Goal: Contribute content: Contribute content

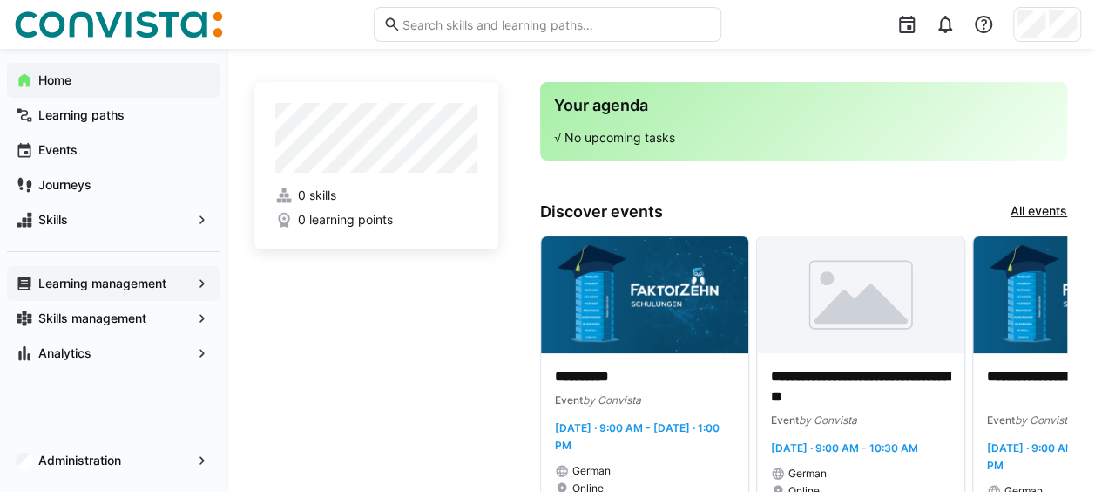
click at [0, 0] on app-navigation-label "Learning management" at bounding box center [0, 0] width 0 height 0
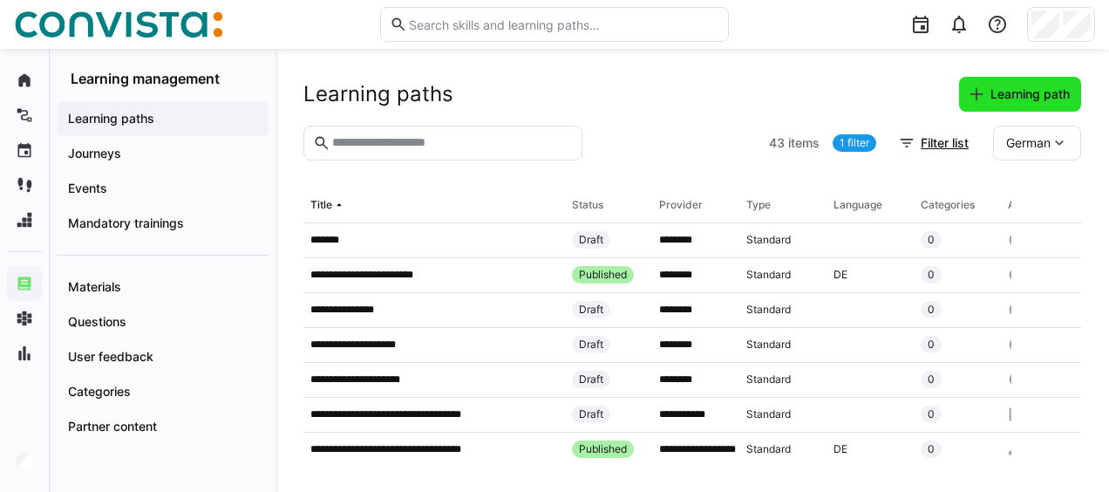
click at [978, 90] on eds-icon at bounding box center [975, 93] width 17 height 17
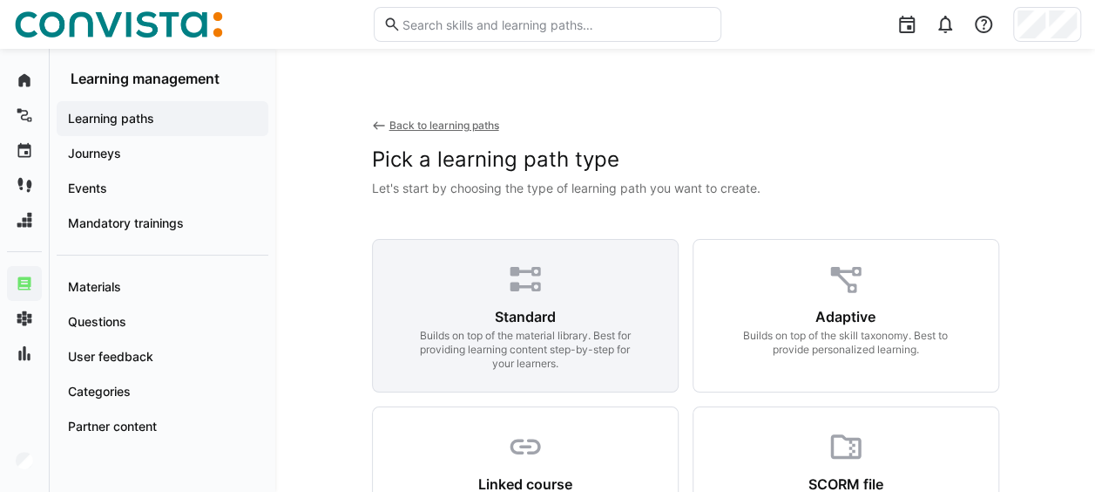
click at [507, 314] on div "Standard" at bounding box center [525, 316] width 61 height 17
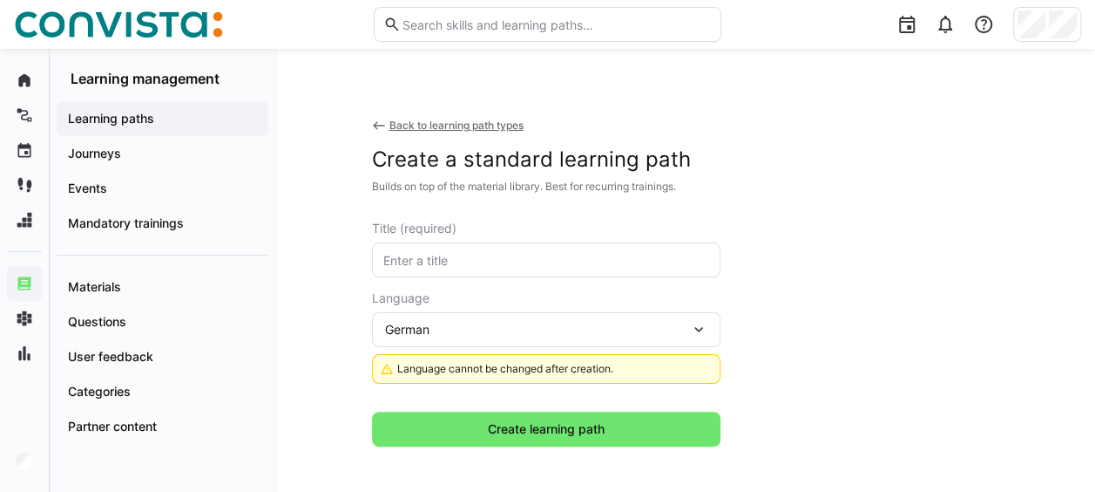
click at [456, 253] on input "text" at bounding box center [546, 260] width 329 height 16
paste input "2023-07 Automatisierung der Antragsstrecke (im IPM-KF Projekt)"
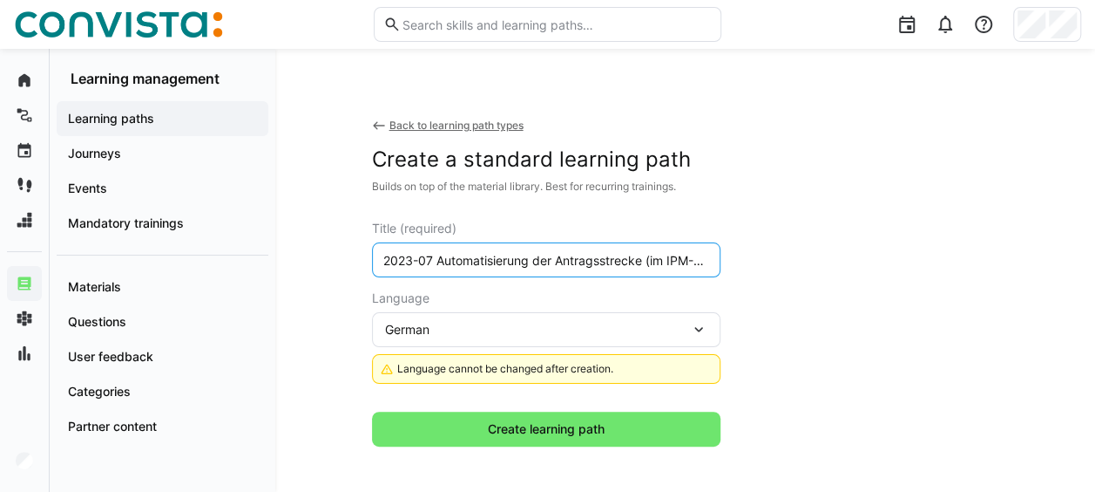
scroll to position [0, 51]
click at [383, 265] on input "2023-07 Automatisierung der Antragsstrecke (im IPM-KF Projekt)" at bounding box center [546, 260] width 329 height 16
drag, startPoint x: 442, startPoint y: 259, endPoint x: 489, endPoint y: 261, distance: 47.1
click at [489, 261] on input "Tech Talk 2023-07 Automatisierung der Antragsstrecke (im IPM-KF Projekt)" at bounding box center [546, 260] width 329 height 16
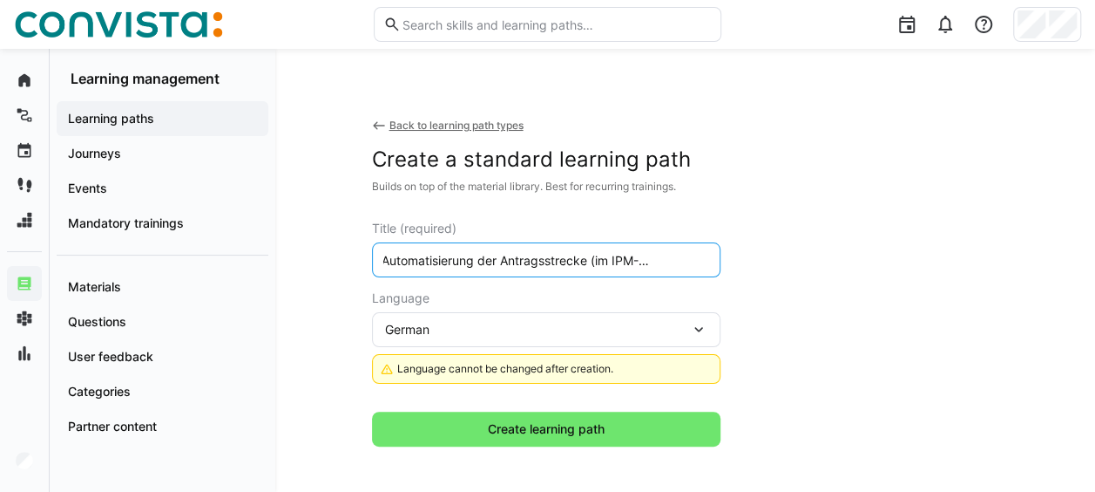
paste input "2023-07"
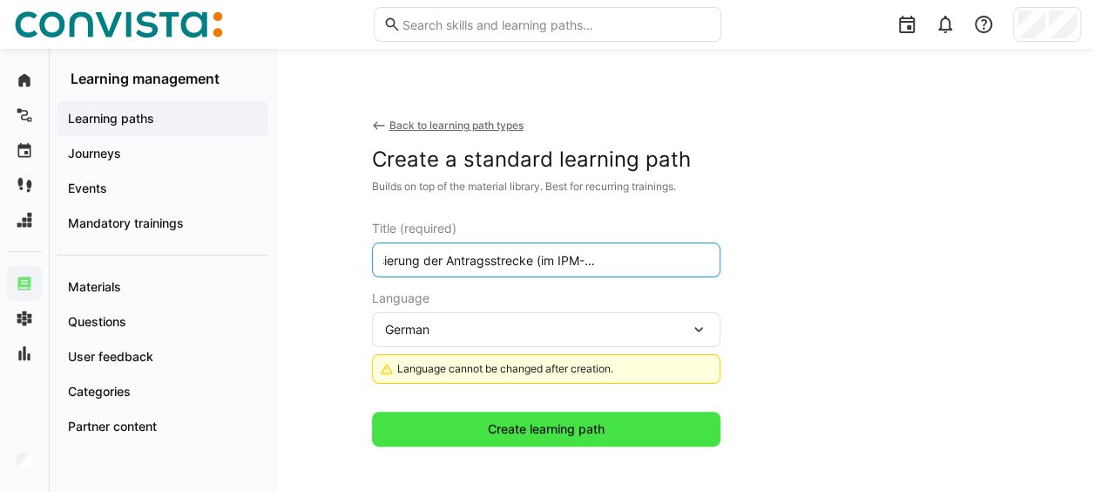
type input "Tech Talk Automatisierung der Antragsstrecke (im IPM-KF Projekt) (2023-07)"
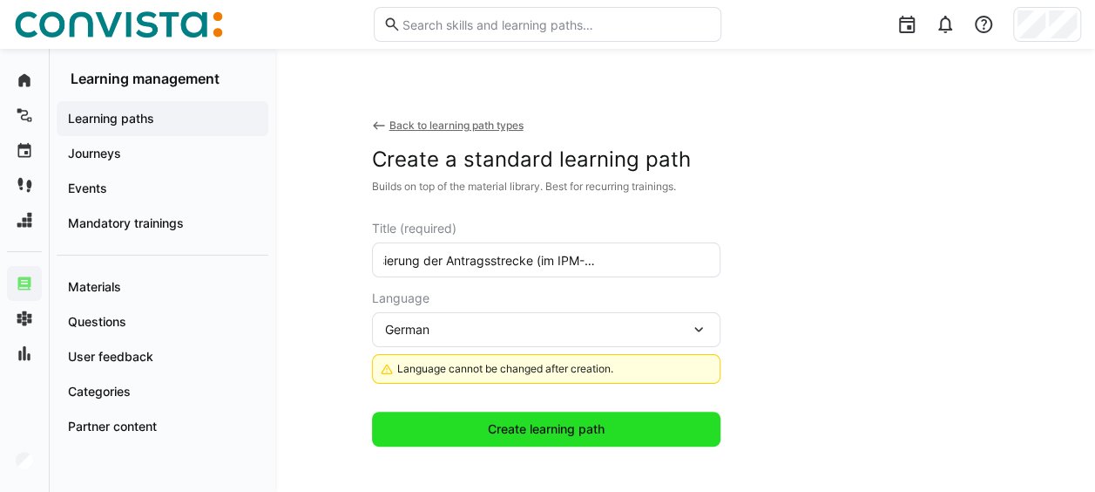
scroll to position [0, 0]
click at [582, 424] on span "Create learning path" at bounding box center [546, 428] width 122 height 17
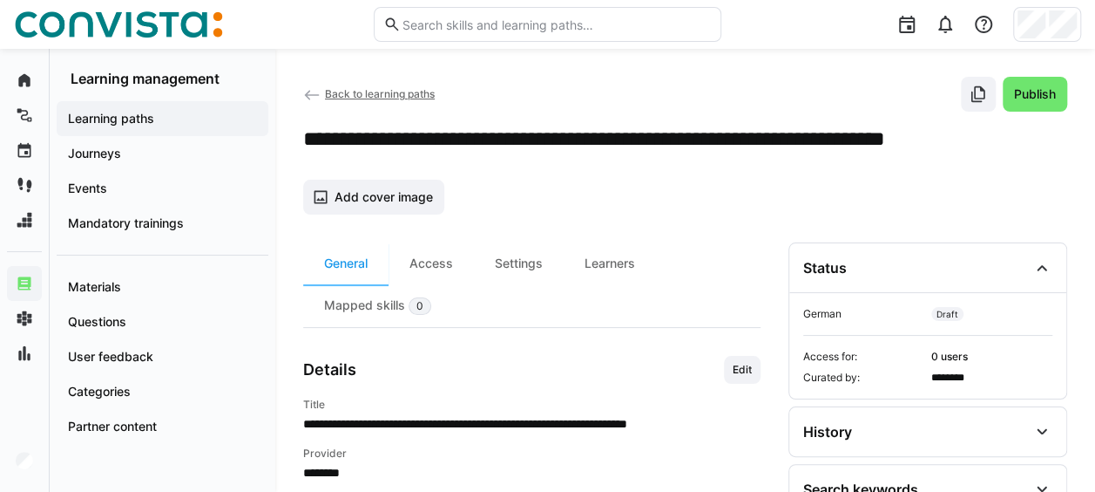
scroll to position [87, 0]
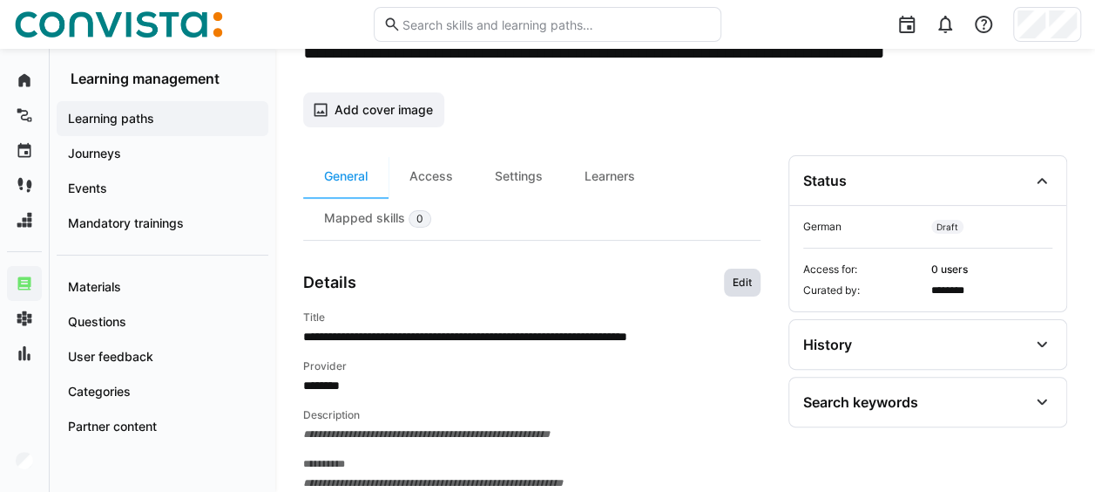
click at [749, 275] on span "Edit" at bounding box center [742, 282] width 23 height 14
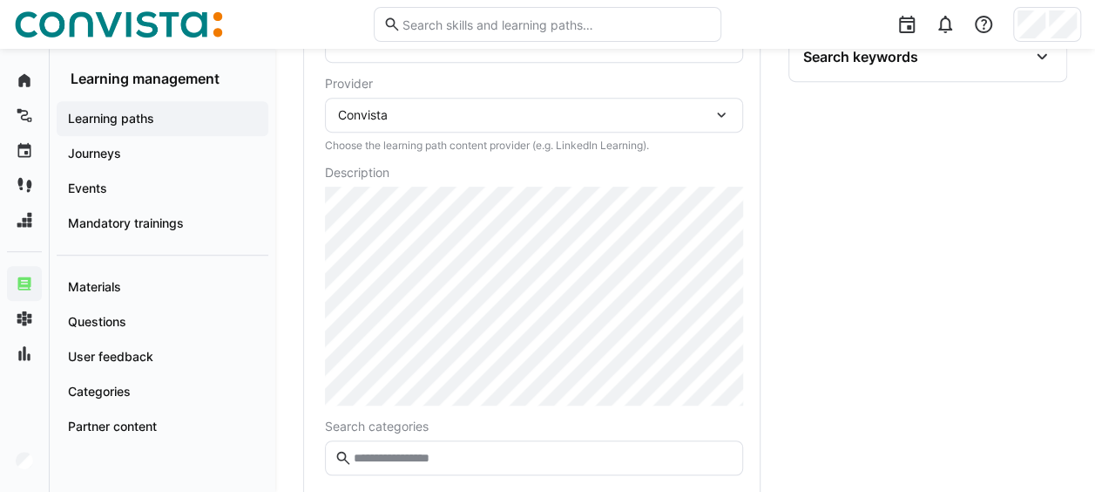
click at [498, 114] on div "Convista" at bounding box center [525, 115] width 375 height 16
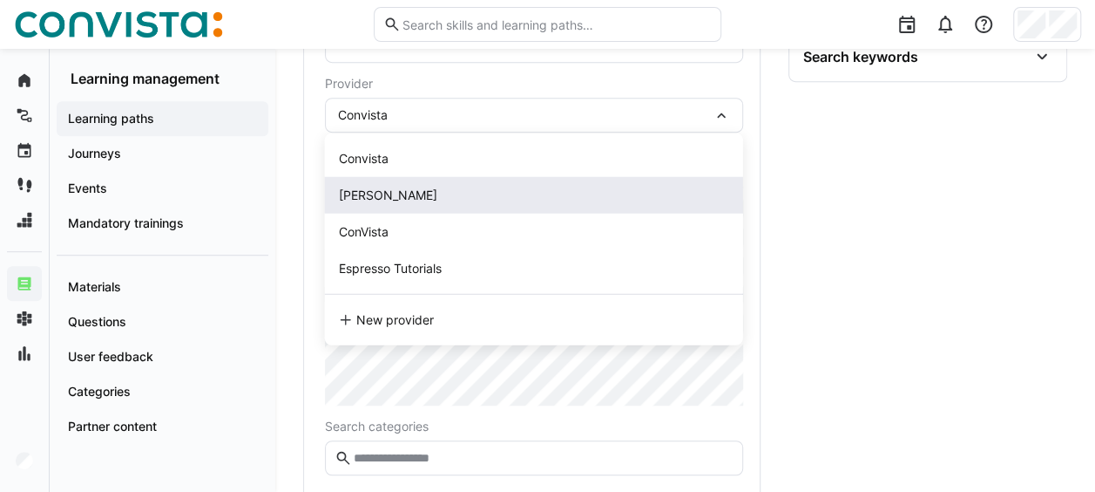
click at [445, 194] on div "[PERSON_NAME]" at bounding box center [534, 195] width 390 height 17
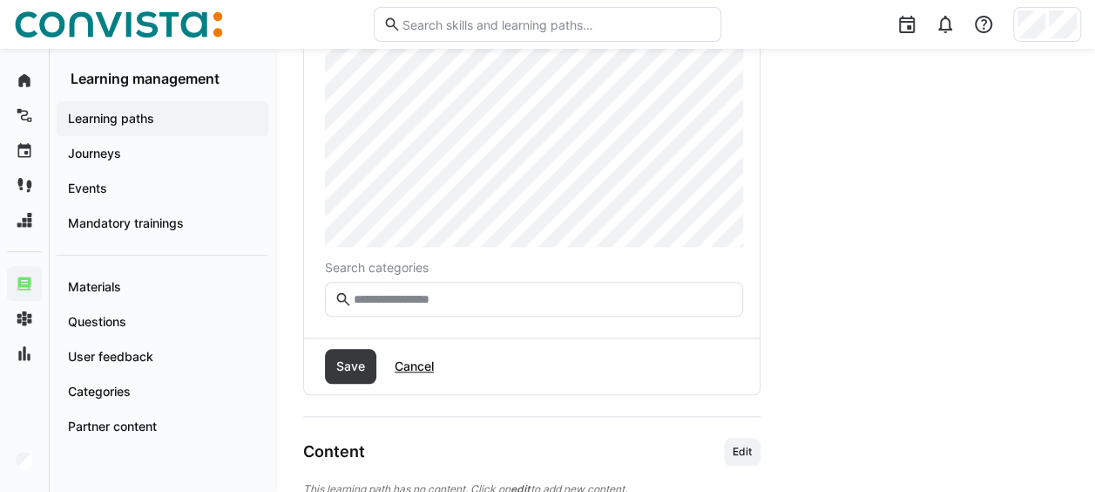
scroll to position [607, 0]
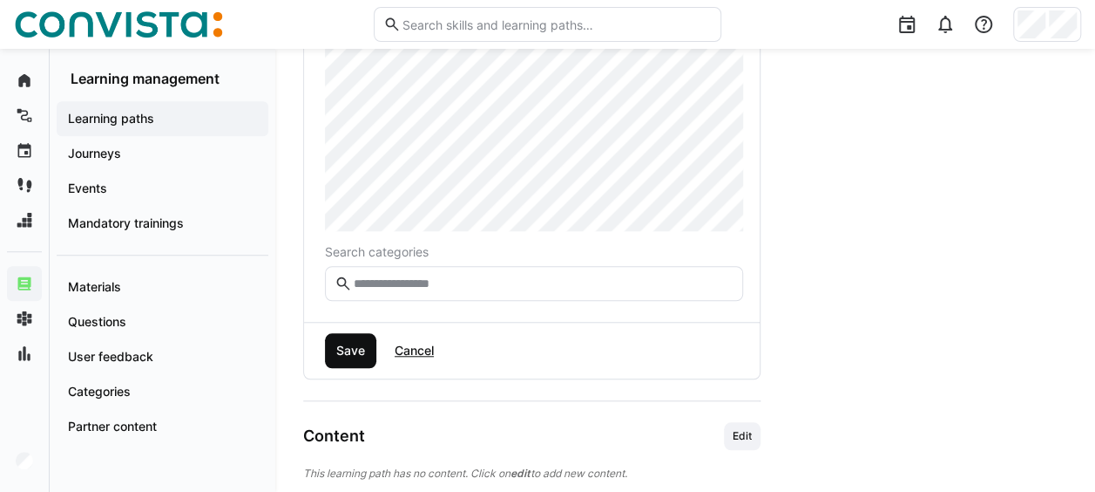
click at [359, 343] on span "Save" at bounding box center [351, 350] width 34 height 17
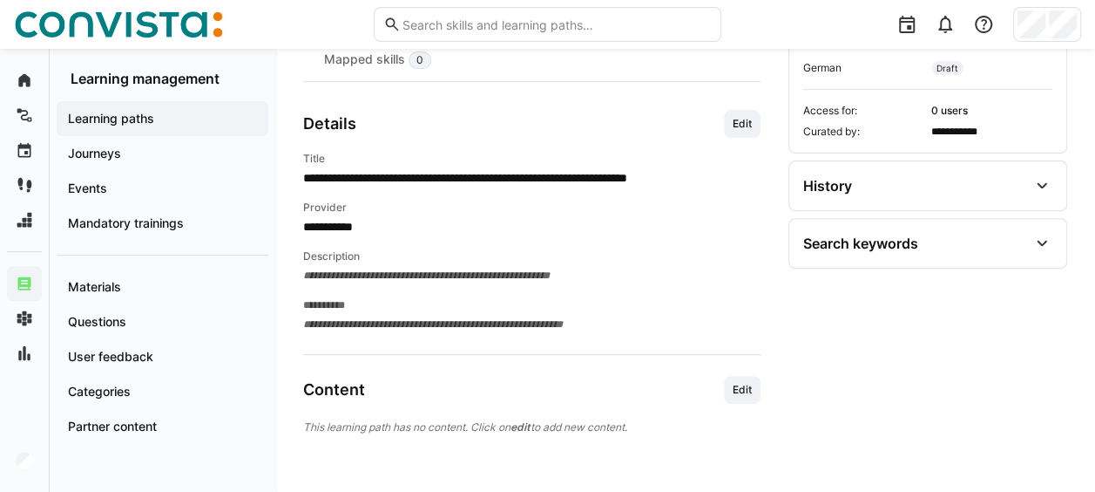
scroll to position [242, 0]
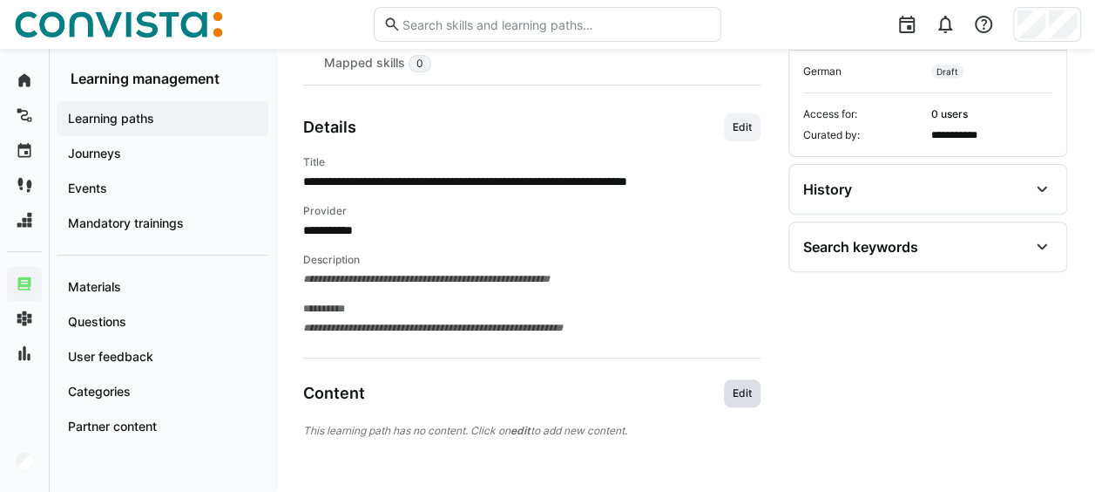
click at [738, 382] on span "Edit" at bounding box center [742, 393] width 37 height 28
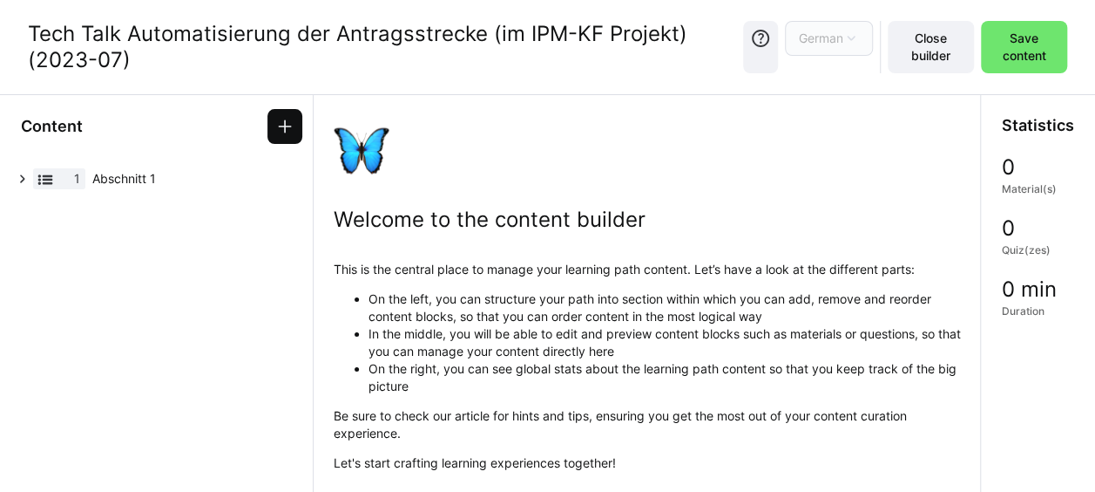
click at [281, 122] on eds-icon at bounding box center [284, 126] width 17 height 17
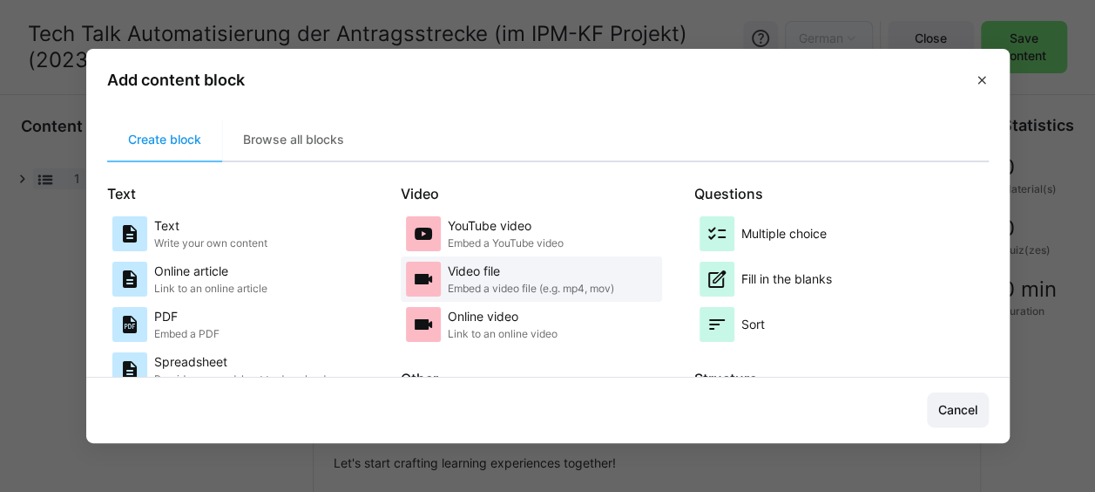
click at [494, 277] on p "Video file" at bounding box center [531, 270] width 166 height 17
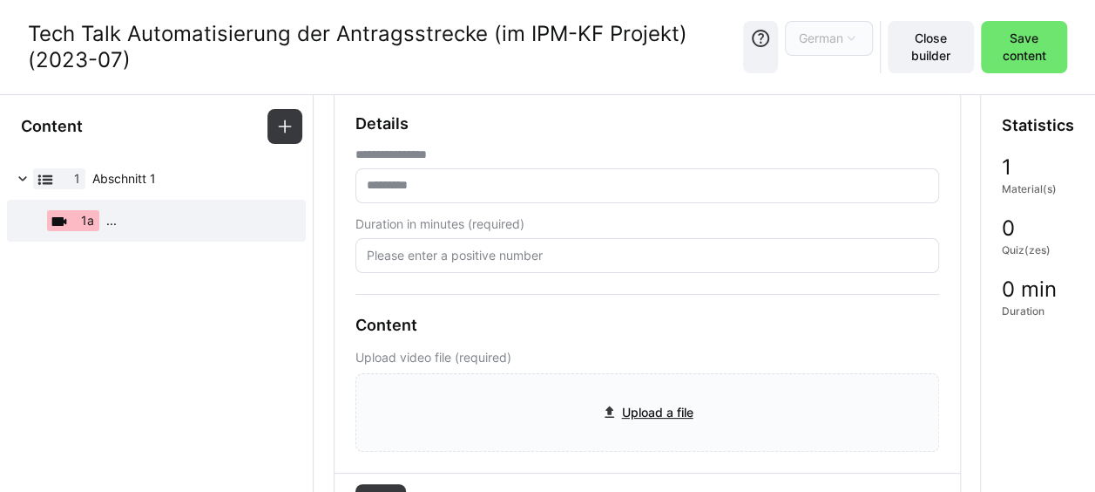
scroll to position [174, 0]
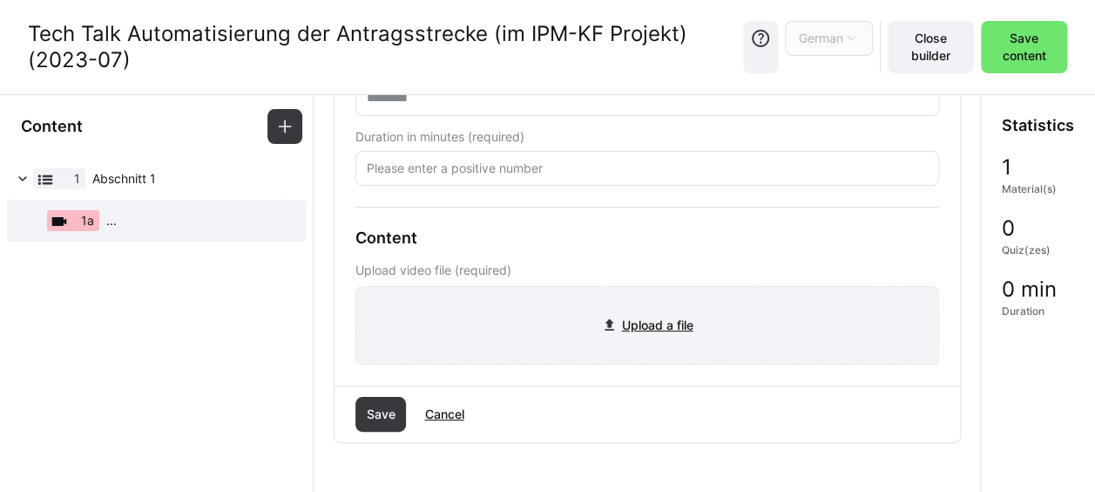
click at [620, 325] on input "file" at bounding box center [647, 325] width 582 height 77
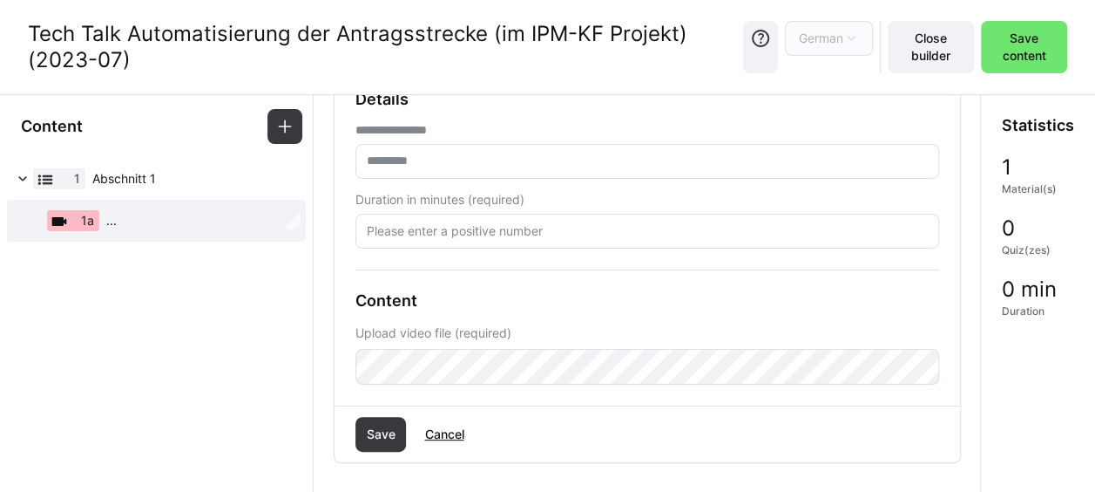
scroll to position [87, 0]
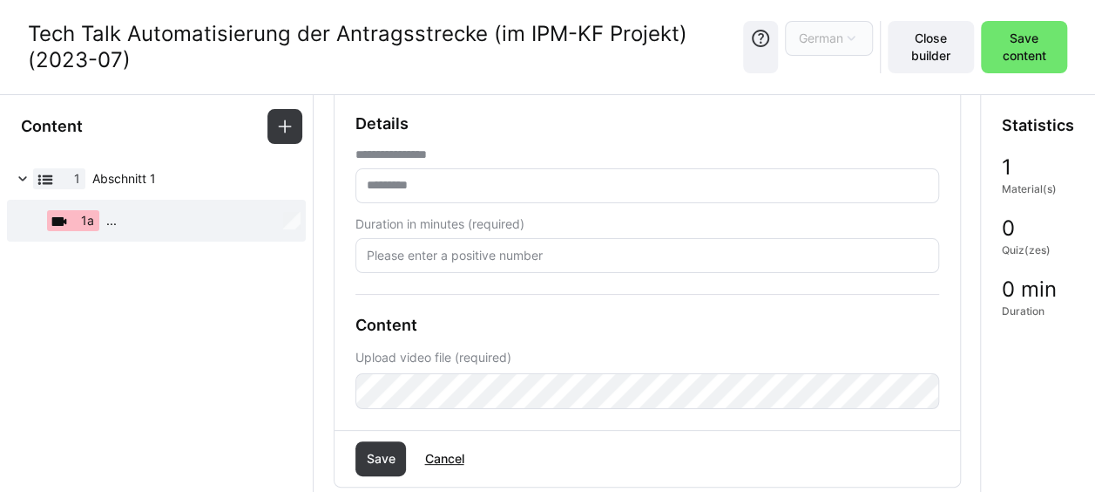
drag, startPoint x: 28, startPoint y: 30, endPoint x: 127, endPoint y: 68, distance: 106.5
click at [127, 68] on div "Tech Talk Automatisierung der Antragsstrecke (im IPM-KF Projekt) (2023-07)" at bounding box center [386, 47] width 716 height 52
copy div "Tech Talk Automatisierung der Antragsstrecke (im IPM-KF Projekt) (2023-07)"
click at [451, 176] on eds-input at bounding box center [648, 185] width 584 height 35
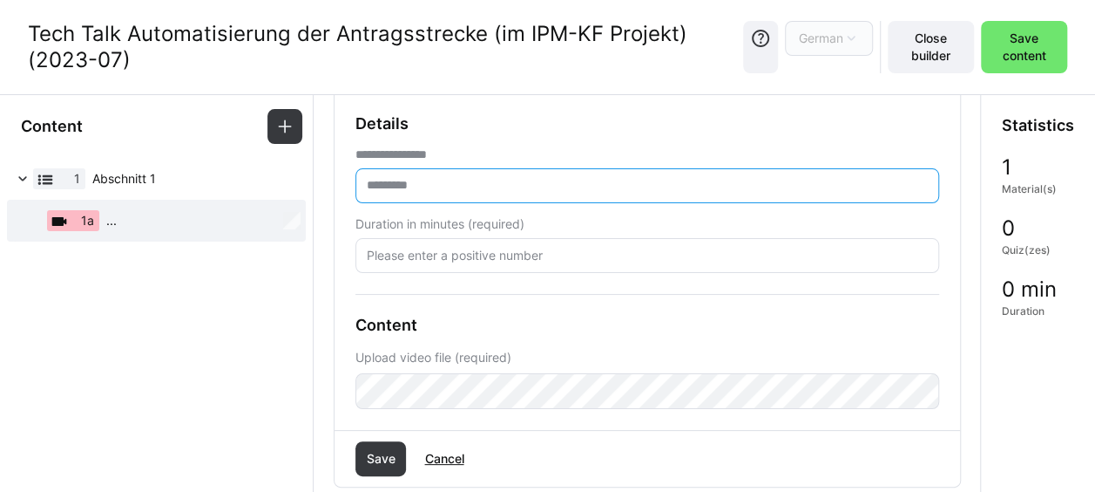
paste input "**********"
type input "**********"
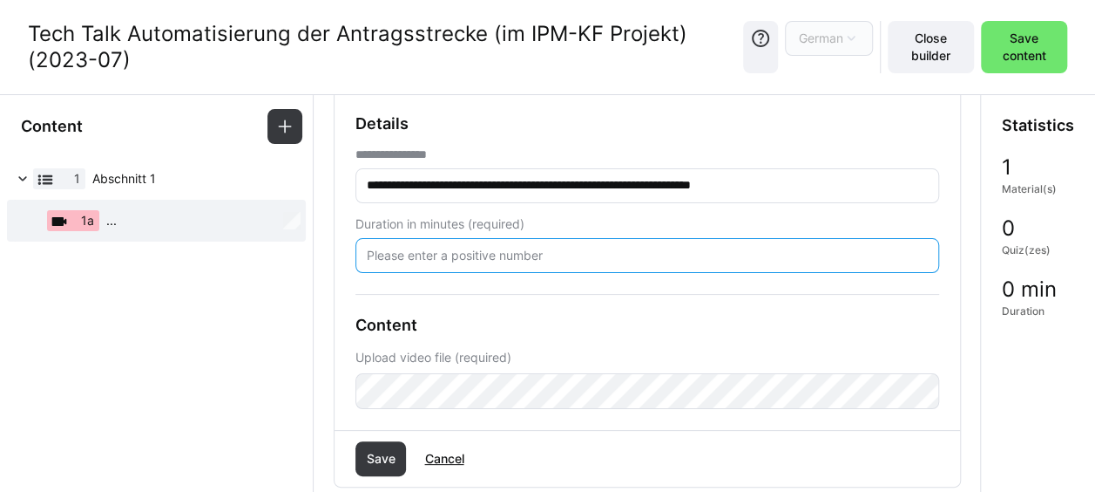
click at [467, 257] on input "number" at bounding box center [647, 256] width 565 height 16
type input "60"
click at [383, 454] on span "Save" at bounding box center [380, 458] width 34 height 17
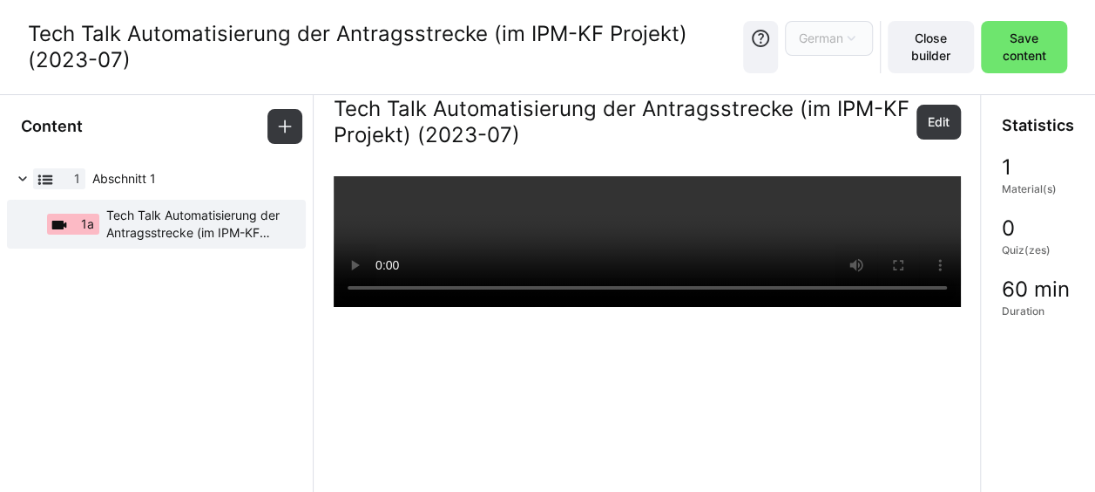
scroll to position [0, 0]
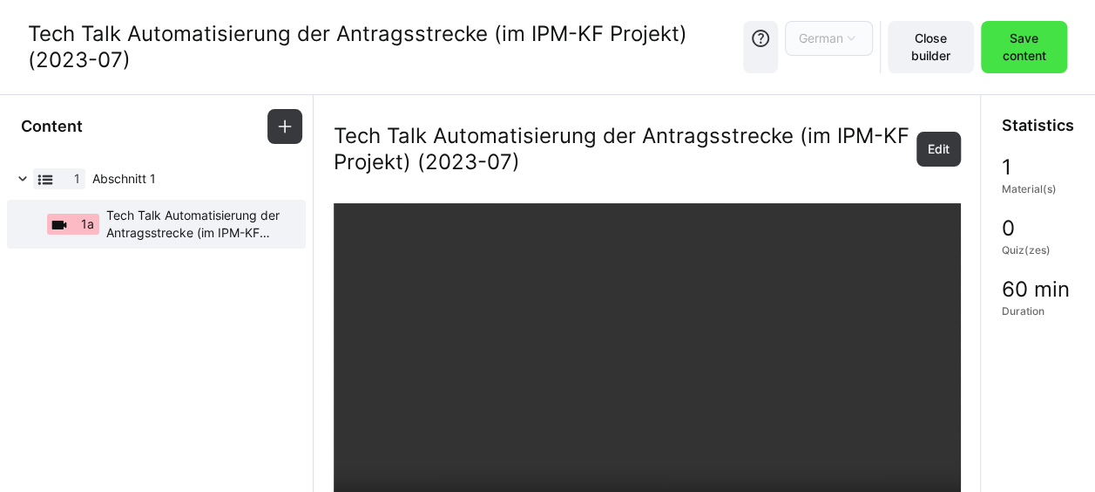
click at [1028, 44] on span "Save content" at bounding box center [1024, 47] width 69 height 35
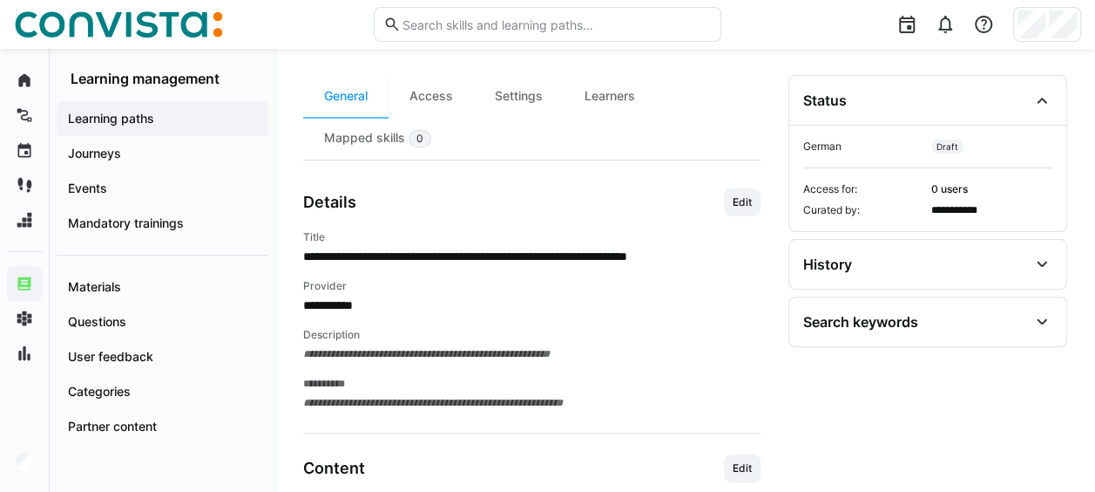
scroll to position [17, 0]
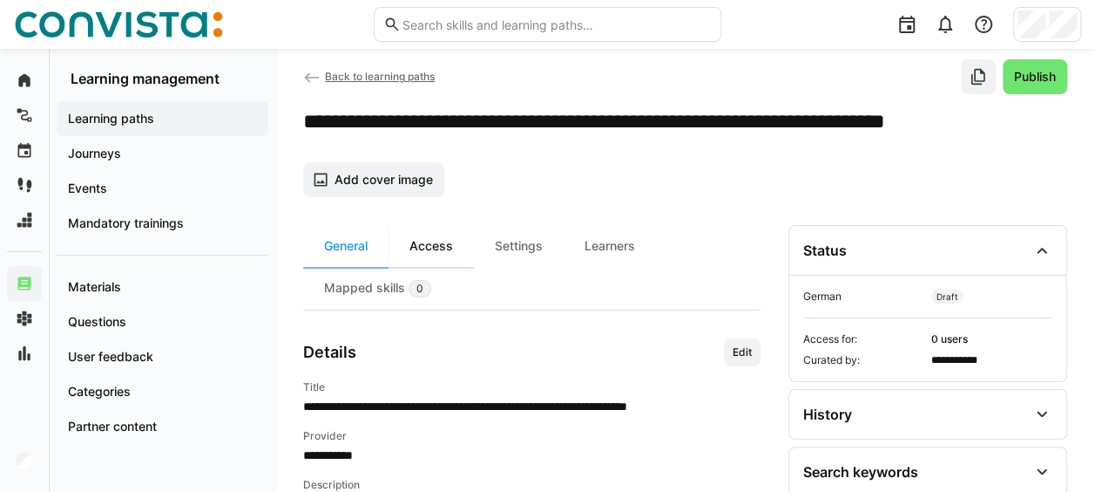
click at [453, 249] on div "Access" at bounding box center [431, 246] width 85 height 42
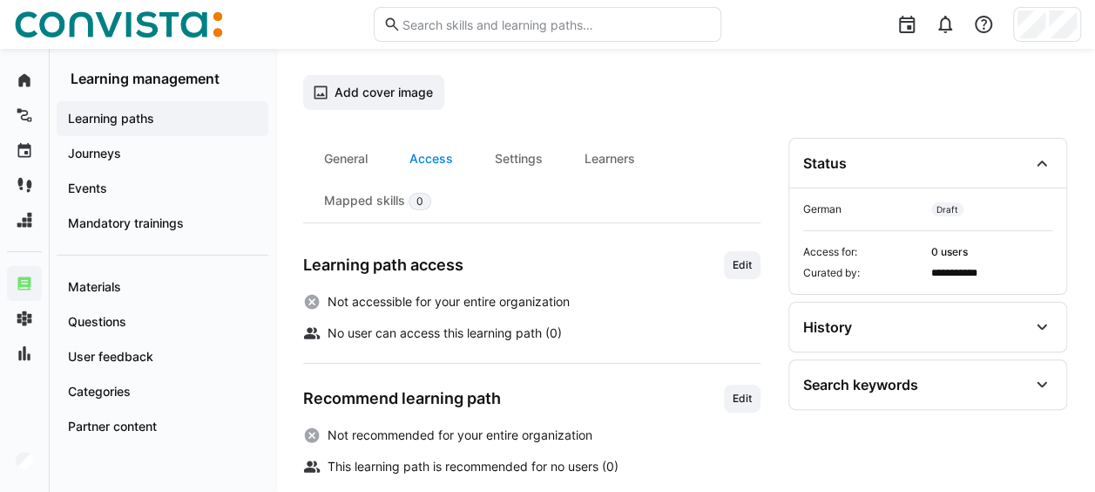
scroll to position [192, 0]
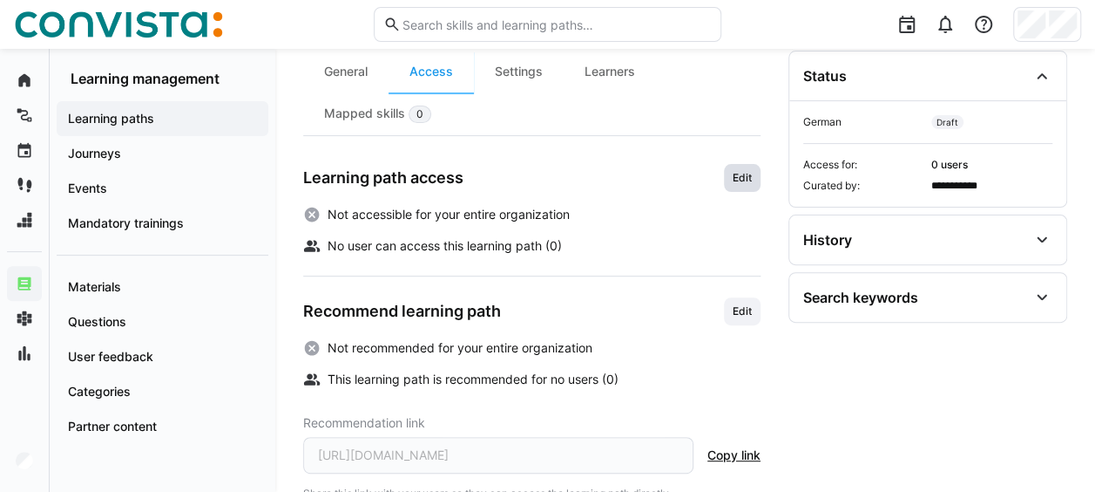
click at [751, 171] on span "Edit" at bounding box center [742, 178] width 23 height 14
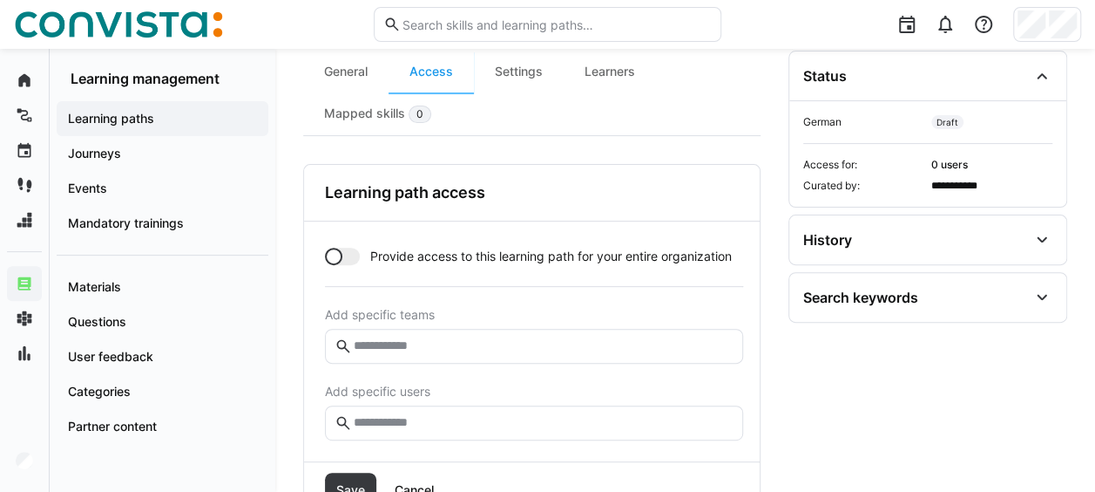
click at [343, 256] on div at bounding box center [342, 256] width 35 height 17
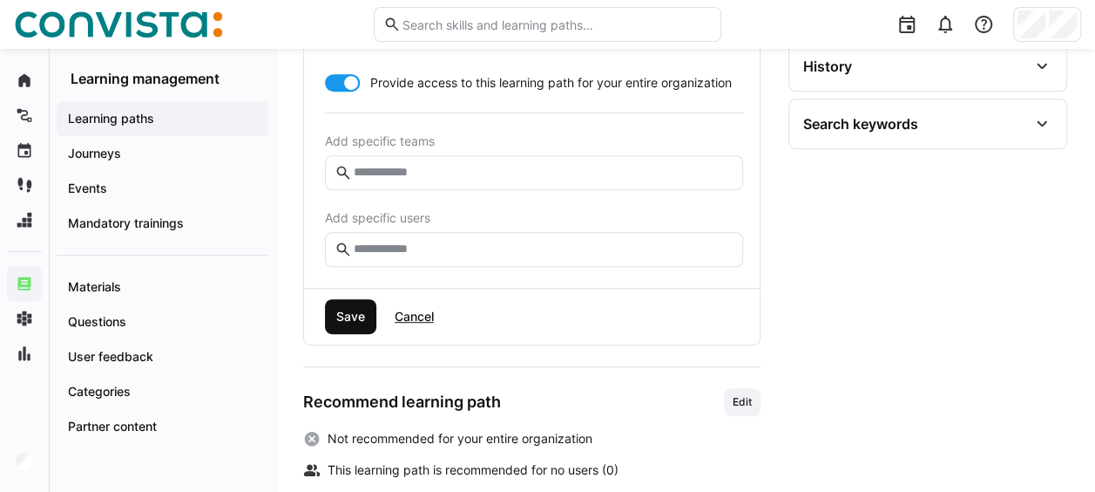
scroll to position [366, 0]
click at [362, 317] on span "Save" at bounding box center [351, 315] width 34 height 17
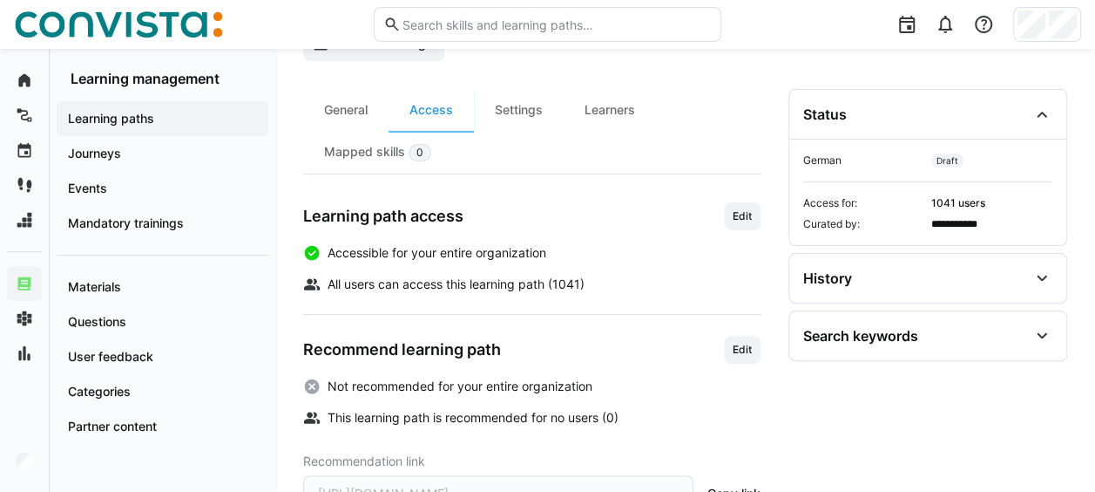
scroll to position [49, 0]
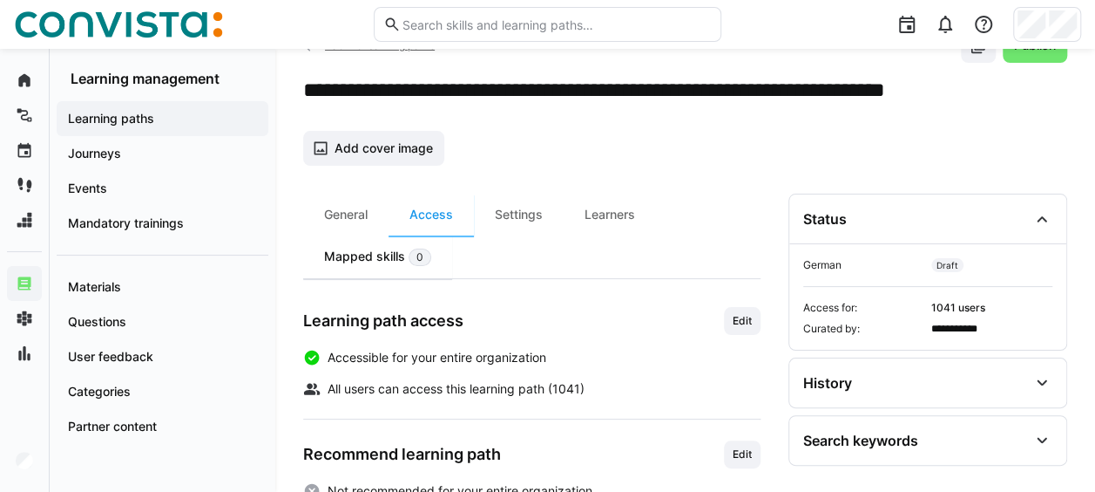
click at [418, 265] on div "Mapped skills 0" at bounding box center [377, 256] width 149 height 43
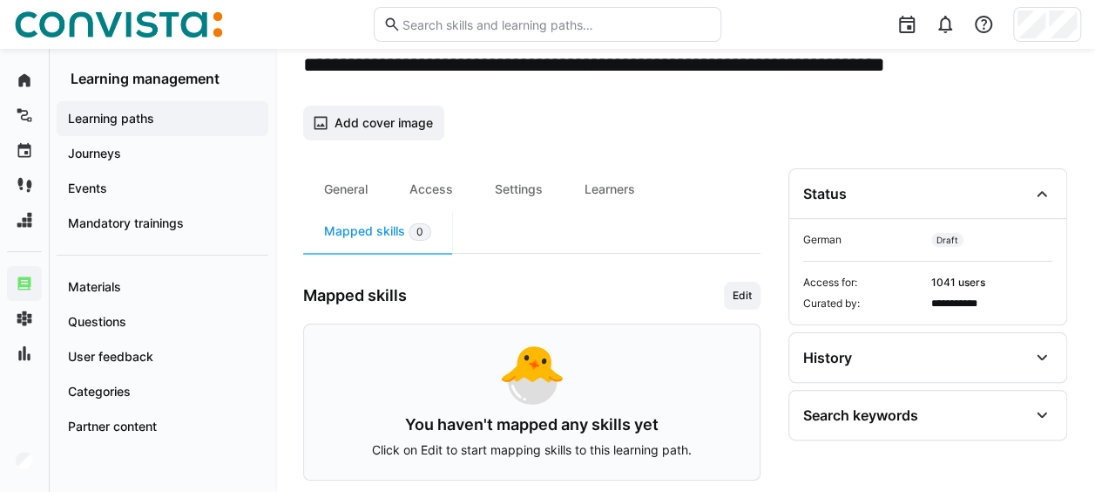
scroll to position [87, 0]
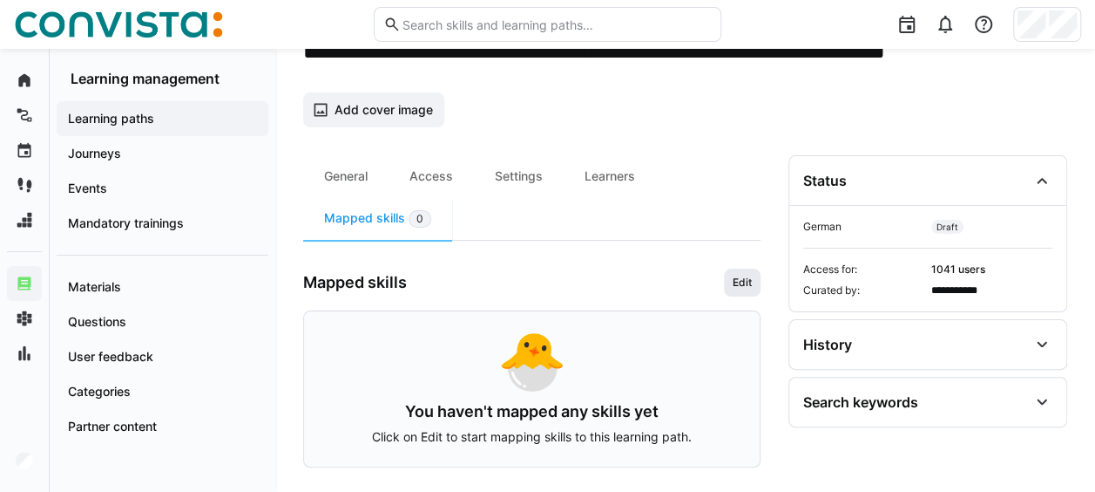
click at [744, 277] on span "Edit" at bounding box center [742, 282] width 23 height 14
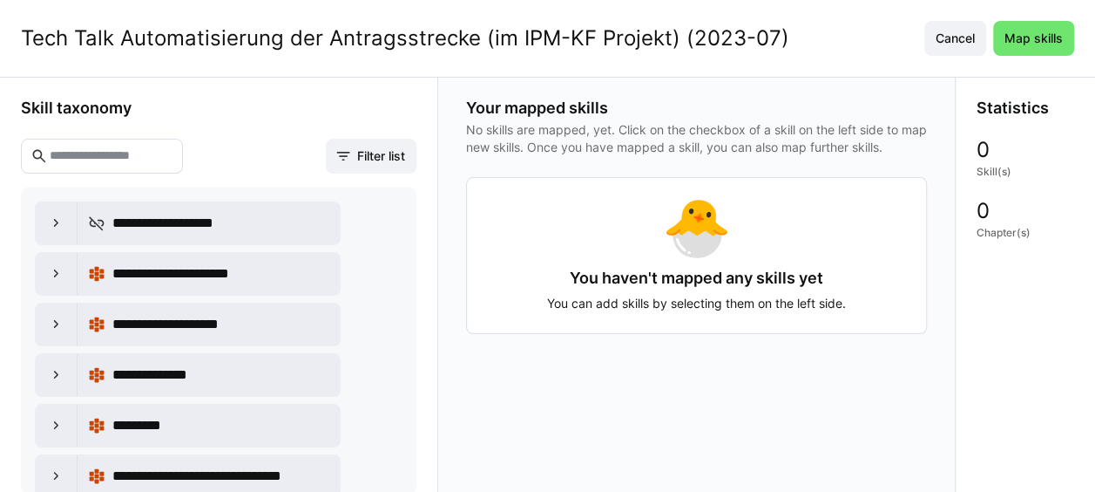
click at [116, 155] on input "text" at bounding box center [110, 156] width 125 height 16
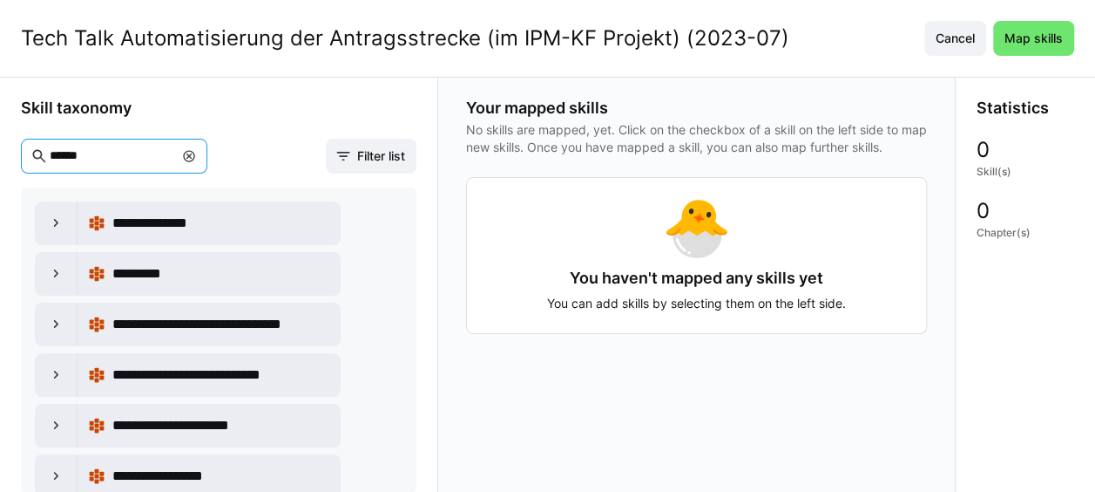
click at [68, 157] on input "******" at bounding box center [110, 156] width 125 height 16
type input "******"
click at [57, 231] on div at bounding box center [57, 223] width 42 height 42
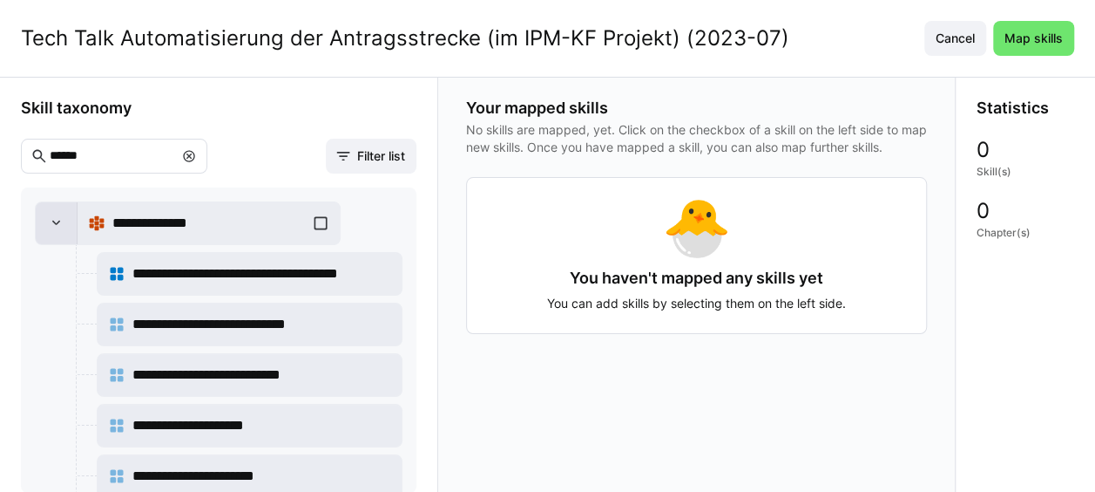
click at [59, 216] on eds-icon at bounding box center [56, 222] width 17 height 17
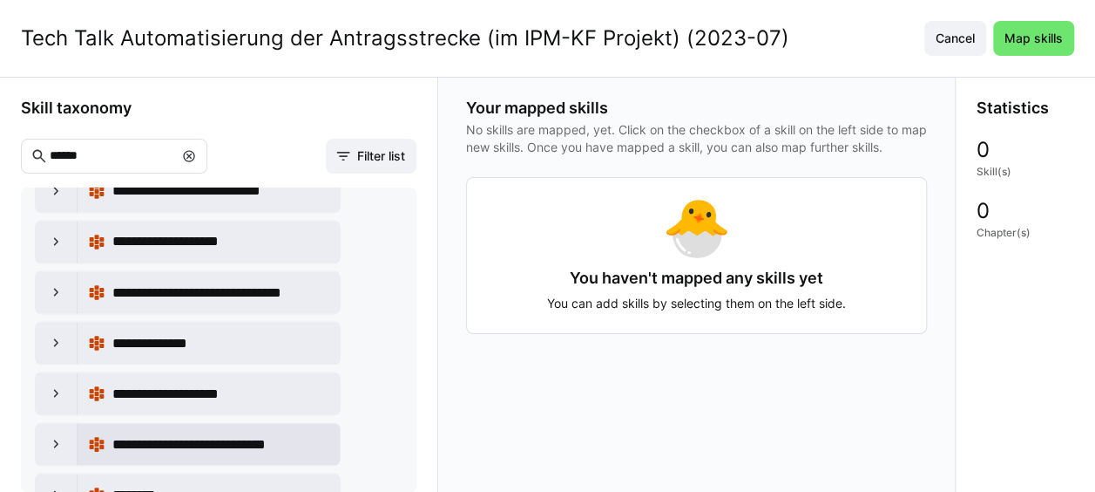
scroll to position [1714, 0]
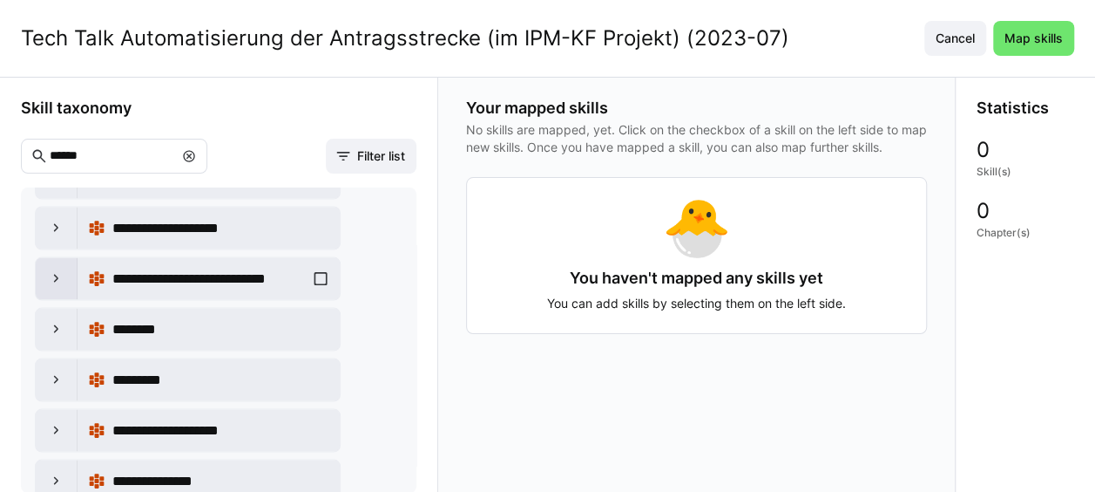
click at [57, 269] on eds-icon at bounding box center [56, 277] width 17 height 17
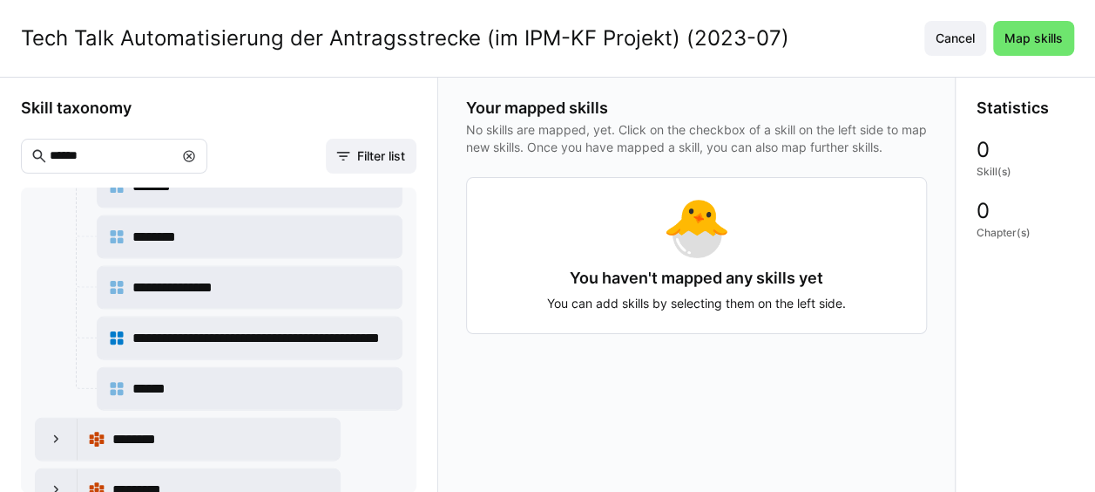
scroll to position [1976, 0]
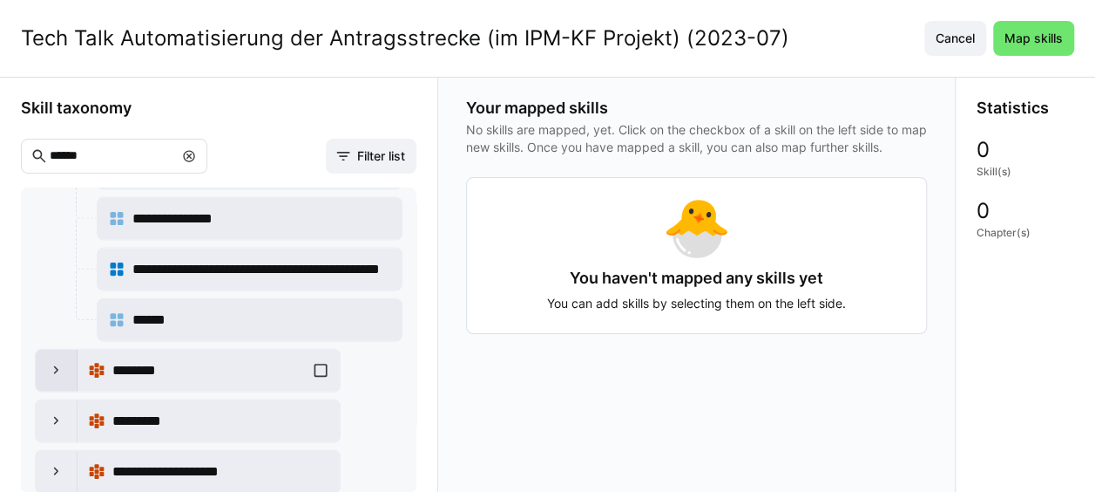
click at [57, 362] on eds-icon at bounding box center [56, 370] width 17 height 17
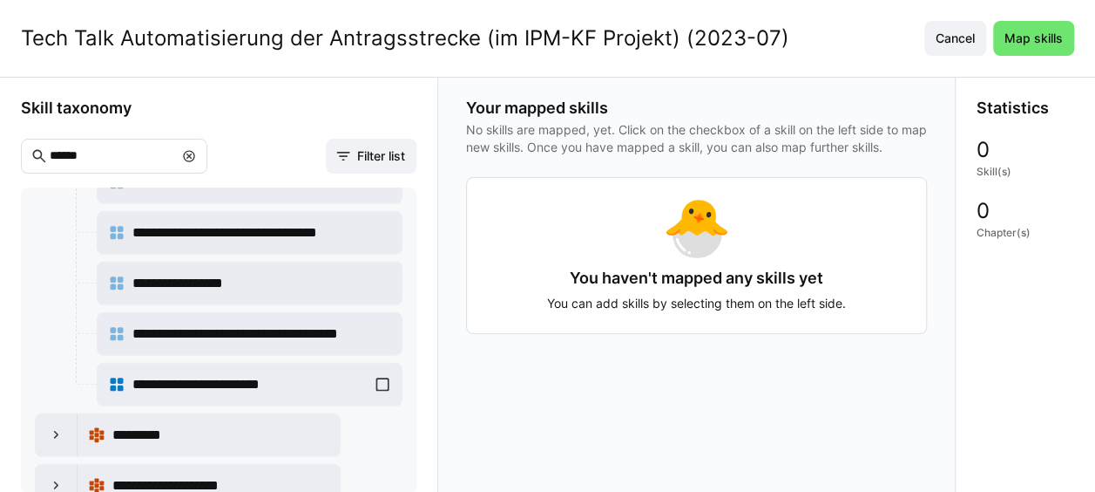
scroll to position [2513, 0]
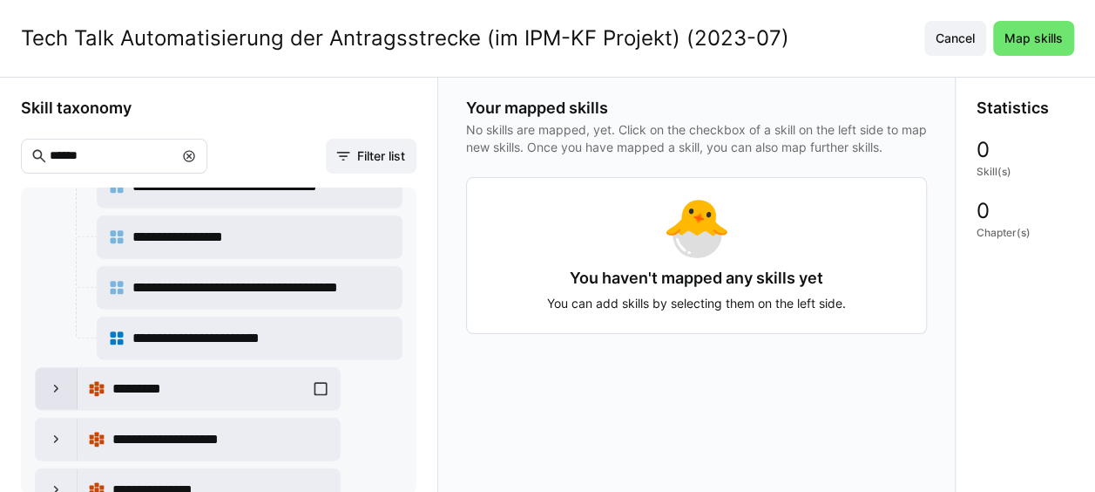
click at [68, 368] on div at bounding box center [57, 389] width 42 height 42
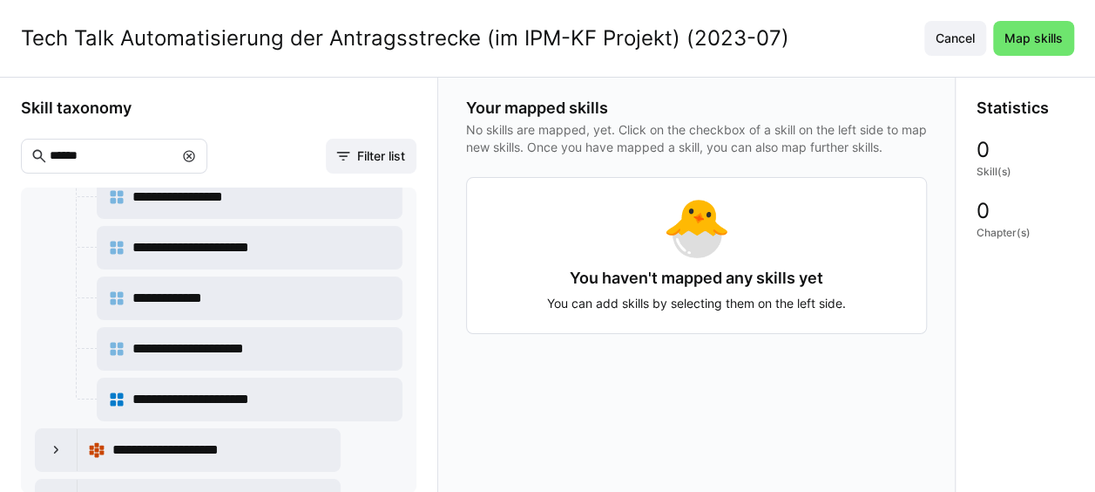
scroll to position [3213, 0]
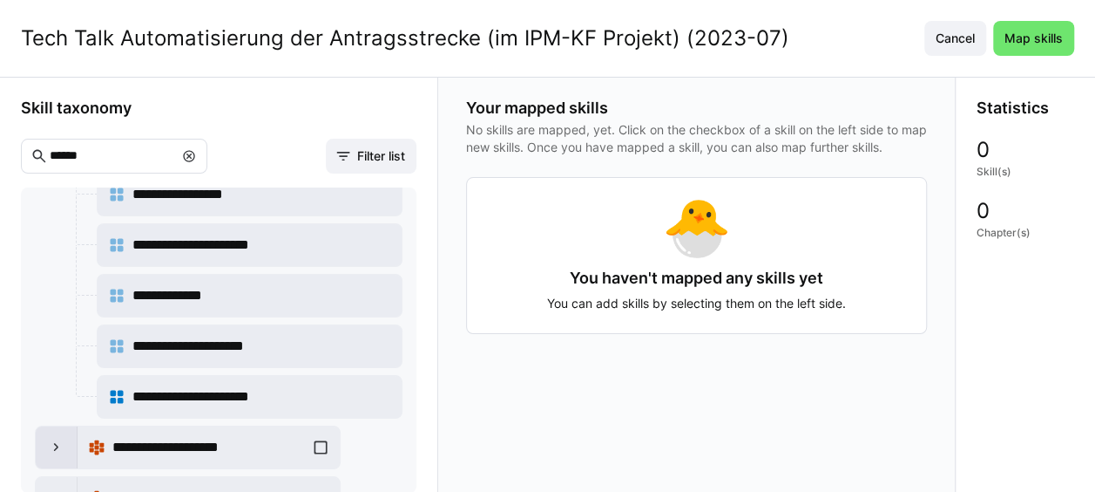
click at [66, 426] on div at bounding box center [57, 447] width 42 height 42
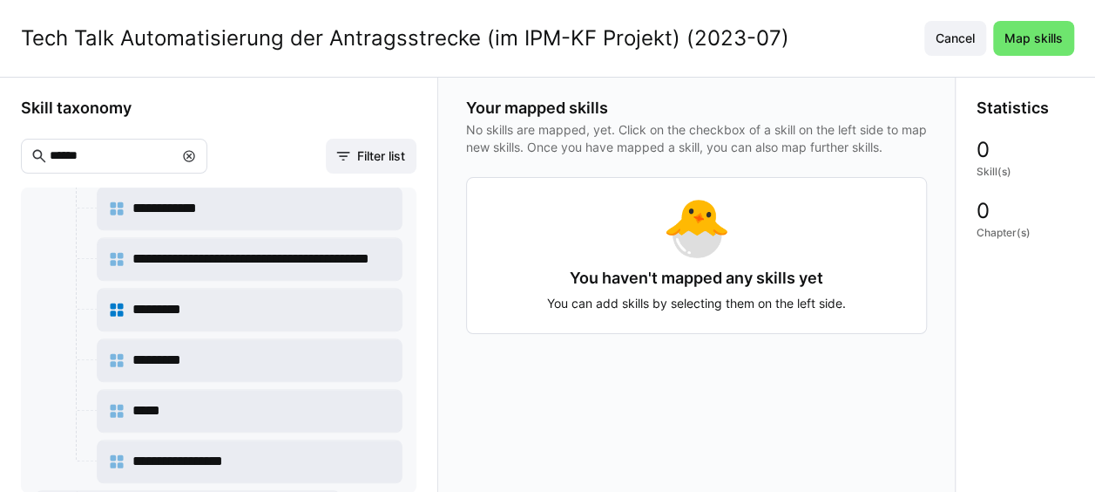
scroll to position [4213, 0]
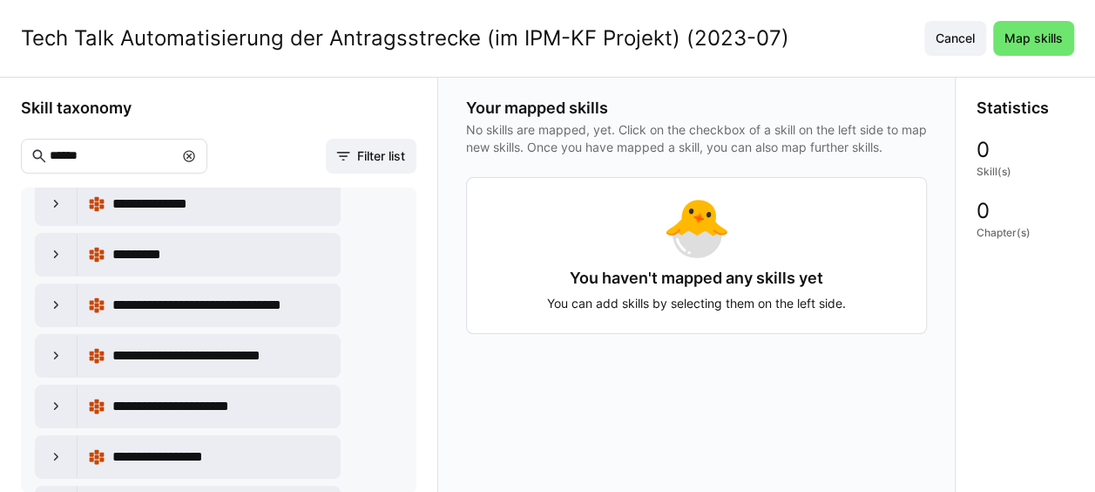
scroll to position [0, 0]
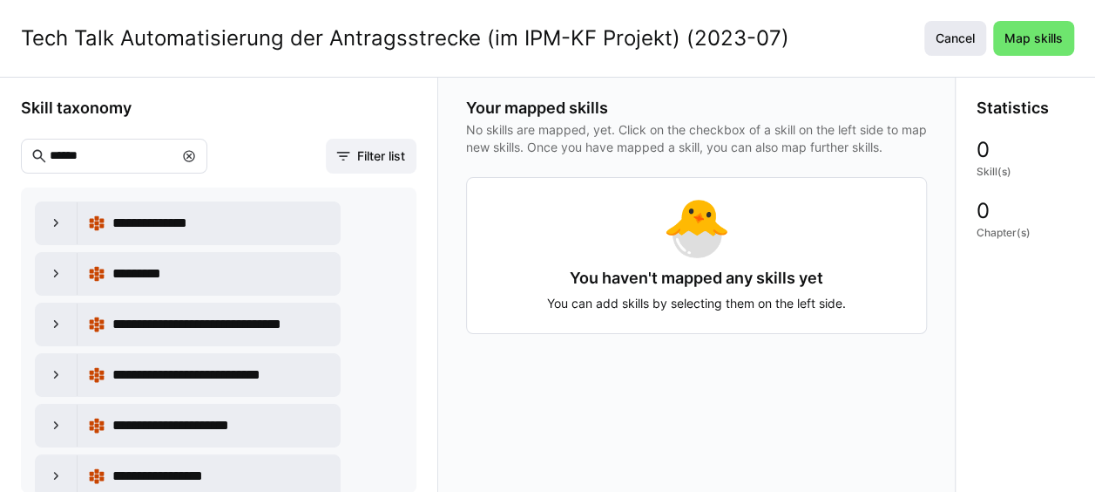
click at [978, 37] on span "Cancel" at bounding box center [955, 38] width 44 height 17
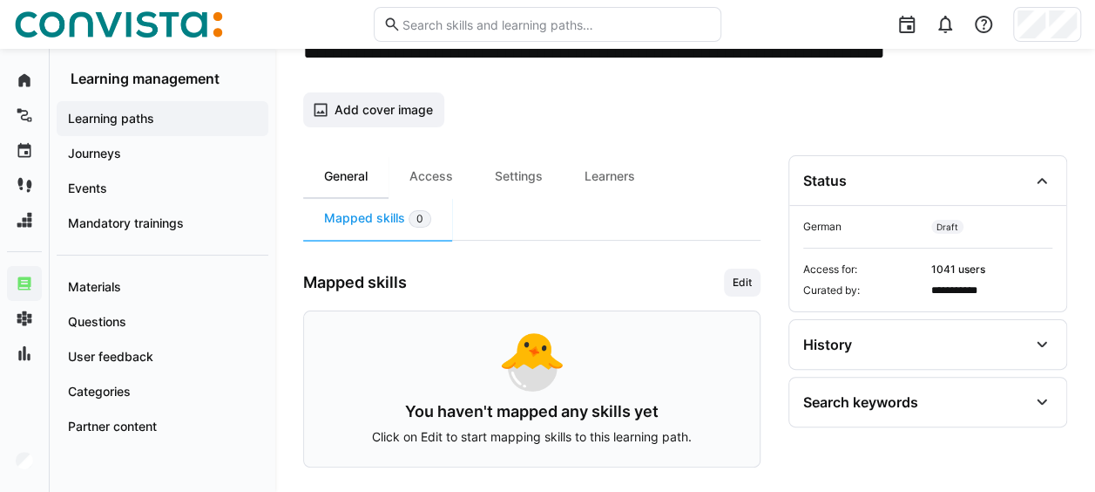
click at [368, 173] on div "General" at bounding box center [345, 176] width 85 height 42
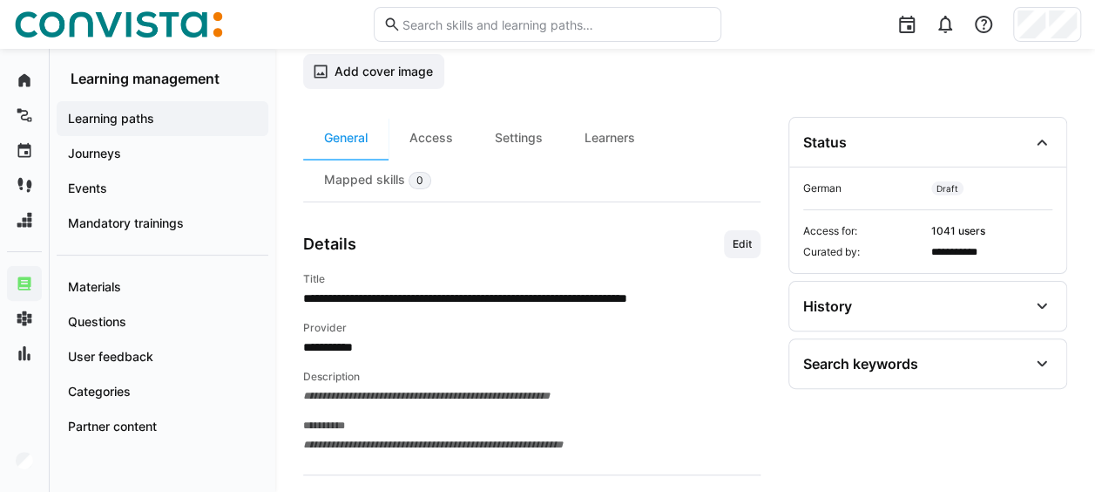
scroll to position [17, 0]
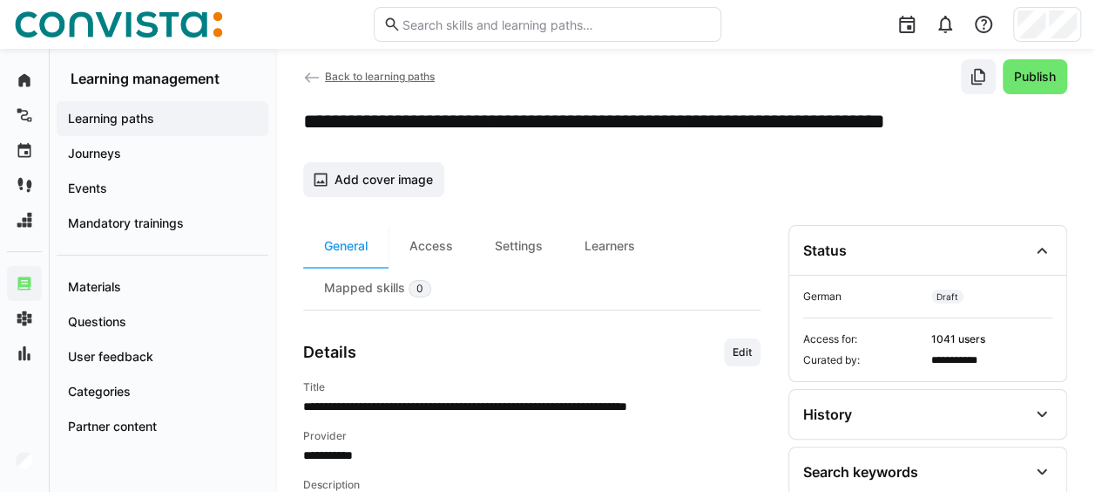
click at [359, 70] on span "Back to learning paths" at bounding box center [380, 76] width 110 height 13
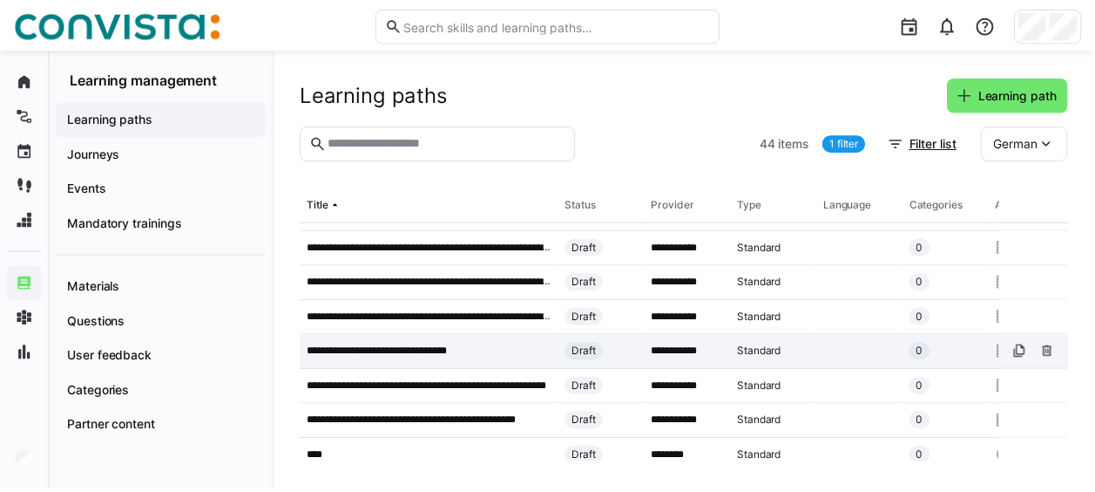
scroll to position [697, 0]
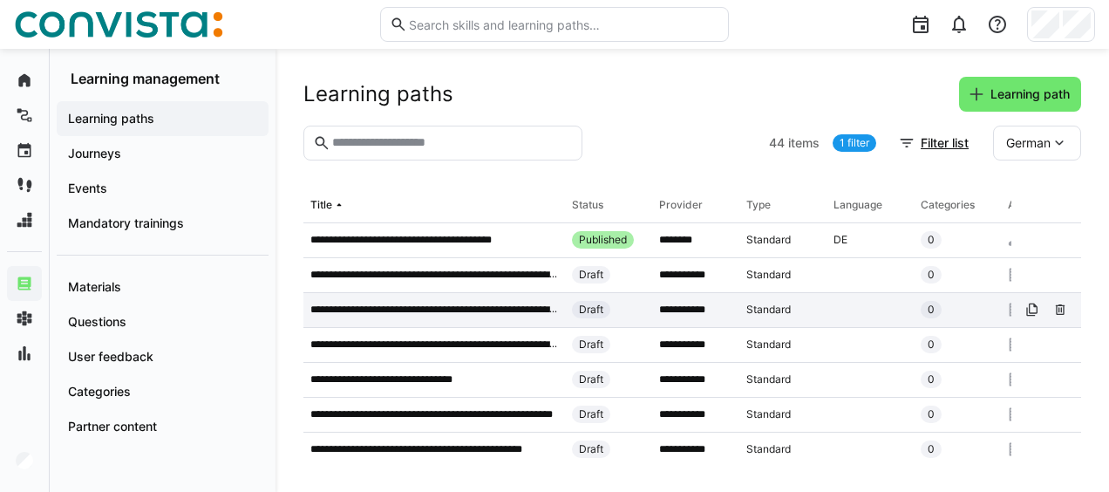
click at [471, 307] on p "**********" at bounding box center [434, 309] width 248 height 14
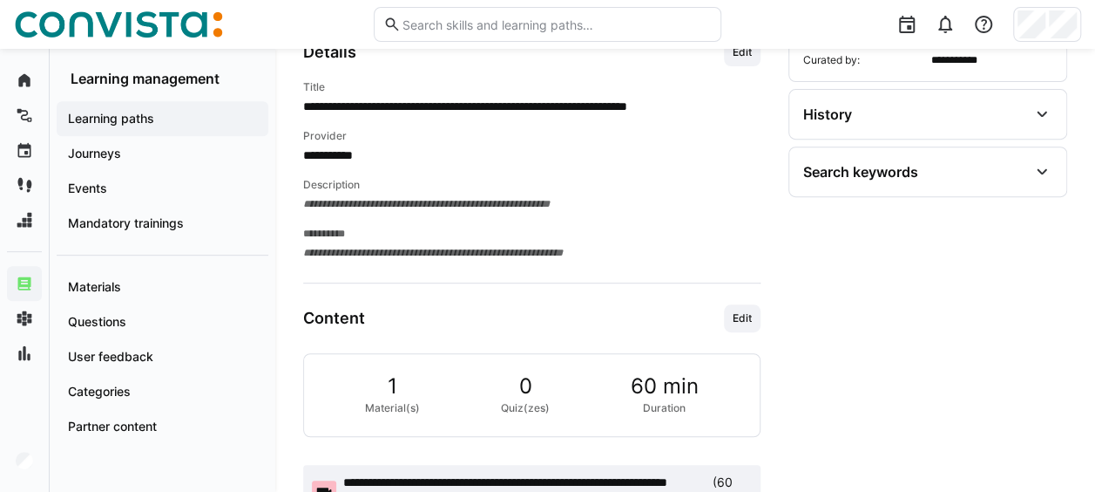
scroll to position [366, 0]
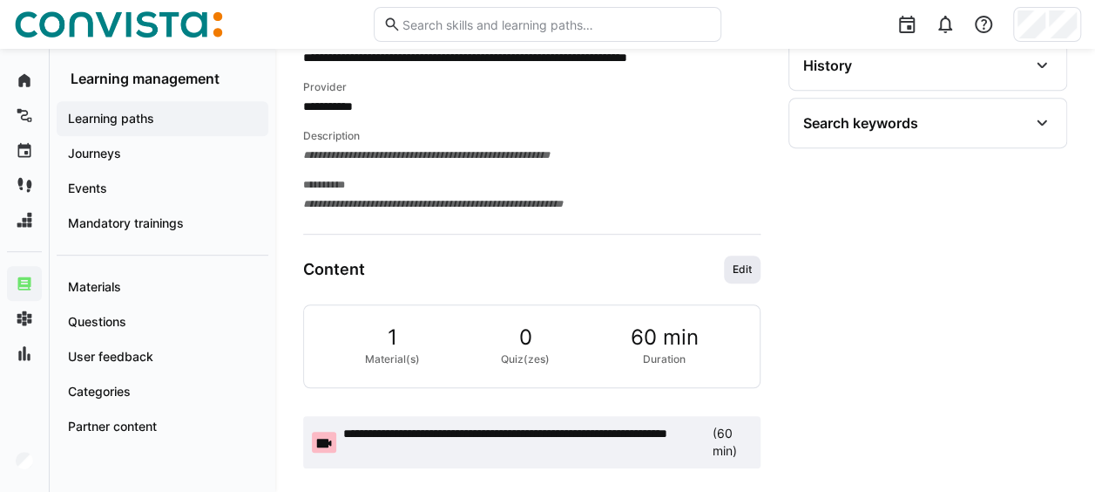
click at [740, 264] on span "Edit" at bounding box center [742, 269] width 23 height 14
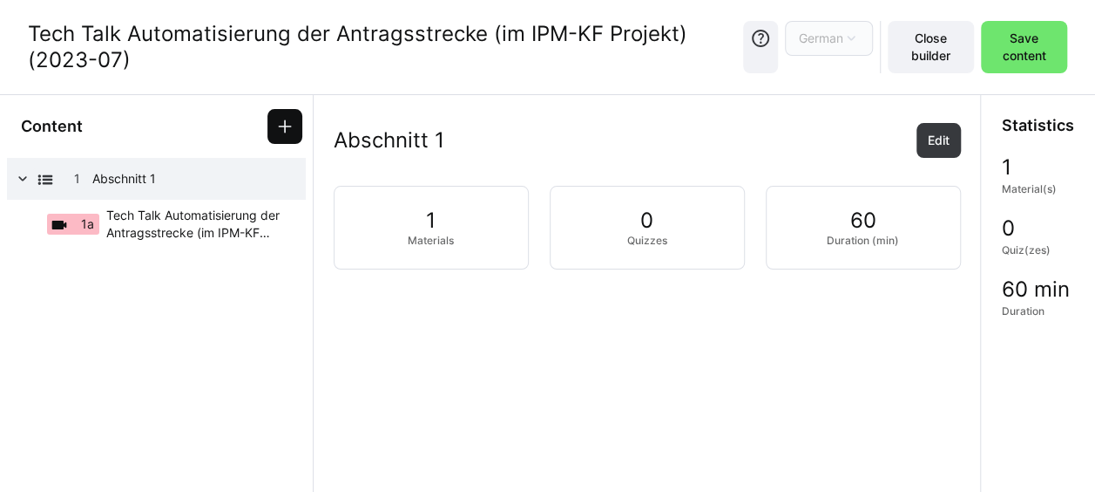
click at [294, 118] on eds-icon at bounding box center [284, 126] width 17 height 17
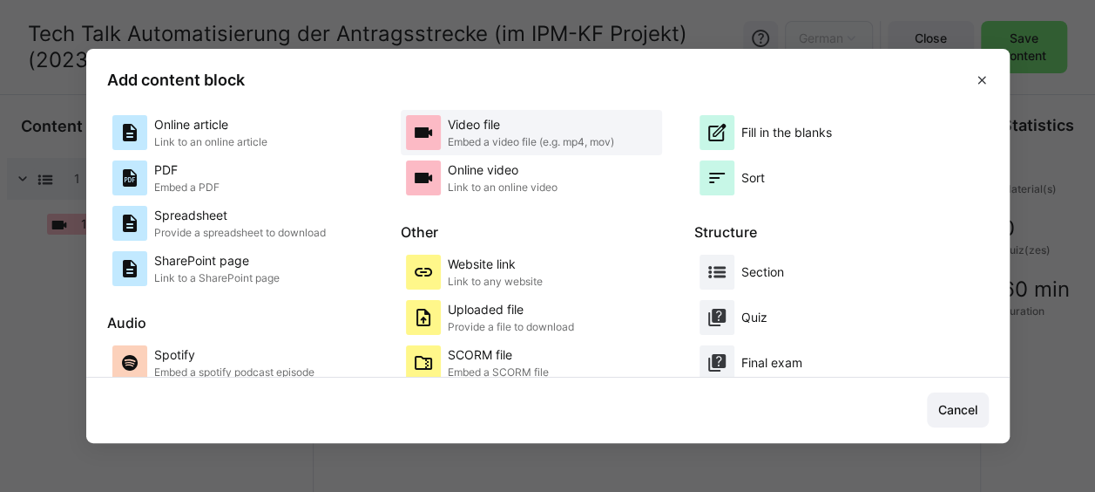
scroll to position [174, 0]
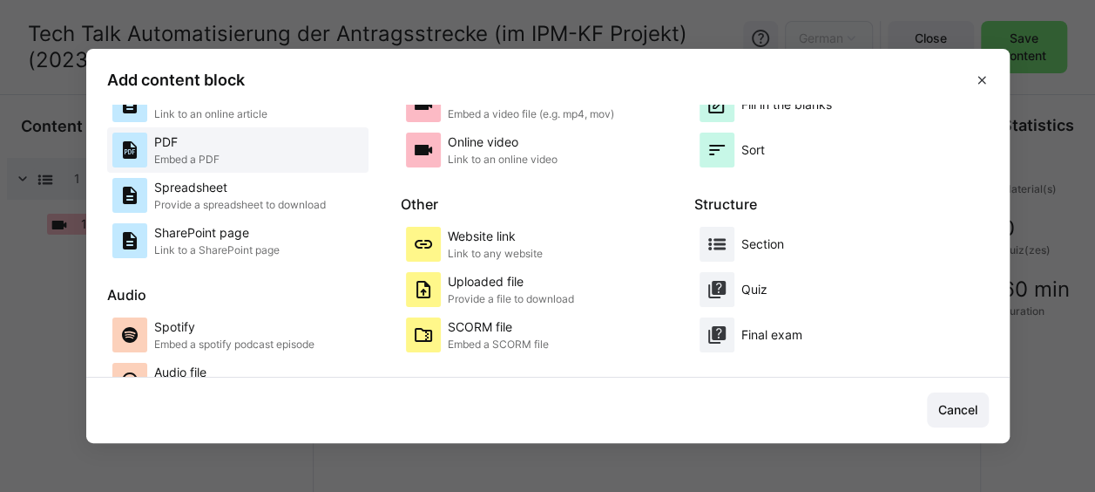
click at [218, 145] on p "PDF" at bounding box center [186, 141] width 65 height 17
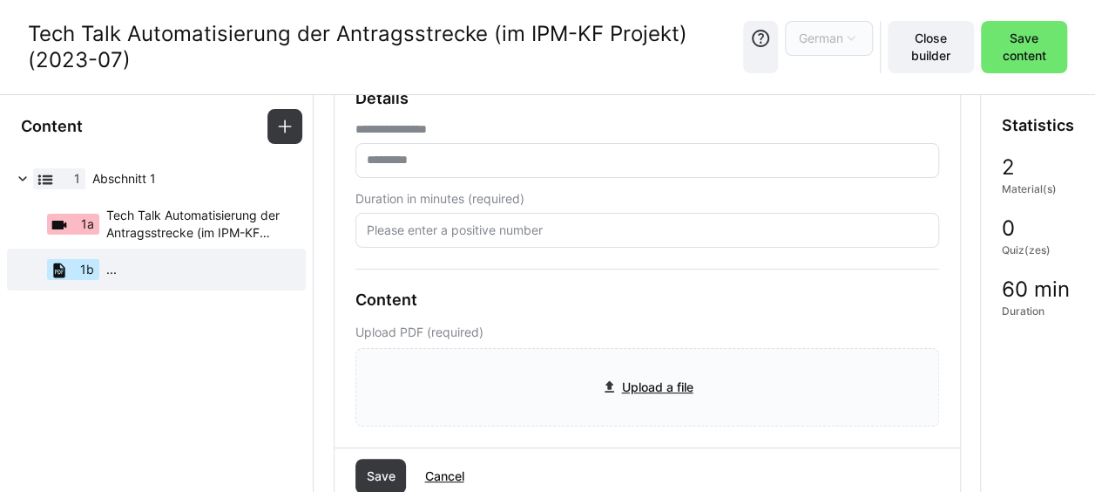
scroll to position [247, 0]
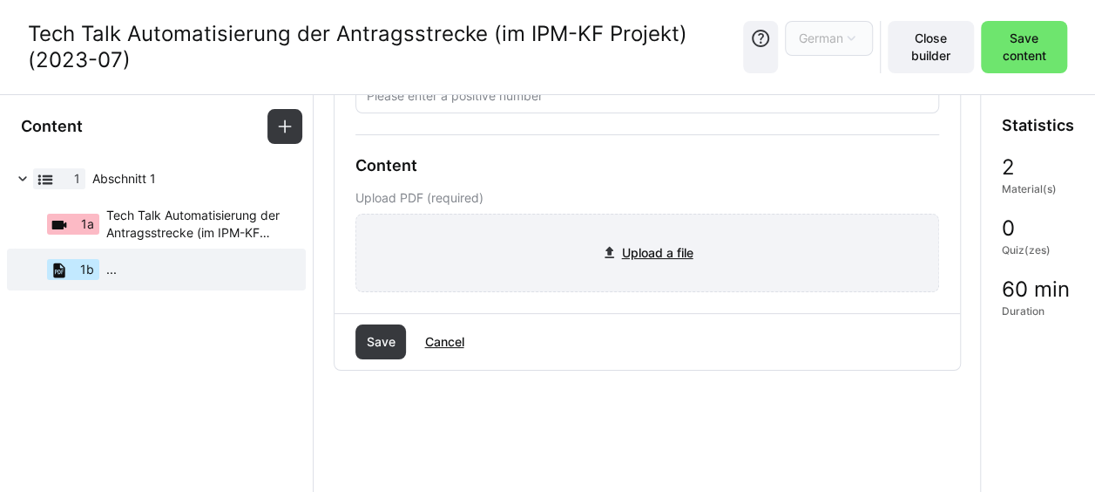
click at [626, 248] on input "file" at bounding box center [647, 252] width 582 height 77
click at [634, 257] on input "file" at bounding box center [647, 252] width 582 height 77
click at [441, 342] on span "Cancel" at bounding box center [444, 341] width 44 height 17
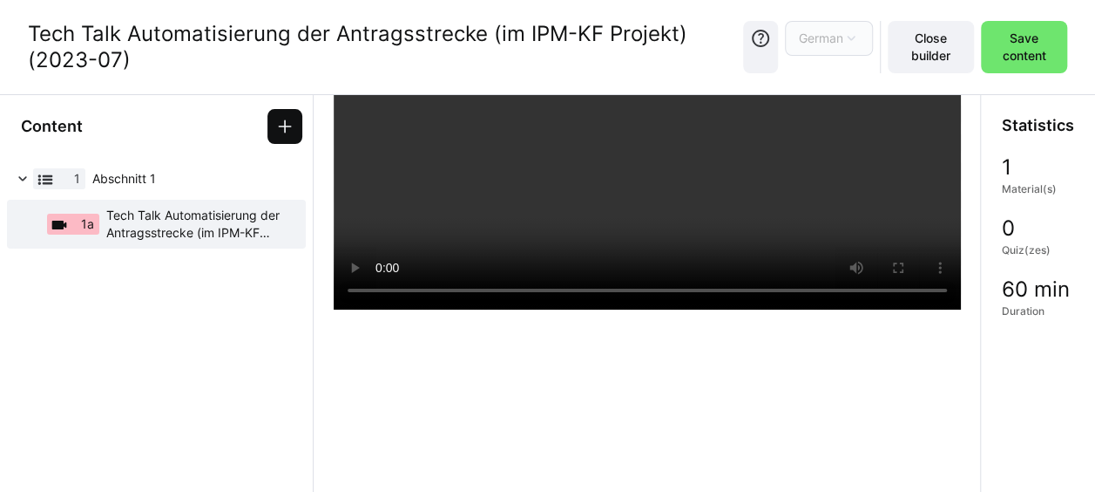
click at [289, 133] on eds-icon at bounding box center [284, 126] width 17 height 17
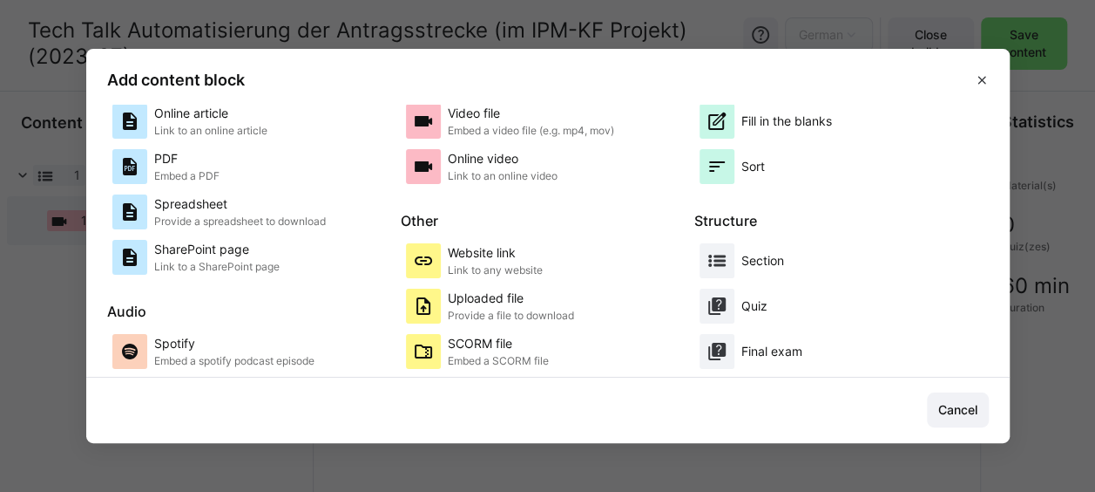
scroll to position [245, 0]
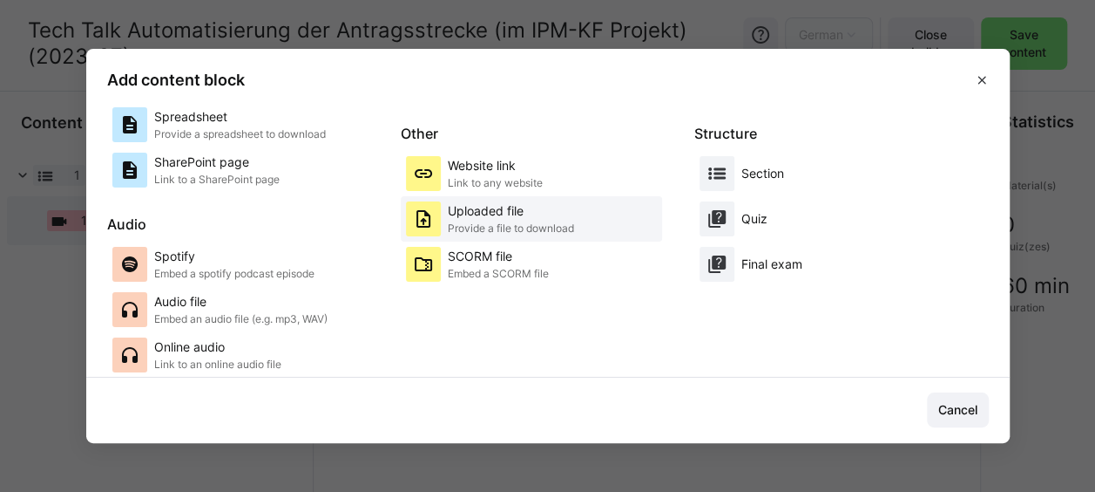
click at [530, 221] on p "Provide a file to download" at bounding box center [511, 228] width 126 height 14
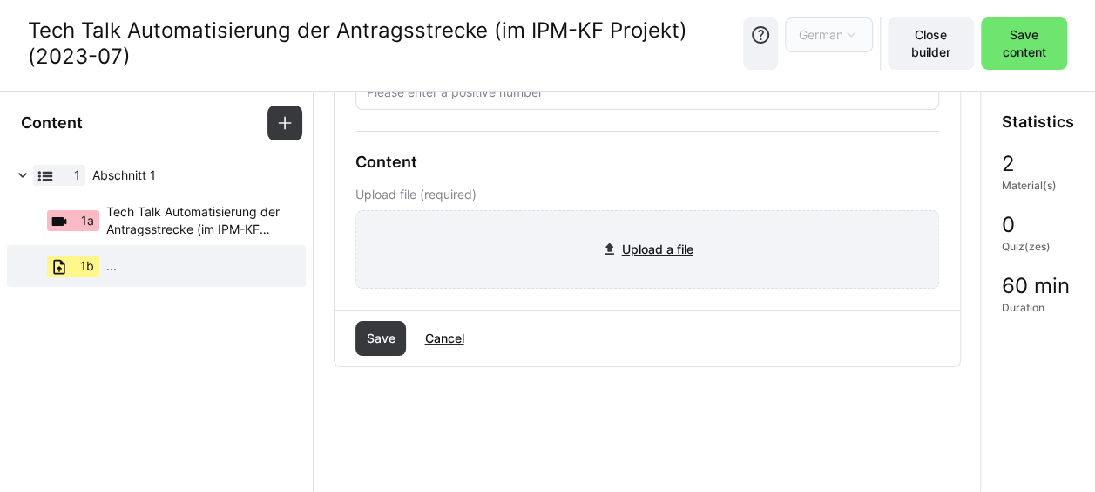
click at [627, 249] on input "file" at bounding box center [647, 249] width 582 height 77
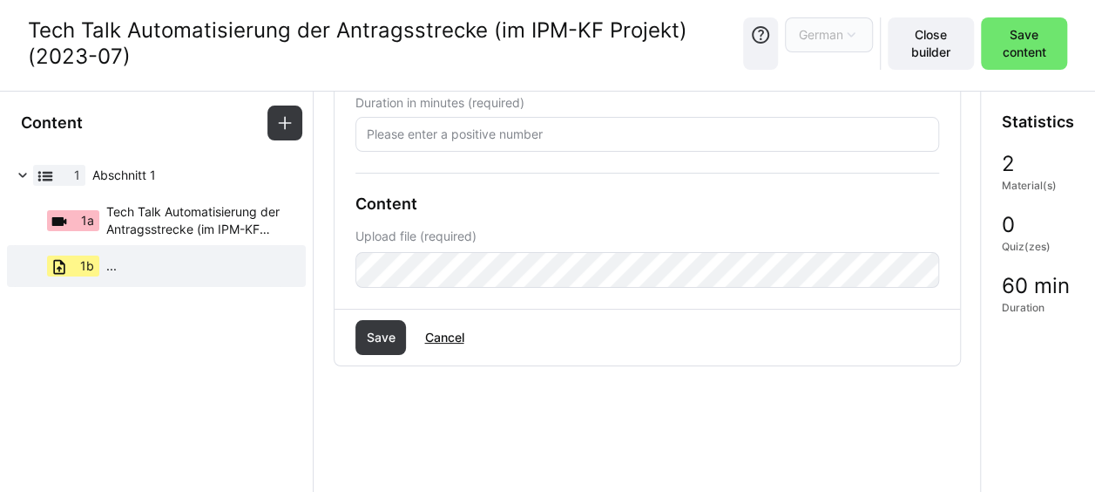
scroll to position [204, 0]
click at [379, 347] on span "Save" at bounding box center [381, 338] width 51 height 35
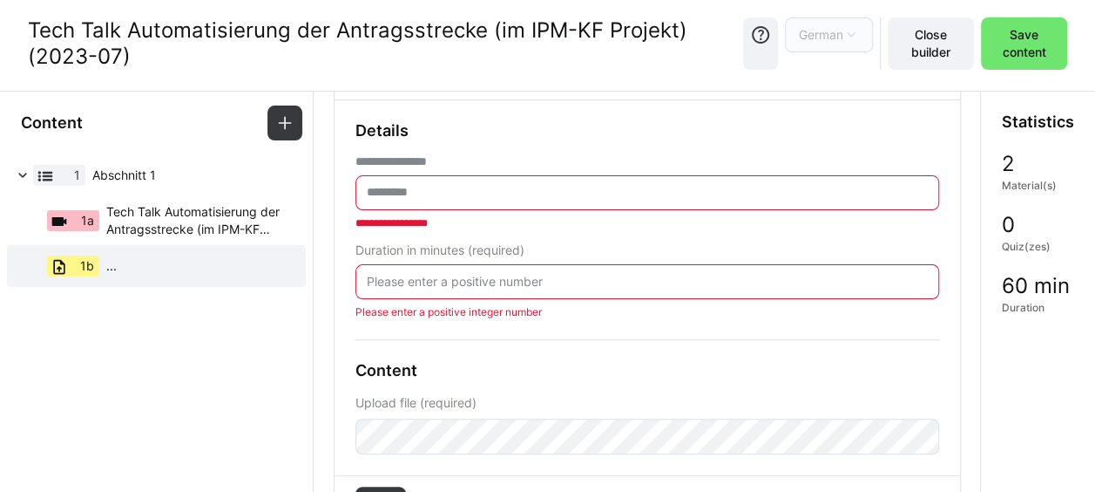
scroll to position [49, 0]
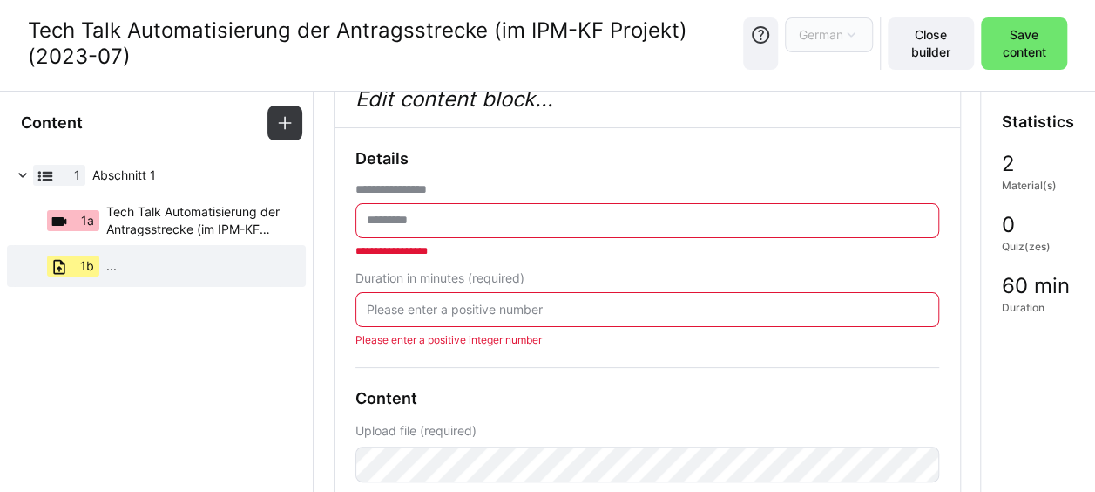
click at [433, 221] on input "text" at bounding box center [647, 221] width 565 height 16
drag, startPoint x: 26, startPoint y: 28, endPoint x: 131, endPoint y: 68, distance: 112.0
click at [131, 68] on div "Tech Talk Automatisierung der Antragsstrecke (im IPM-KF Projekt) (2023-07) Germ…" at bounding box center [547, 44] width 1095 height 94
copy div "Tech Talk Automatisierung der Antragsstrecke (im IPM-KF Projekt) (2023-07)"
click at [451, 220] on input "text" at bounding box center [647, 221] width 565 height 16
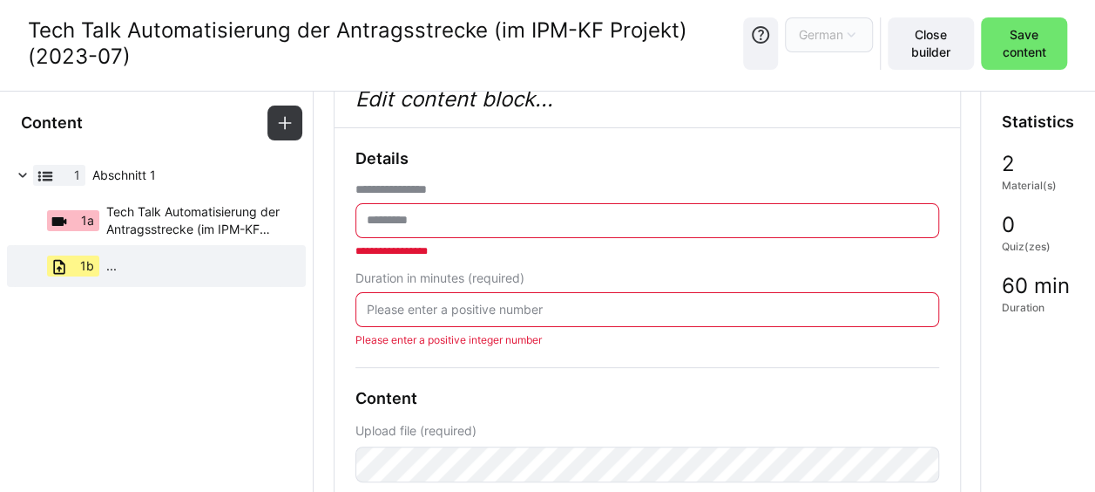
paste input "**********"
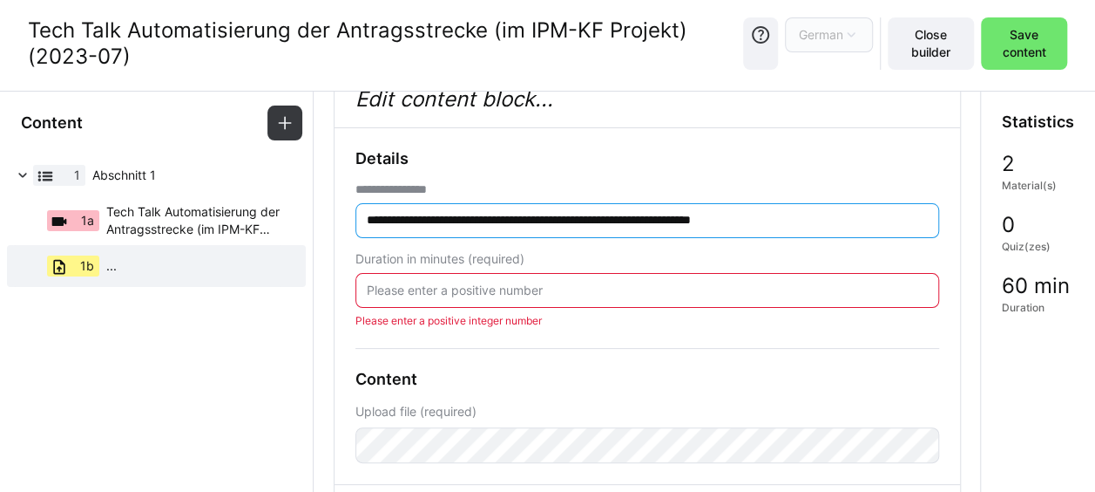
type input "**********"
click at [410, 294] on input "number" at bounding box center [647, 290] width 565 height 16
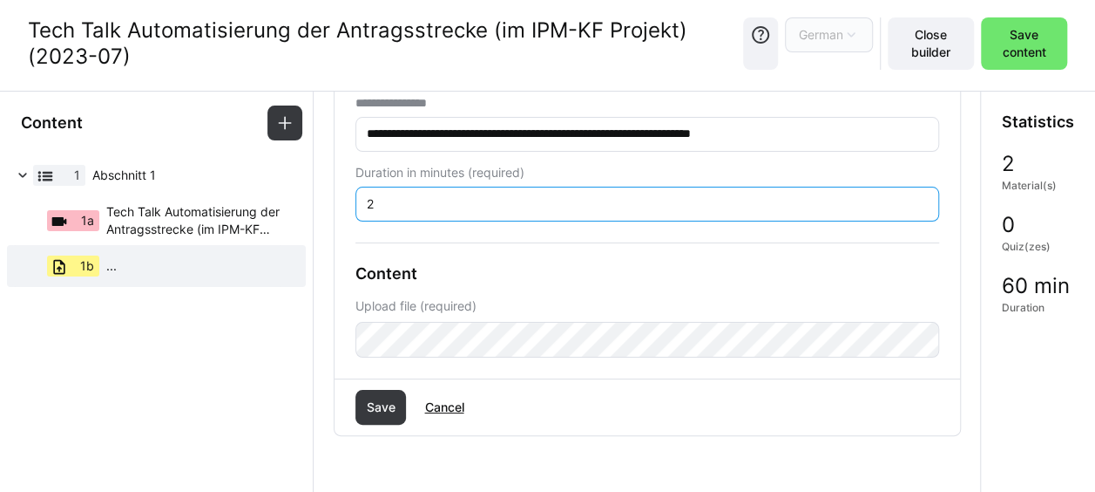
scroll to position [204, 0]
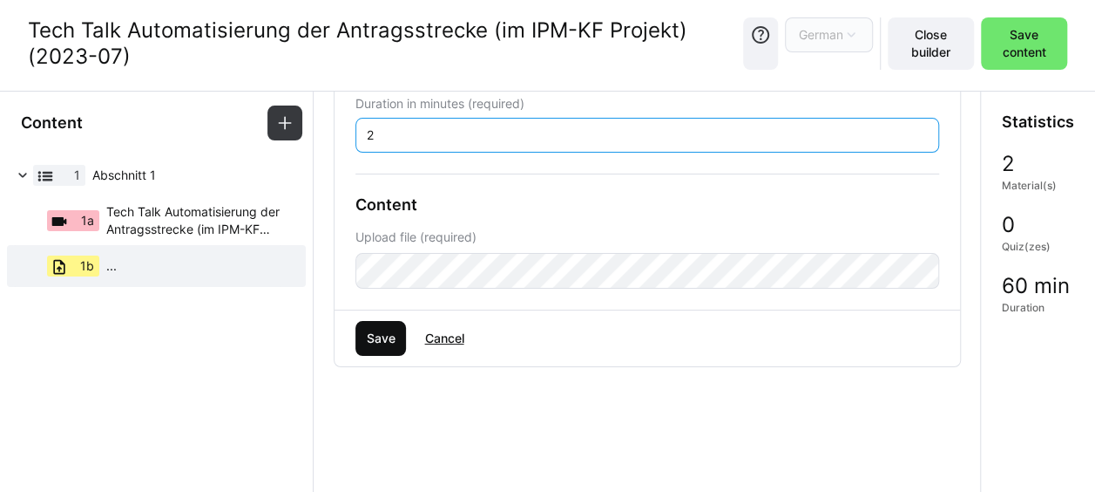
type input "2"
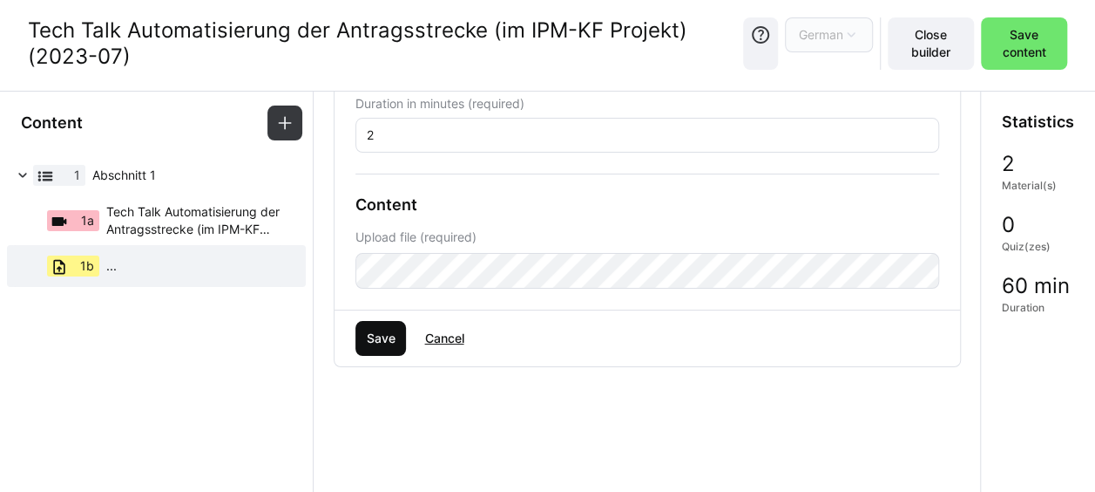
click at [374, 329] on span "Save" at bounding box center [380, 337] width 34 height 17
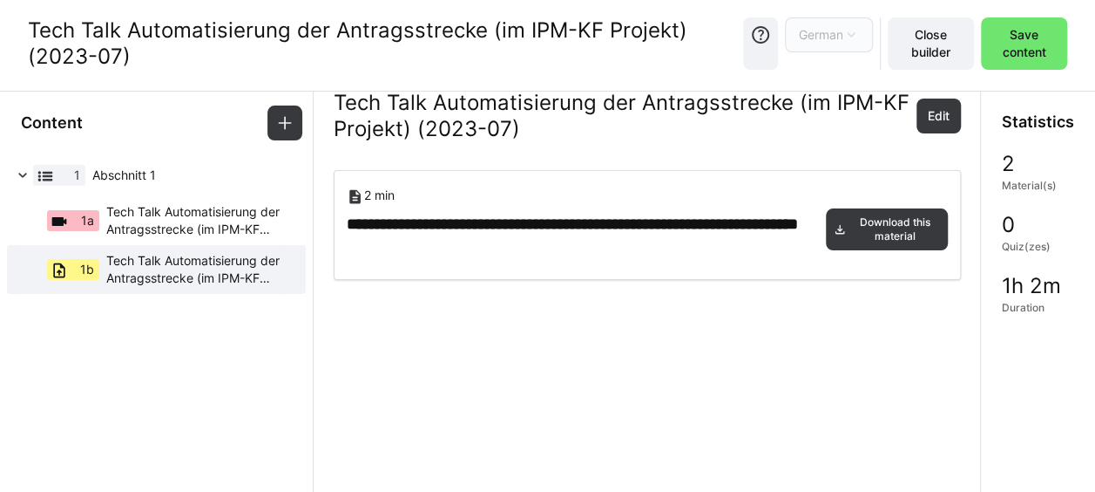
scroll to position [0, 0]
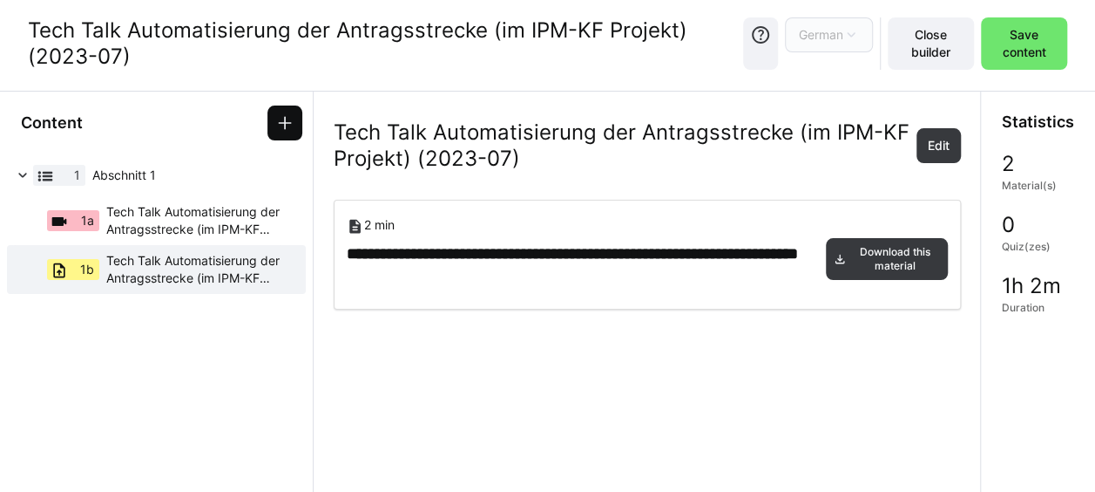
click at [295, 125] on span at bounding box center [285, 122] width 35 height 35
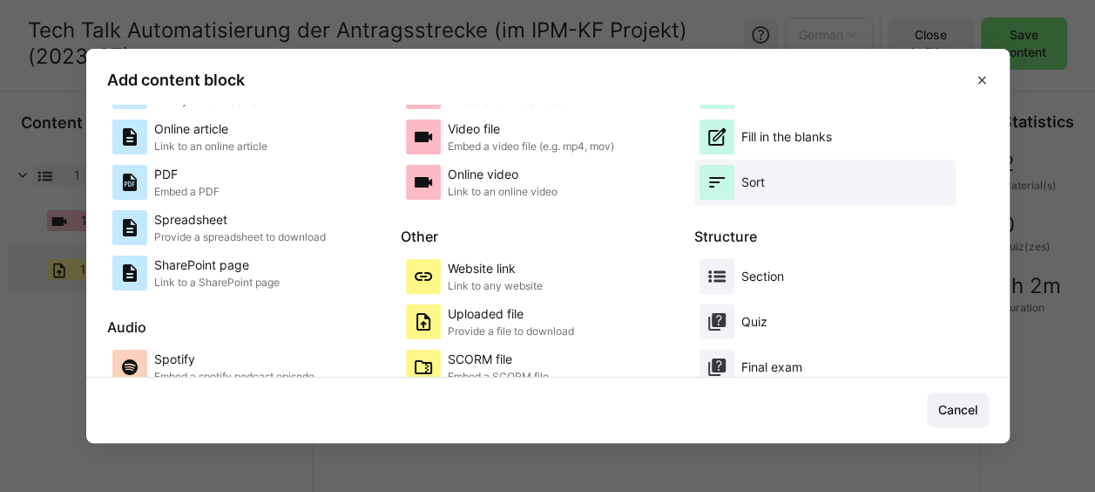
scroll to position [71, 0]
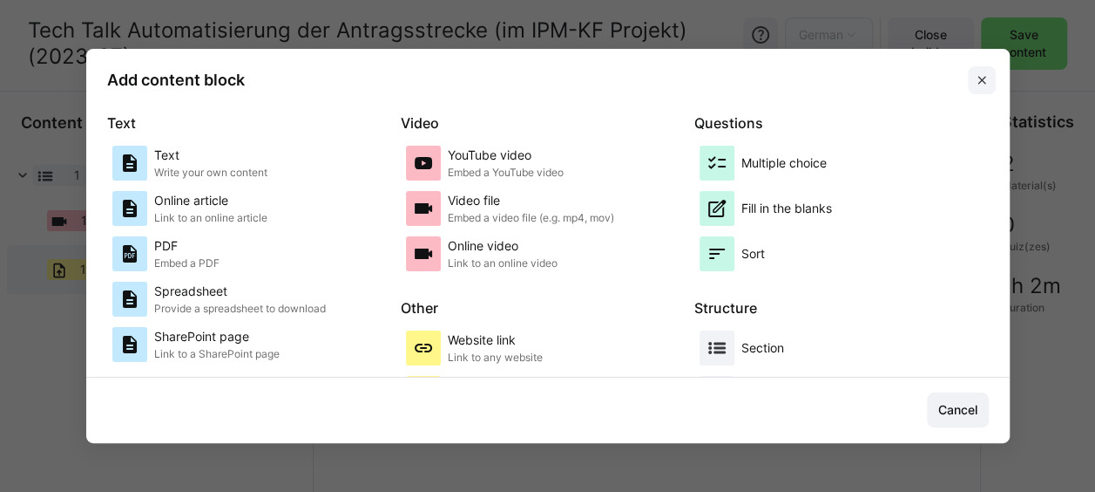
click at [996, 78] on span at bounding box center [982, 80] width 28 height 28
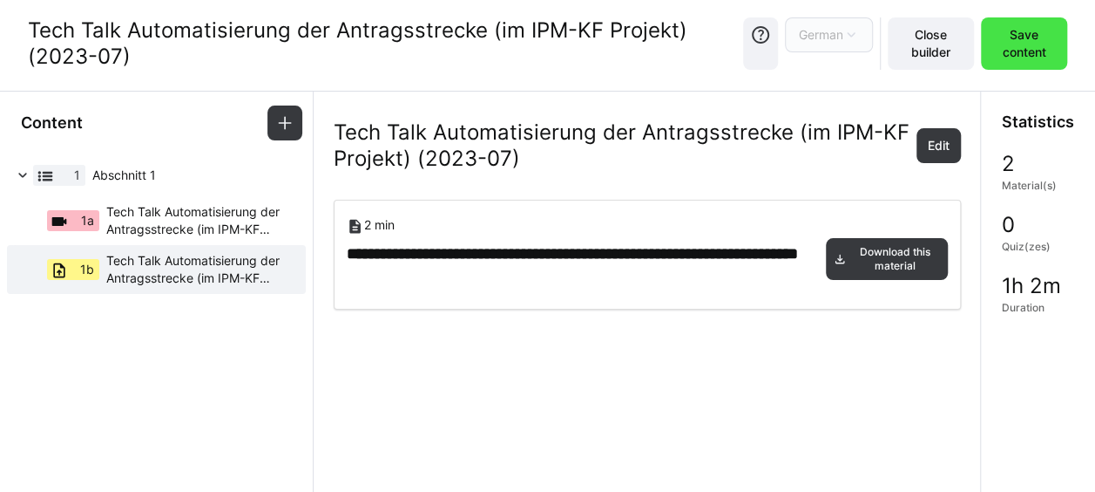
click at [1039, 38] on span "Save content" at bounding box center [1024, 43] width 69 height 35
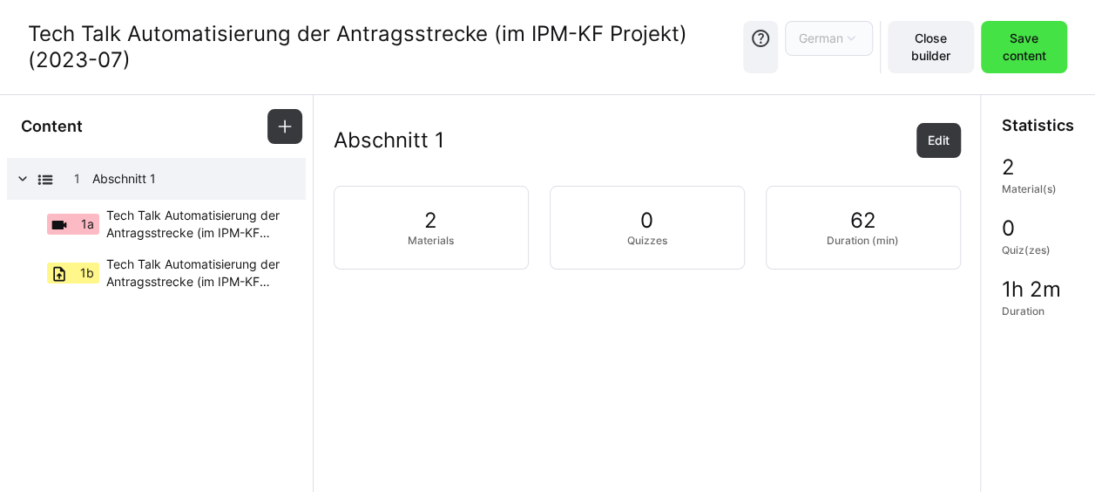
click at [1027, 54] on span "Save content" at bounding box center [1024, 47] width 69 height 35
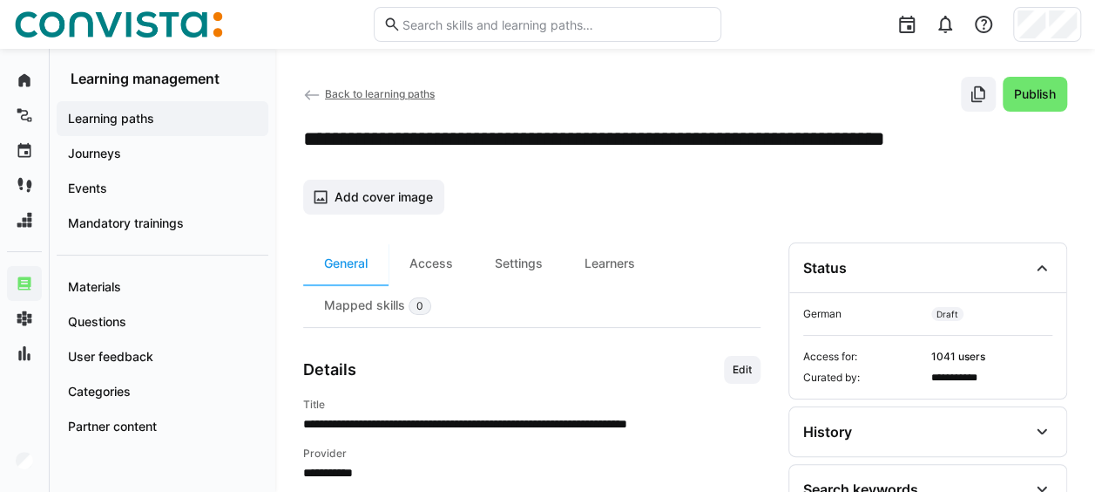
click at [351, 85] on app-back-navigation "Back to learning paths" at bounding box center [369, 94] width 132 height 19
click at [352, 95] on span "Back to learning paths" at bounding box center [380, 93] width 110 height 13
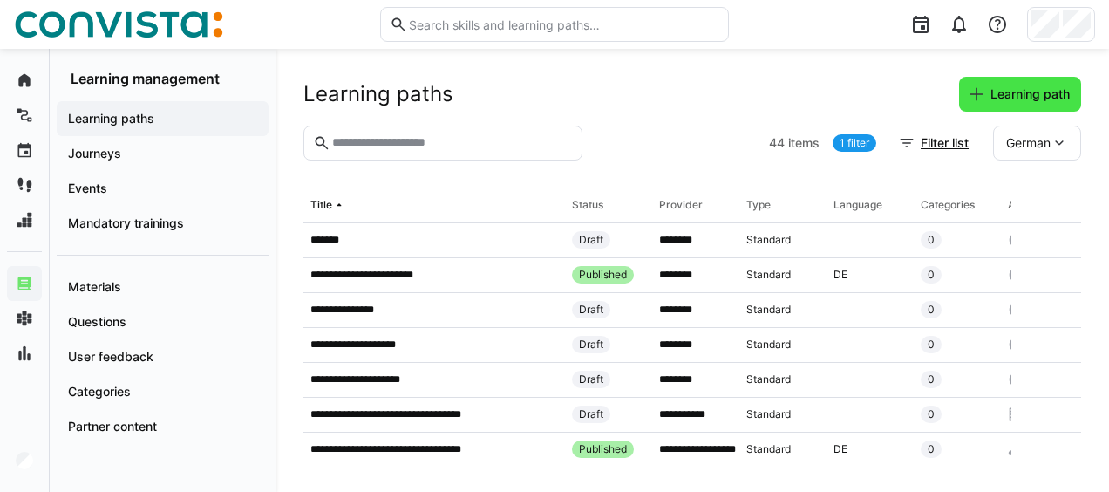
click at [1023, 86] on span "Learning path" at bounding box center [1029, 93] width 85 height 17
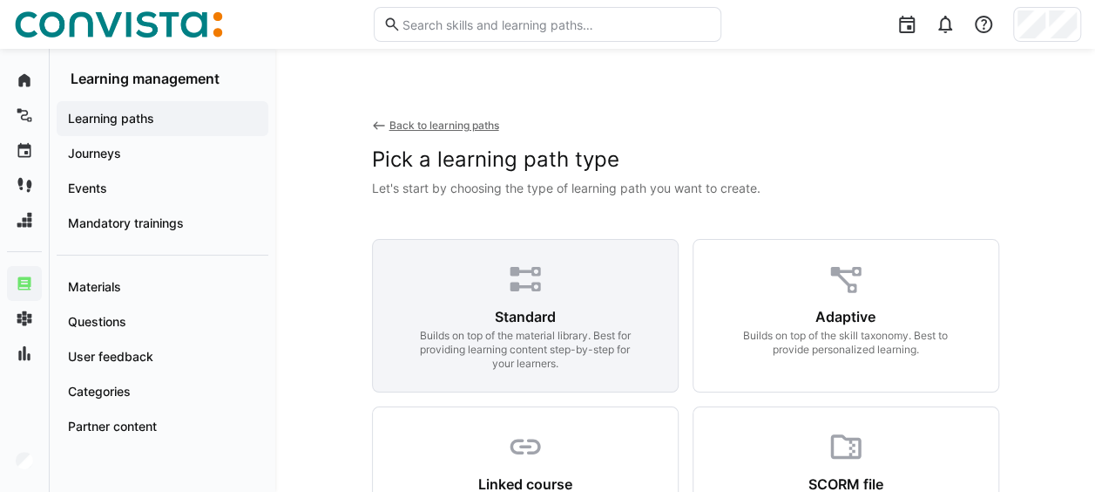
click at [561, 334] on div "Builds on top of the material library. Best for providing learning content step…" at bounding box center [525, 350] width 224 height 42
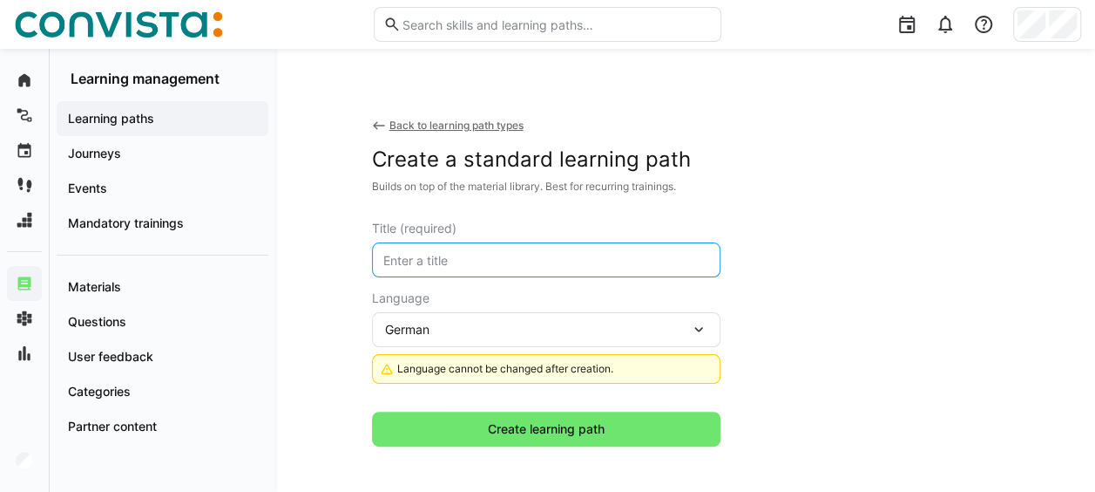
click at [488, 252] on input "text" at bounding box center [546, 260] width 329 height 16
paste input "2023-06 Datenverwaltung für Webseiten mit Faktor-IPS"
drag, startPoint x: 390, startPoint y: 259, endPoint x: 440, endPoint y: 263, distance: 49.9
click at [440, 263] on input "Tech Talk 2023-06 Datenverwaltung für Webseiten mit Faktor-IPS" at bounding box center [546, 260] width 329 height 16
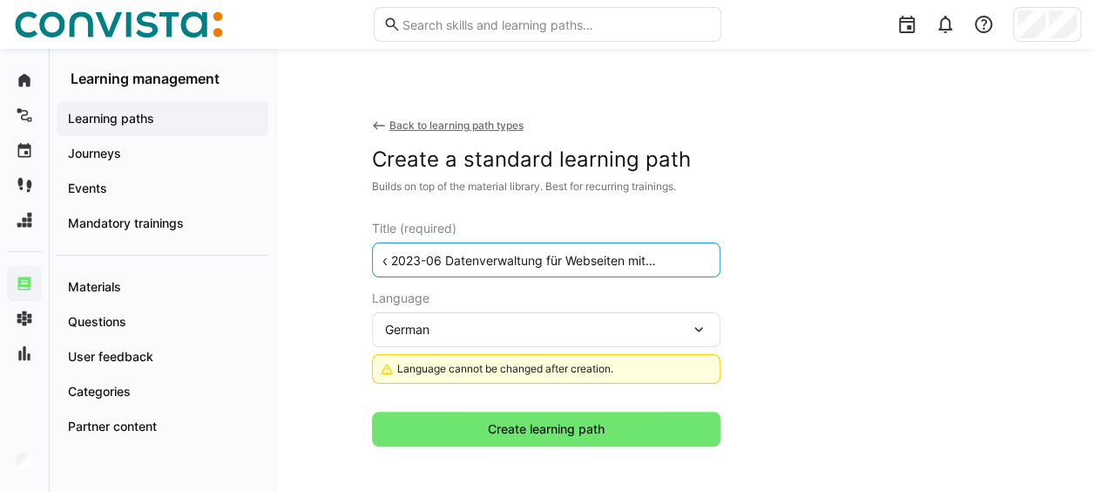
paste input "Datenverwaltung für Webseiten mit Faktor-IPS"
paste input "2023-06"
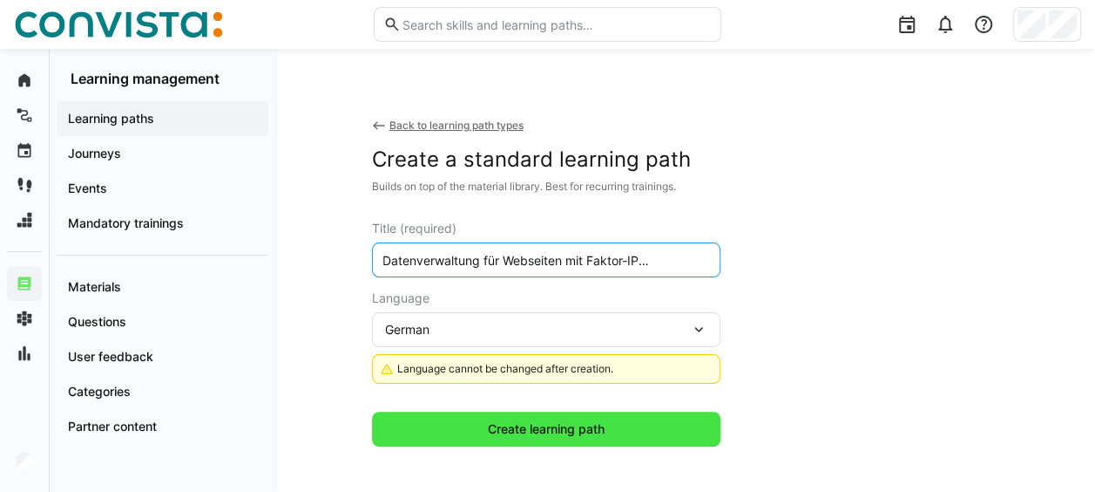
type input "Tech Talk Datenverwaltung für Webseiten mit Faktor-IPS (2023-06)"
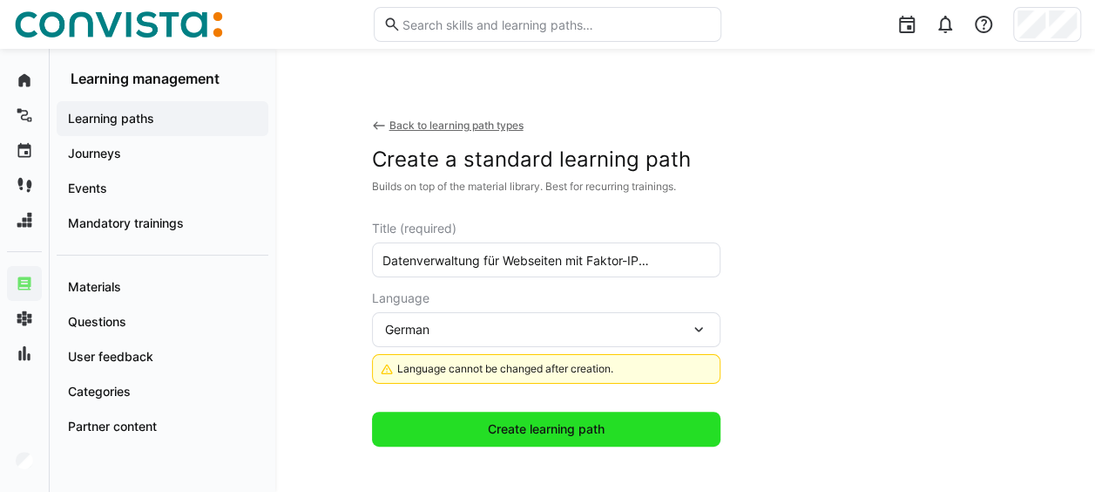
click at [533, 423] on span "Create learning path" at bounding box center [546, 428] width 122 height 17
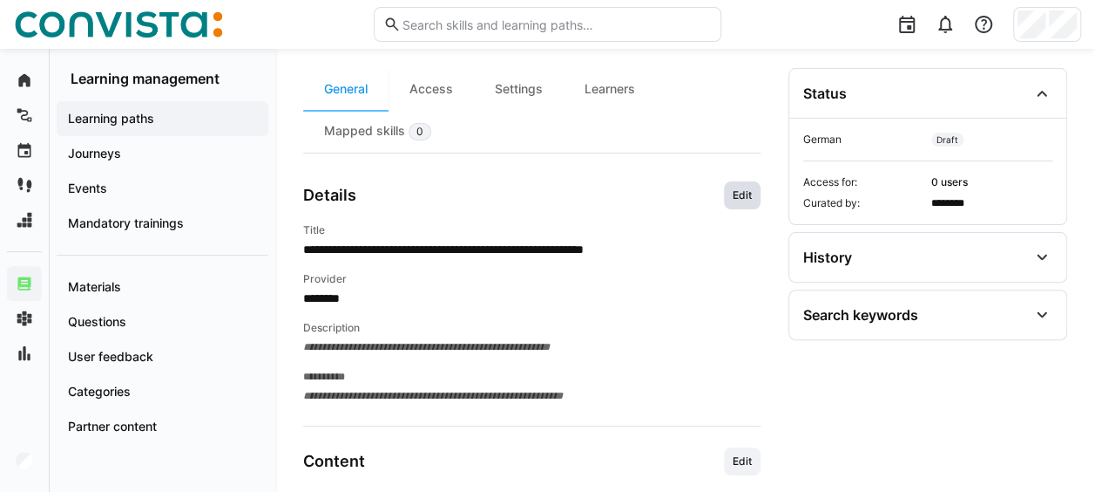
click at [739, 188] on span "Edit" at bounding box center [742, 195] width 23 height 14
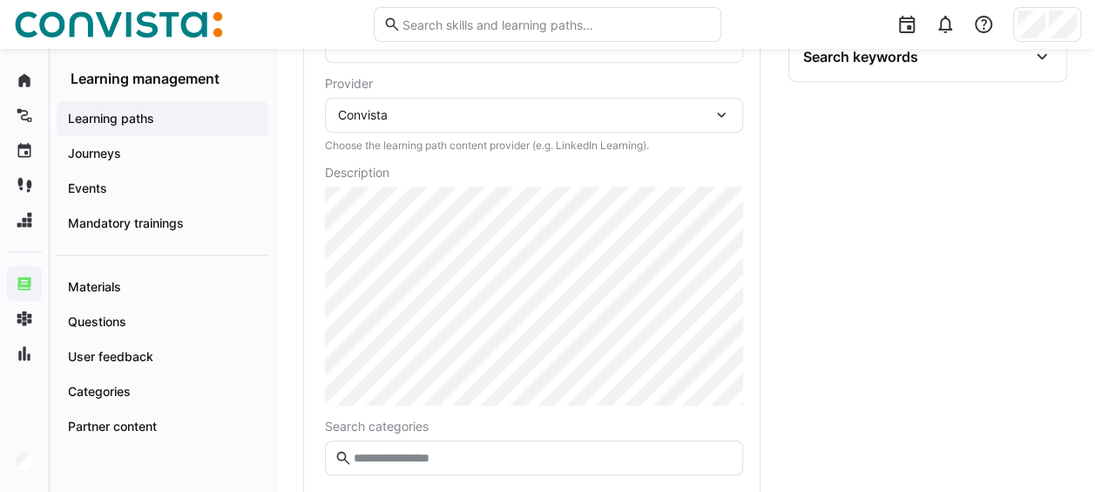
click at [525, 115] on div "Convista" at bounding box center [525, 115] width 375 height 16
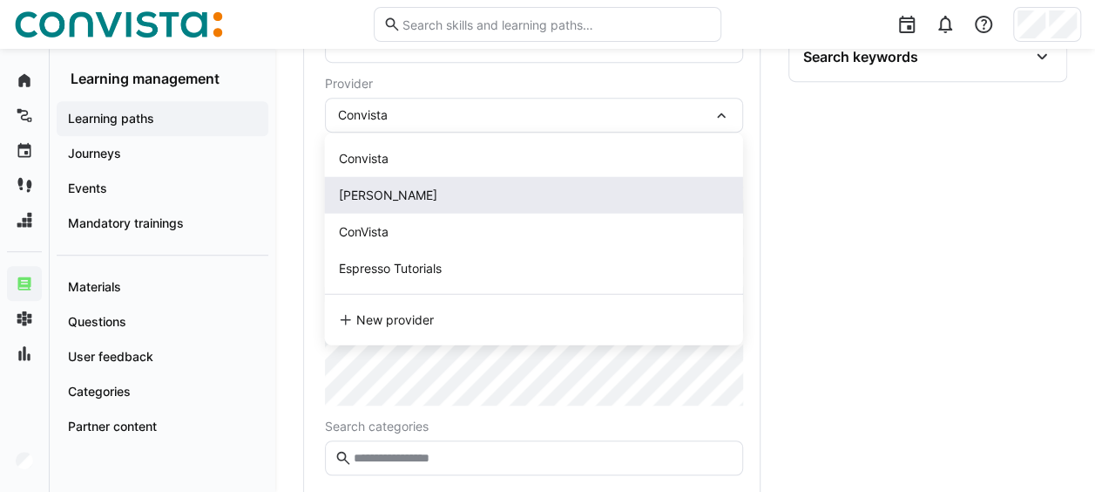
click at [431, 192] on div "[PERSON_NAME]" at bounding box center [534, 195] width 390 height 17
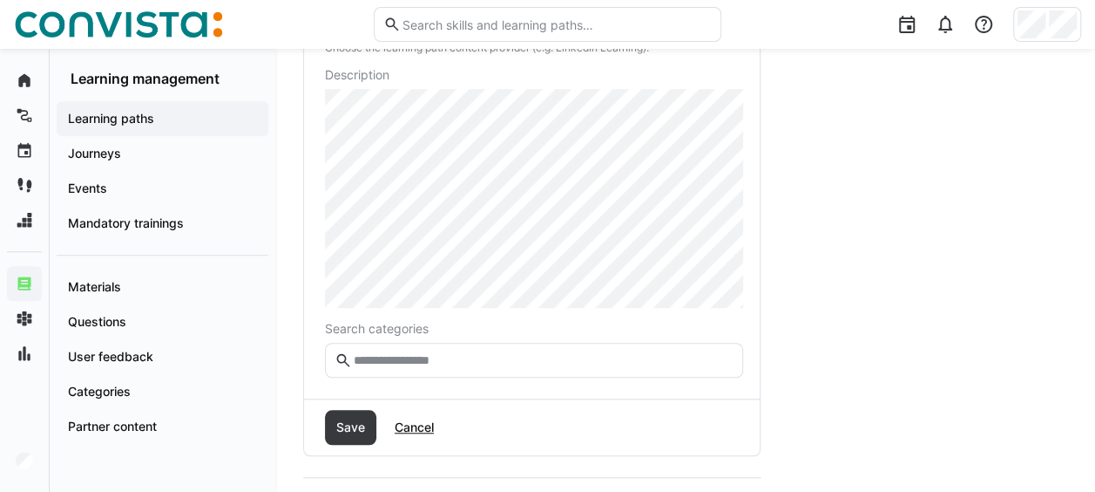
scroll to position [607, 0]
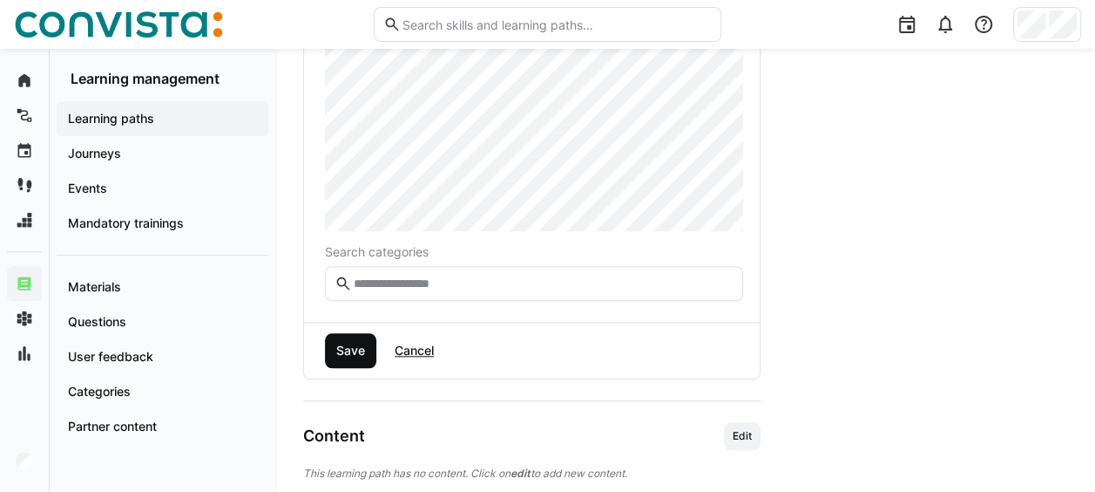
click at [342, 342] on span "Save" at bounding box center [351, 350] width 34 height 17
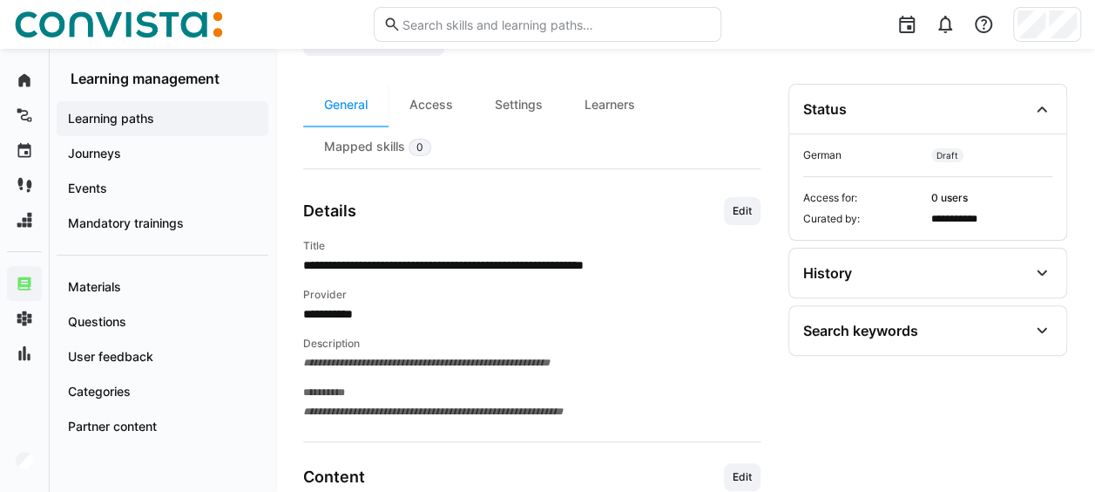
scroll to position [68, 0]
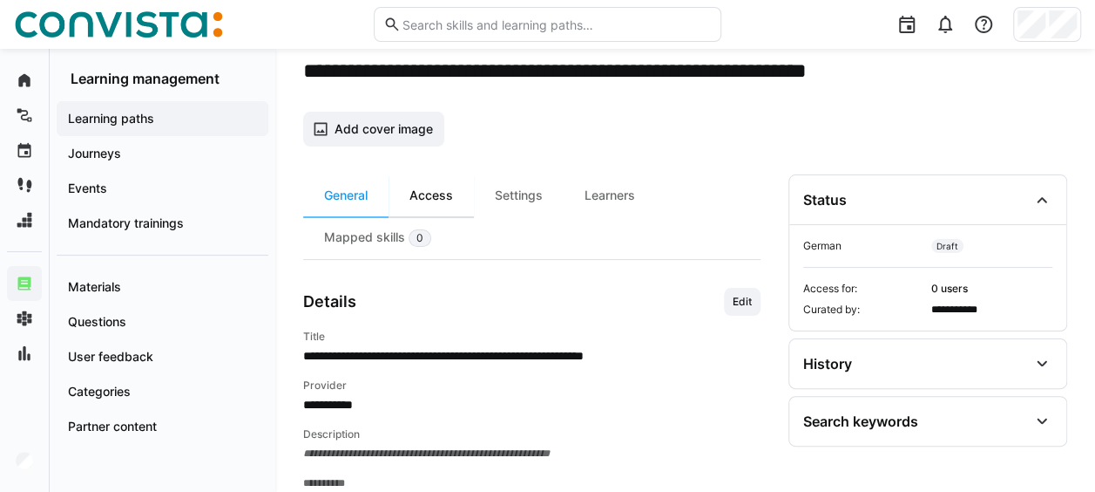
click at [435, 197] on div "Access" at bounding box center [431, 195] width 85 height 42
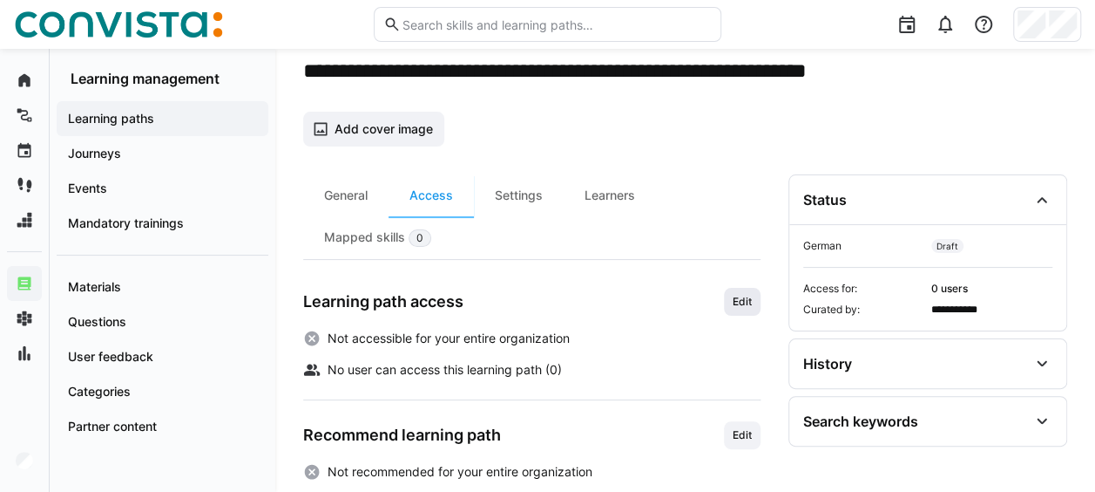
click at [748, 295] on span "Edit" at bounding box center [742, 302] width 23 height 14
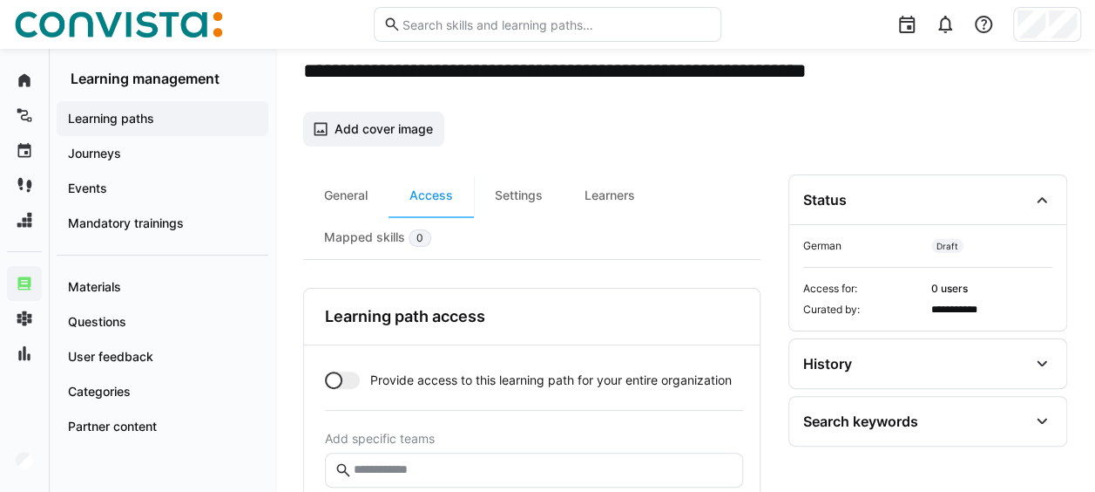
click at [338, 375] on div at bounding box center [333, 379] width 17 height 17
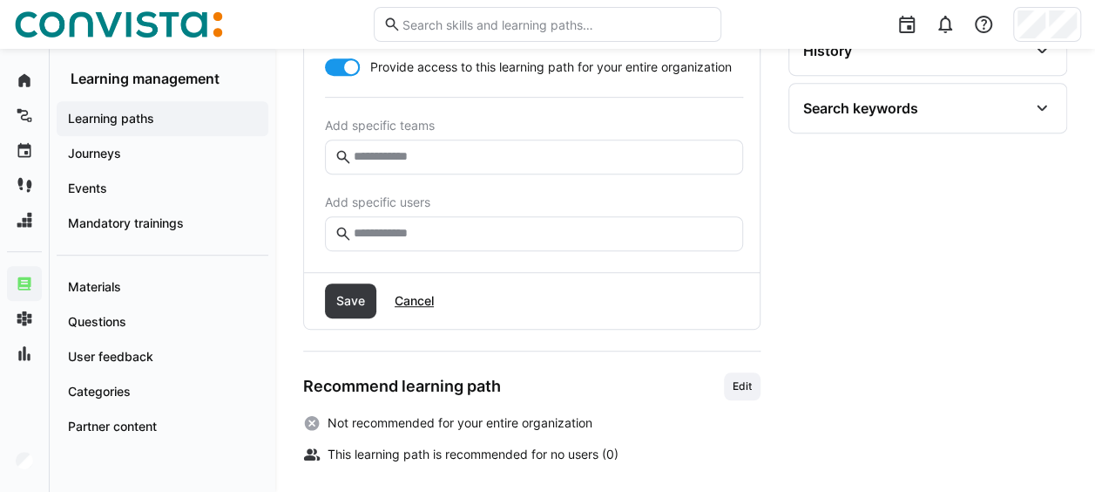
scroll to position [417, 0]
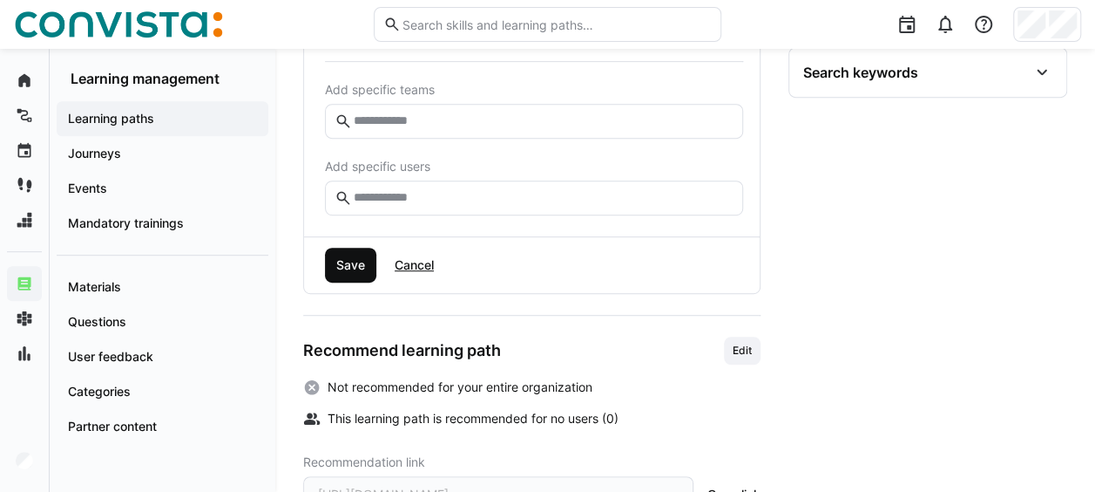
click at [349, 262] on span "Save" at bounding box center [351, 264] width 34 height 17
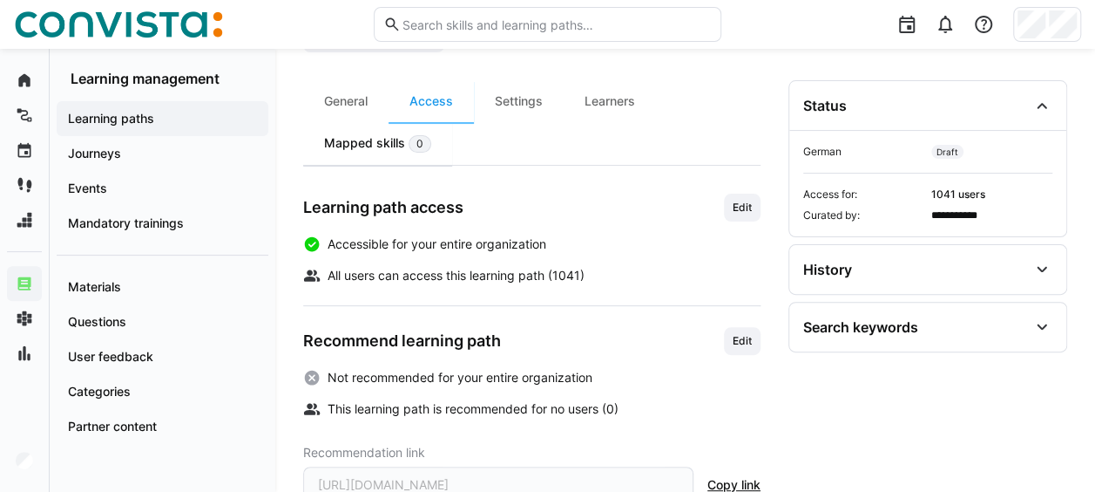
scroll to position [136, 0]
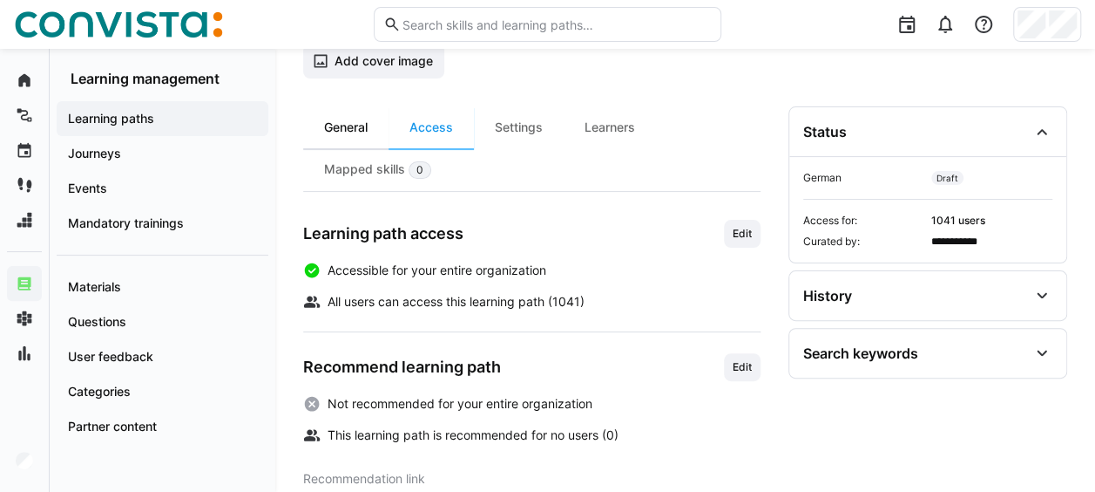
click at [340, 127] on div "General" at bounding box center [345, 127] width 85 height 42
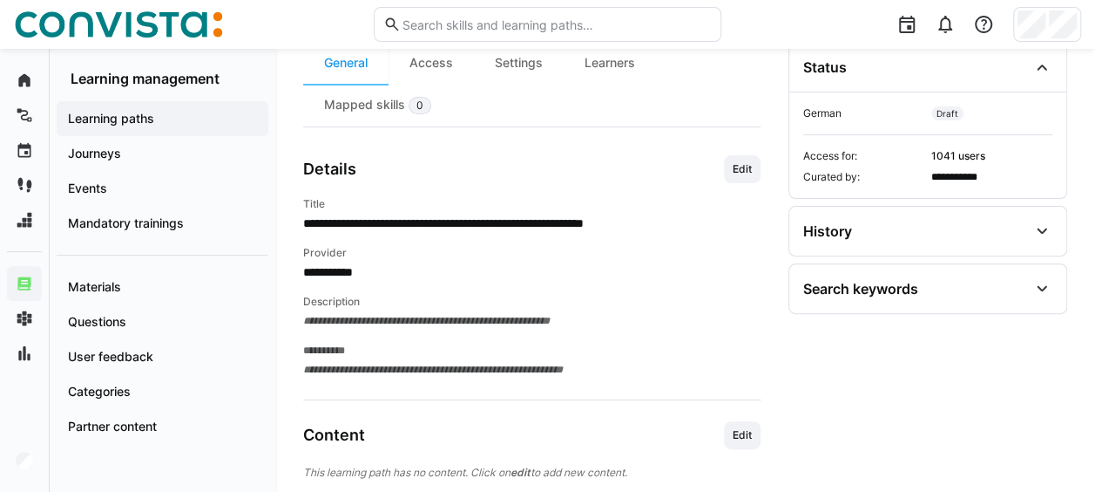
scroll to position [242, 0]
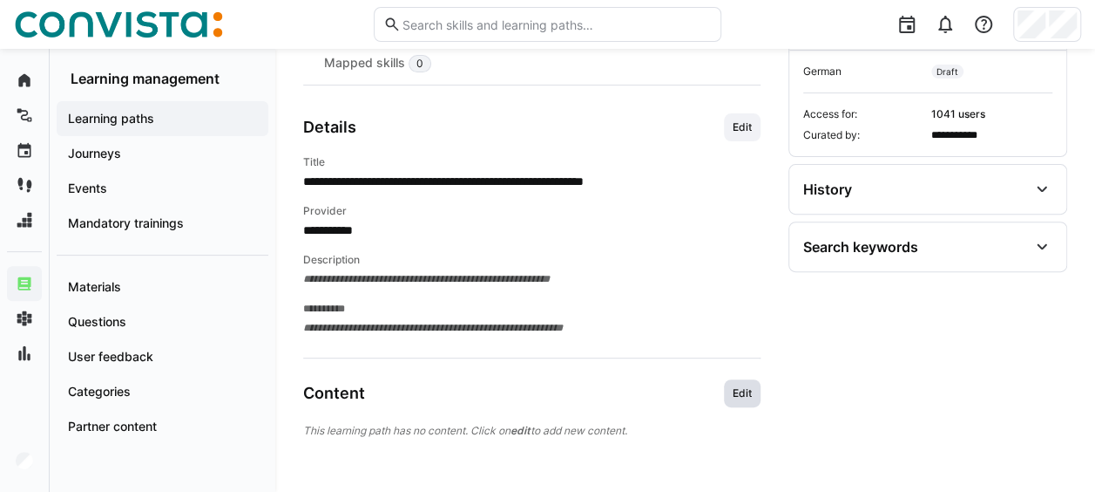
click at [747, 388] on span "Edit" at bounding box center [742, 393] width 23 height 14
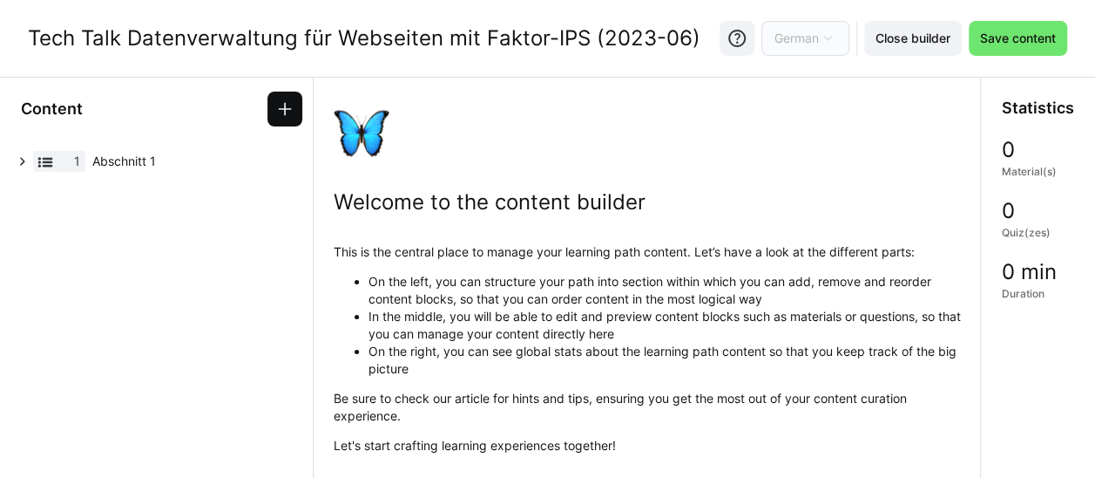
click at [295, 101] on span at bounding box center [285, 109] width 35 height 35
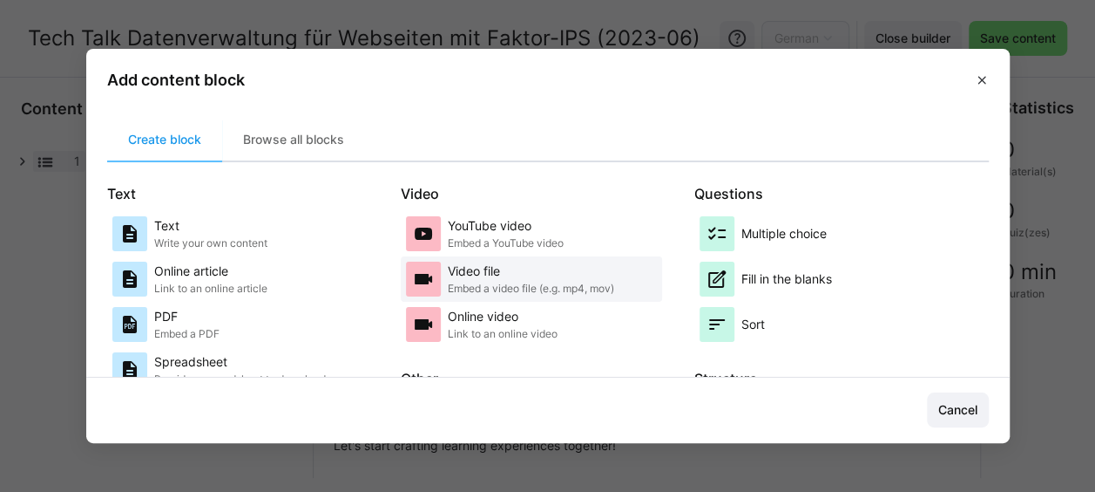
click at [494, 282] on p "Embed a video file (e.g. mp4, mov)" at bounding box center [531, 288] width 166 height 14
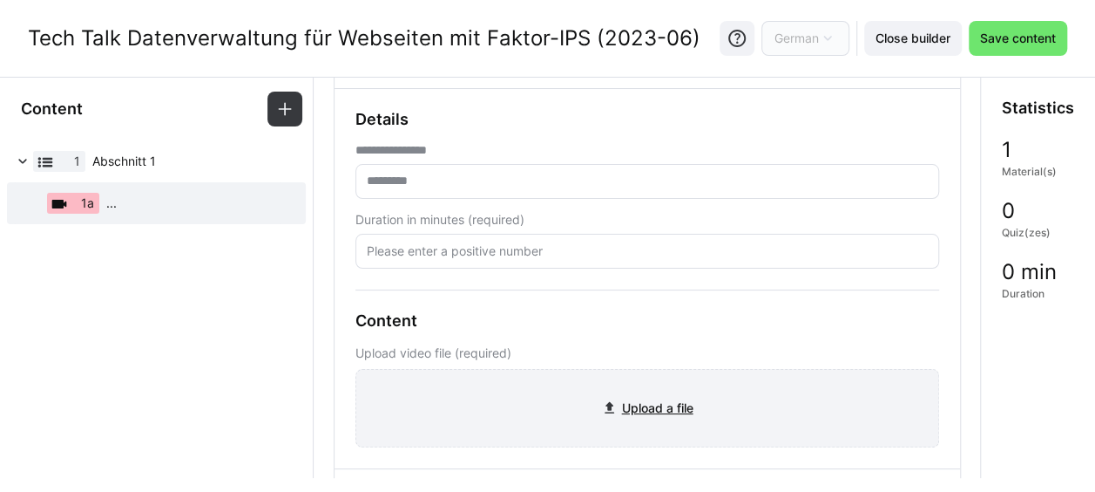
scroll to position [174, 0]
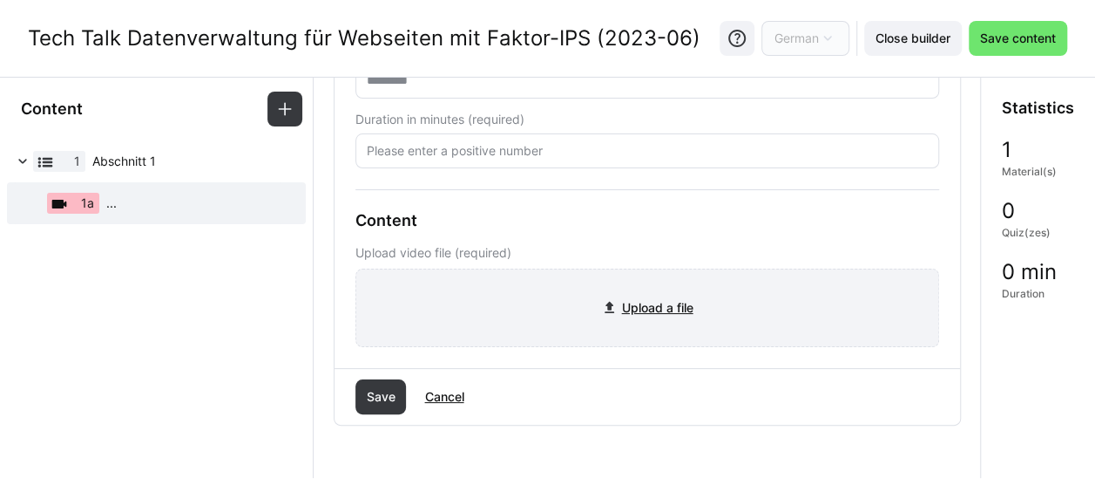
click at [618, 306] on input "file" at bounding box center [647, 307] width 582 height 77
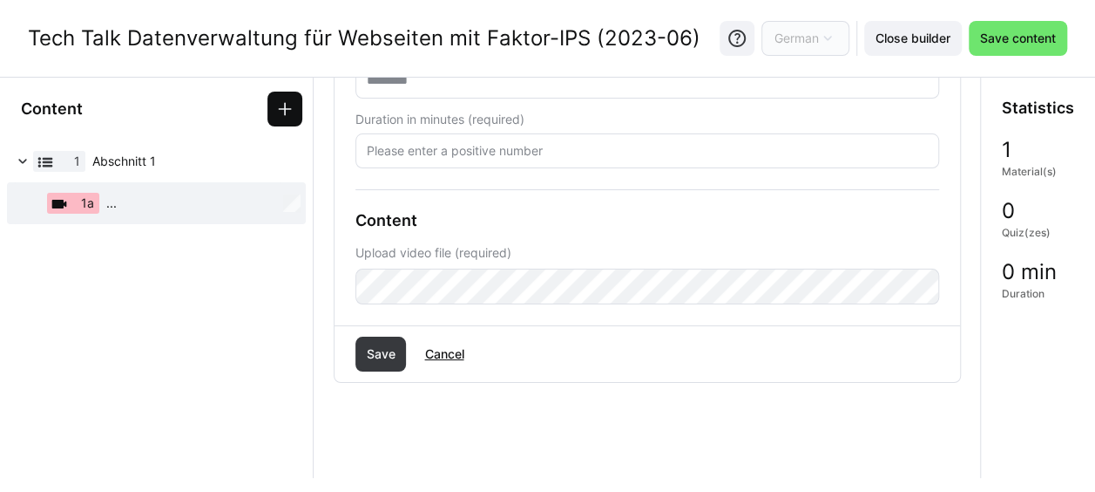
click at [288, 102] on eds-icon at bounding box center [284, 108] width 17 height 17
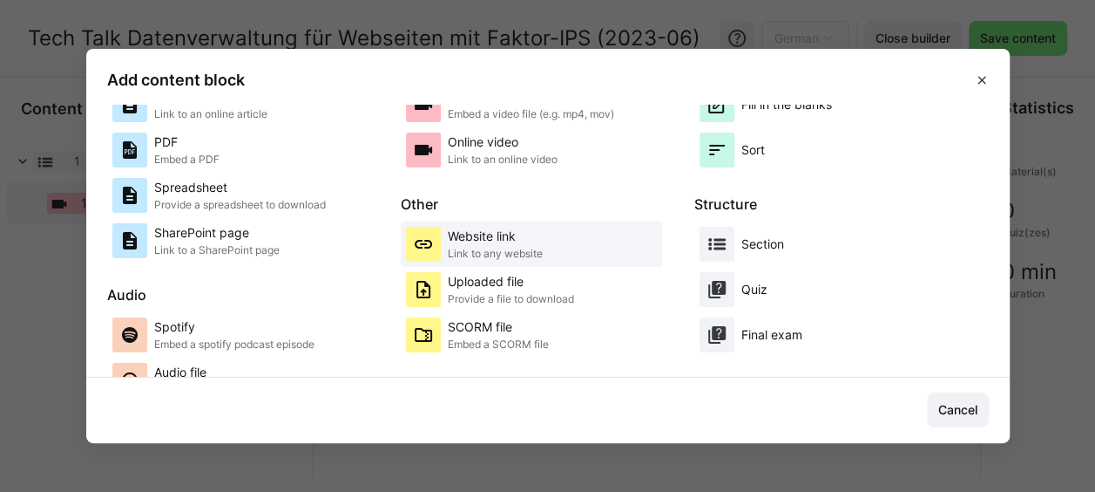
click at [510, 239] on p "Website link" at bounding box center [495, 235] width 95 height 17
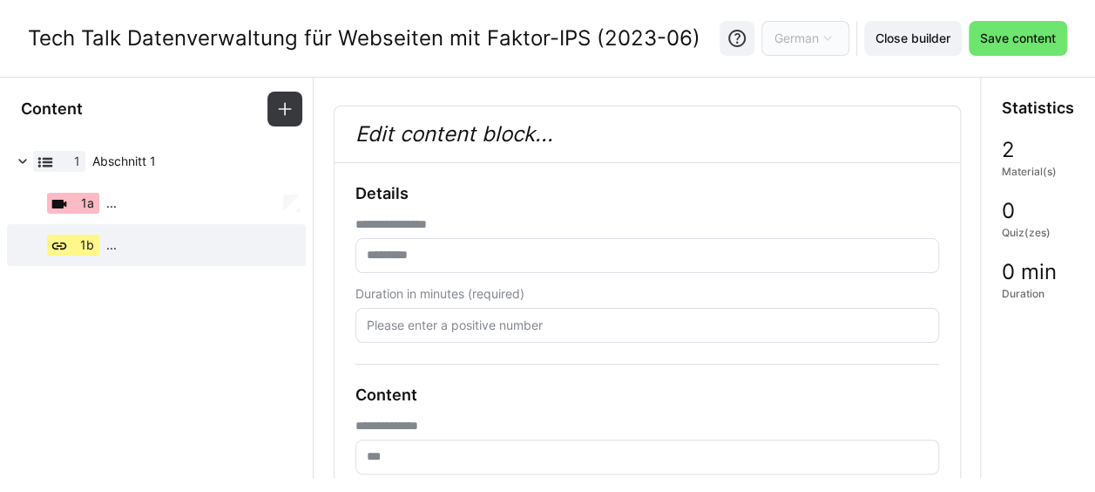
scroll to position [87, 0]
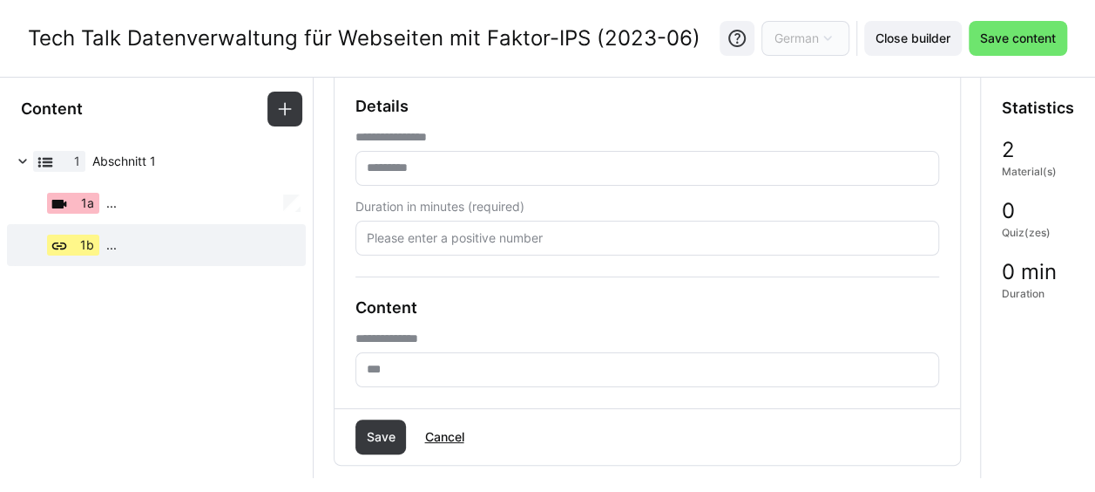
click at [399, 365] on input "text" at bounding box center [647, 370] width 565 height 16
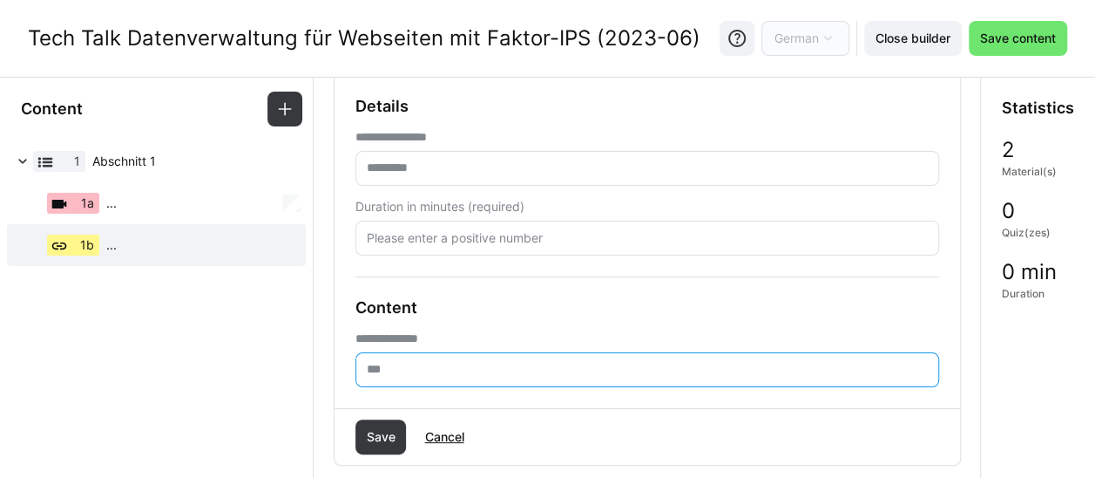
paste input "**********"
type input "**********"
click at [434, 231] on input "number" at bounding box center [647, 238] width 565 height 16
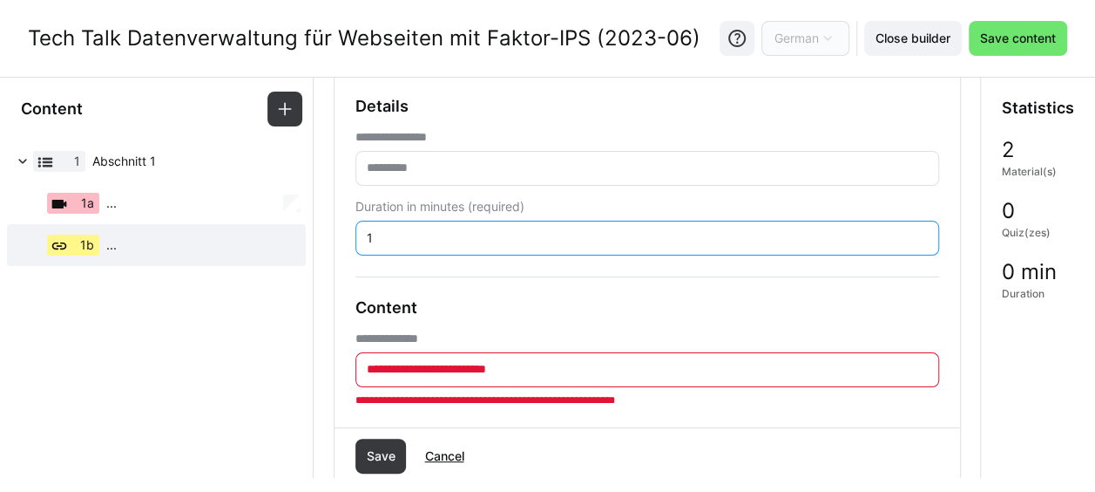
type input "1"
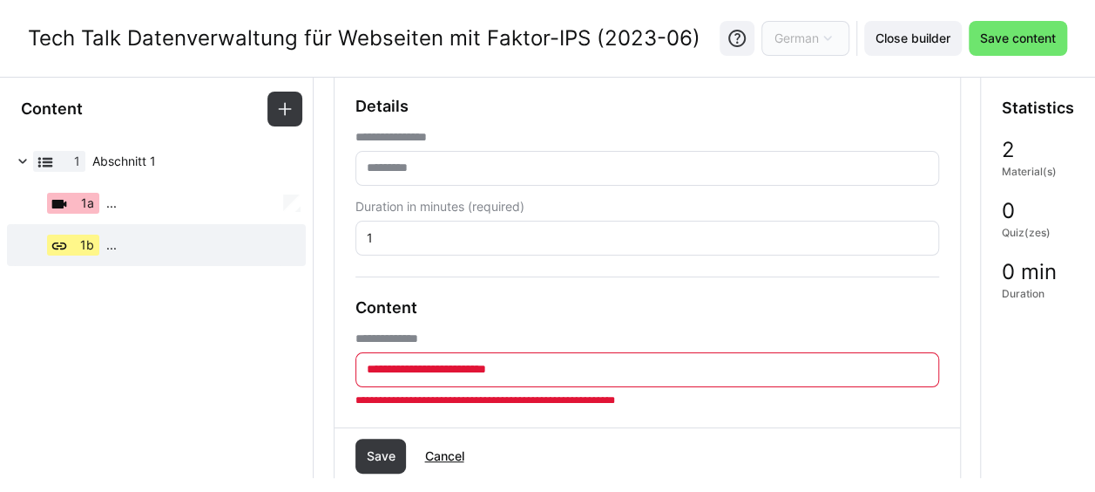
click at [418, 157] on eds-input at bounding box center [648, 168] width 584 height 35
paste input "**********"
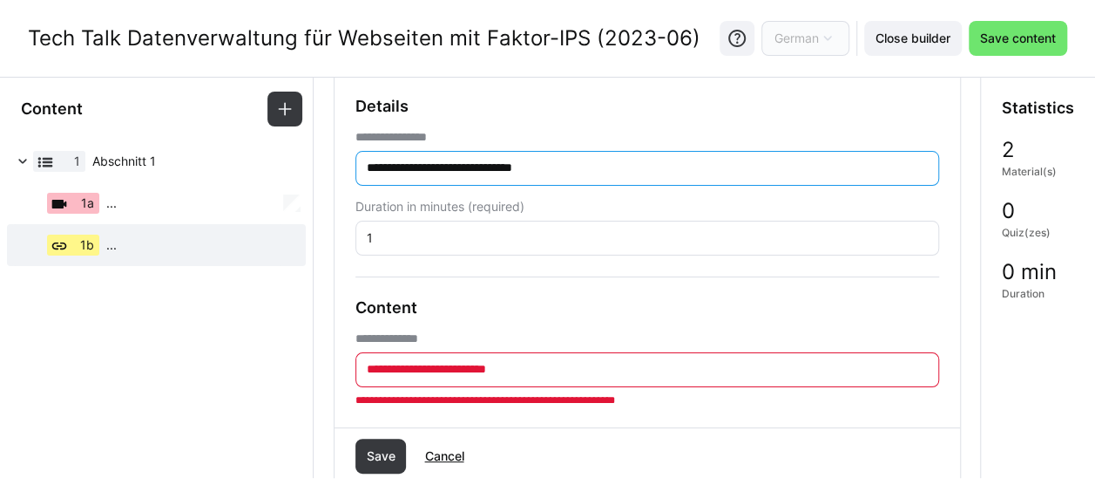
type input "**********"
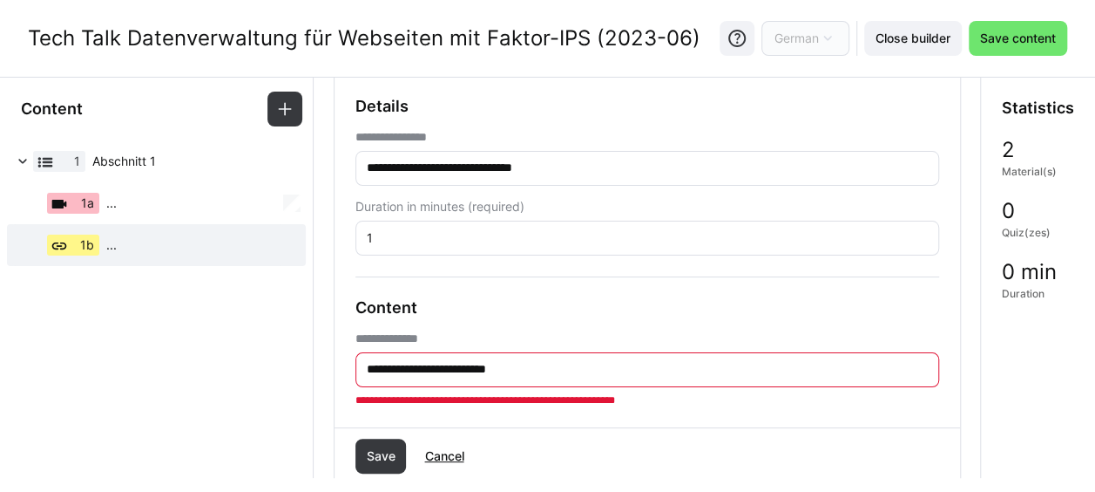
click at [365, 371] on input "**********" at bounding box center [647, 370] width 565 height 16
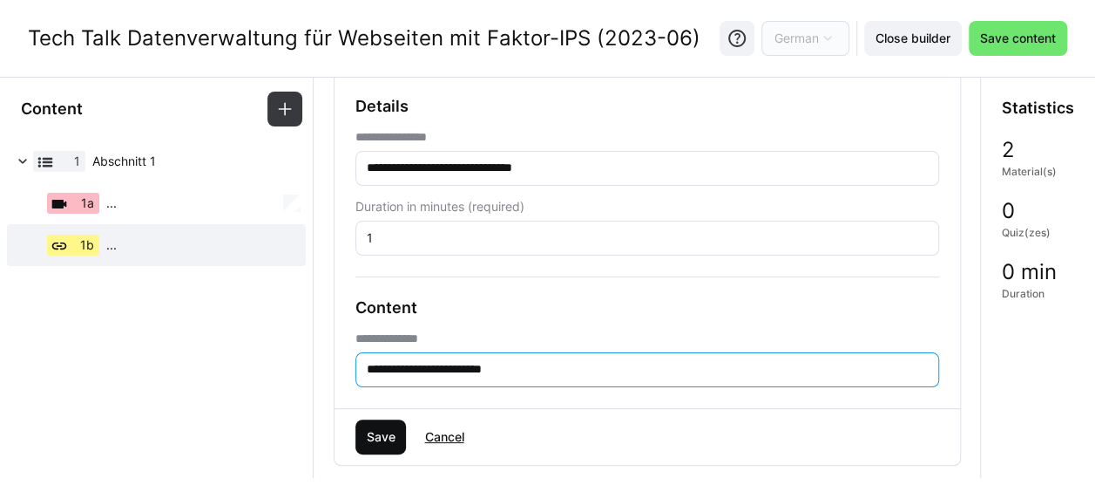
type input "**********"
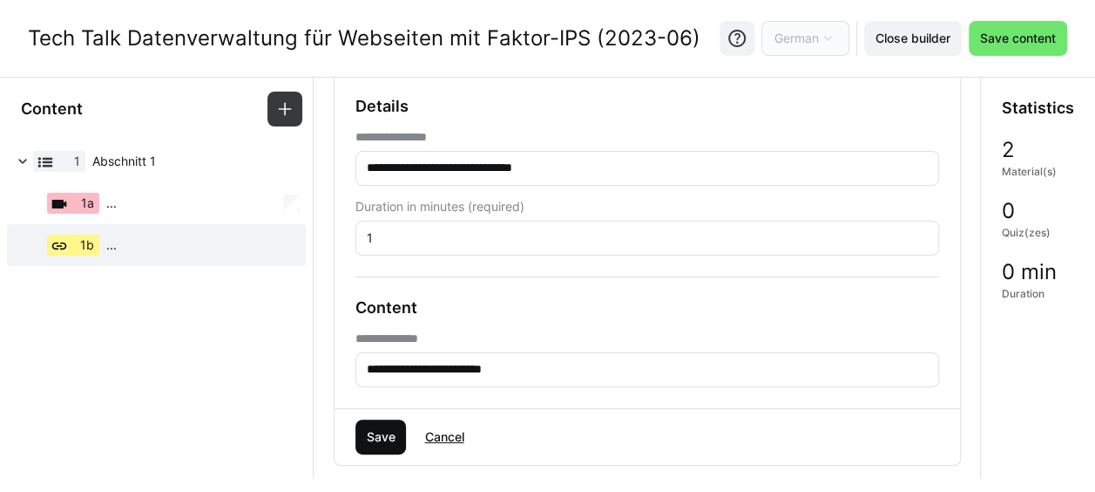
click at [371, 424] on span "Save" at bounding box center [381, 436] width 51 height 35
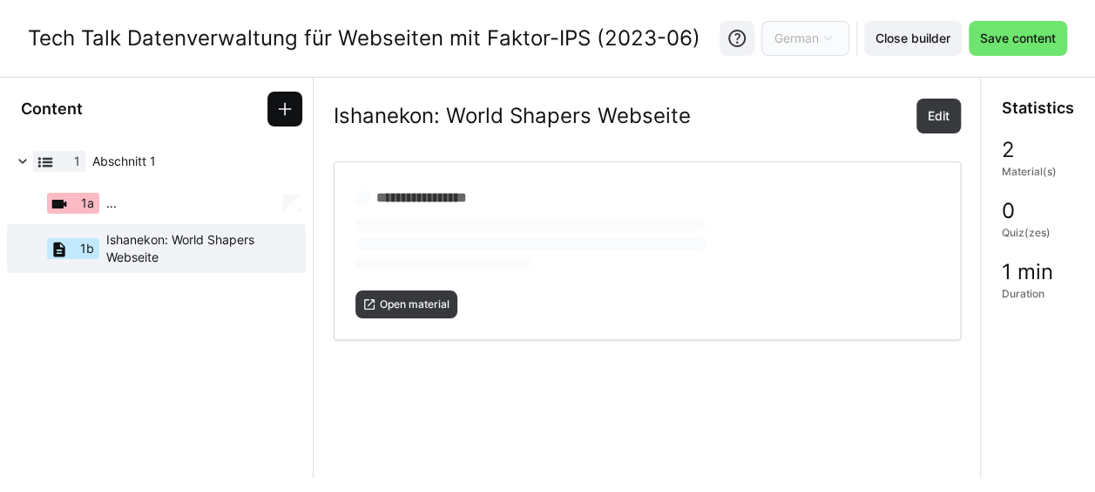
scroll to position [0, 0]
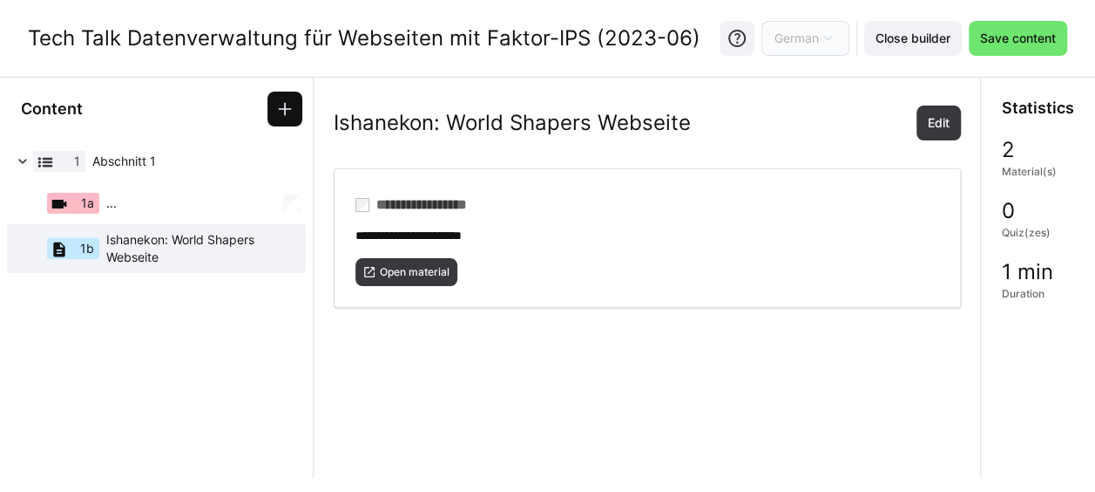
click at [285, 117] on span at bounding box center [285, 109] width 35 height 35
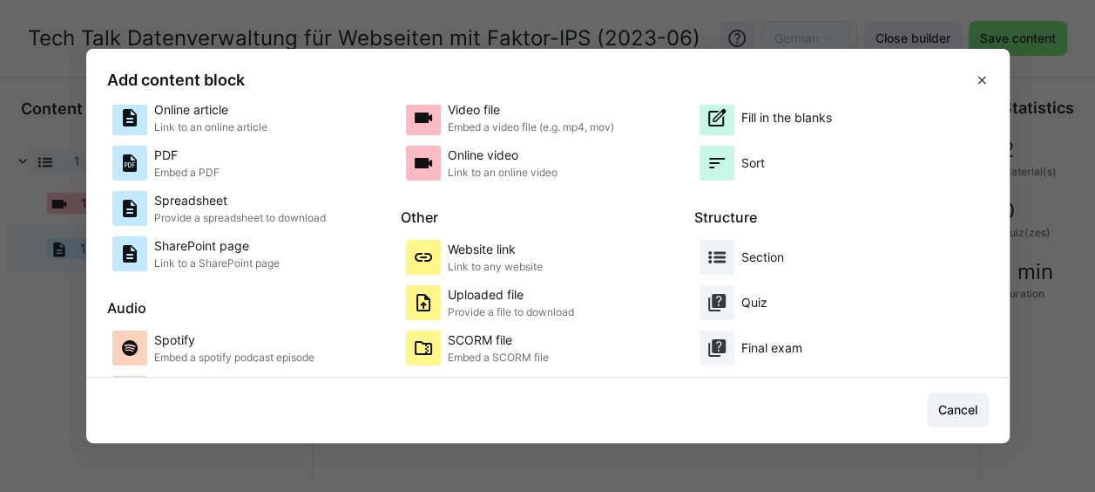
scroll to position [174, 0]
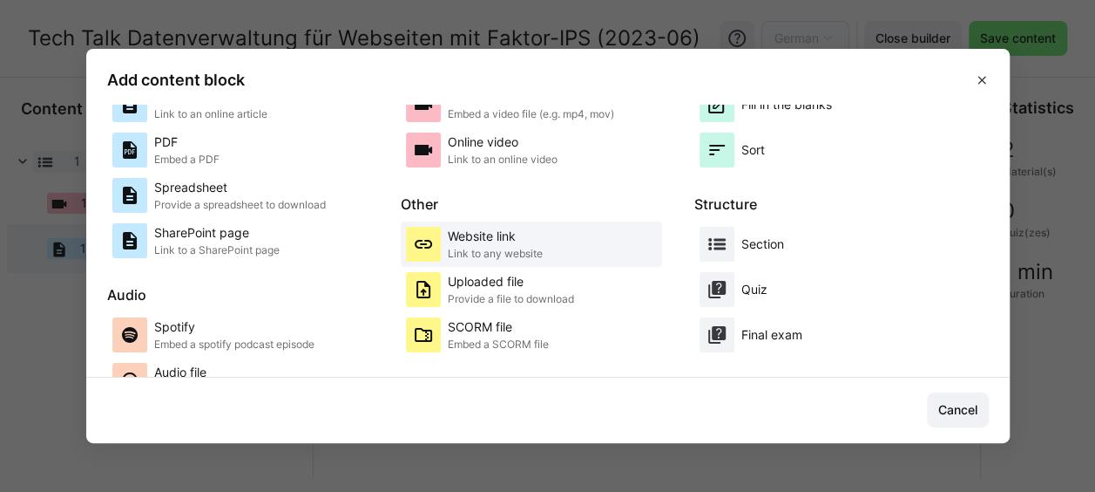
click at [469, 242] on p "Website link" at bounding box center [495, 235] width 95 height 17
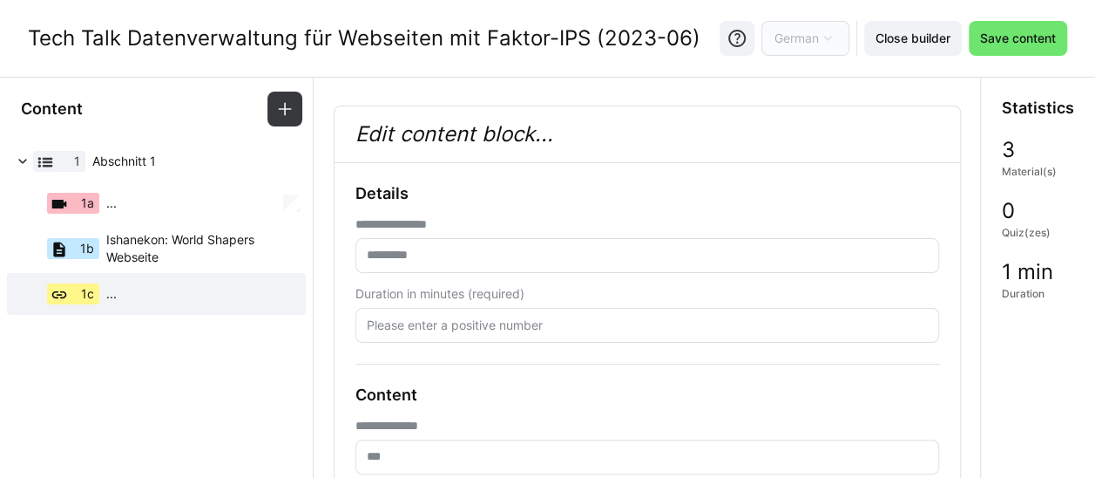
click at [408, 465] on eds-input at bounding box center [648, 456] width 584 height 35
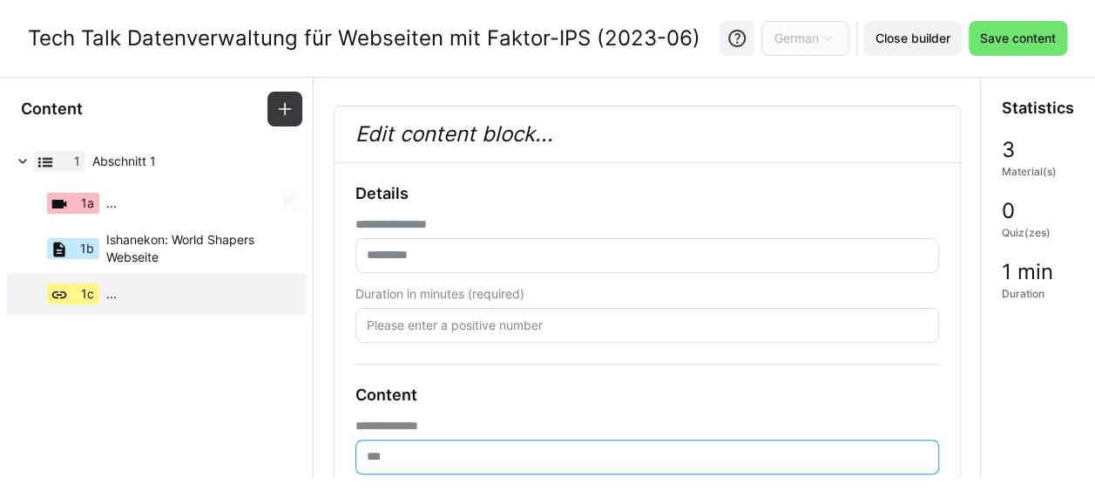
paste input "**********"
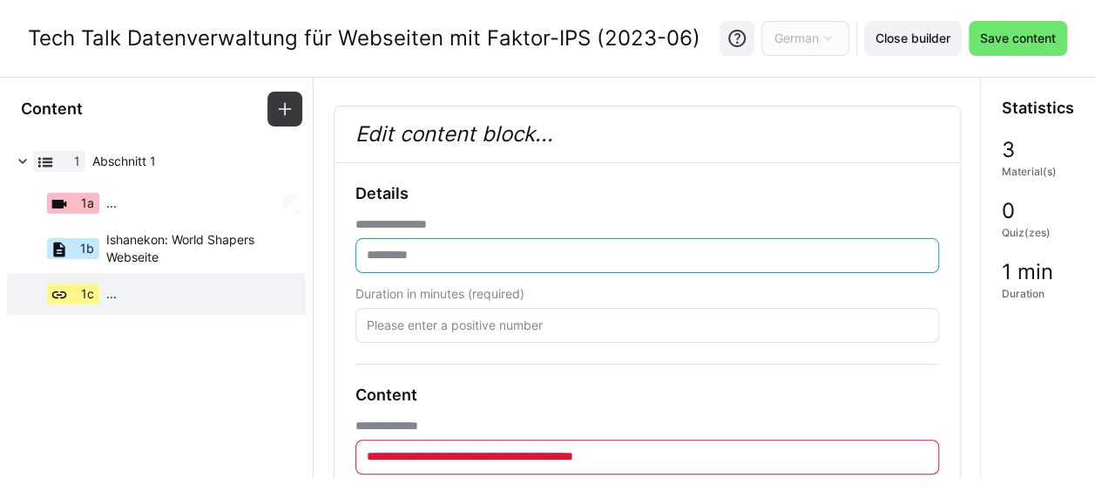
click at [415, 248] on input "text" at bounding box center [647, 256] width 565 height 16
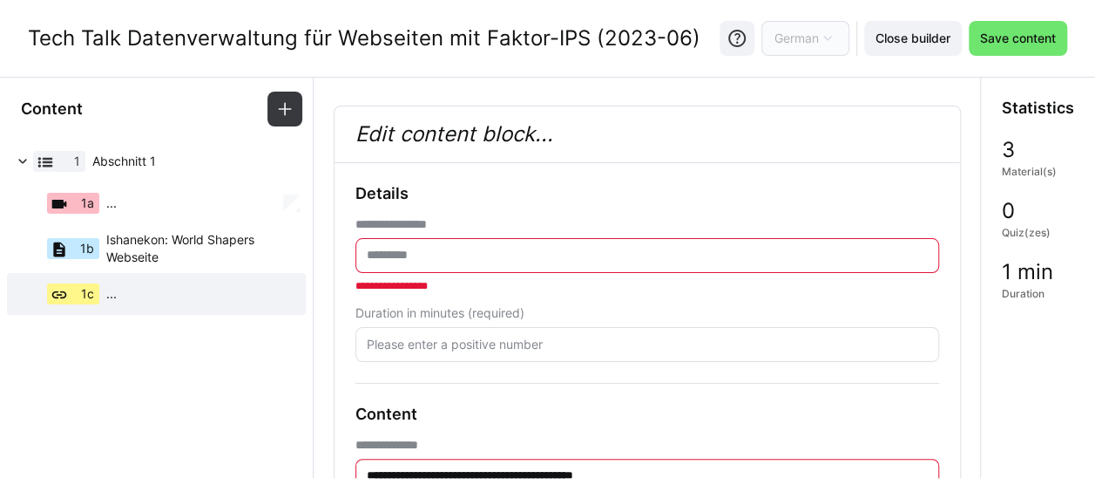
click at [363, 457] on eds-form-field "**********" at bounding box center [648, 474] width 584 height 75
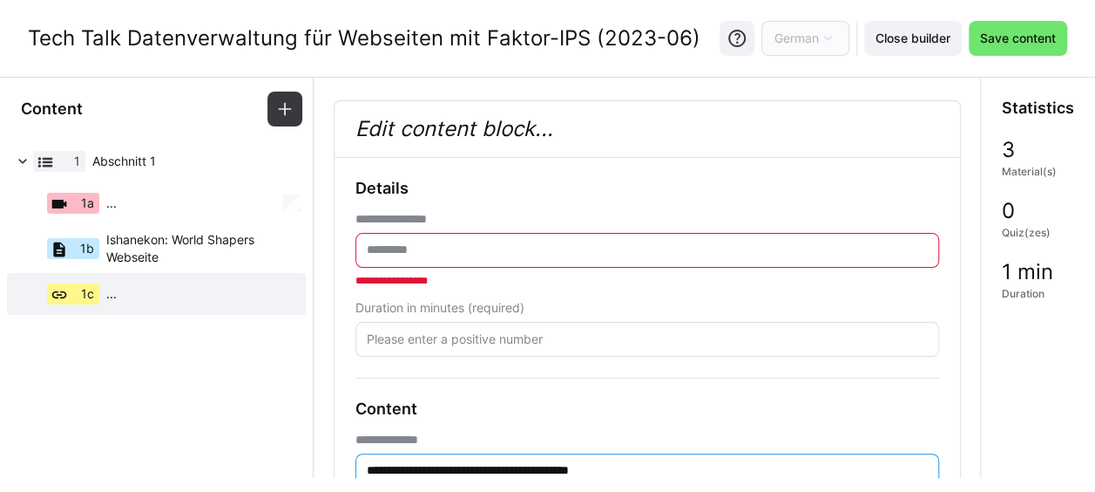
type input "**********"
click at [458, 242] on input "text" at bounding box center [647, 250] width 565 height 16
paste input "**********"
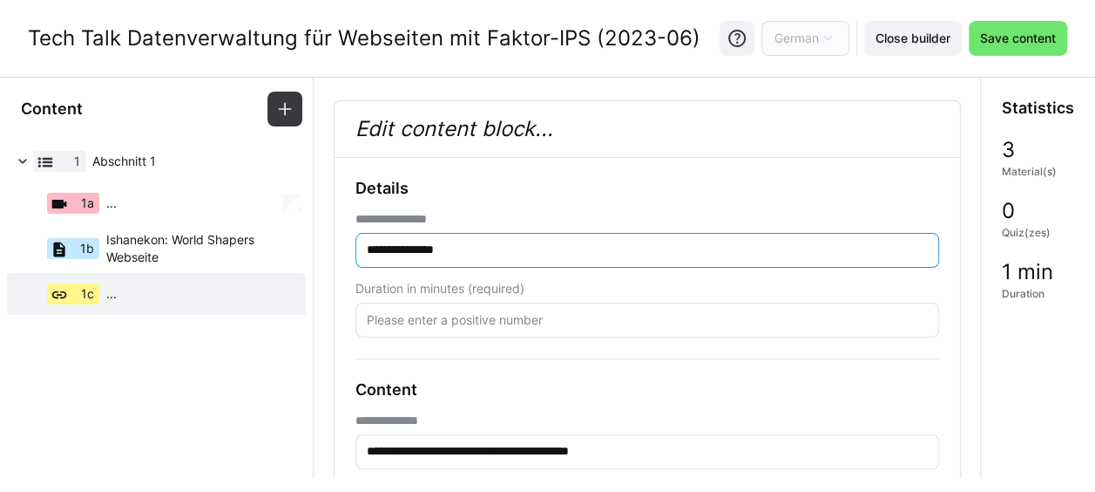
type input "**********"
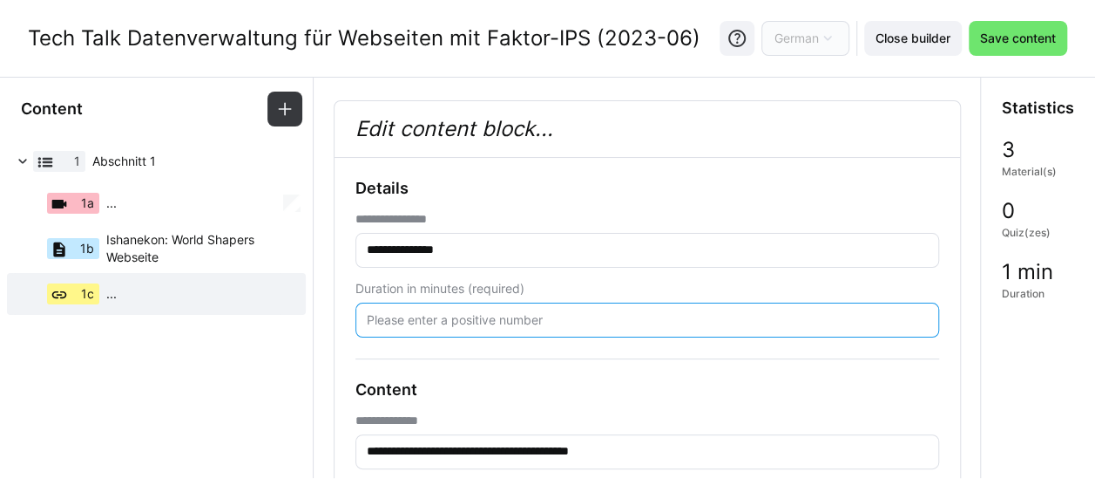
click at [485, 315] on input "number" at bounding box center [647, 320] width 565 height 16
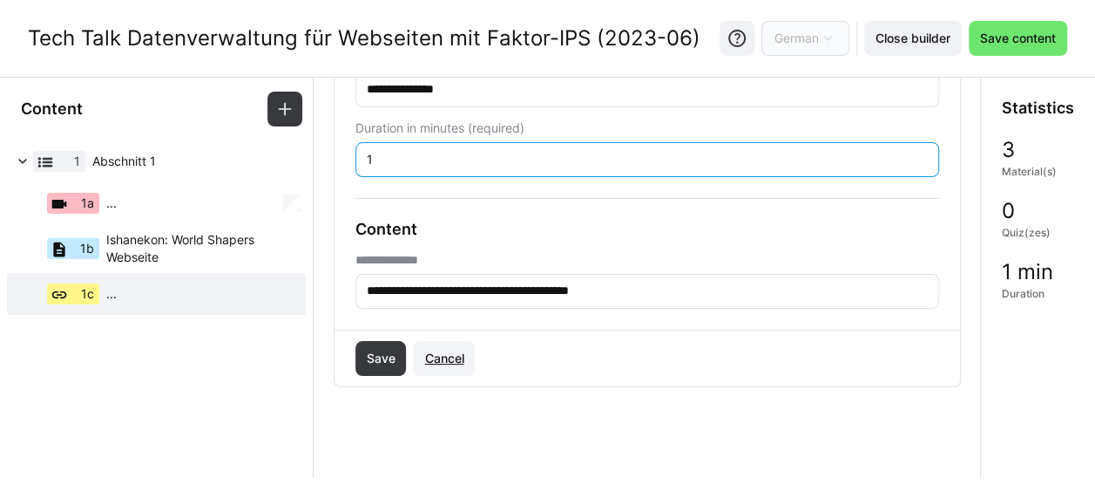
scroll to position [180, 0]
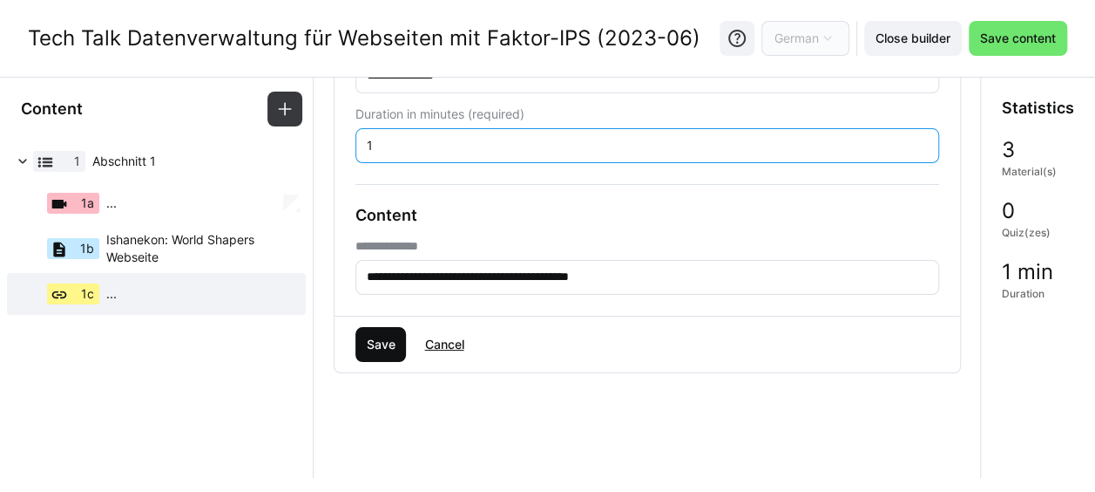
type input "1"
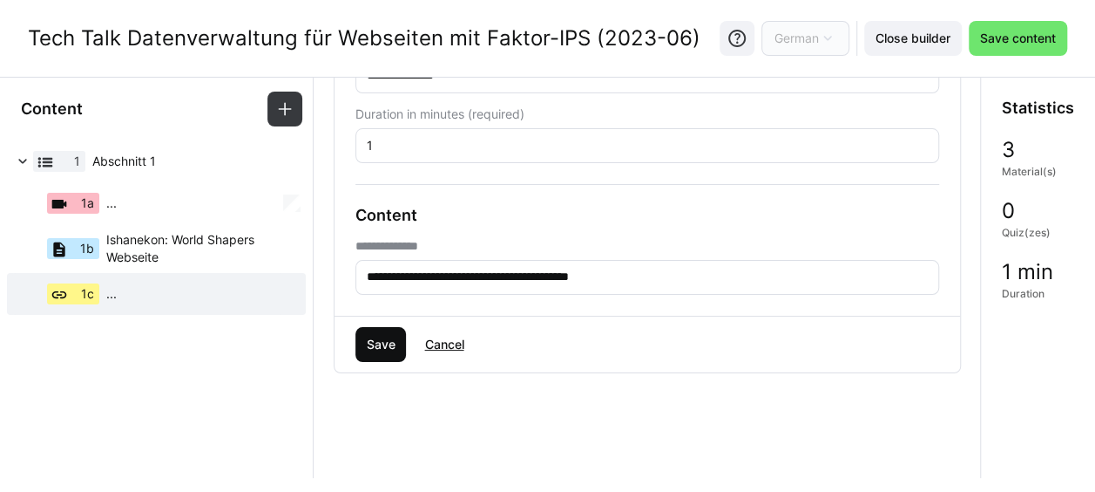
click at [382, 342] on span "Save" at bounding box center [380, 344] width 34 height 17
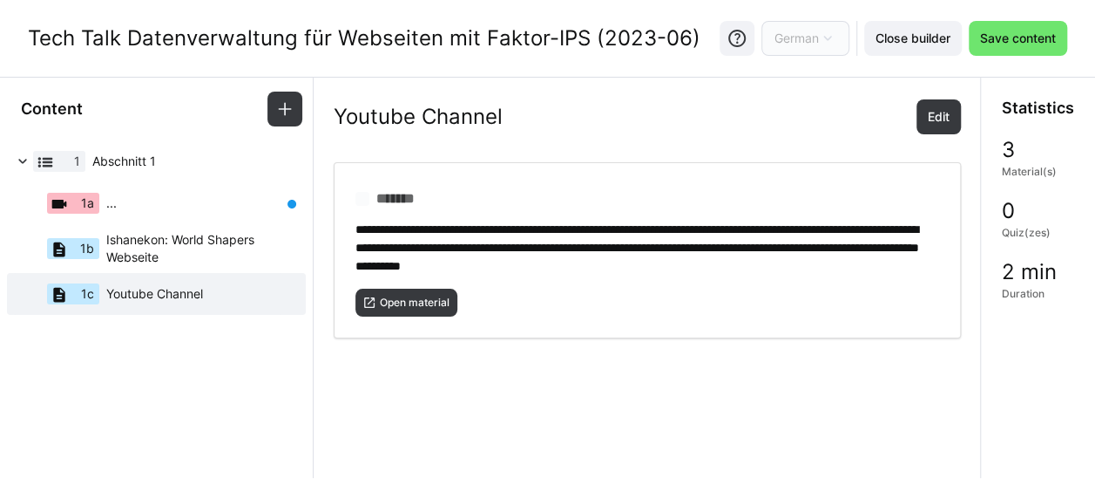
scroll to position [2, 0]
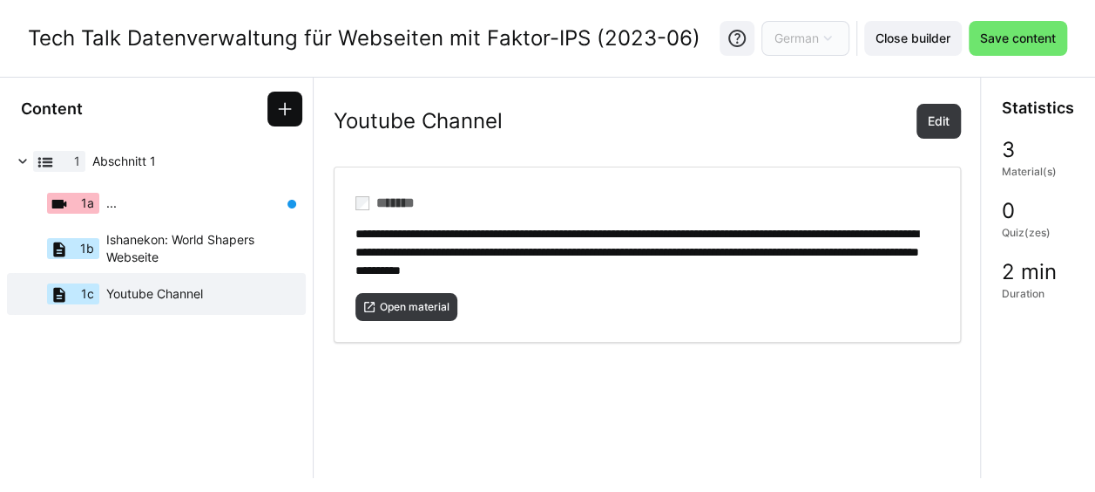
click at [284, 101] on eds-icon at bounding box center [284, 108] width 17 height 17
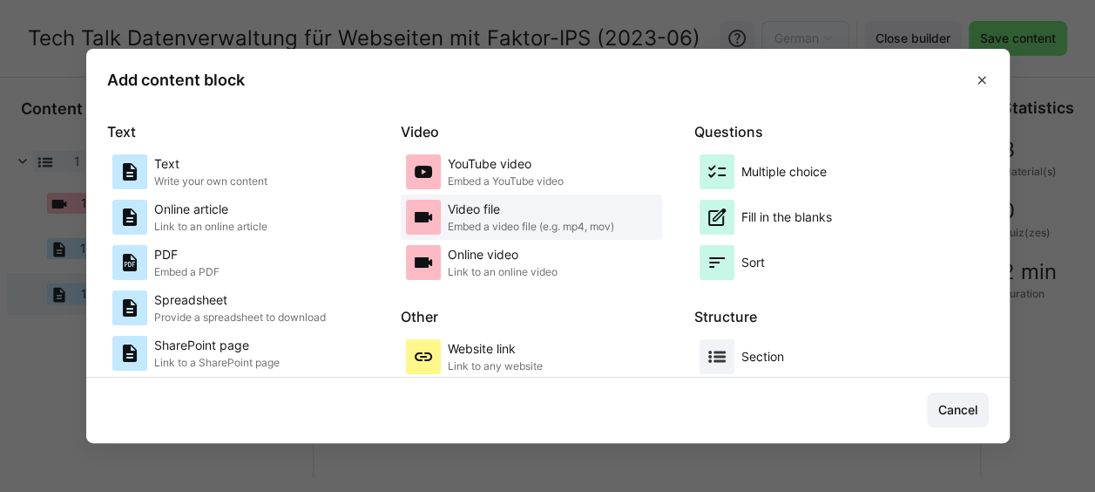
scroll to position [87, 0]
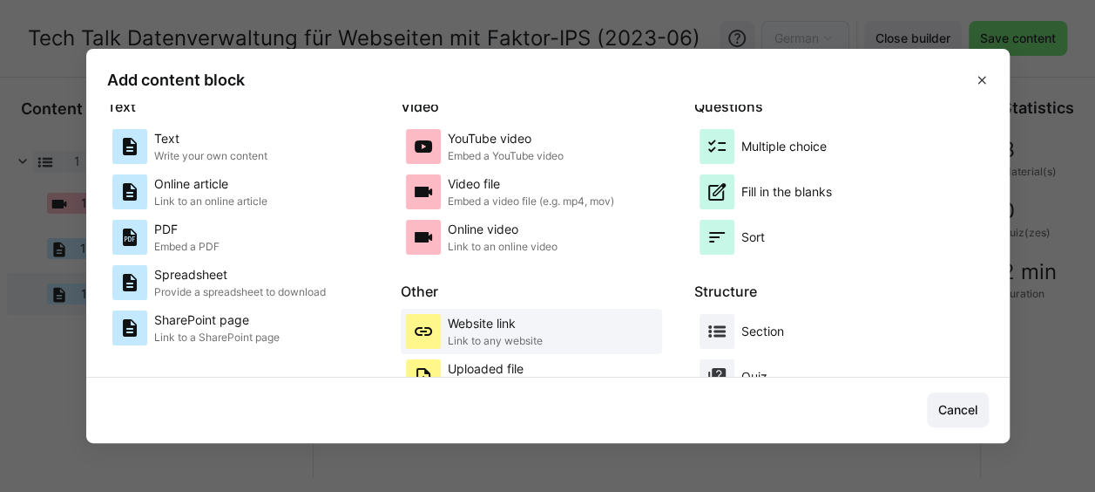
click at [465, 326] on p "Website link" at bounding box center [495, 323] width 95 height 17
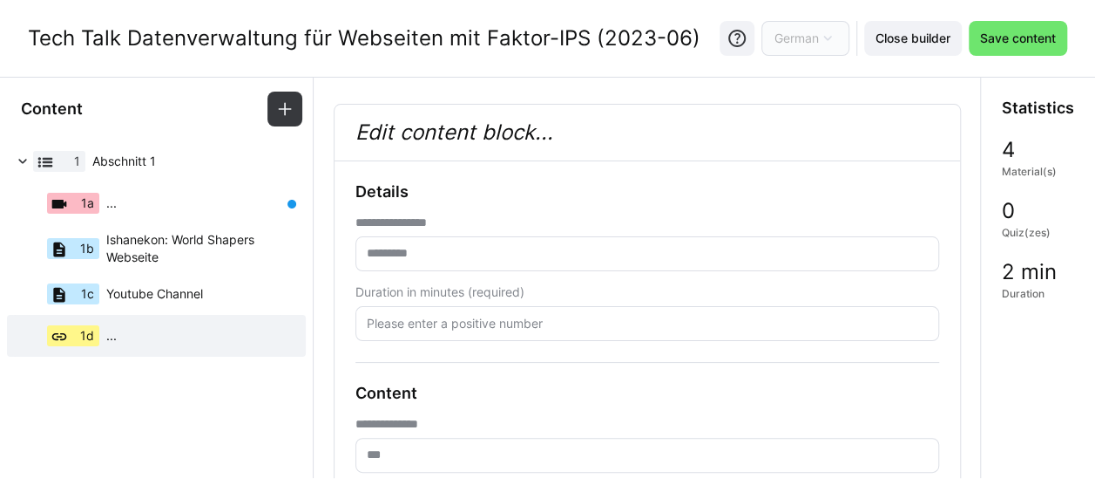
scroll to position [180, 0]
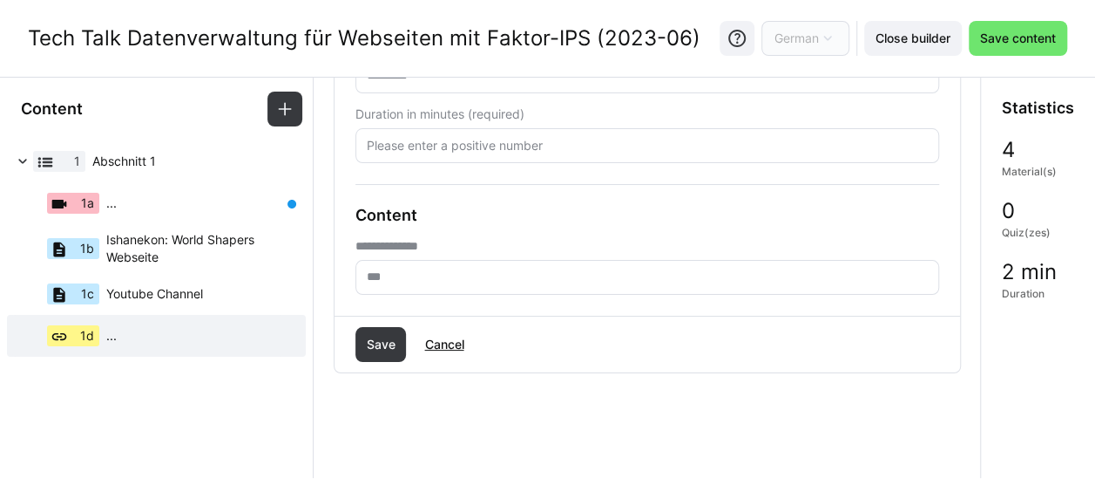
click at [399, 273] on input "text" at bounding box center [647, 277] width 565 height 16
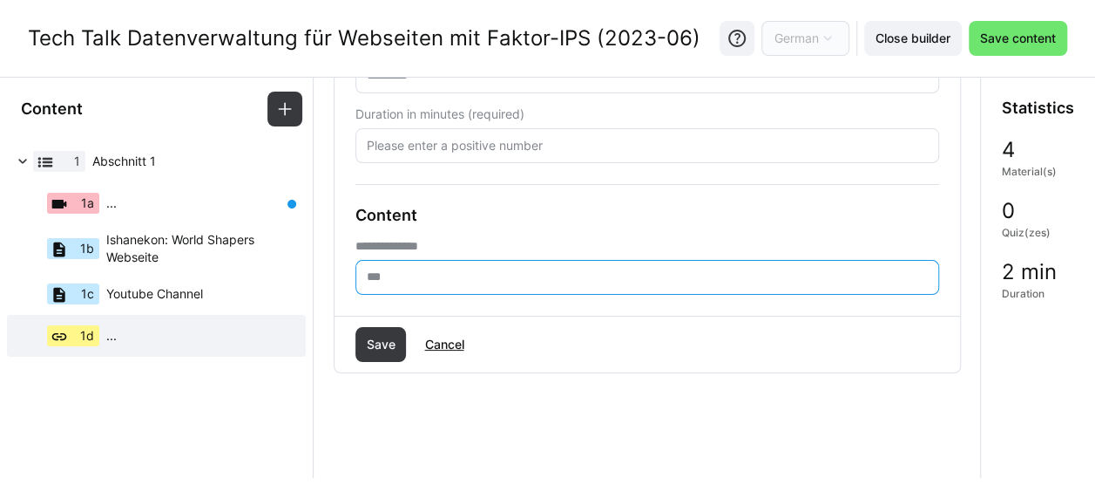
paste input "**********"
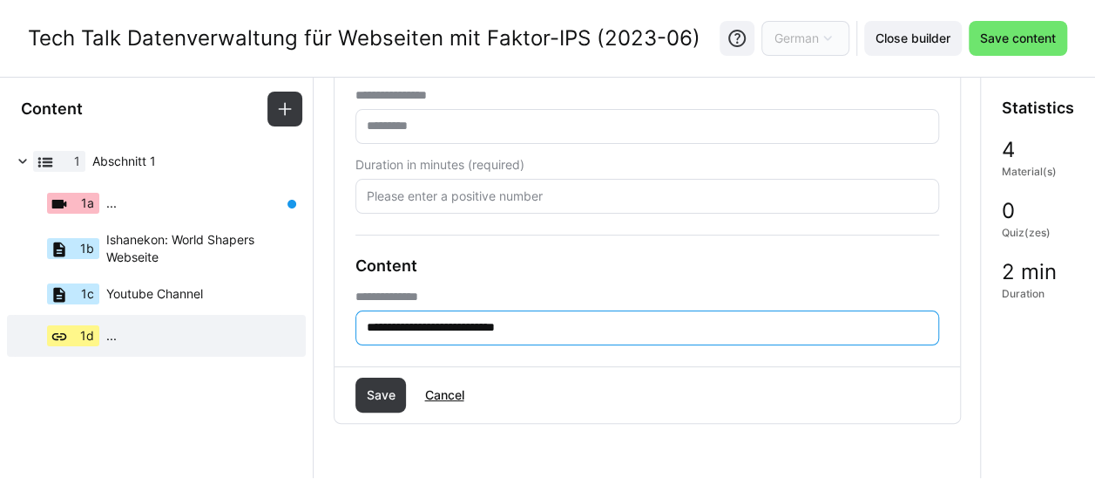
scroll to position [92, 0]
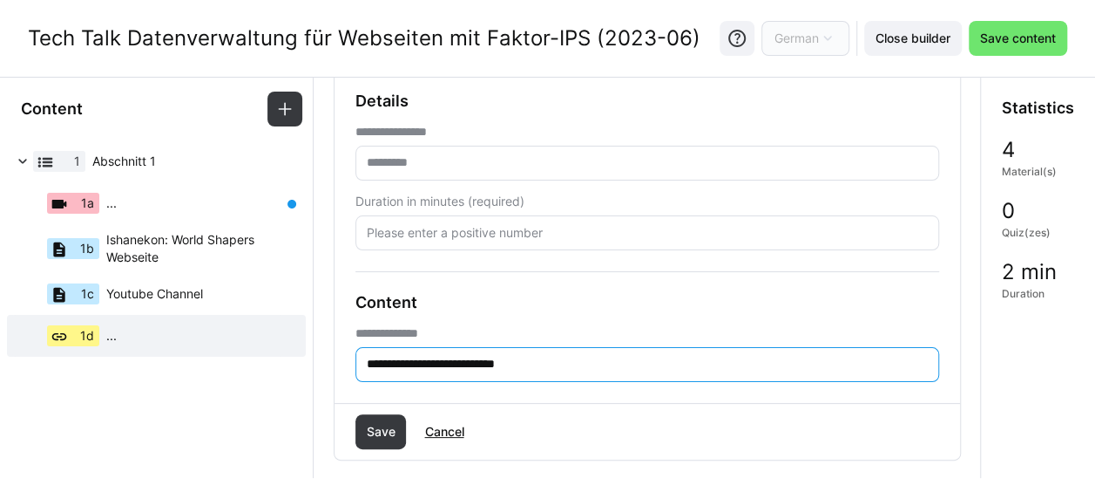
type input "**********"
click at [410, 165] on input "text" at bounding box center [647, 163] width 565 height 16
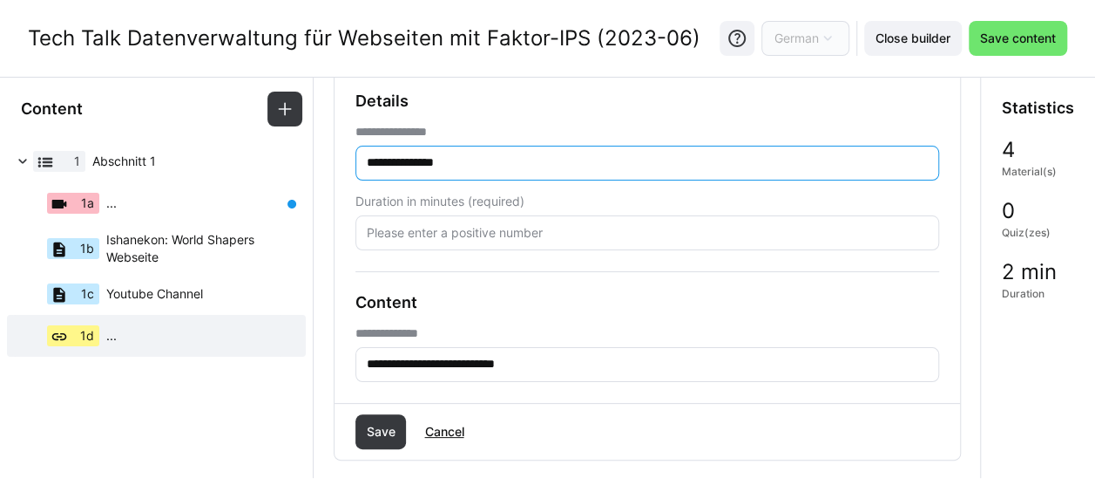
type input "**********"
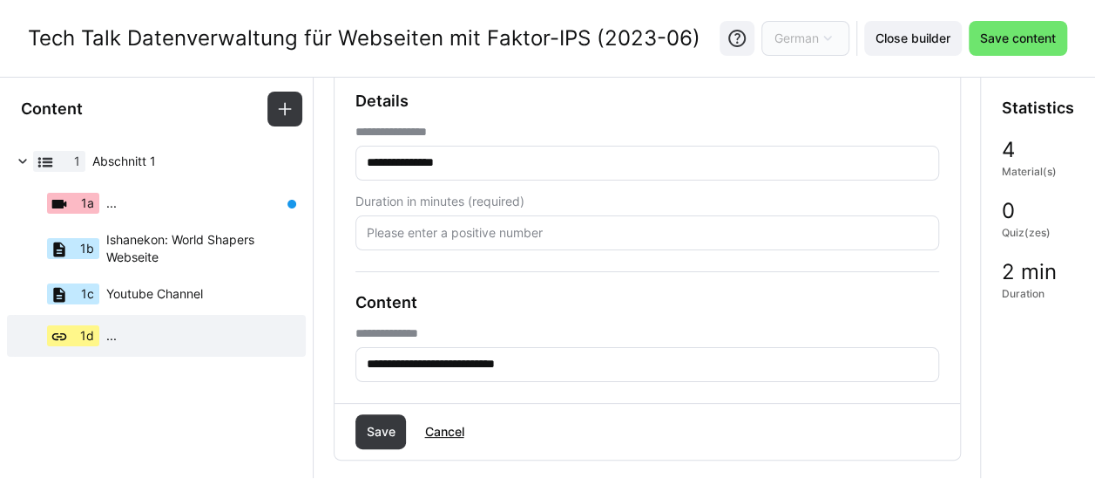
click at [420, 222] on eds-input at bounding box center [648, 232] width 584 height 35
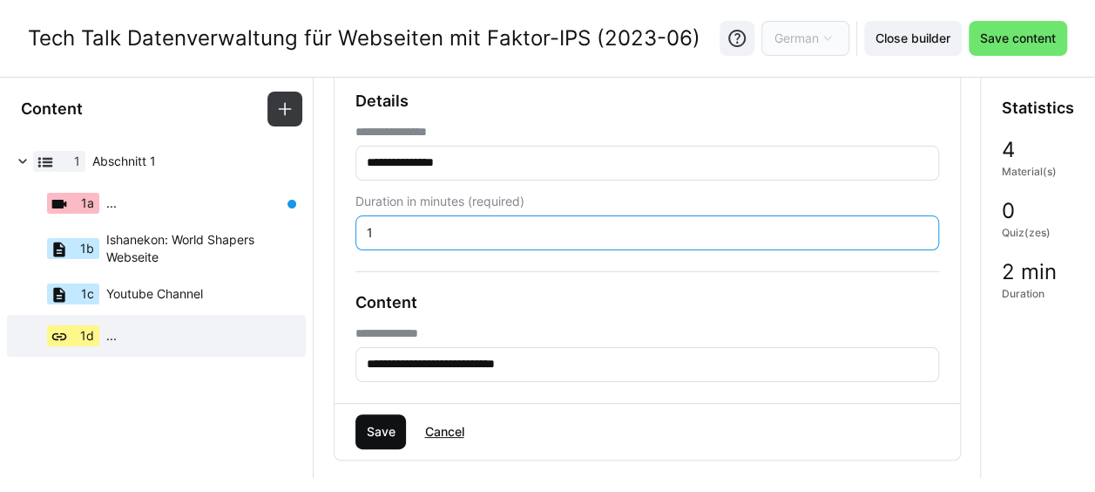
type input "1"
click at [376, 437] on span "Save" at bounding box center [380, 431] width 34 height 17
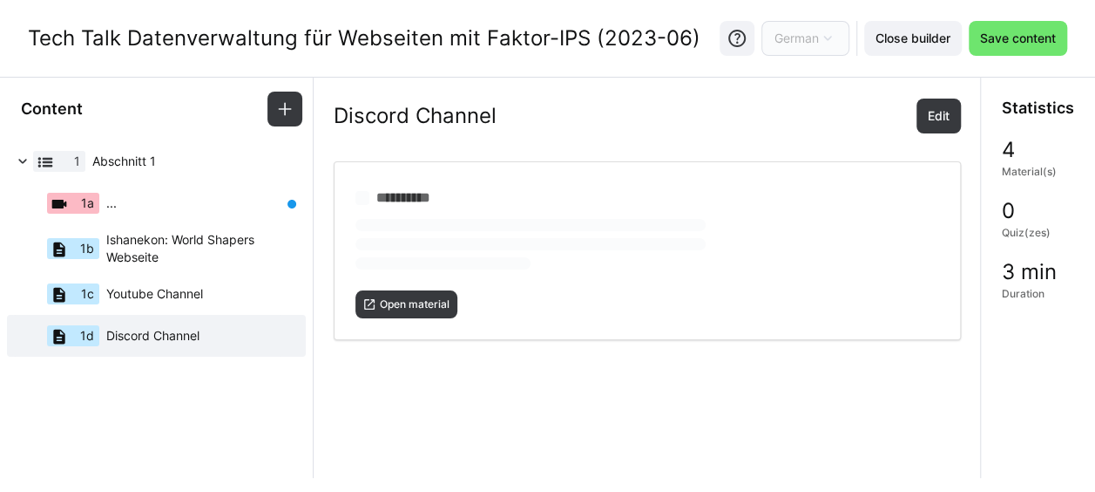
scroll to position [0, 0]
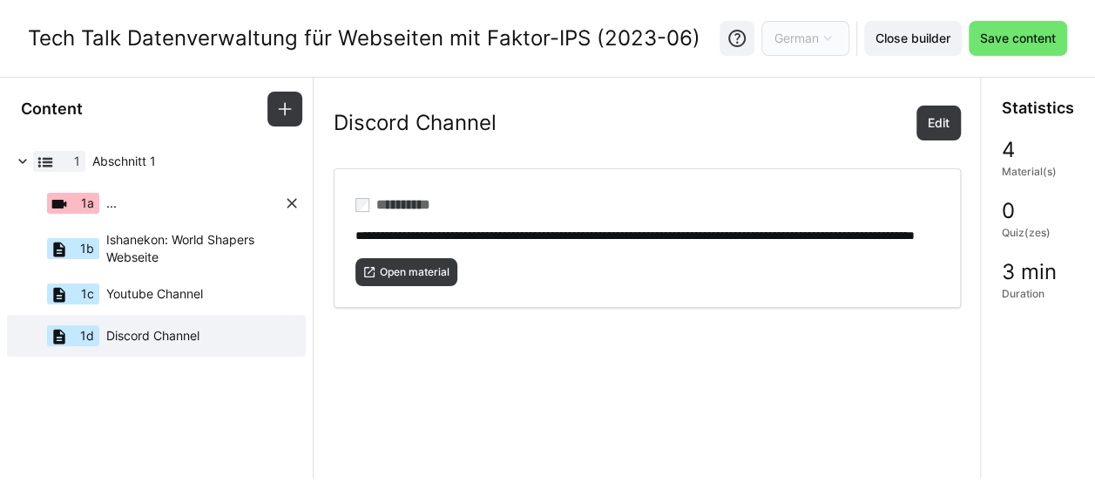
click at [184, 212] on div "1a ..." at bounding box center [147, 203] width 271 height 42
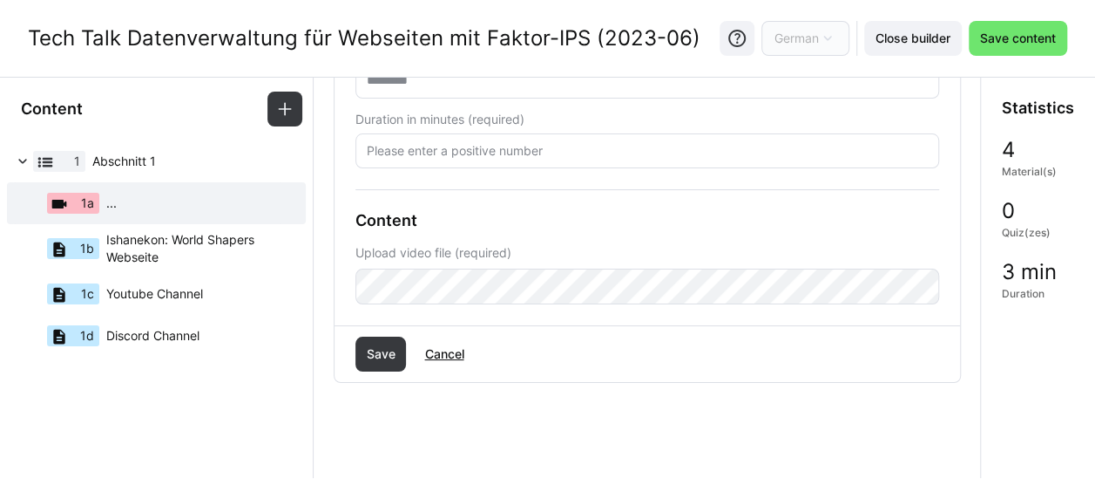
scroll to position [87, 0]
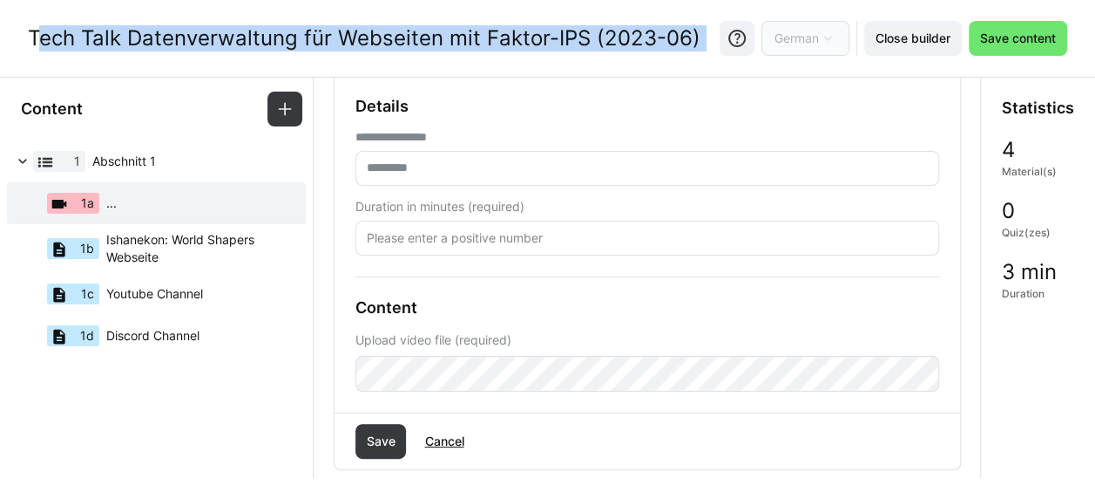
drag, startPoint x: 31, startPoint y: 33, endPoint x: 714, endPoint y: 30, distance: 683.3
click at [714, 30] on div "Tech Talk Datenverwaltung für Webseiten mit Faktor-IPS (2023-06) German Close b…" at bounding box center [547, 38] width 1095 height 77
copy div "Tech Talk Datenverwaltung für Webseiten mit Faktor-IPS (2023-06)"
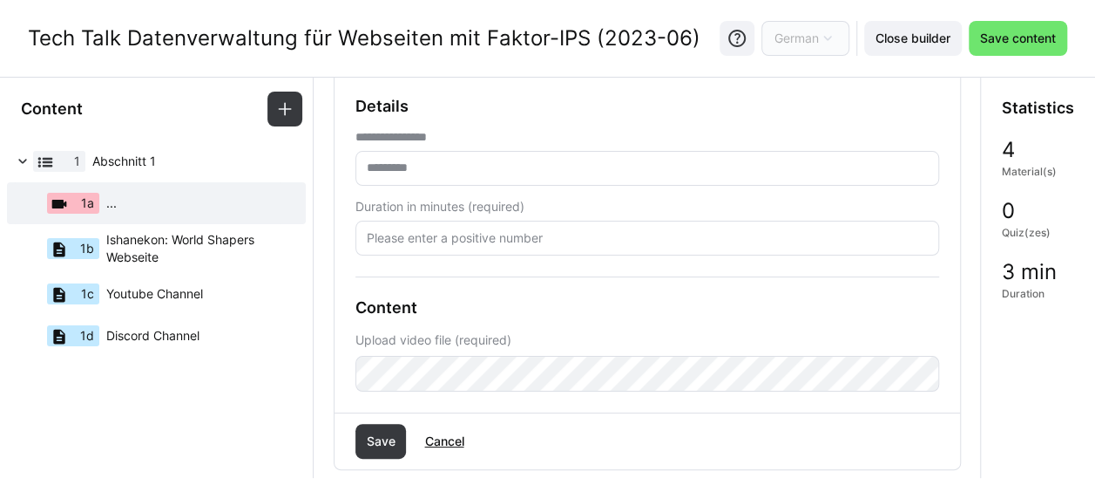
click at [443, 155] on eds-input at bounding box center [648, 168] width 584 height 35
paste input "**********"
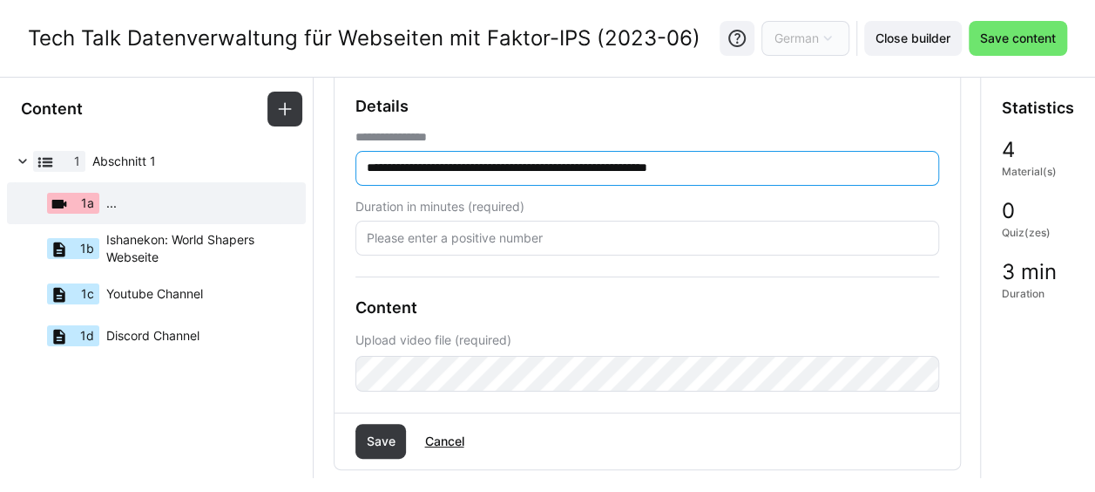
type input "**********"
click at [420, 227] on eds-input at bounding box center [648, 237] width 584 height 35
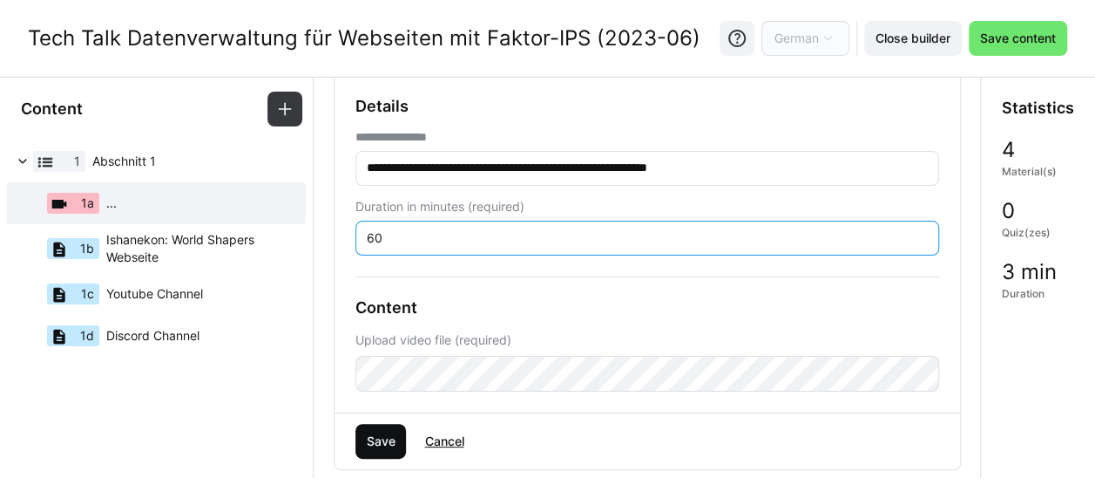
type input "60"
click at [381, 439] on span "Save" at bounding box center [380, 440] width 34 height 17
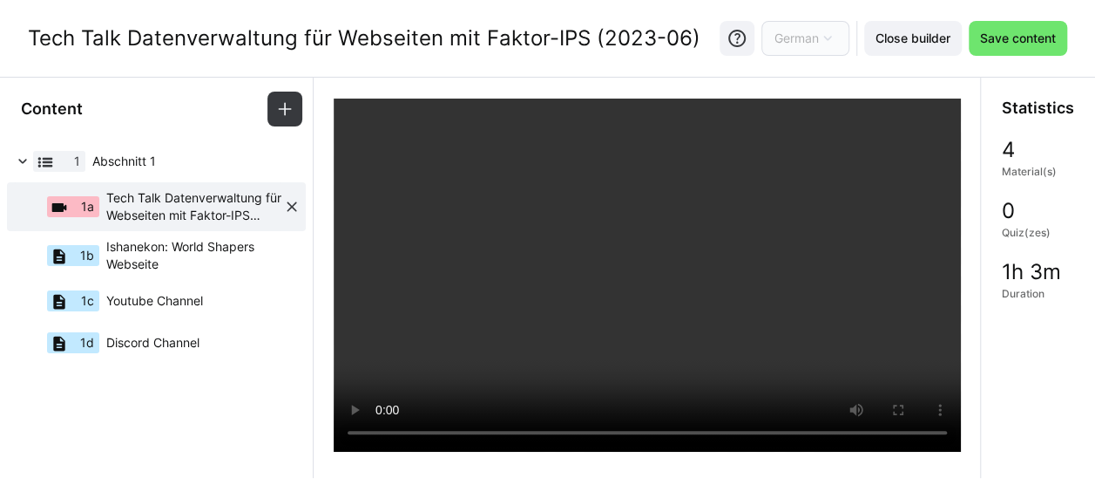
click at [187, 207] on span "Tech Talk Datenverwaltung für Webseiten mit Faktor-IPS (2023-06)" at bounding box center [194, 206] width 177 height 35
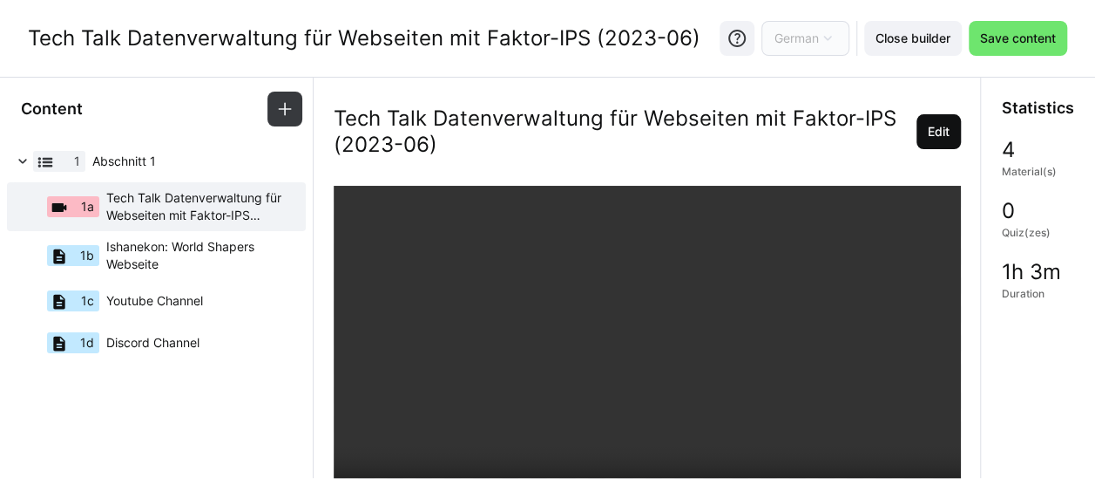
click at [926, 123] on span "Edit" at bounding box center [939, 131] width 27 height 17
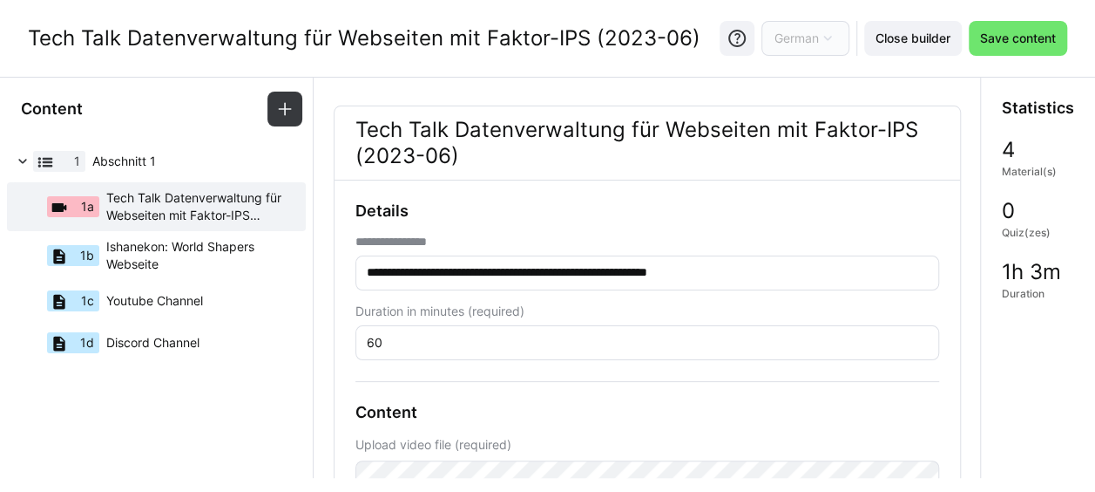
click at [390, 337] on input "60" at bounding box center [647, 343] width 565 height 16
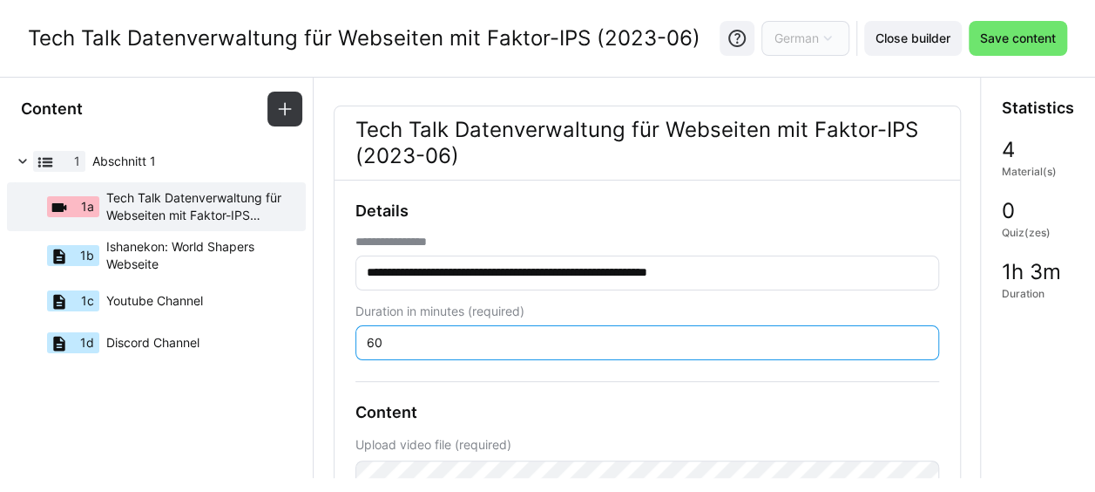
type input "6"
type input "35"
click at [1009, 40] on span "Save content" at bounding box center [1018, 38] width 81 height 17
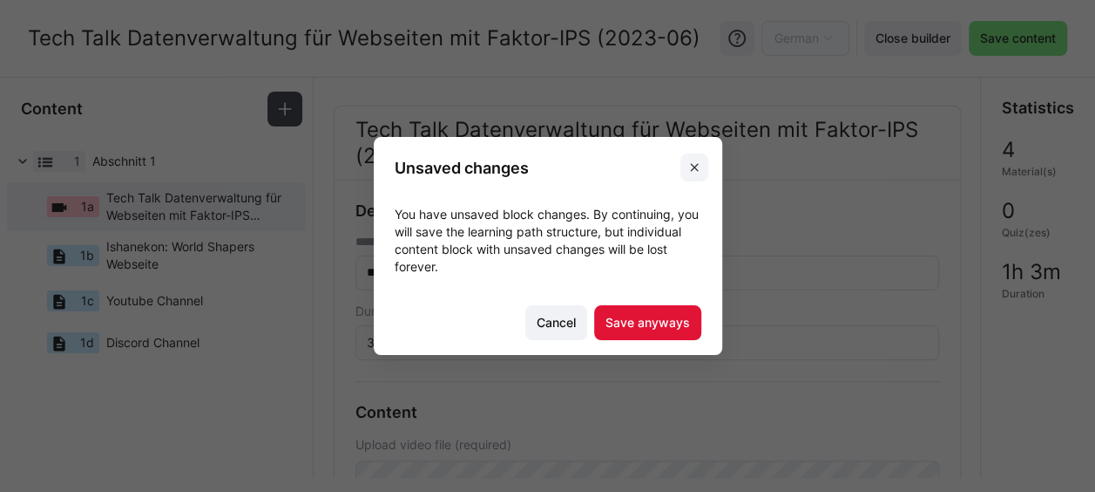
click at [702, 164] on eds-icon at bounding box center [695, 167] width 14 height 14
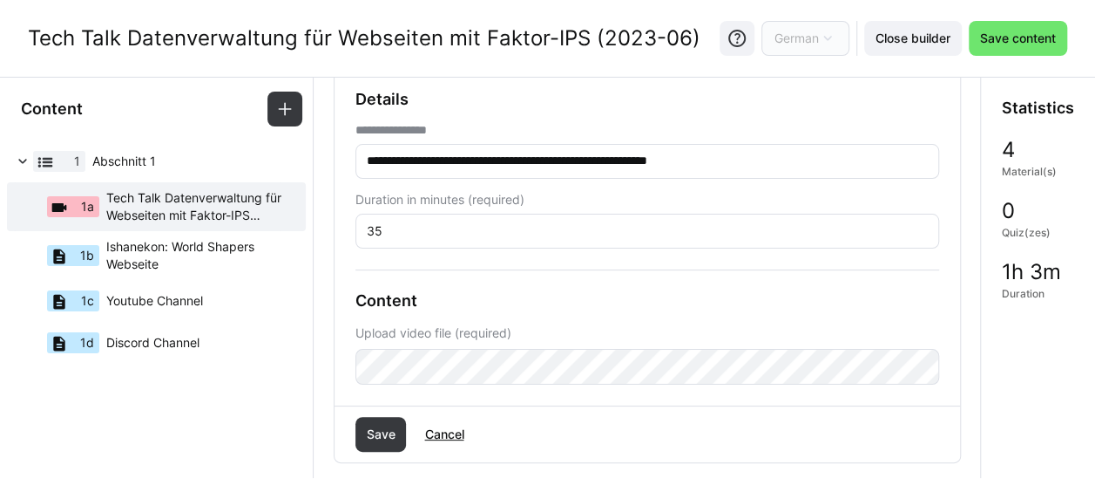
scroll to position [174, 0]
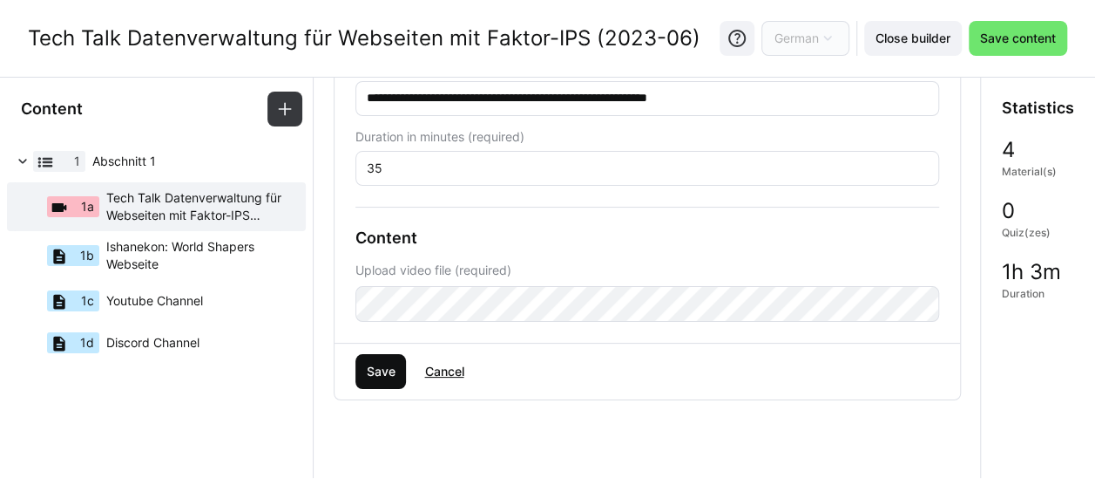
click at [390, 363] on span "Save" at bounding box center [380, 371] width 34 height 17
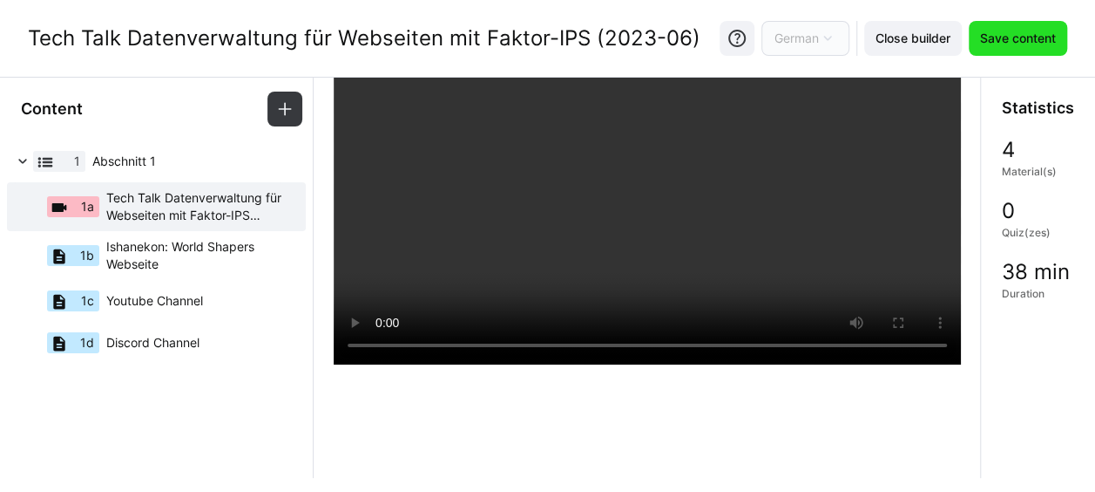
click at [1011, 35] on span "Save content" at bounding box center [1018, 38] width 81 height 17
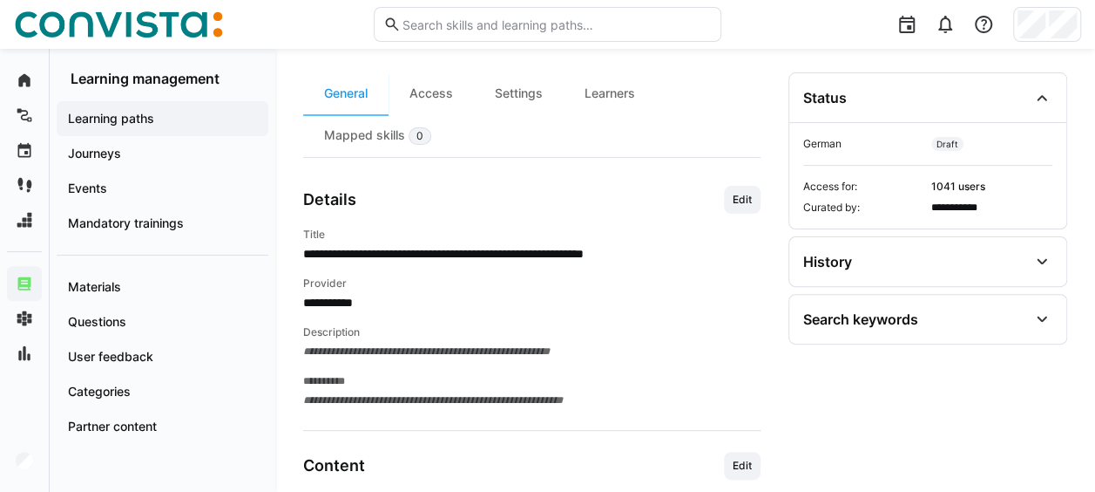
scroll to position [143, 0]
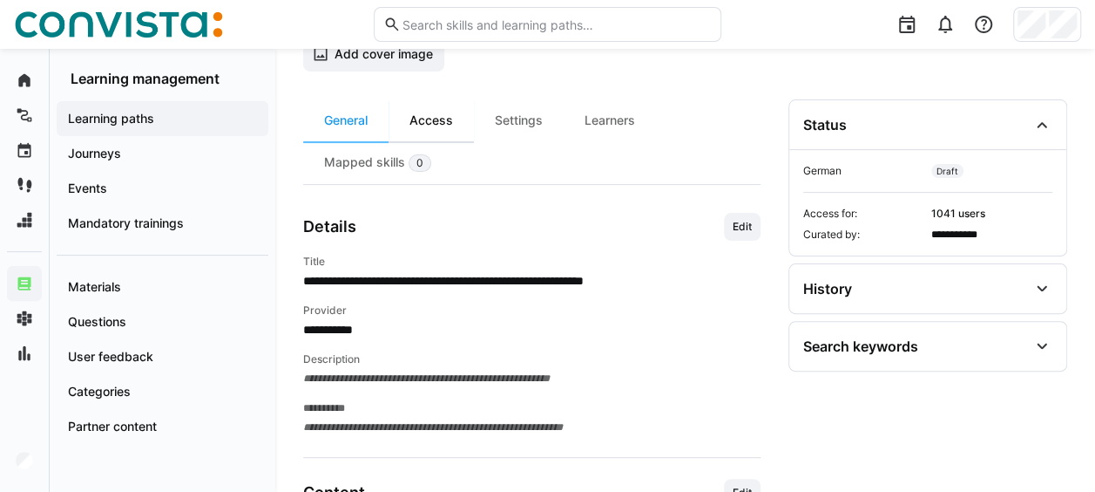
click at [441, 122] on div "Access" at bounding box center [431, 120] width 85 height 42
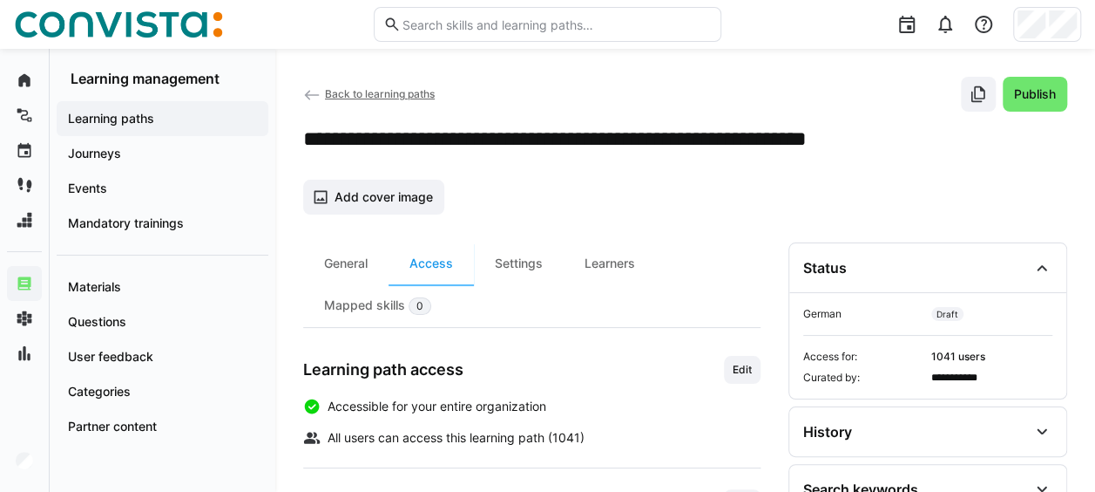
click at [356, 92] on span "Back to learning paths" at bounding box center [380, 93] width 110 height 13
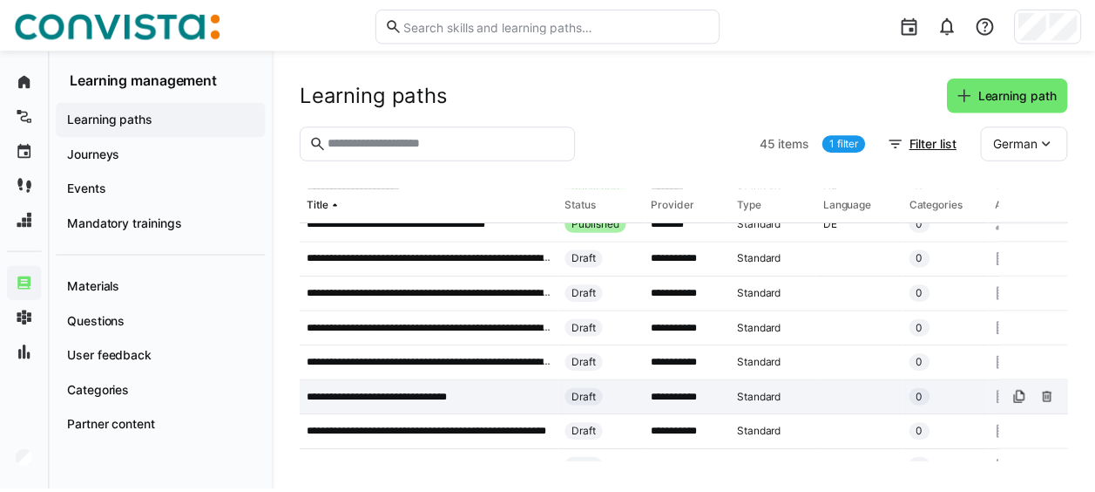
scroll to position [697, 0]
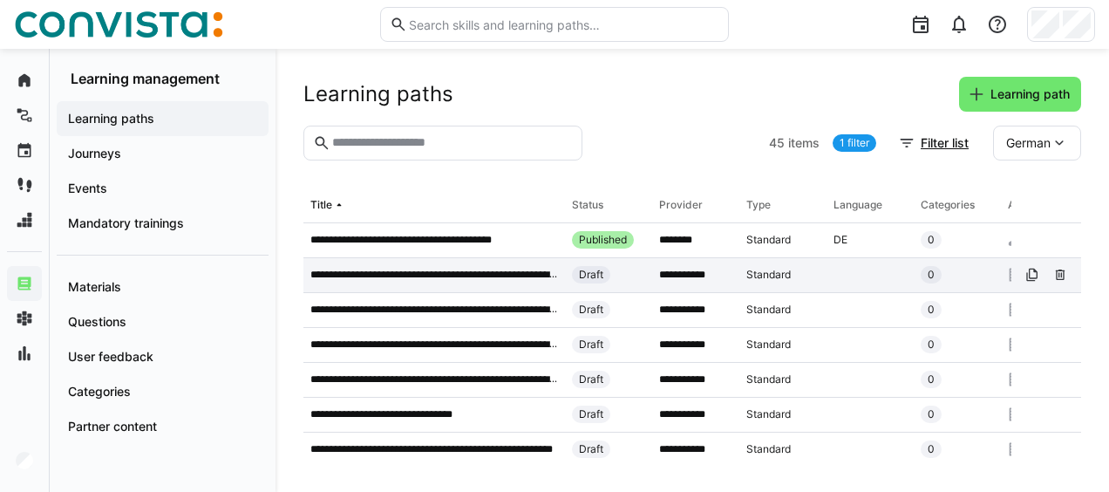
click at [431, 269] on p "**********" at bounding box center [434, 275] width 248 height 14
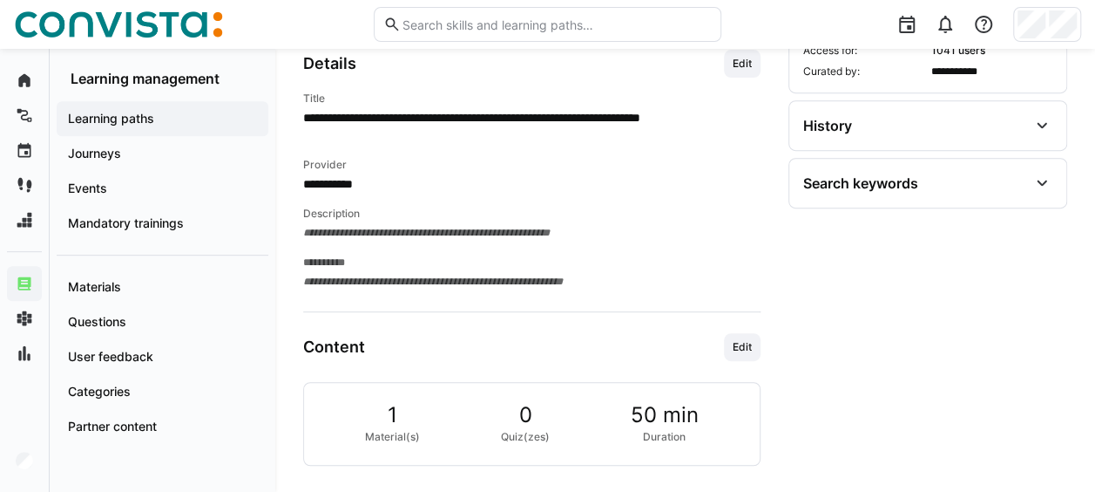
scroll to position [410, 0]
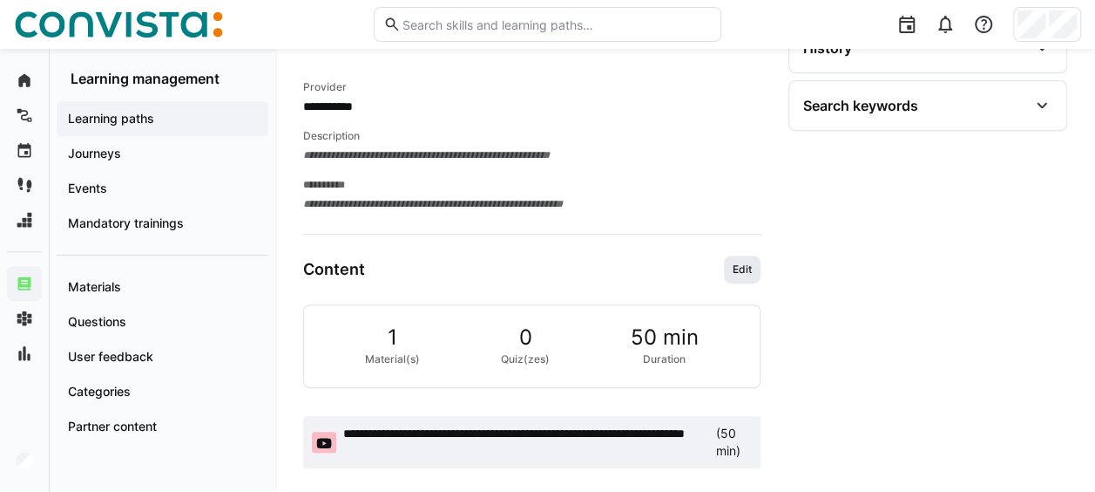
click at [741, 268] on span "Edit" at bounding box center [742, 269] width 23 height 14
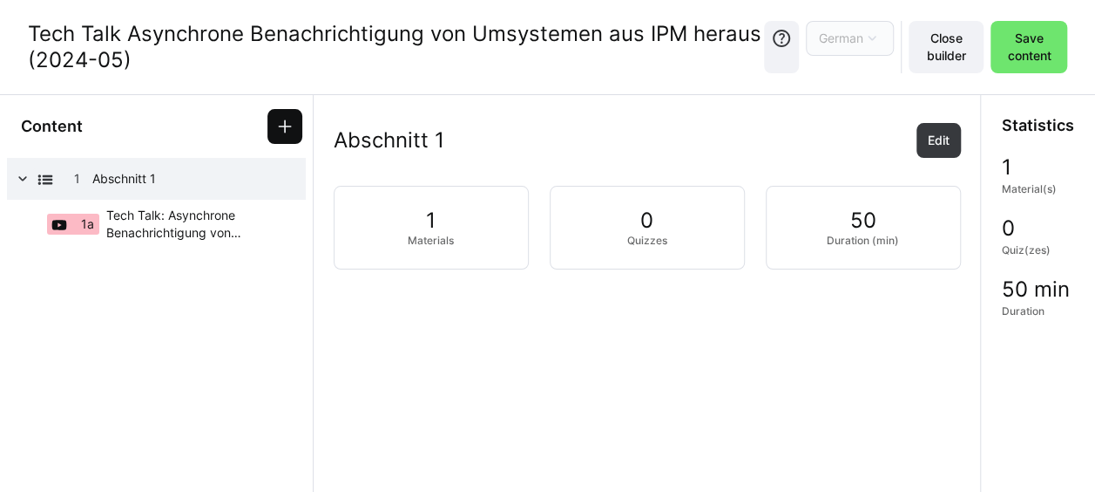
click at [283, 122] on eds-icon at bounding box center [284, 126] width 17 height 17
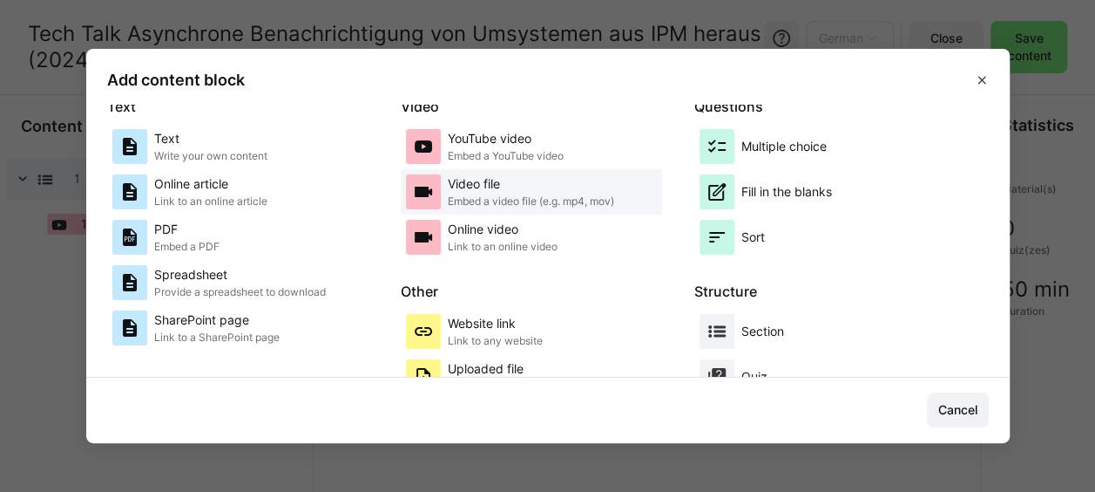
scroll to position [174, 0]
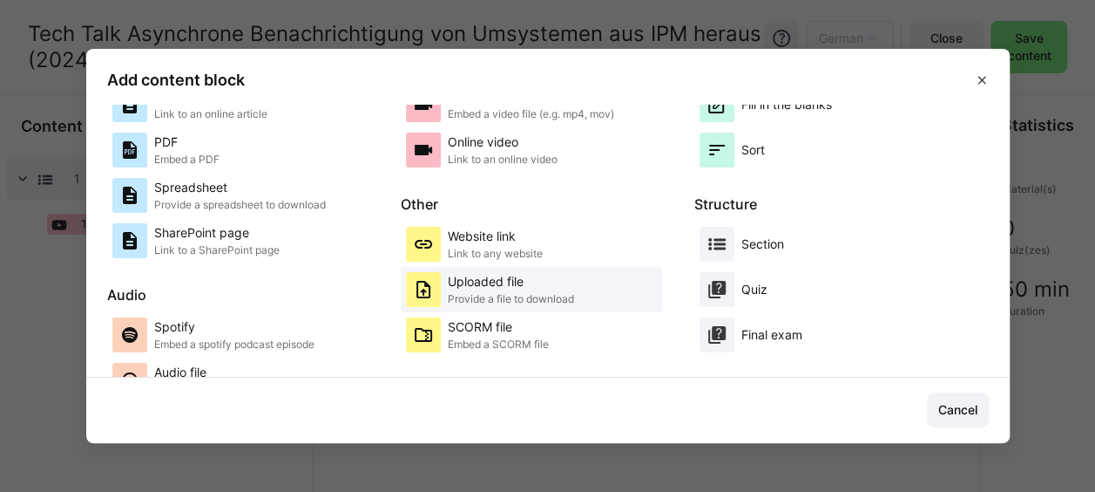
click at [518, 285] on p "Uploaded file" at bounding box center [511, 281] width 126 height 17
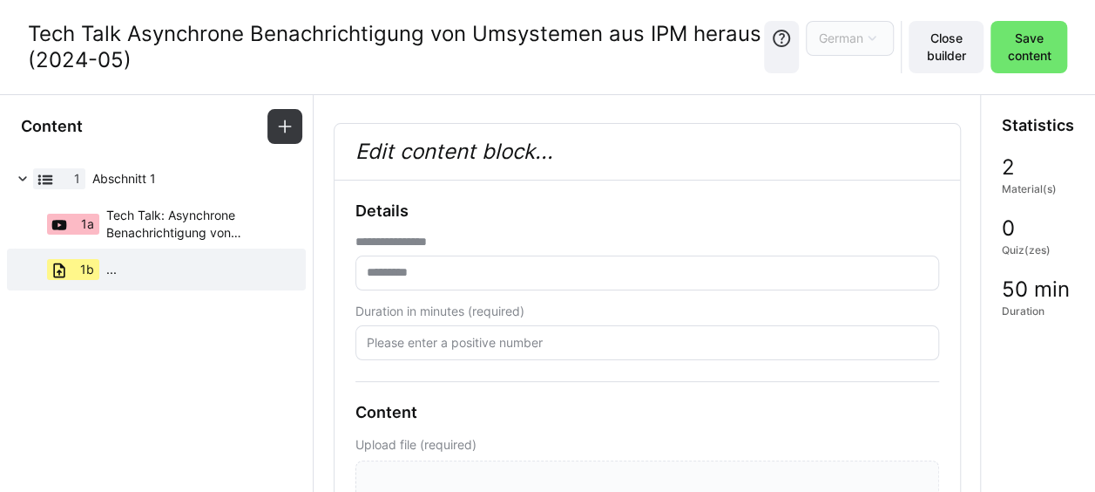
drag, startPoint x: 132, startPoint y: 60, endPoint x: 20, endPoint y: 28, distance: 116.1
click at [20, 28] on div "Tech Talk Asynchrone Benachrichtigung von Umsystemen aus IPM heraus (2024-05) G…" at bounding box center [547, 47] width 1095 height 94
copy div "Tech Talk Asynchrone Benachrichtigung von Umsystemen aus IPM heraus (2024-05)"
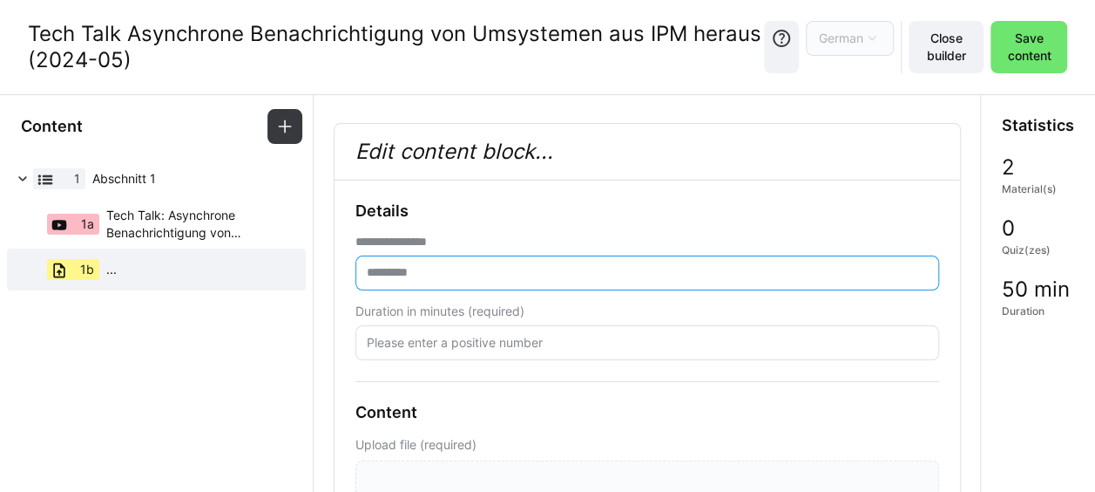
click at [383, 265] on input "text" at bounding box center [647, 273] width 565 height 16
paste input "**********"
drag, startPoint x: 791, startPoint y: 271, endPoint x: 857, endPoint y: 271, distance: 65.4
click at [857, 271] on input "**********" at bounding box center [647, 273] width 565 height 16
type input "**********"
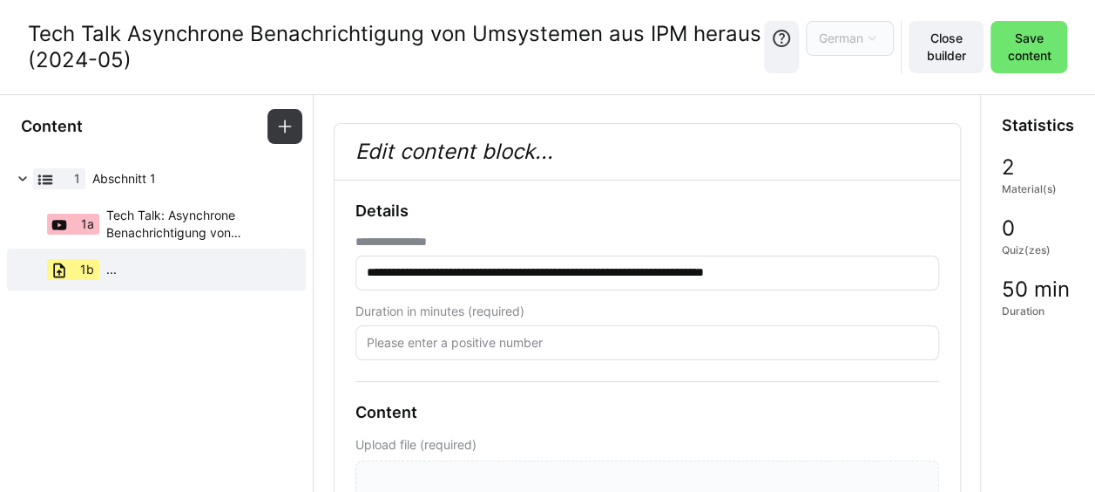
click at [538, 304] on div "Duration in minutes (required)" at bounding box center [648, 311] width 584 height 14
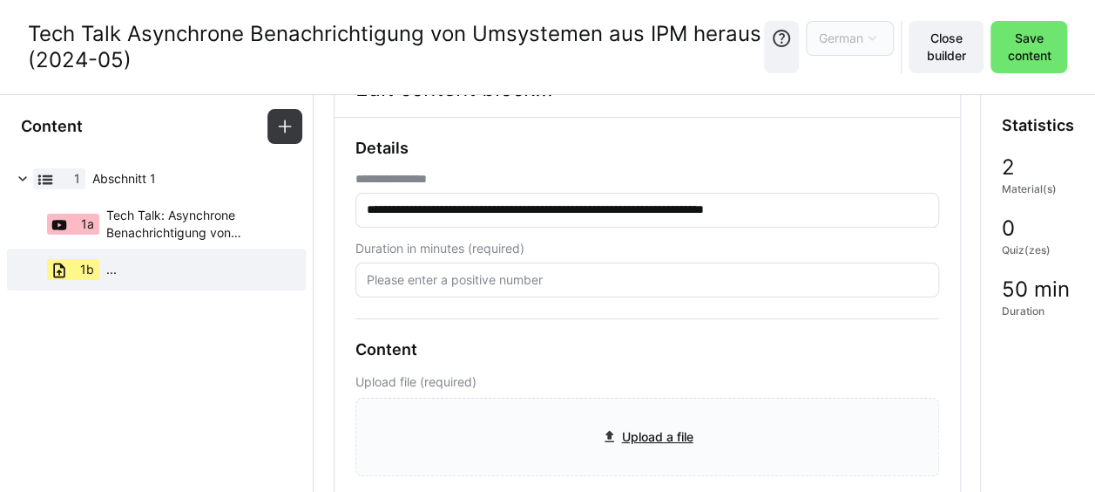
scroll to position [87, 0]
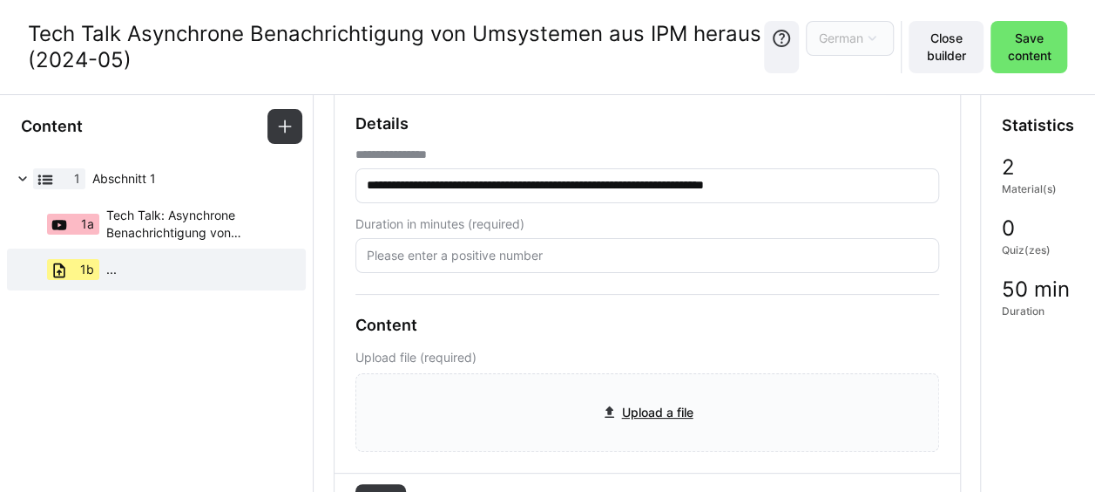
click at [847, 271] on eds-input at bounding box center [648, 255] width 584 height 35
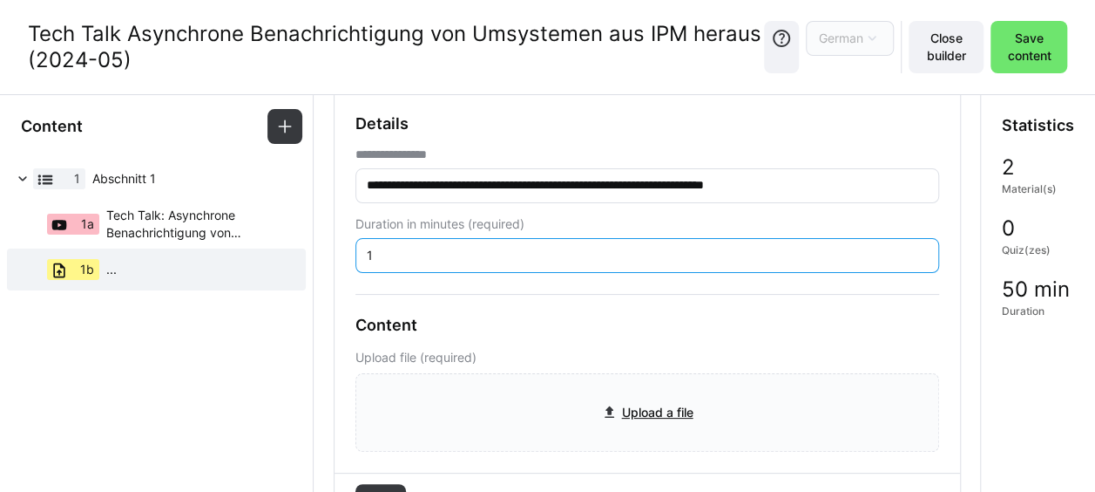
type input "1"
click at [539, 285] on div "**********" at bounding box center [648, 282] width 584 height 337
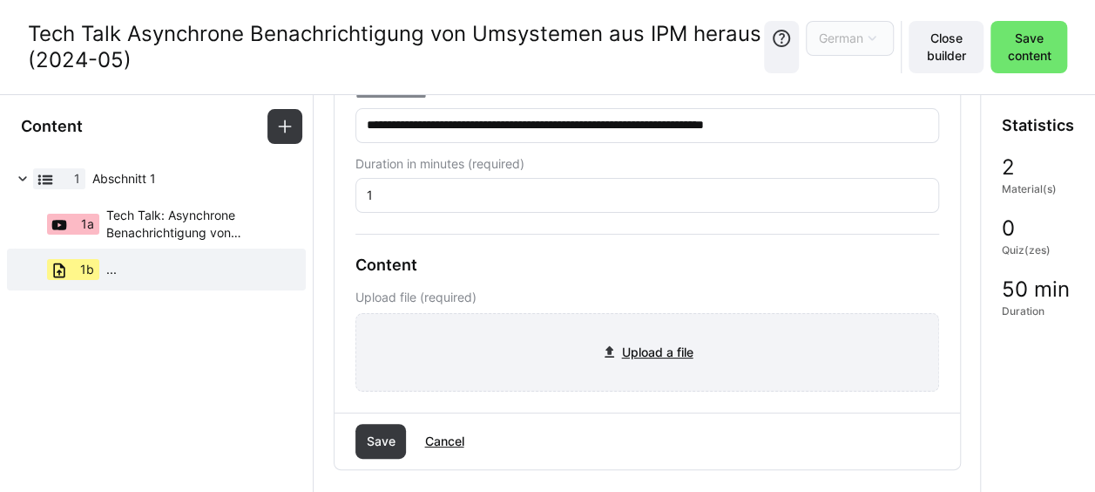
scroll to position [174, 0]
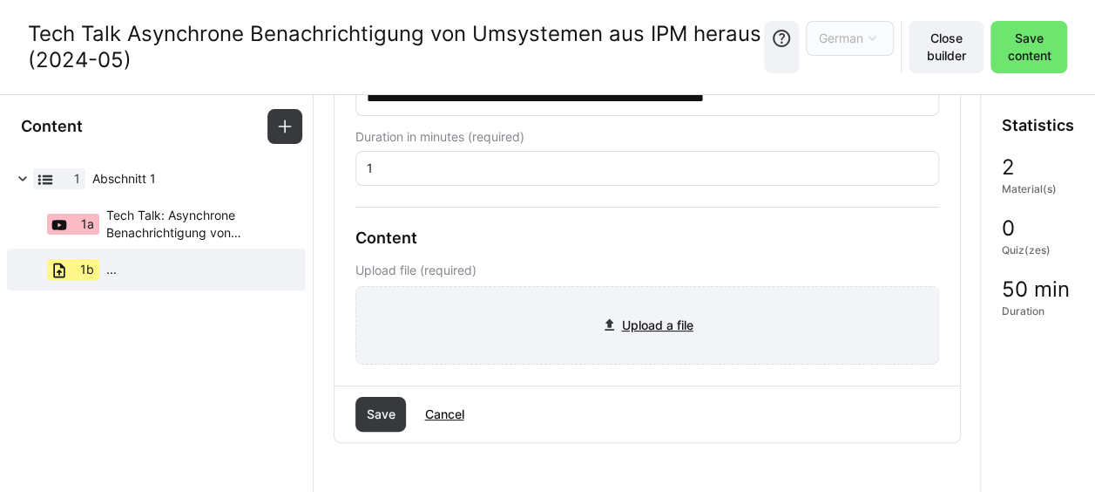
click at [627, 333] on input "file" at bounding box center [647, 325] width 582 height 77
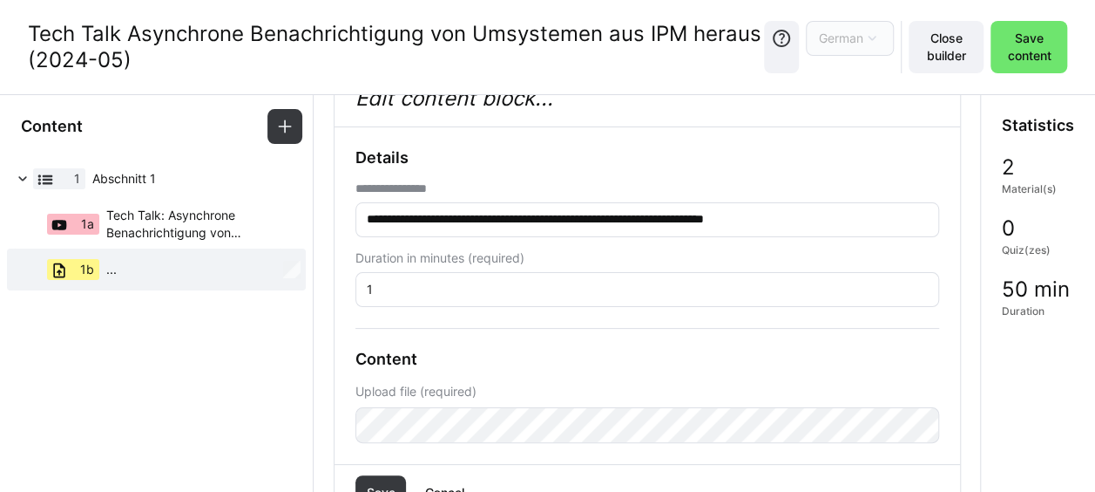
scroll to position [0, 0]
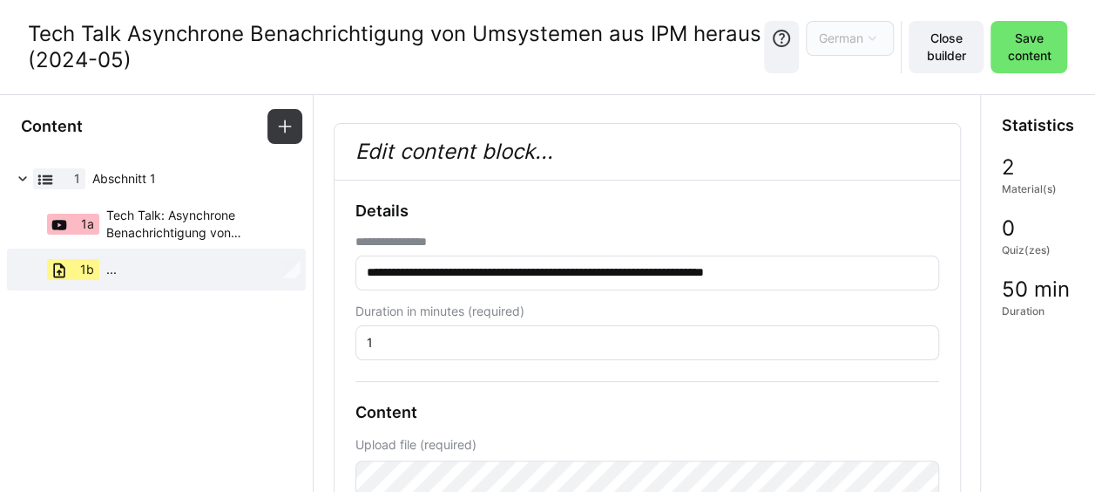
click at [865, 272] on input "**********" at bounding box center [647, 273] width 565 height 16
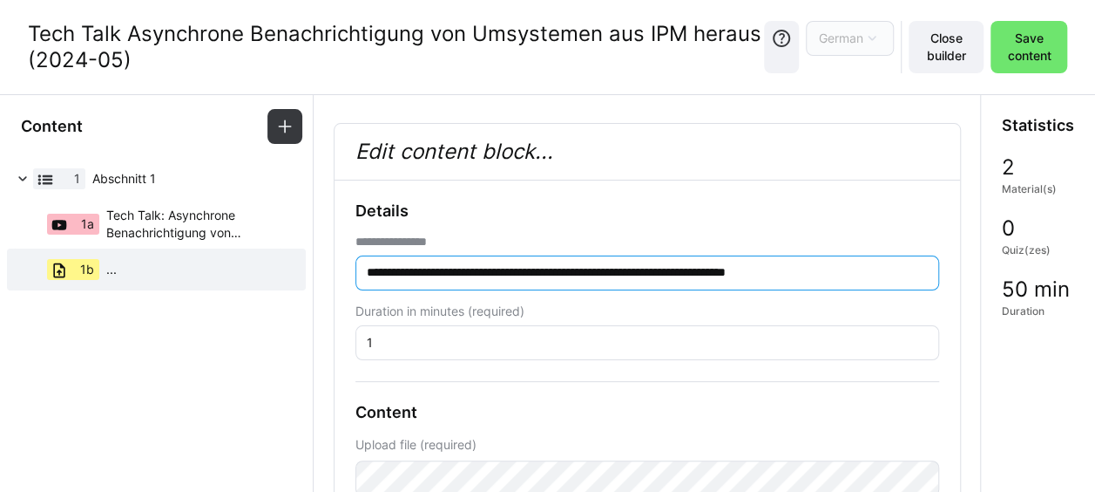
scroll to position [174, 0]
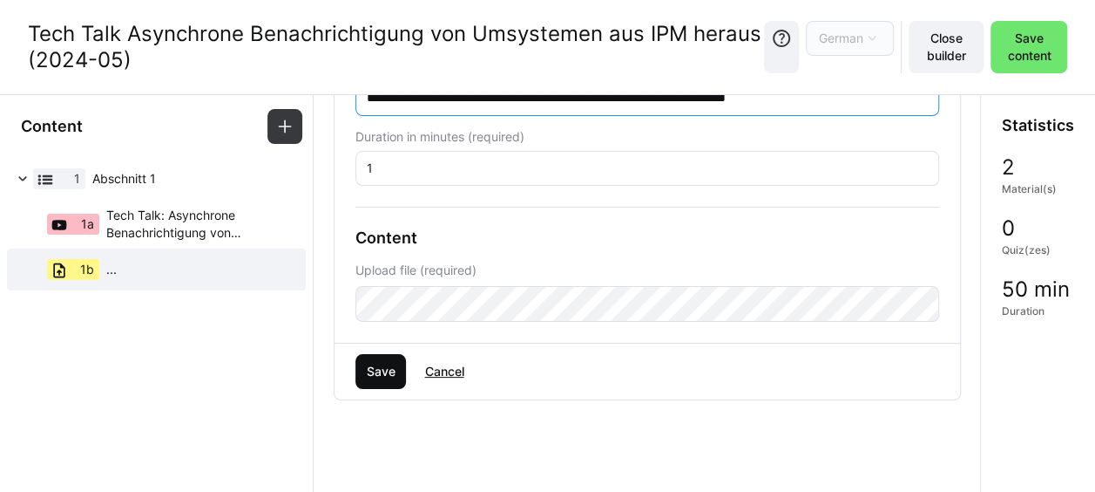
type input "**********"
click at [382, 368] on span "Save" at bounding box center [380, 371] width 34 height 17
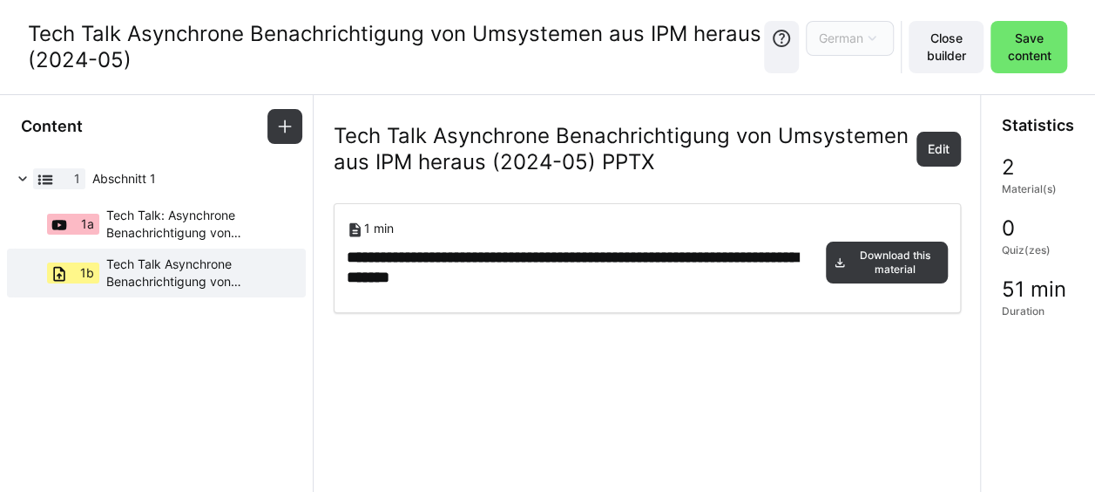
scroll to position [0, 0]
click at [1009, 43] on span "Save content" at bounding box center [1029, 47] width 59 height 35
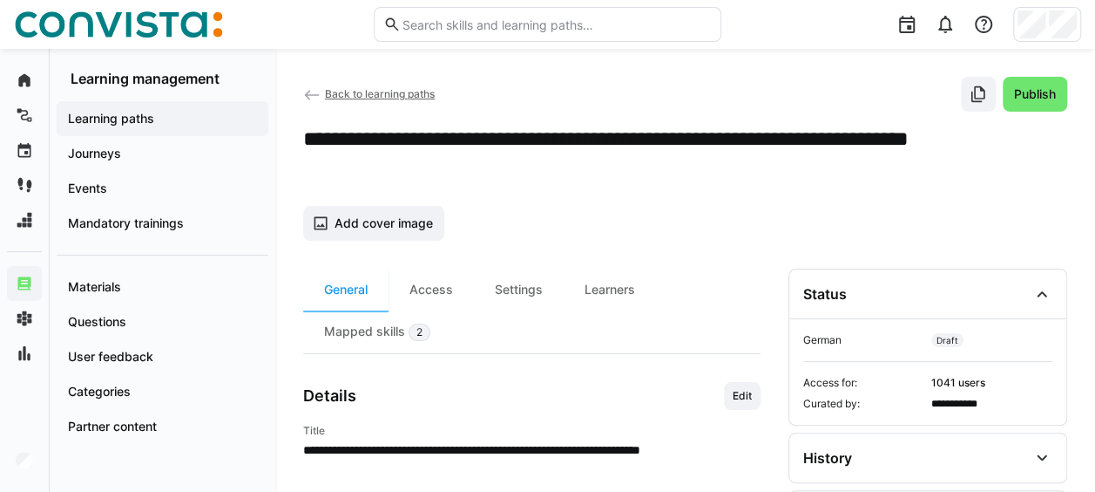
click at [342, 92] on span "Back to learning paths" at bounding box center [380, 93] width 110 height 13
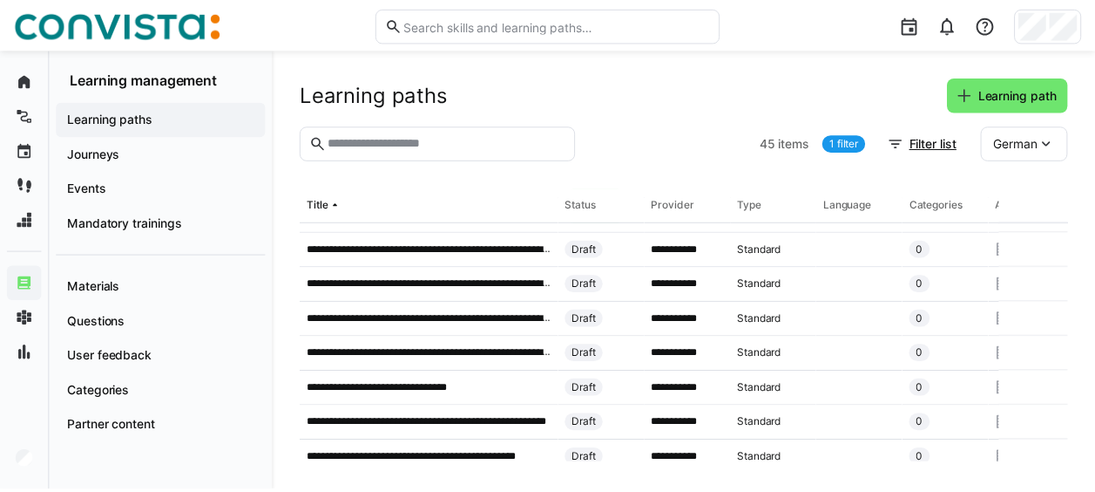
scroll to position [697, 0]
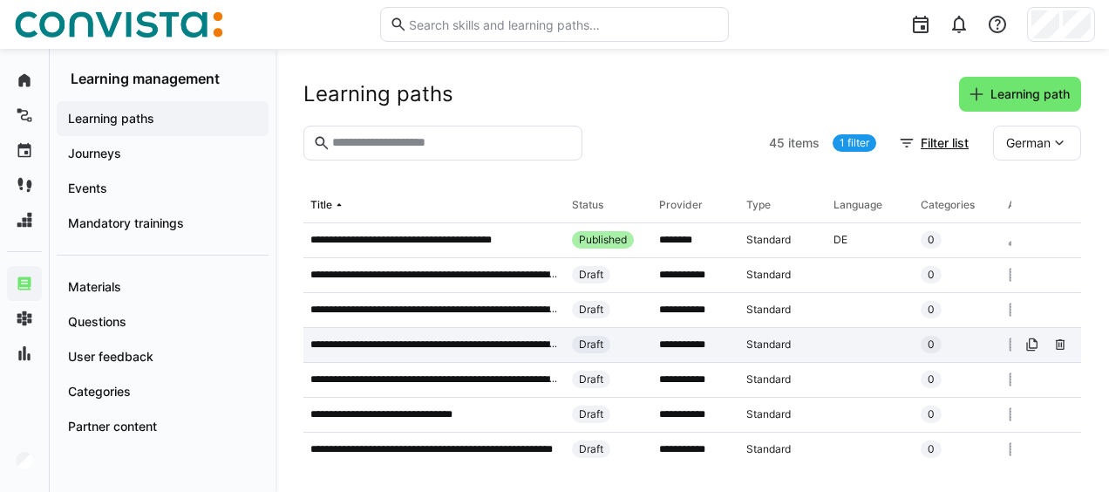
click at [422, 342] on p "**********" at bounding box center [434, 344] width 248 height 14
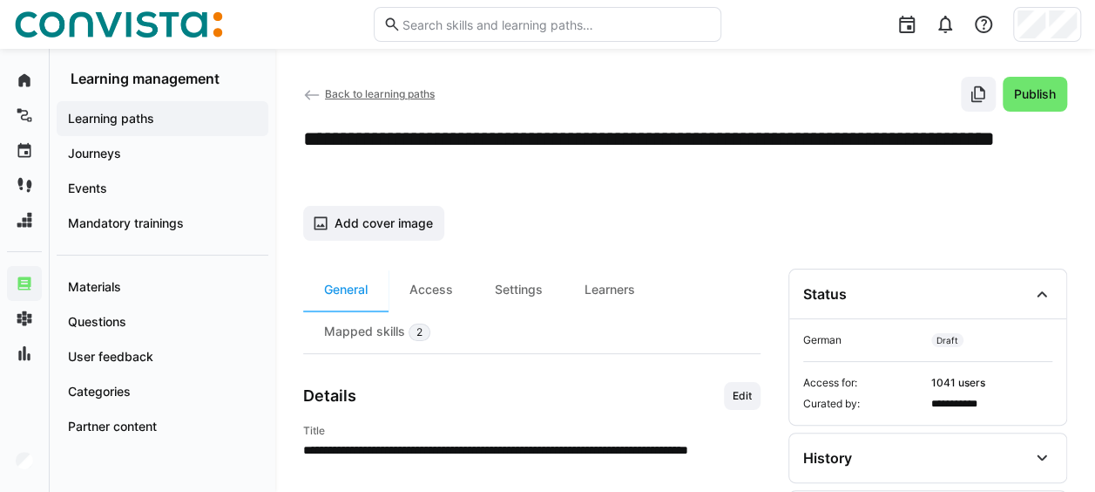
scroll to position [410, 0]
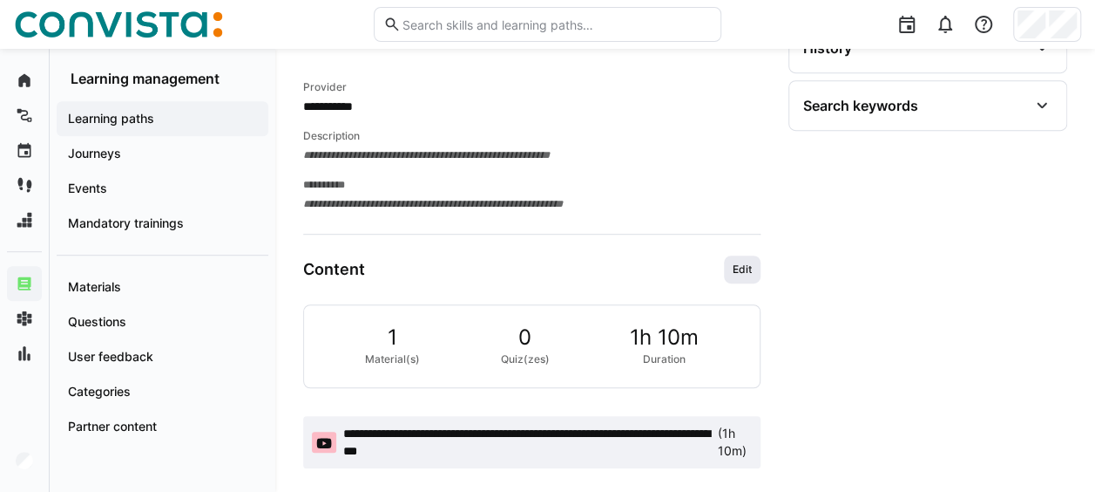
click at [749, 265] on span "Edit" at bounding box center [742, 269] width 23 height 14
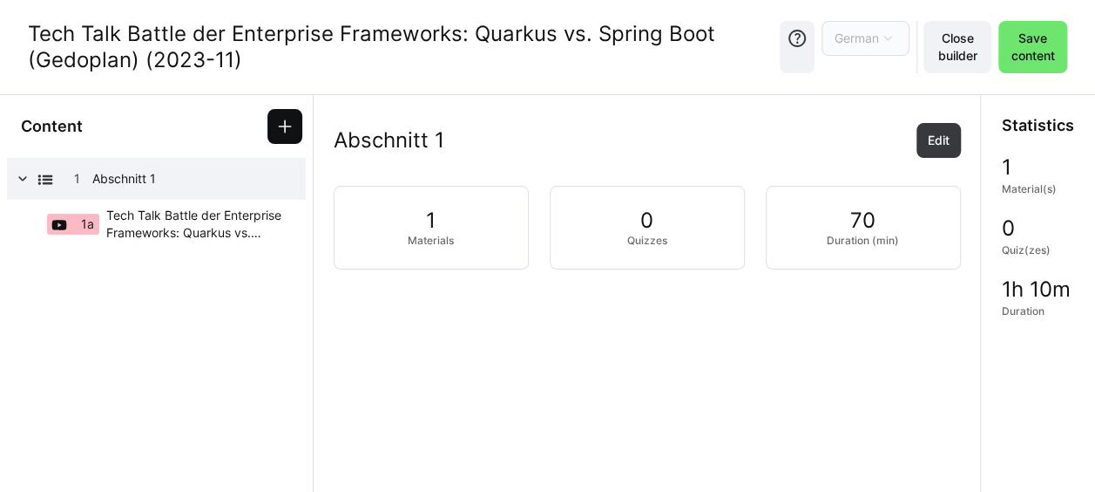
click at [276, 131] on eds-icon at bounding box center [284, 126] width 17 height 17
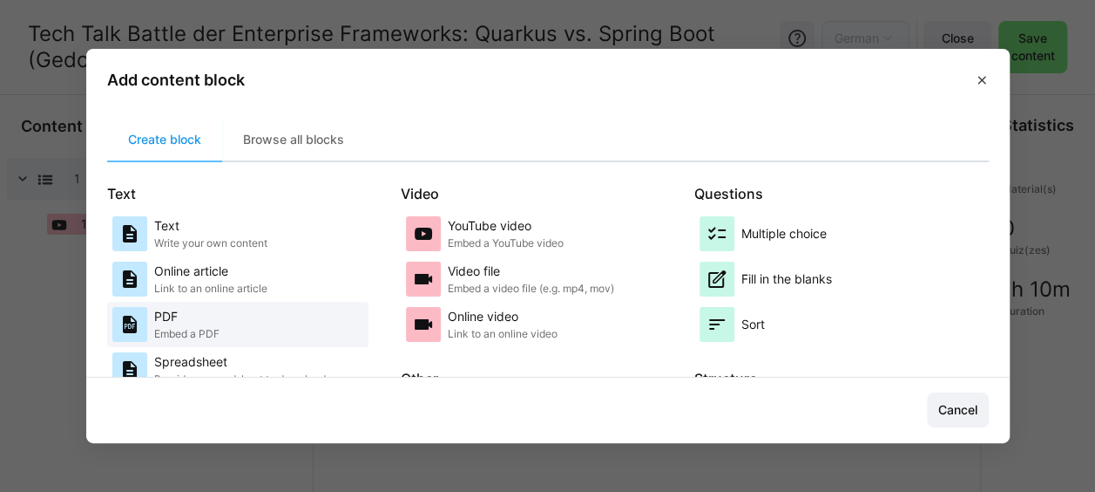
click at [245, 326] on div "PDF Embed a PDF" at bounding box center [237, 324] width 251 height 35
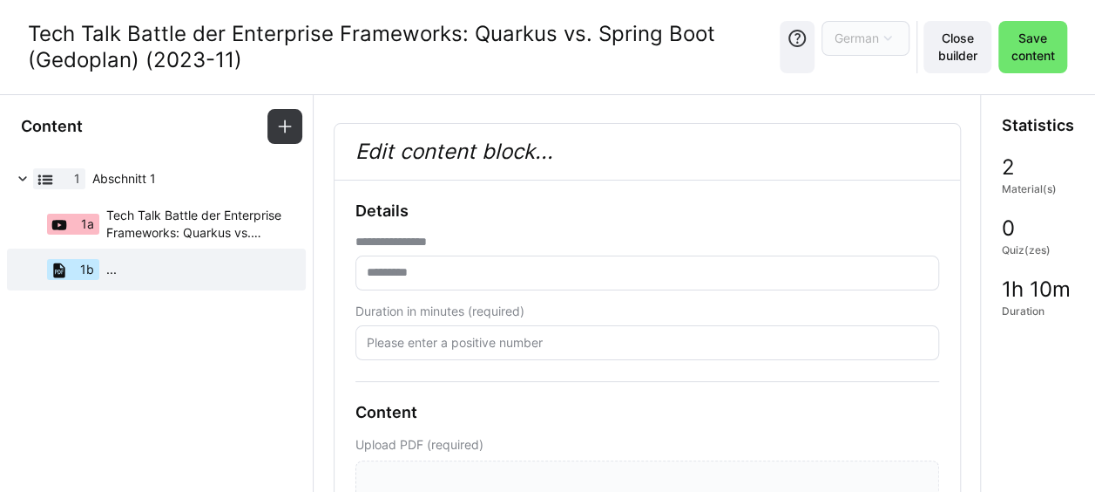
scroll to position [247, 0]
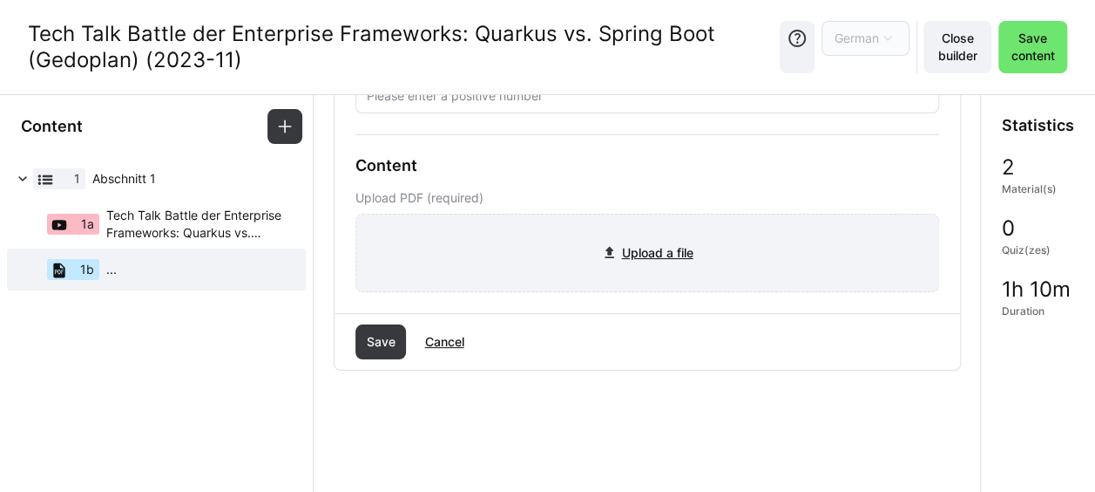
click at [659, 253] on input "file" at bounding box center [647, 252] width 582 height 77
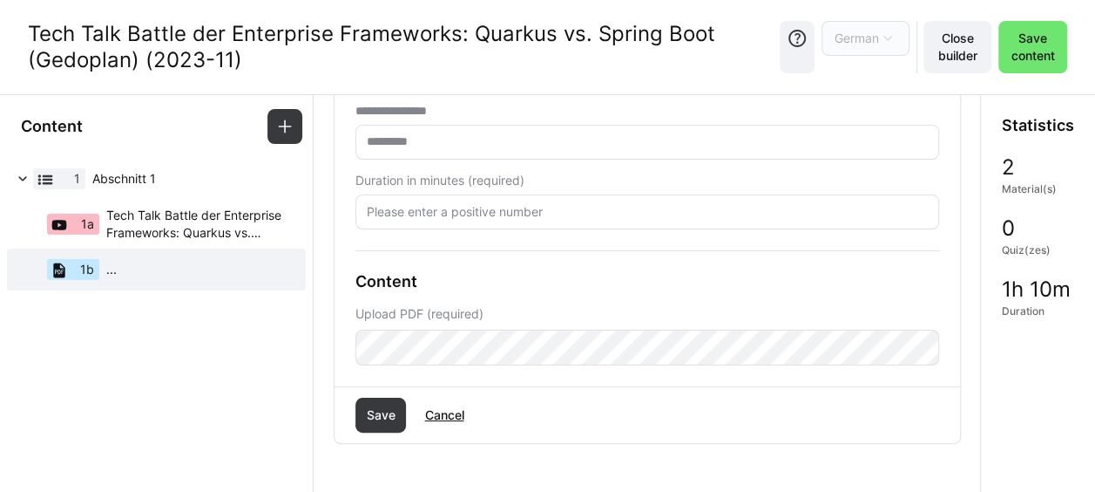
scroll to position [30, 0]
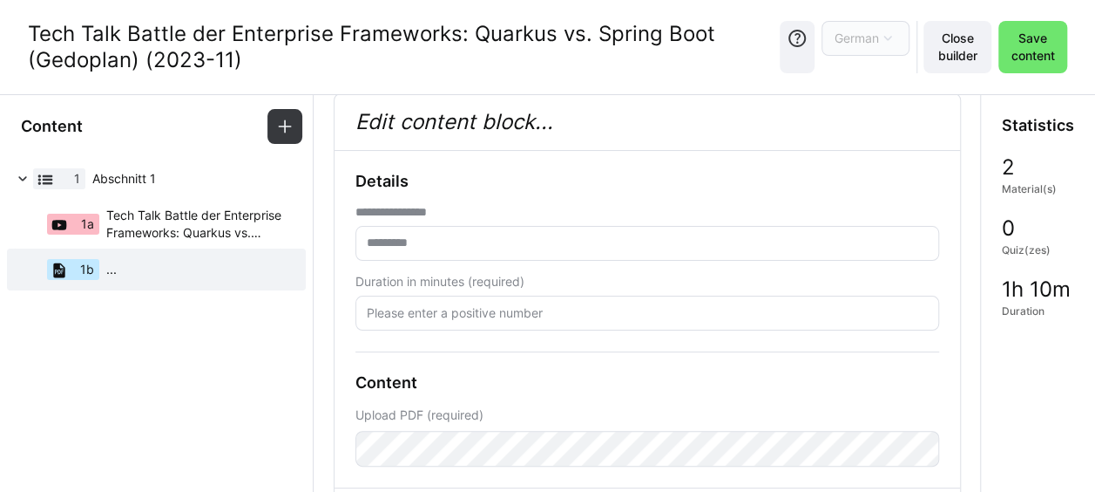
drag, startPoint x: 241, startPoint y: 58, endPoint x: 26, endPoint y: 37, distance: 216.4
click at [26, 37] on div "Tech Talk Battle der Enterprise Frameworks: Quarkus vs. Spring Boot (Gedoplan) …" at bounding box center [547, 47] width 1095 height 94
copy div "Tech Talk Battle der Enterprise Frameworks: Quarkus vs. Spring Boot (Gedoplan) …"
click at [455, 249] on input "text" at bounding box center [647, 243] width 565 height 16
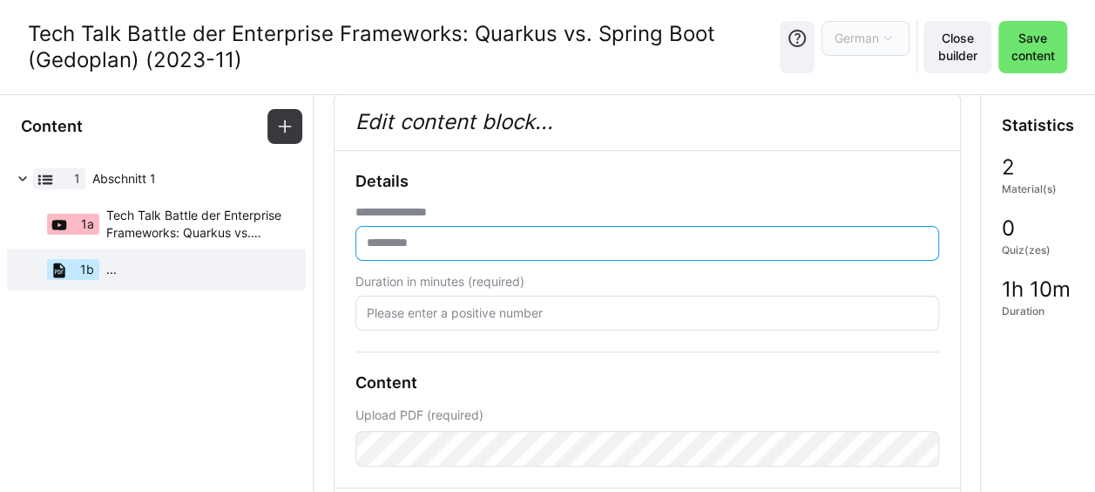
paste input "**********"
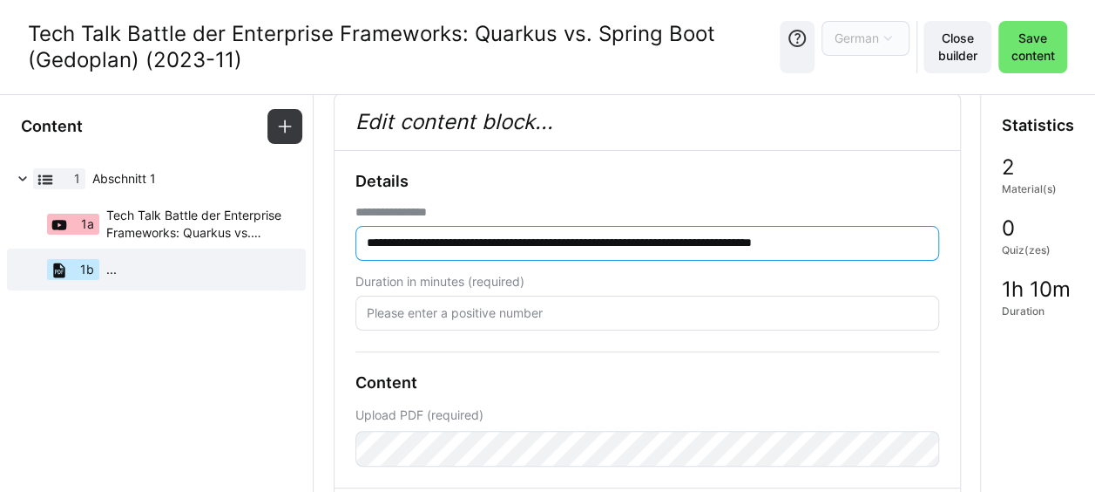
type input "**********"
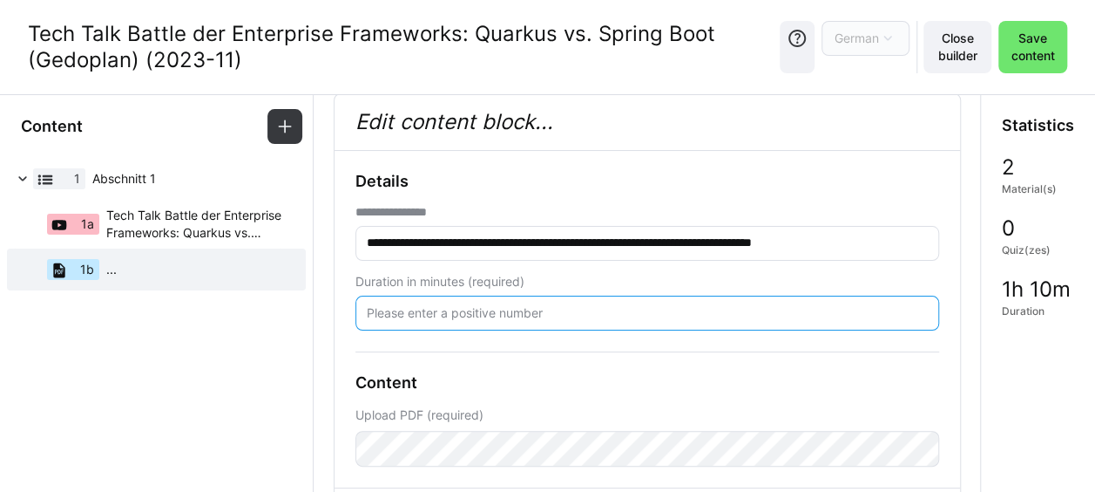
click at [431, 311] on input "number" at bounding box center [647, 313] width 565 height 16
type input "1"
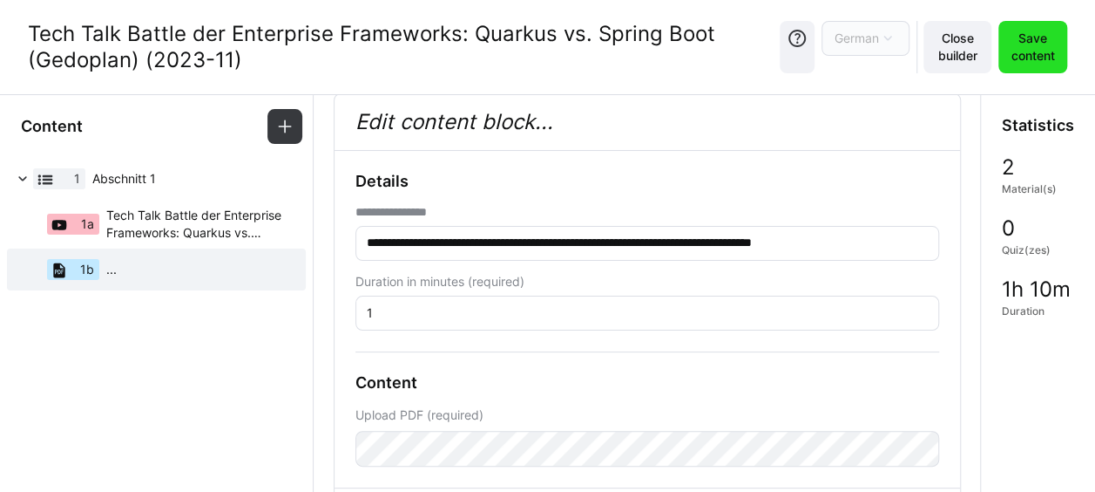
click at [1043, 44] on span "Save content" at bounding box center [1032, 47] width 51 height 35
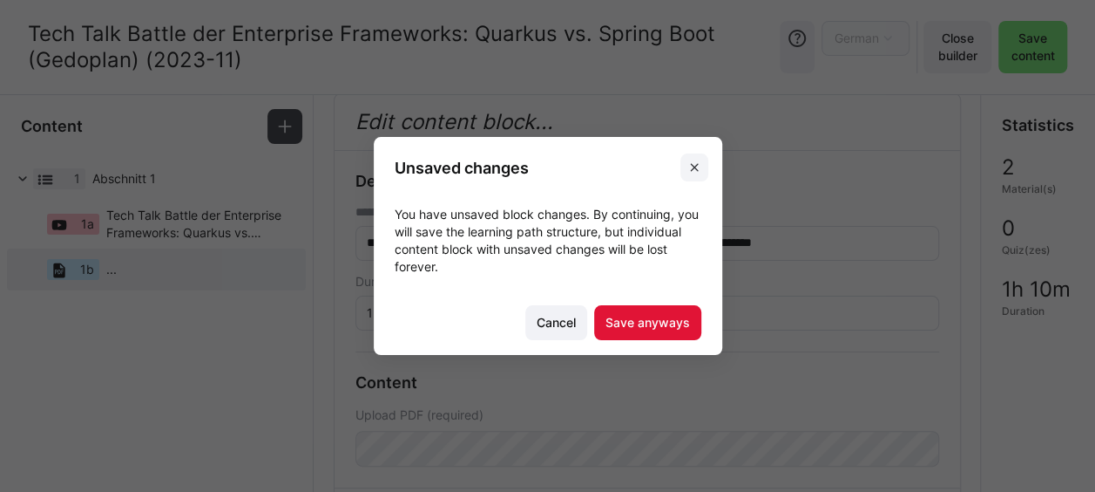
click at [699, 161] on eds-icon at bounding box center [695, 167] width 14 height 14
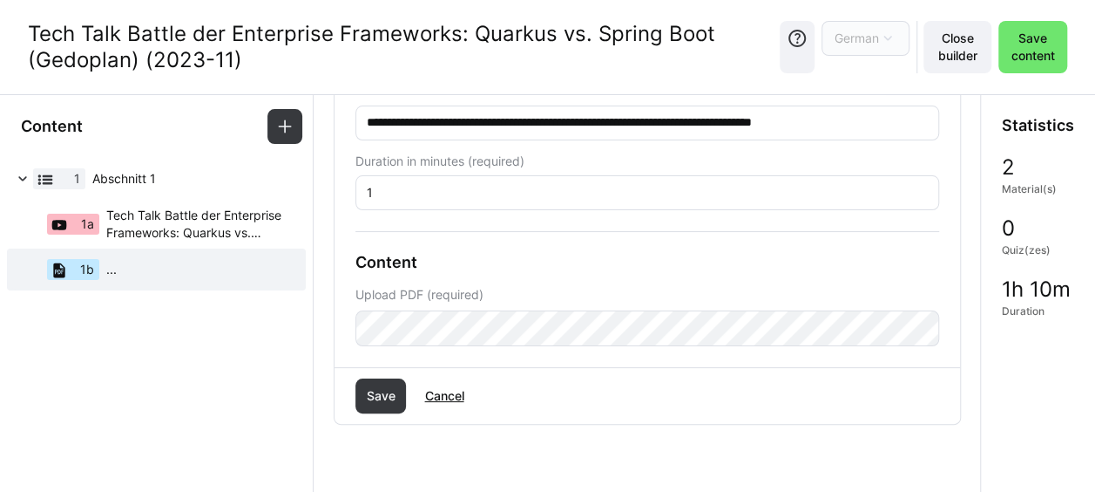
scroll to position [204, 0]
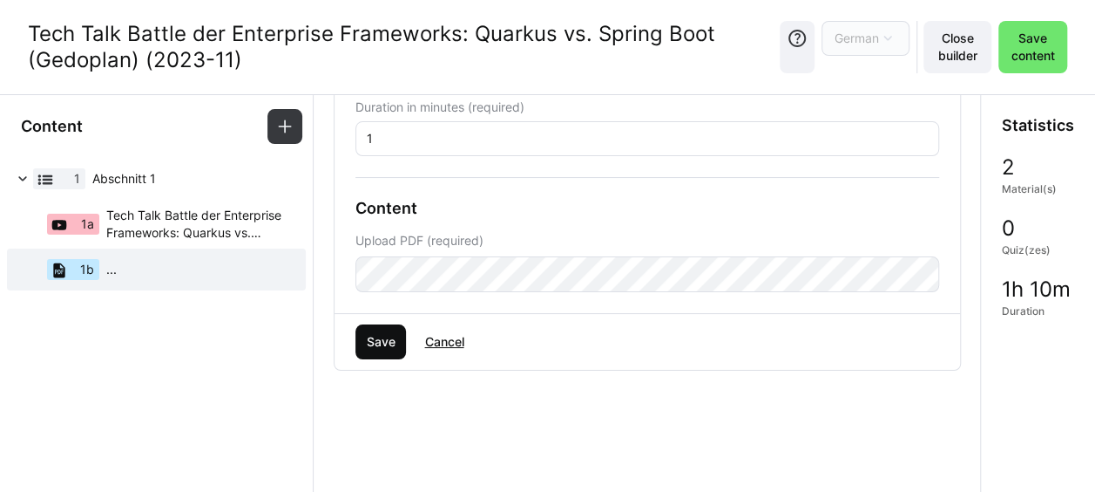
click at [383, 325] on span "Save" at bounding box center [381, 341] width 51 height 35
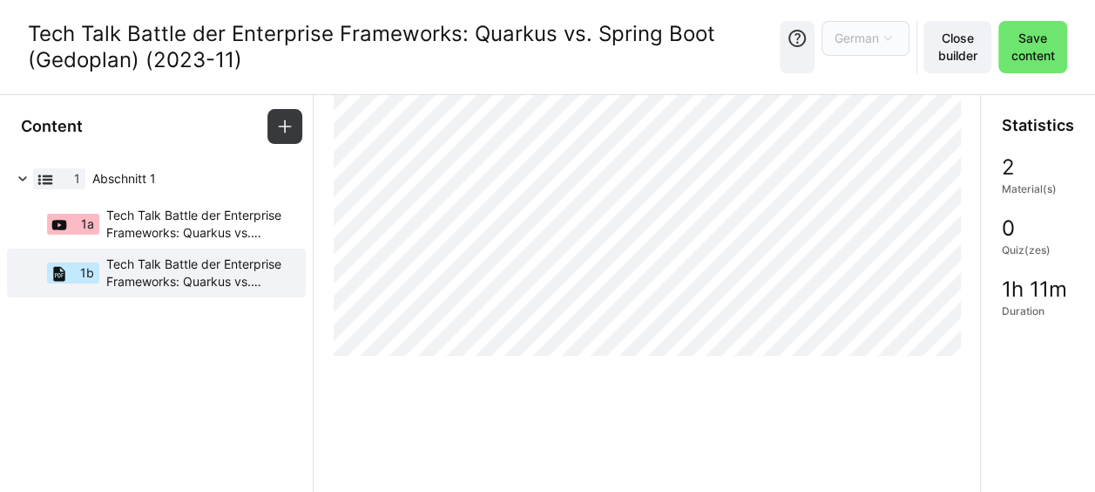
scroll to position [1511, 0]
click at [1018, 39] on span "Save content" at bounding box center [1032, 47] width 51 height 35
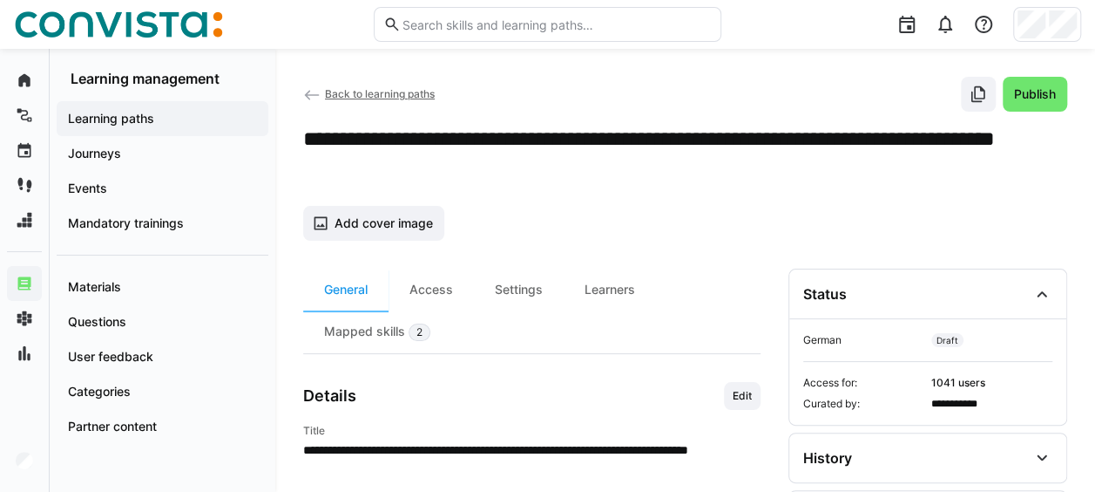
click at [357, 89] on span "Back to learning paths" at bounding box center [380, 93] width 110 height 13
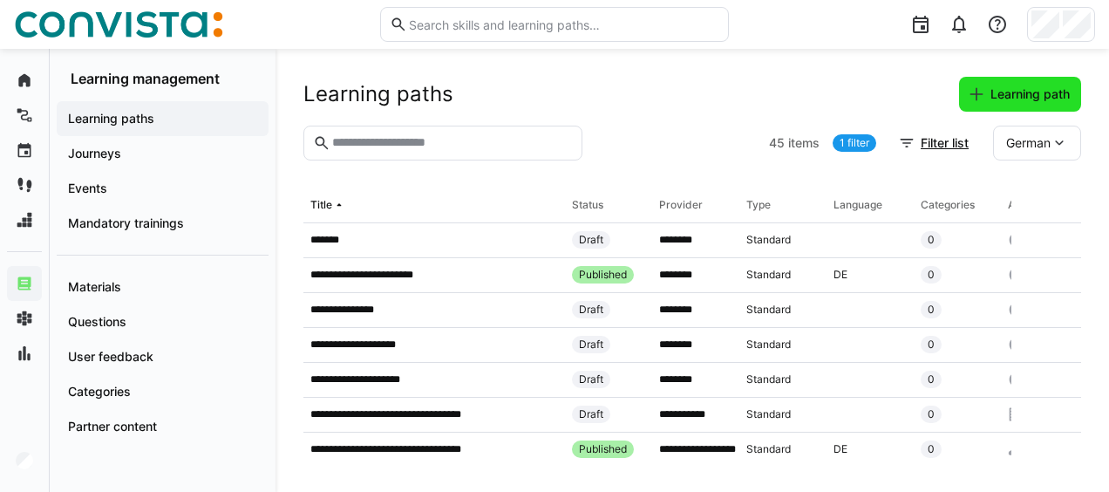
click at [988, 91] on span "Learning path" at bounding box center [1029, 93] width 85 height 17
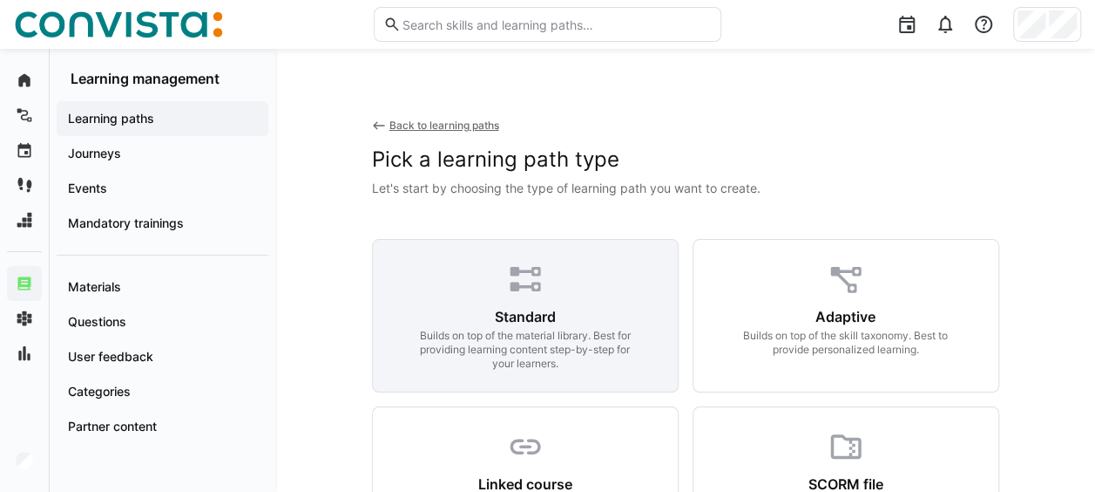
click at [537, 296] on eds-icon at bounding box center [525, 279] width 37 height 37
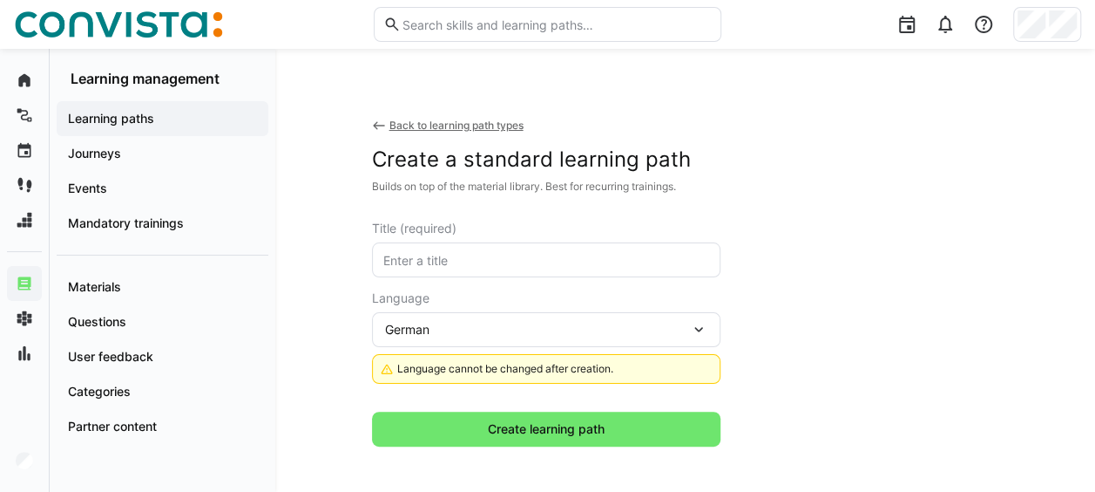
click at [441, 251] on eds-input at bounding box center [546, 259] width 349 height 35
paste input "2025-02 Software-as-a-Service"
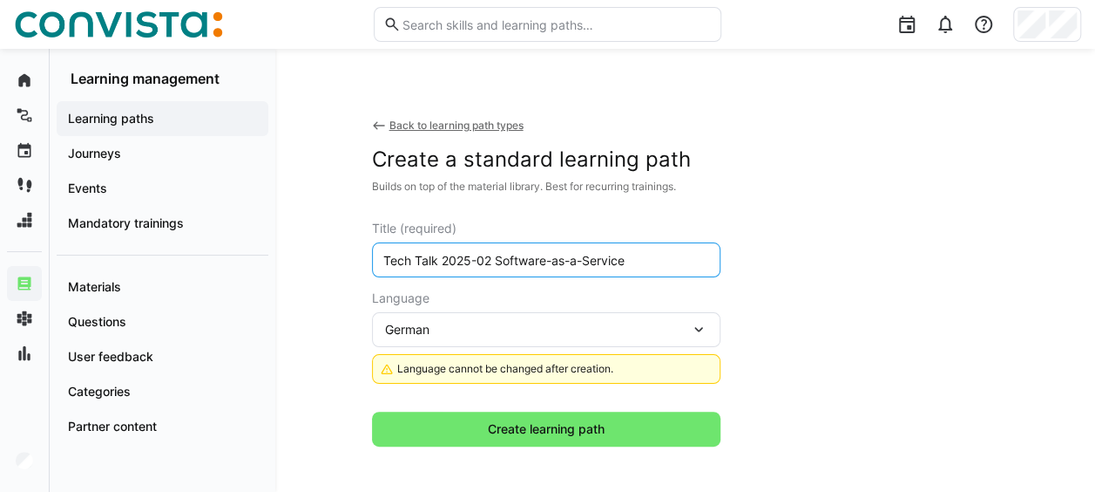
drag, startPoint x: 489, startPoint y: 261, endPoint x: 444, endPoint y: 258, distance: 45.5
click at [444, 258] on input "Tech Talk 2025-02 Software-as-a-Service" at bounding box center [546, 260] width 329 height 16
paste input "2025-02"
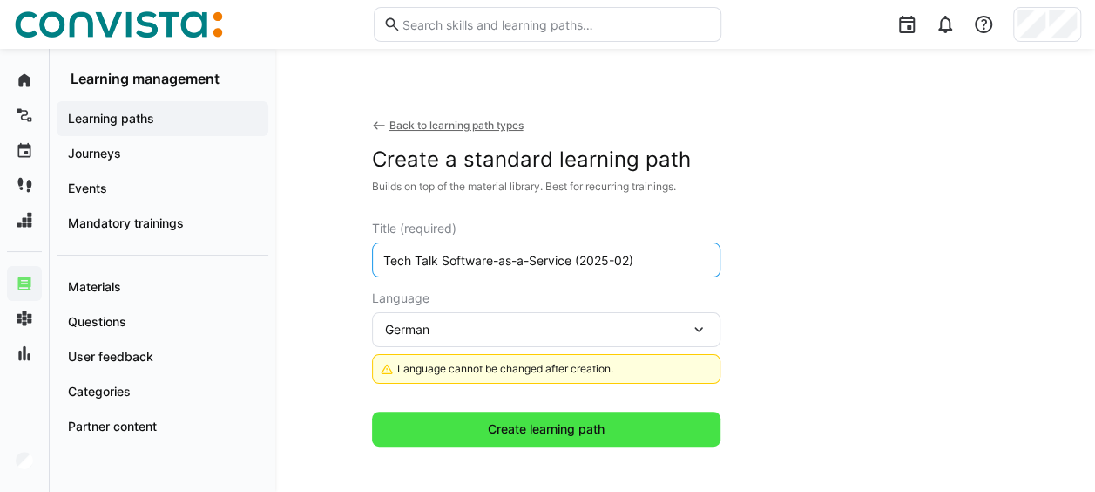
type input "Tech Talk Software-as-a-Service (2025-02)"
click at [552, 427] on span "Create learning path" at bounding box center [546, 428] width 122 height 17
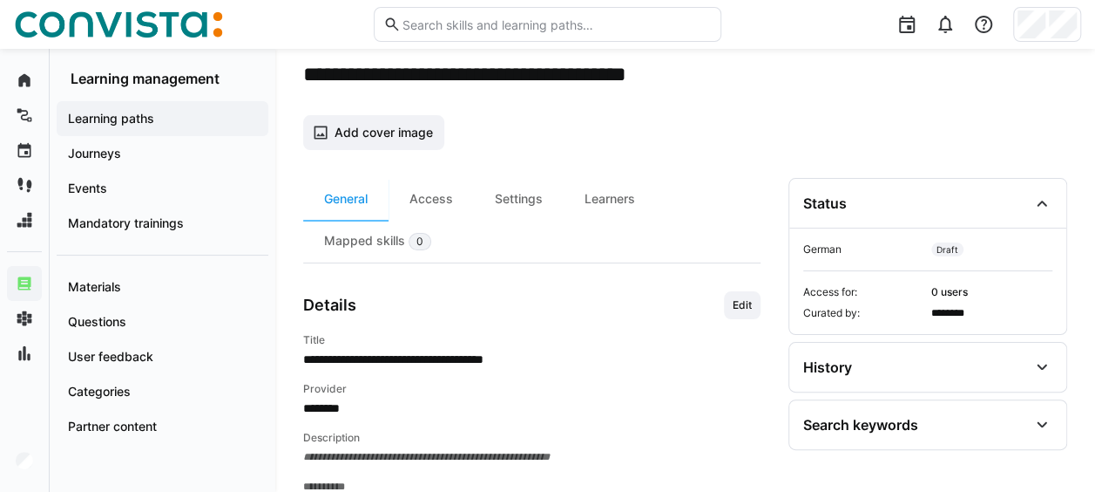
scroll to position [174, 0]
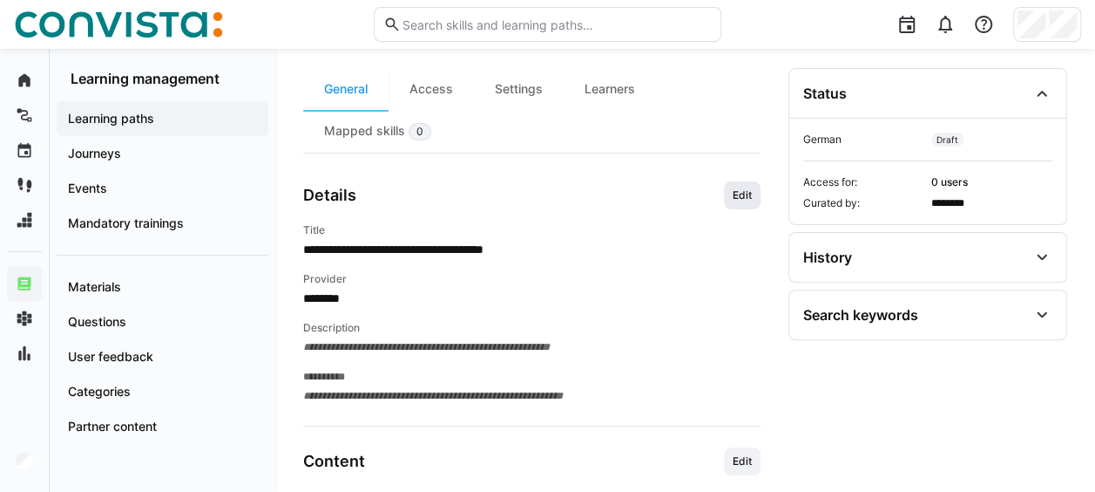
click at [735, 194] on span "Edit" at bounding box center [742, 195] width 23 height 14
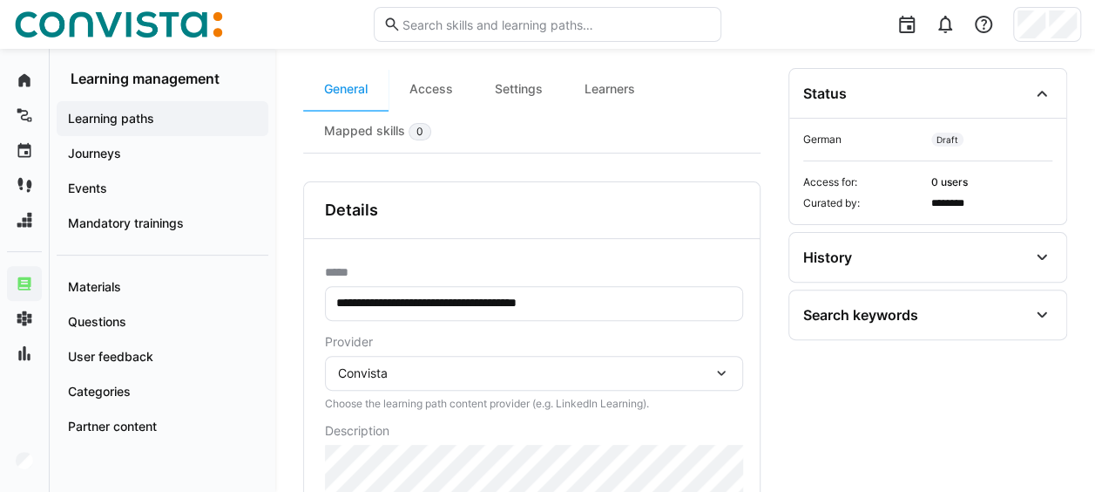
scroll to position [432, 0]
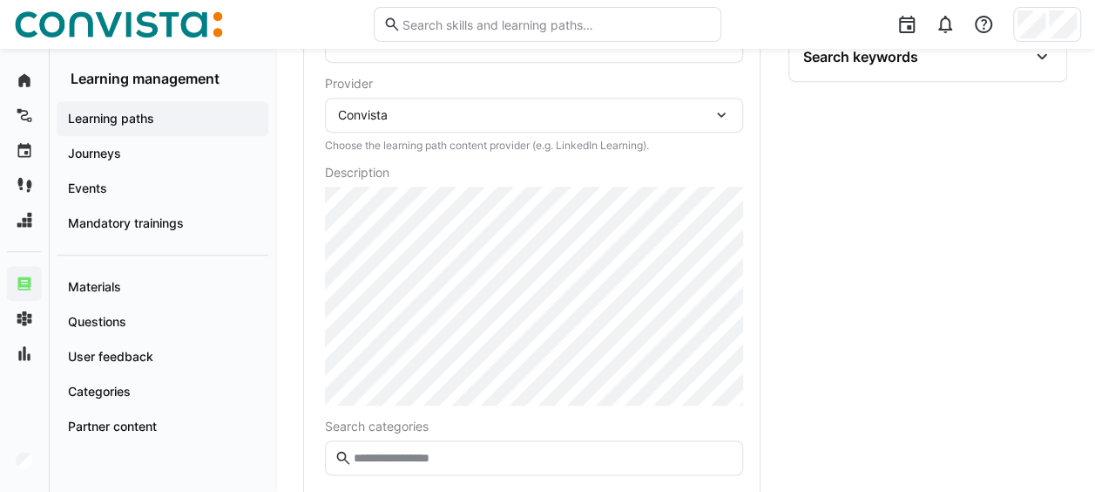
click at [630, 114] on div "Convista" at bounding box center [525, 115] width 375 height 16
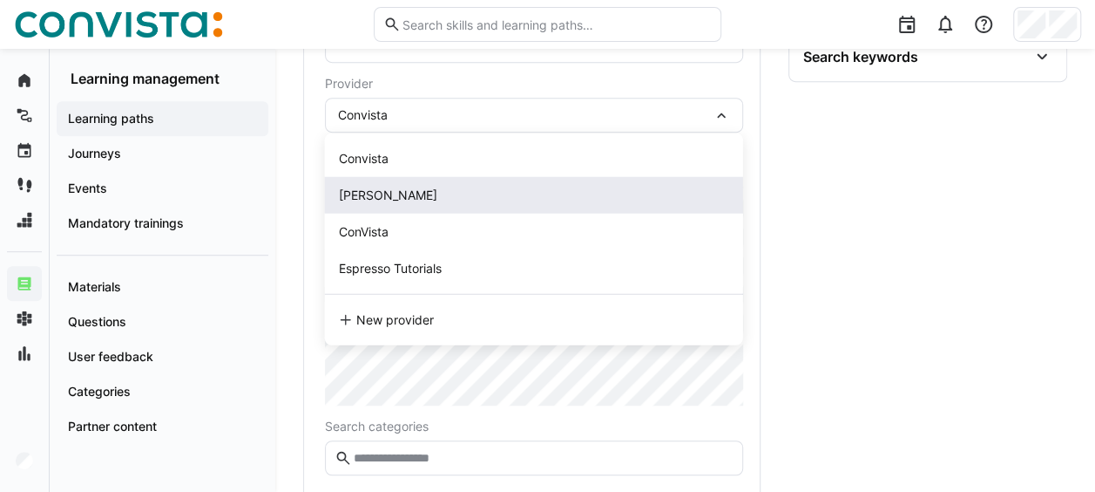
click at [482, 188] on div "[PERSON_NAME]" at bounding box center [534, 195] width 390 height 17
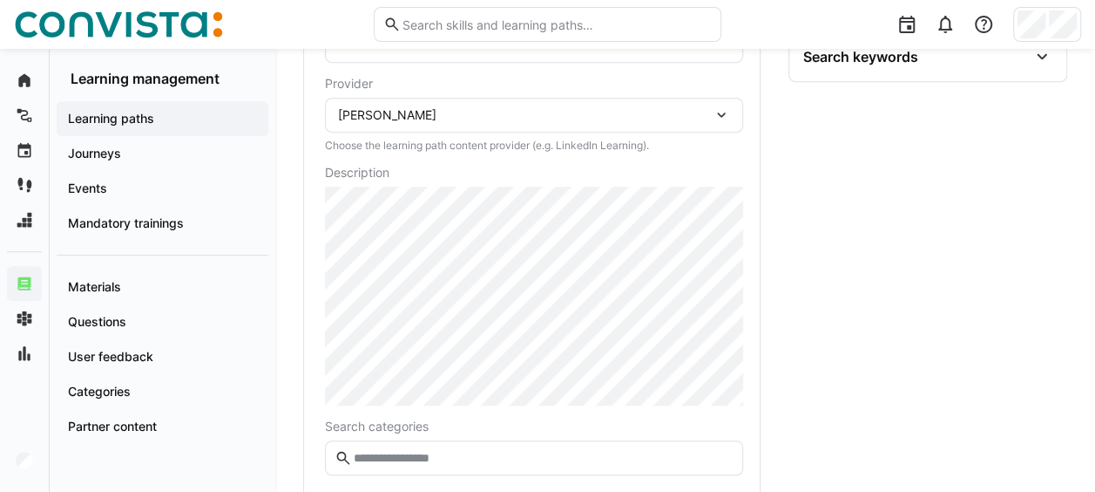
scroll to position [519, 0]
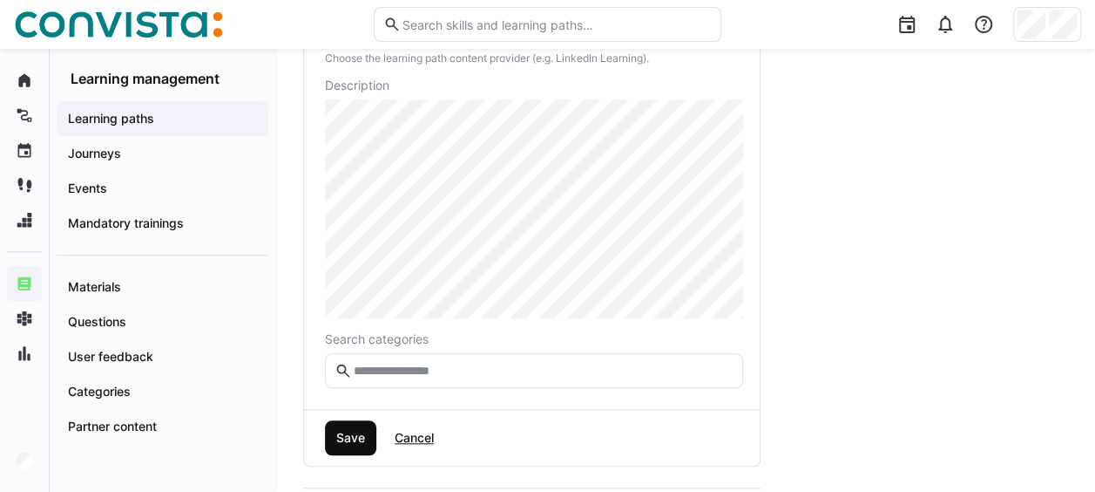
click at [345, 433] on span "Save" at bounding box center [351, 437] width 34 height 17
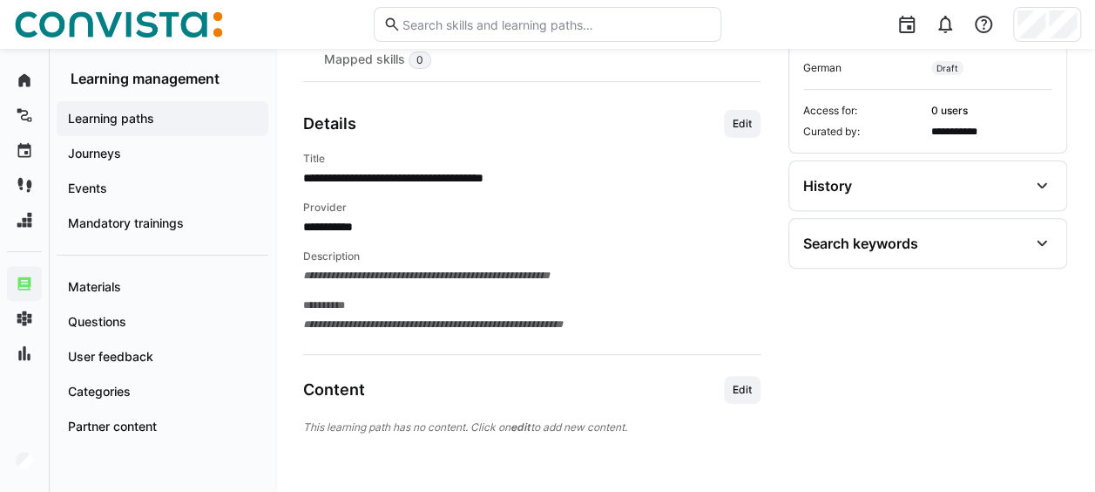
scroll to position [242, 0]
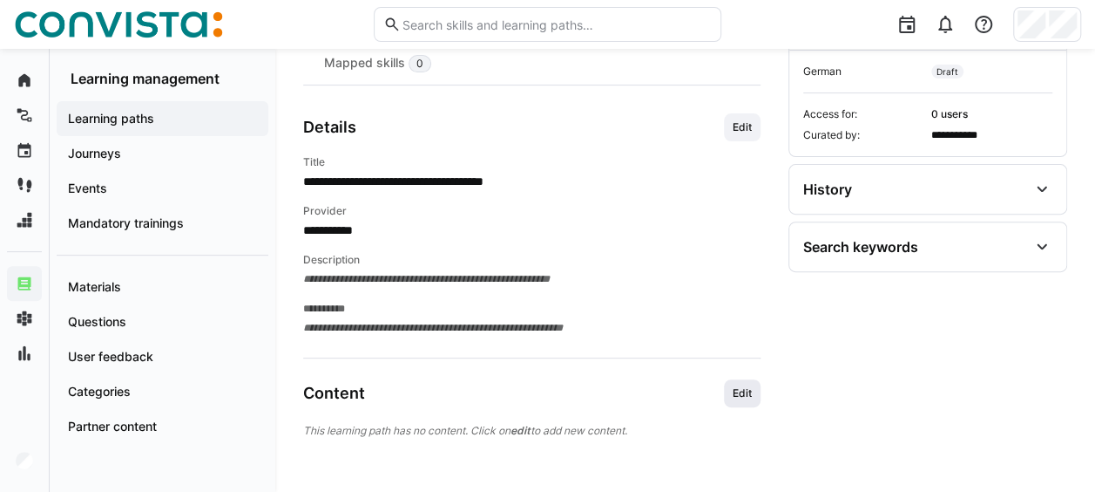
click at [755, 397] on span "Edit" at bounding box center [742, 393] width 37 height 28
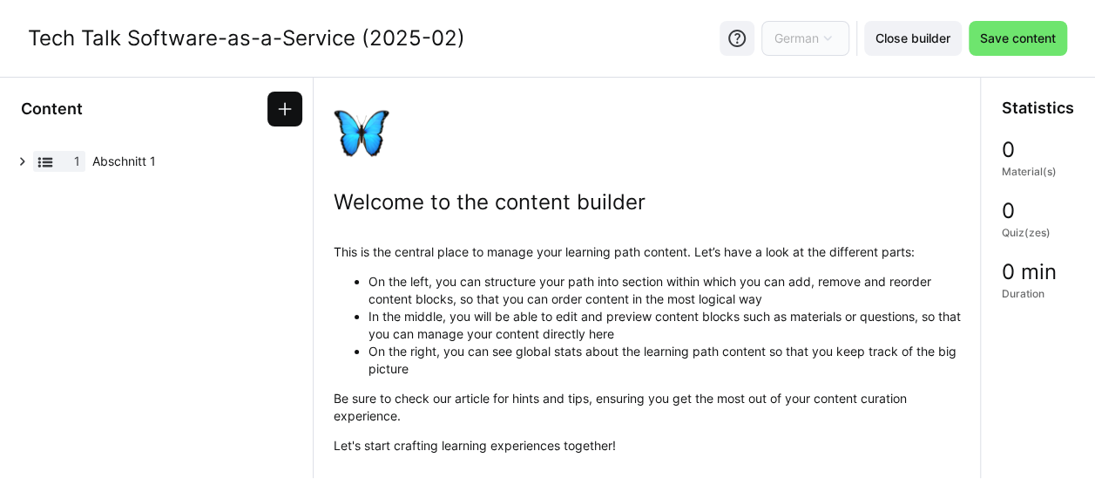
click at [280, 98] on span at bounding box center [285, 109] width 35 height 35
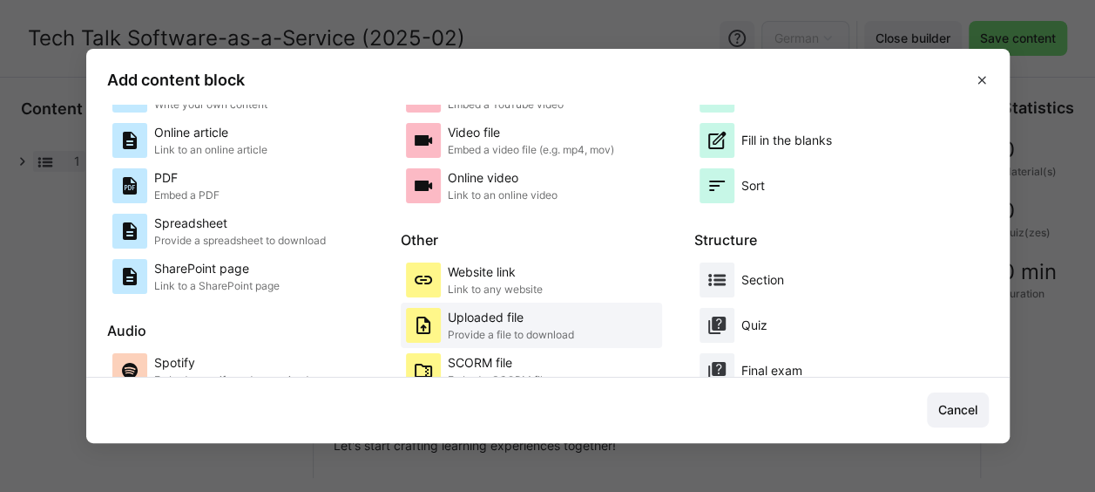
scroll to position [174, 0]
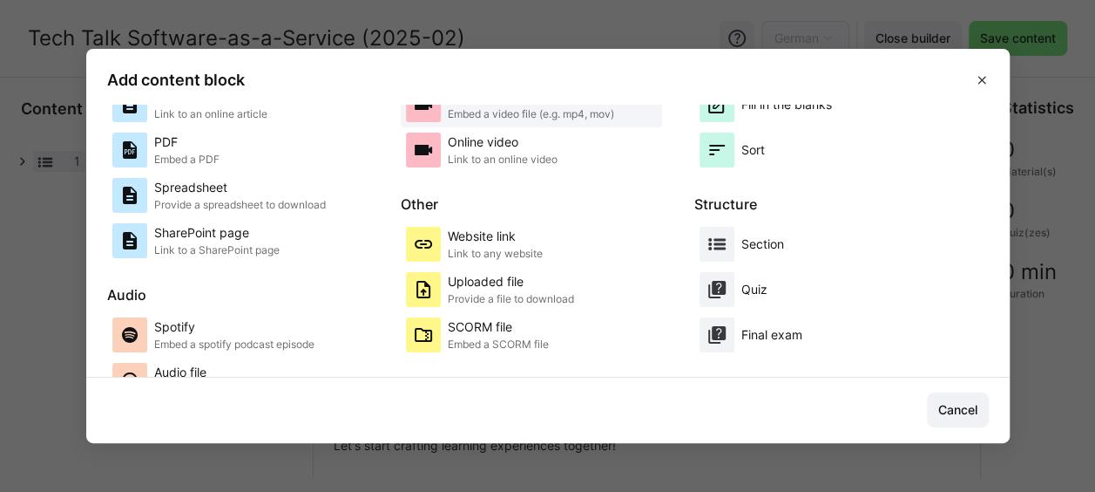
click at [520, 112] on p "Embed a video file (e.g. mp4, mov)" at bounding box center [531, 114] width 166 height 14
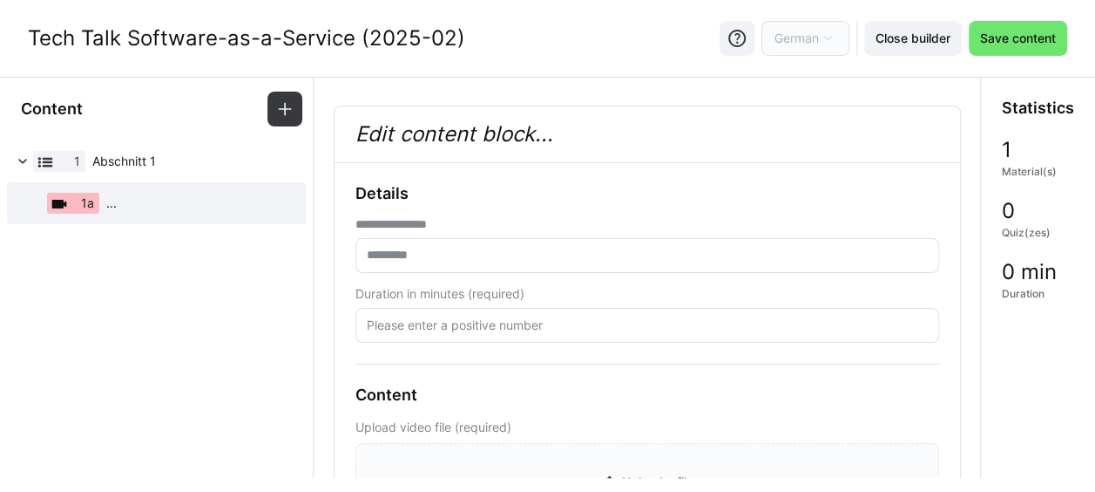
scroll to position [87, 0]
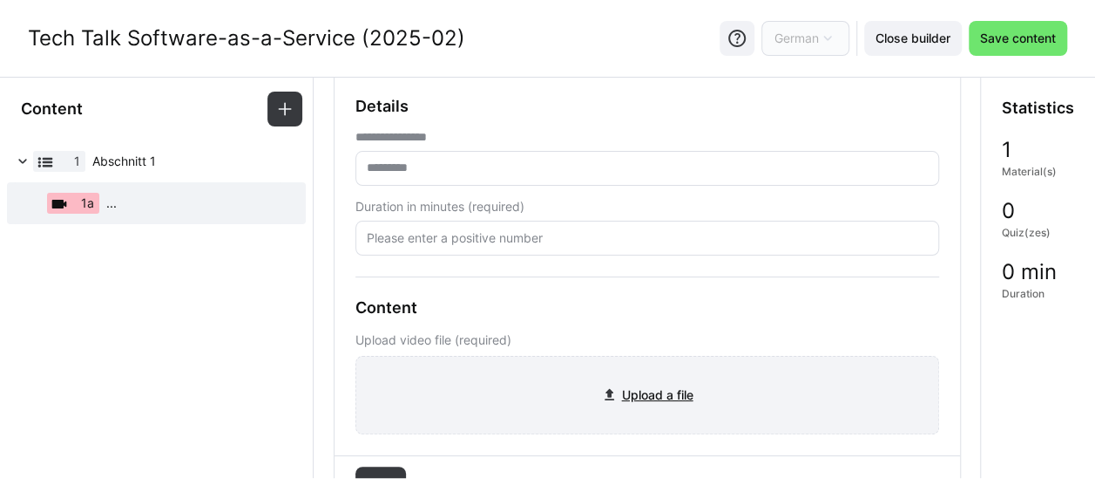
click at [636, 389] on input "file" at bounding box center [647, 394] width 582 height 77
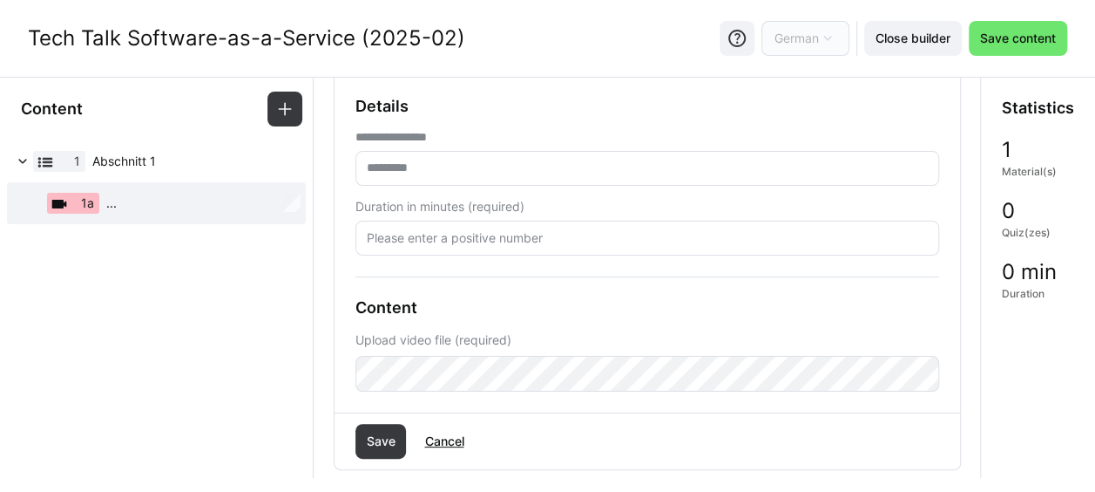
drag, startPoint x: 30, startPoint y: 33, endPoint x: 464, endPoint y: 42, distance: 434.1
click at [464, 42] on div "Tech Talk Software-as-a-Service (2025-02) German Close builder Save content" at bounding box center [547, 38] width 1095 height 77
copy div "Tech Talk Software-as-a-Service (2025-02)"
click at [407, 167] on input "text" at bounding box center [647, 168] width 565 height 16
paste input "**********"
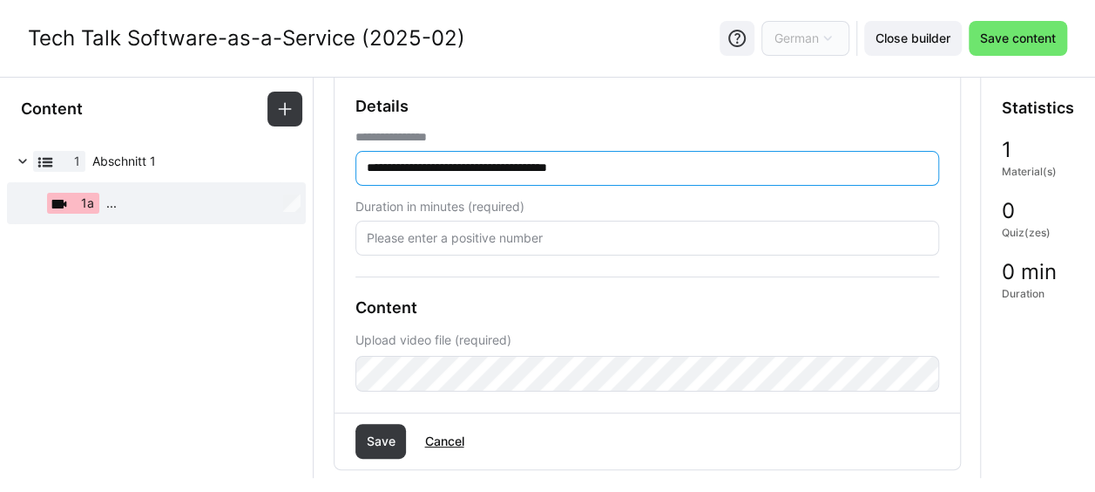
type input "**********"
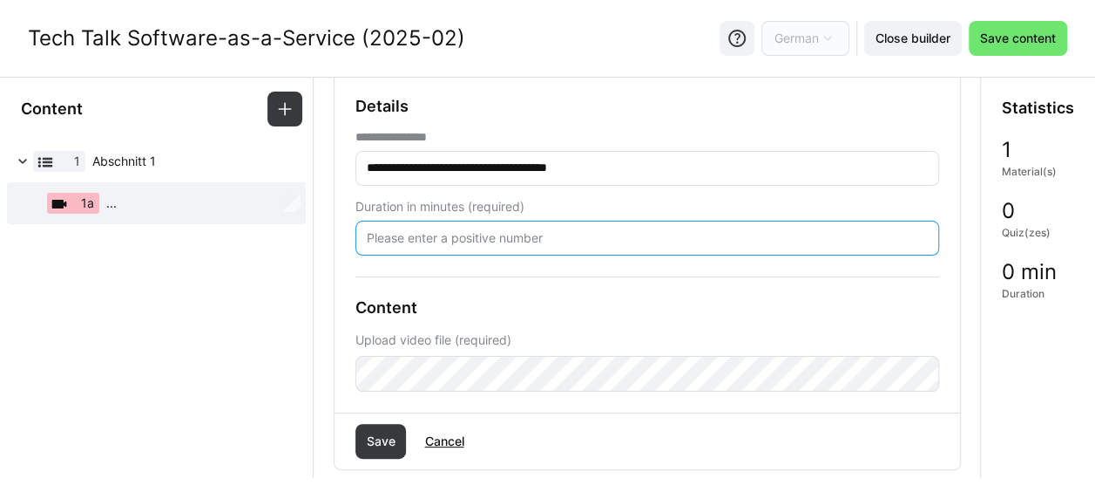
click at [460, 240] on input "number" at bounding box center [647, 238] width 565 height 16
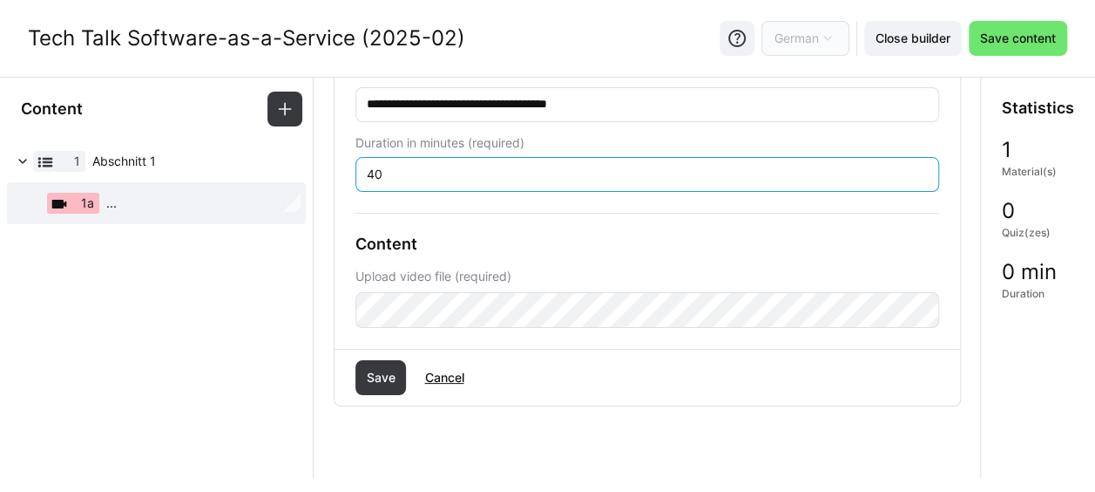
scroll to position [174, 0]
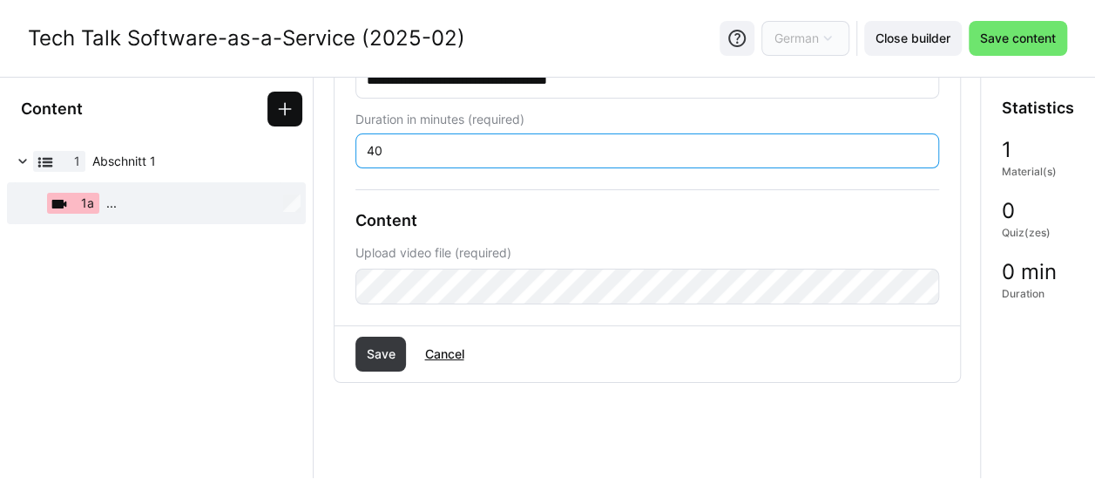
type input "40"
click at [291, 105] on eds-icon at bounding box center [284, 108] width 17 height 17
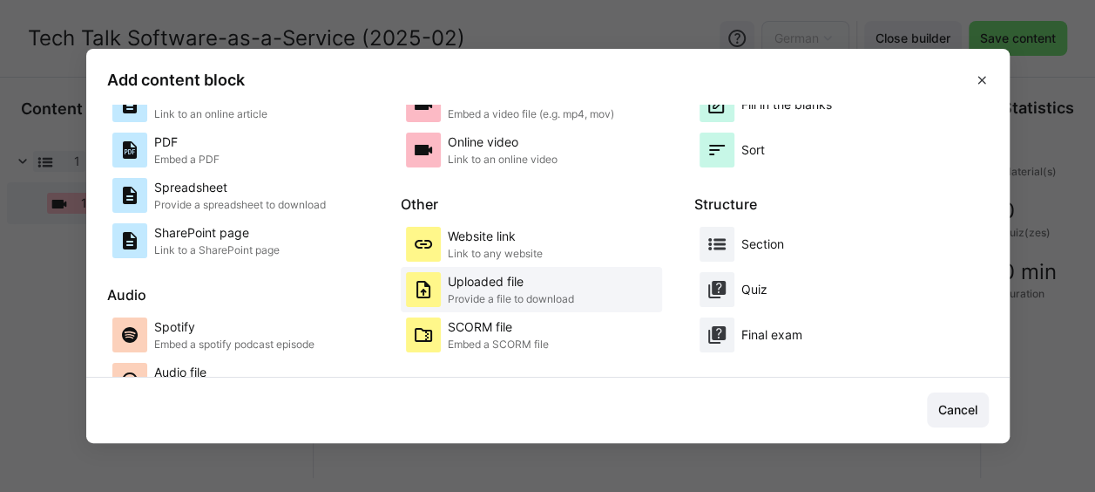
click at [500, 286] on p "Uploaded file" at bounding box center [511, 281] width 126 height 17
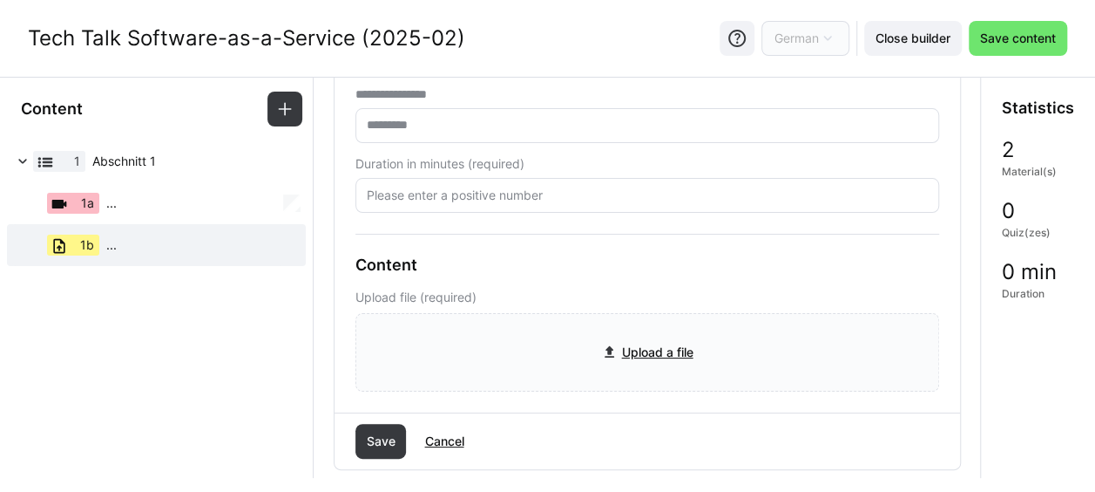
scroll to position [247, 0]
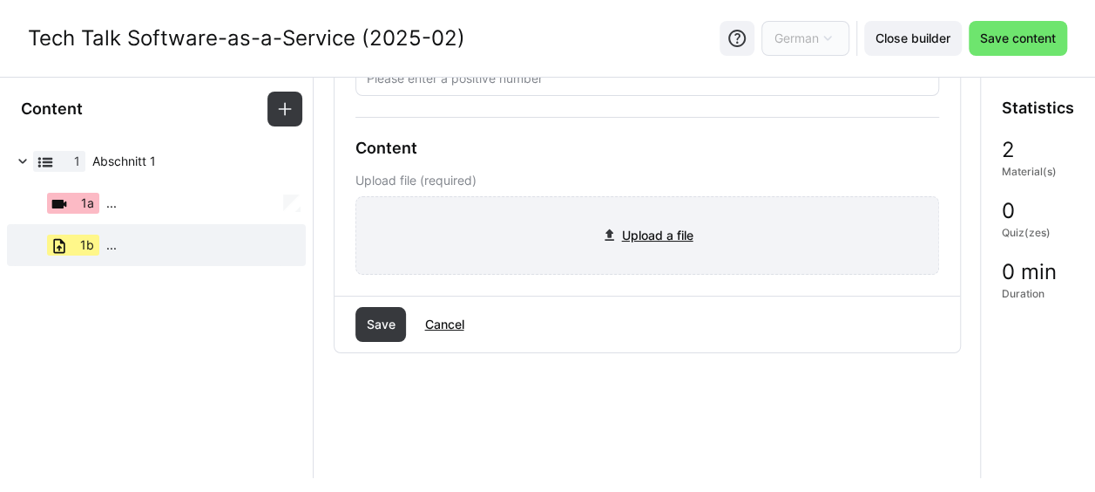
click at [610, 244] on input "file" at bounding box center [647, 235] width 582 height 77
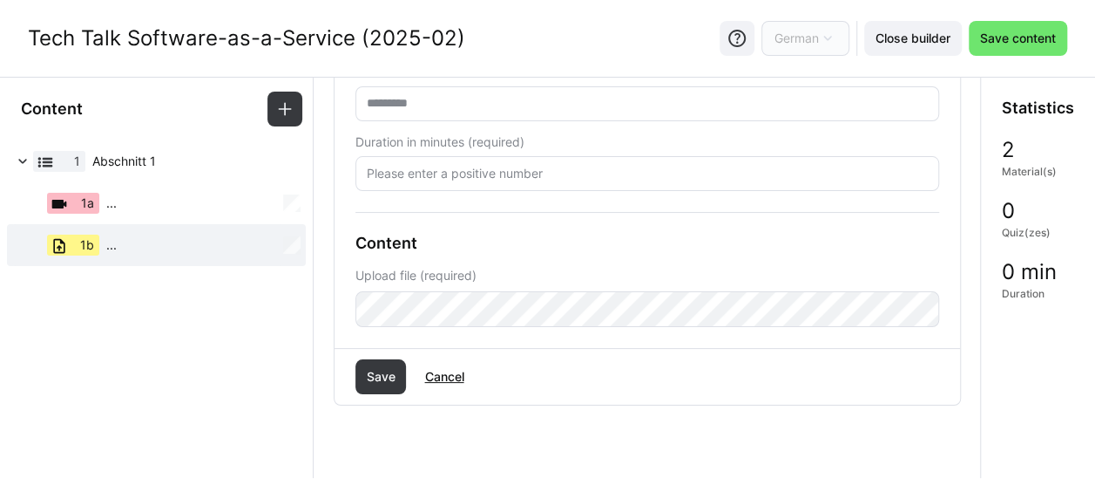
scroll to position [117, 0]
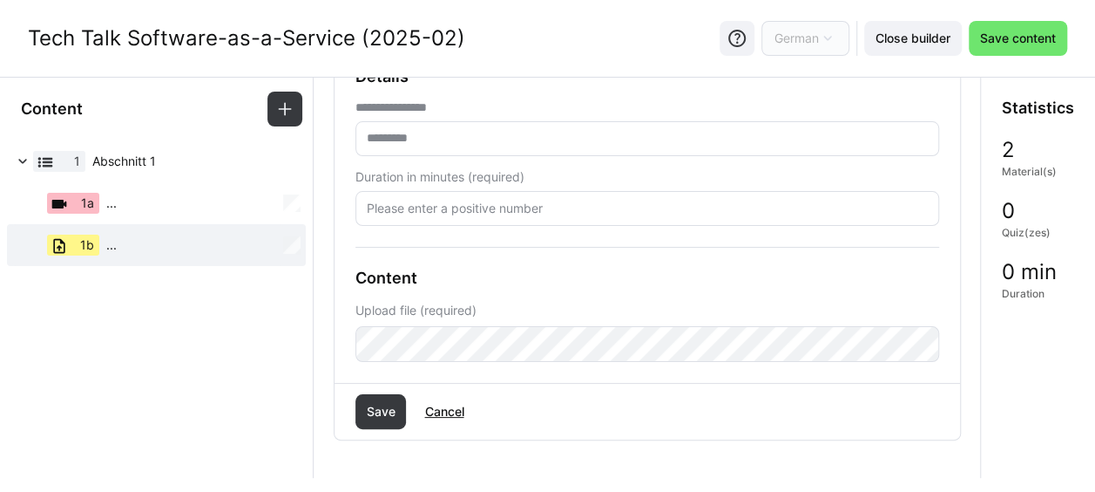
click at [432, 136] on input "text" at bounding box center [647, 139] width 565 height 16
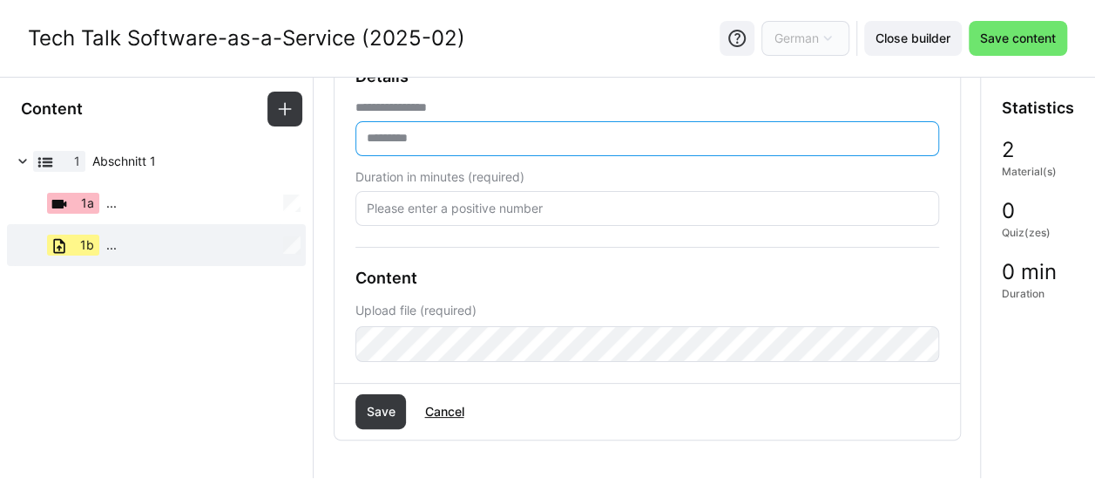
paste input "**********"
type input "**********"
click at [429, 206] on input "number" at bounding box center [647, 208] width 565 height 16
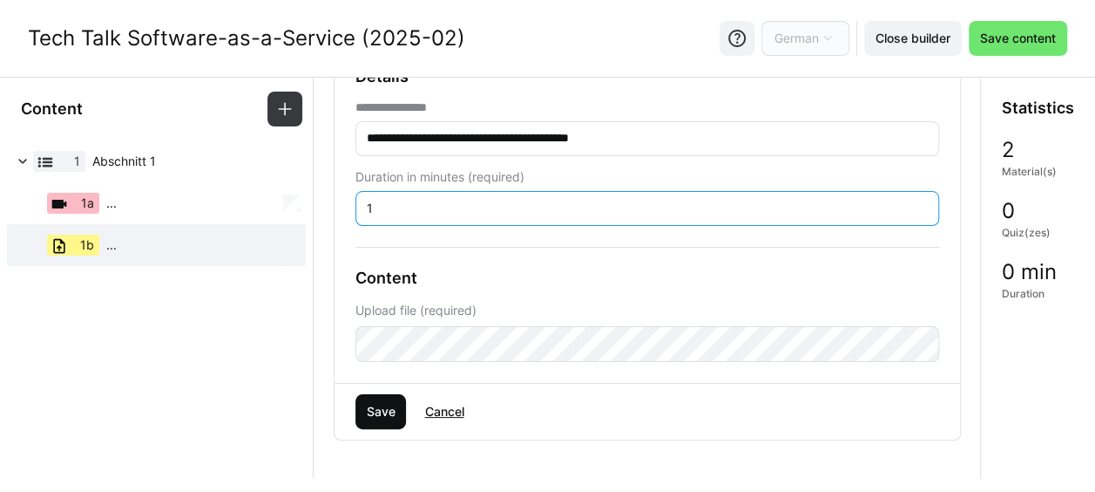
type input "1"
click at [390, 407] on span "Save" at bounding box center [380, 411] width 34 height 17
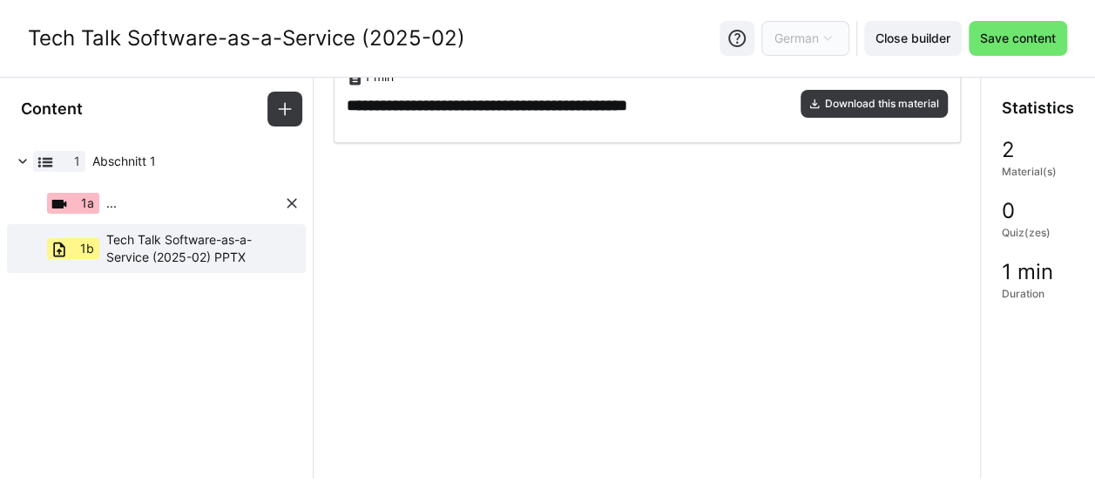
click at [139, 197] on div "1a ..." at bounding box center [147, 203] width 271 height 42
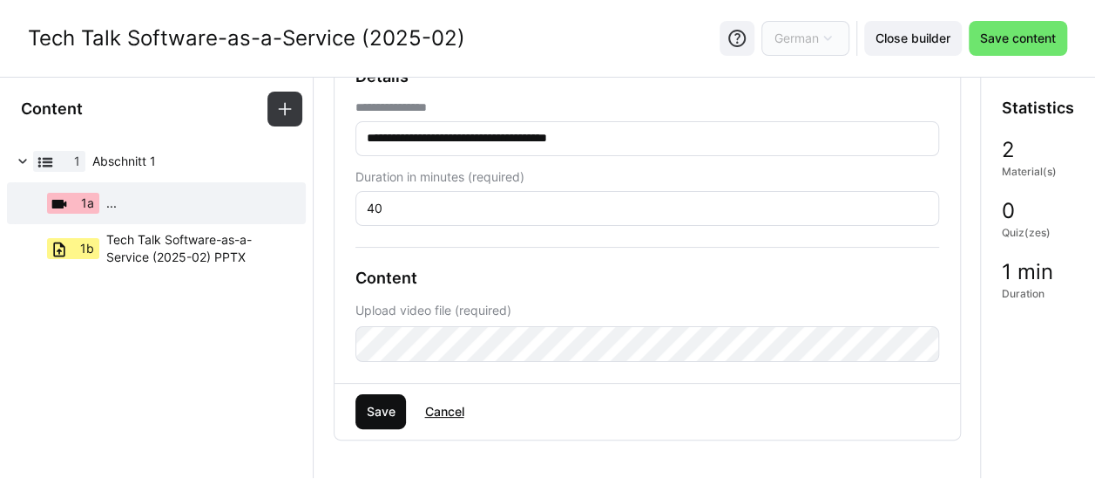
click at [380, 411] on span "Save" at bounding box center [380, 411] width 34 height 17
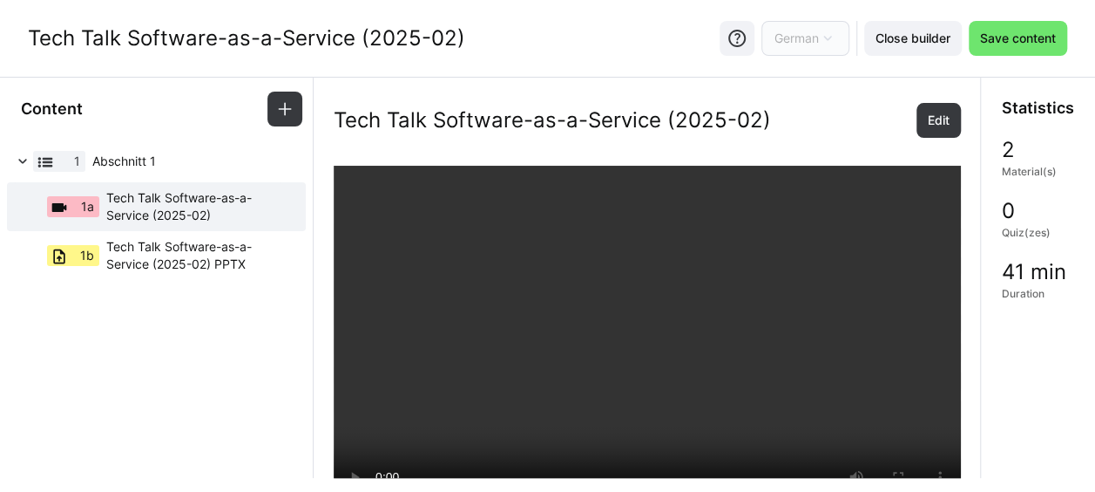
scroll to position [0, 0]
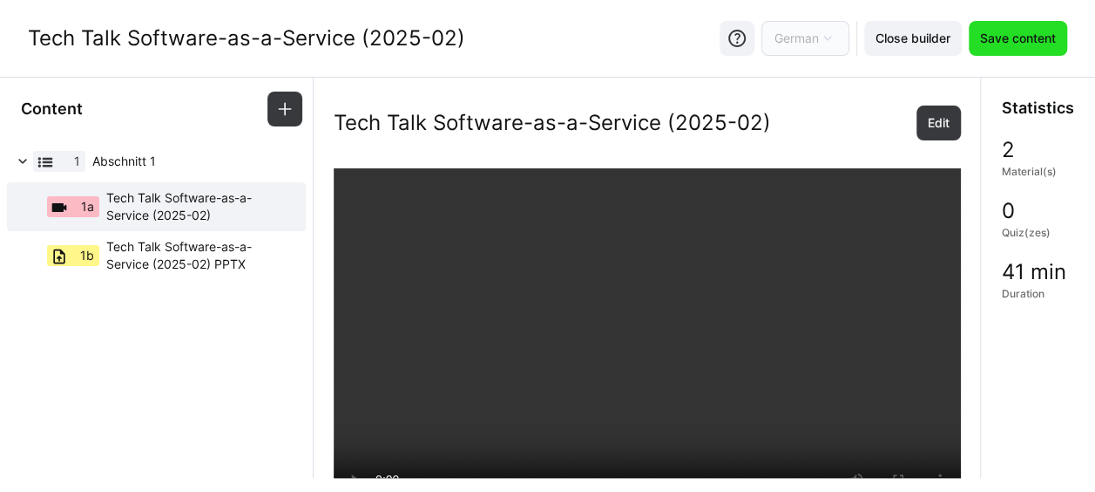
click at [1012, 32] on span "Save content" at bounding box center [1018, 38] width 81 height 17
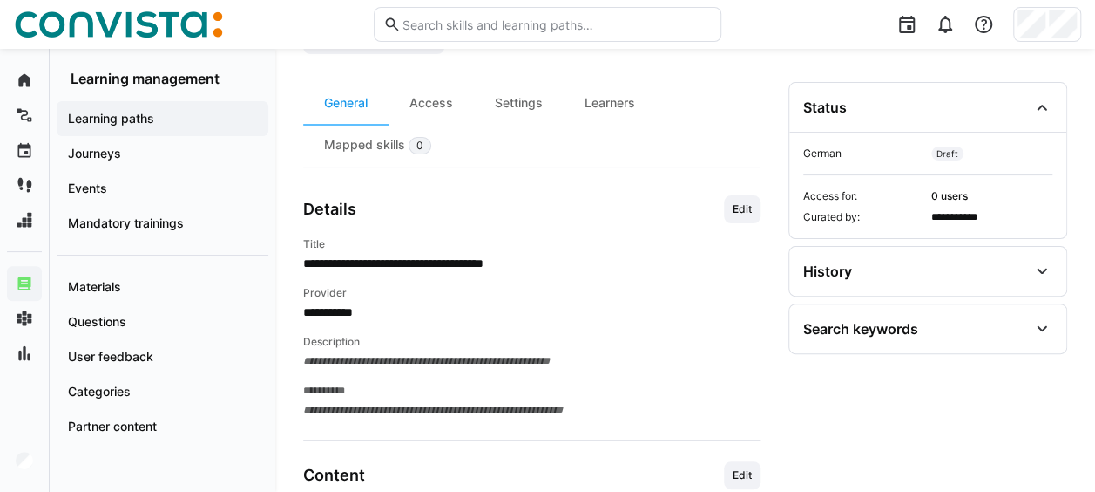
scroll to position [45, 0]
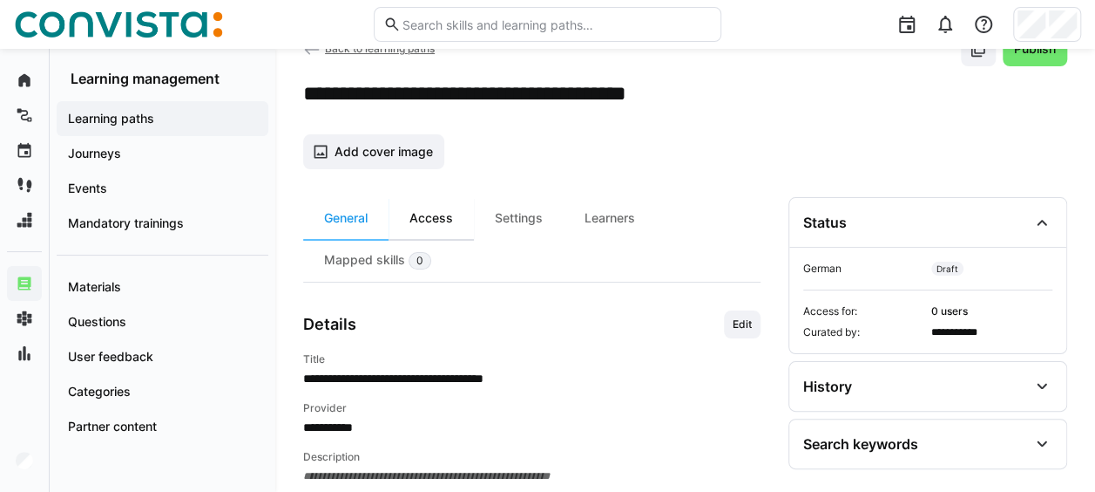
click at [448, 215] on div "Access" at bounding box center [431, 218] width 85 height 42
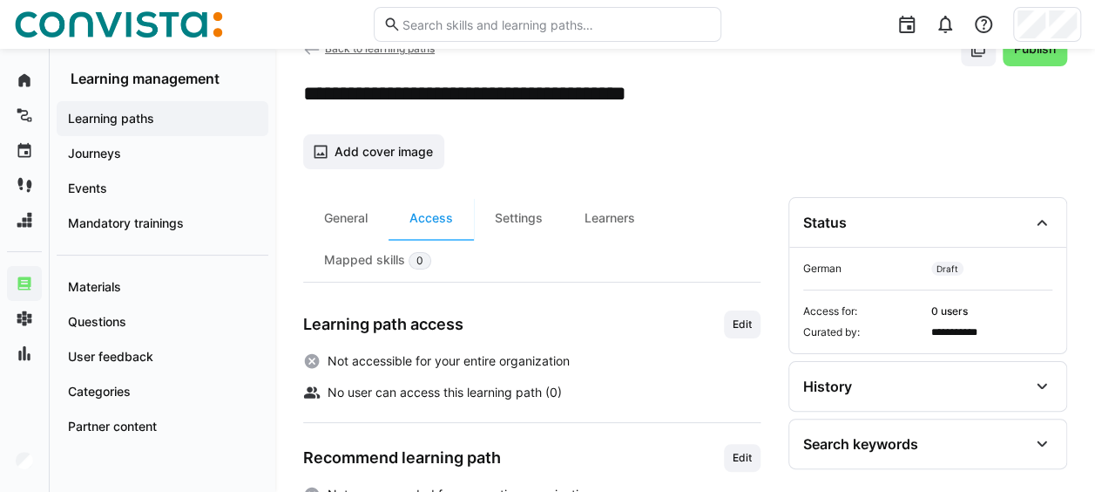
scroll to position [132, 0]
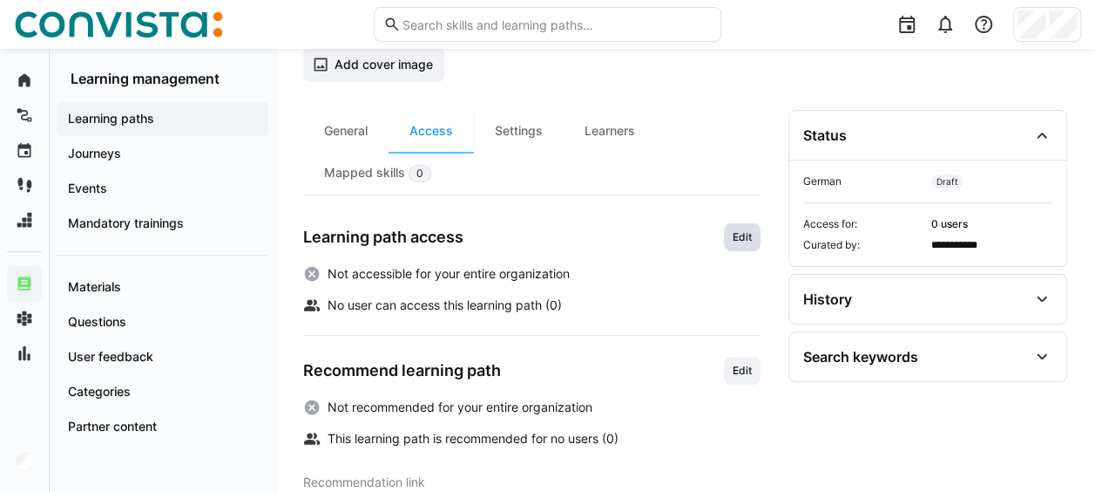
click at [753, 240] on span "Edit" at bounding box center [742, 237] width 23 height 14
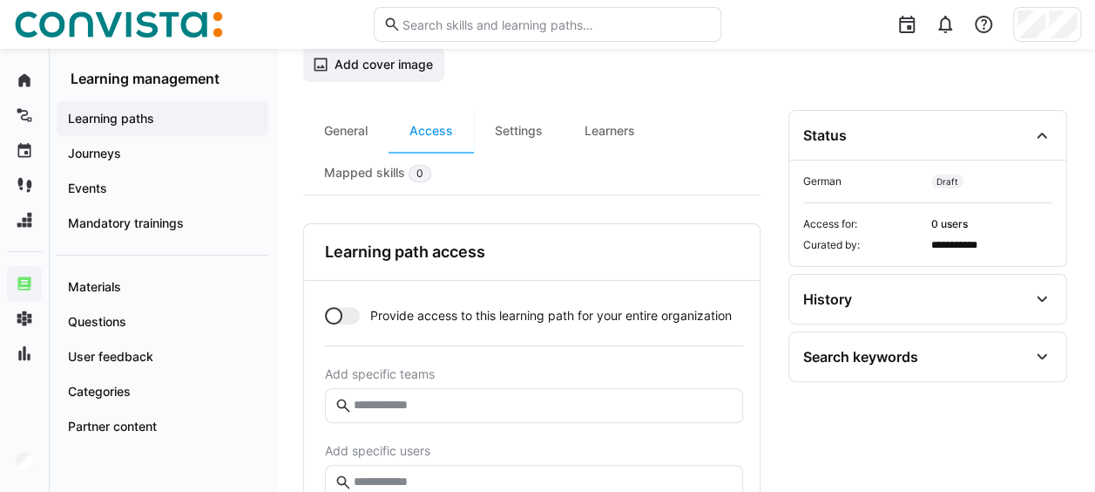
click at [330, 314] on div at bounding box center [333, 315] width 17 height 17
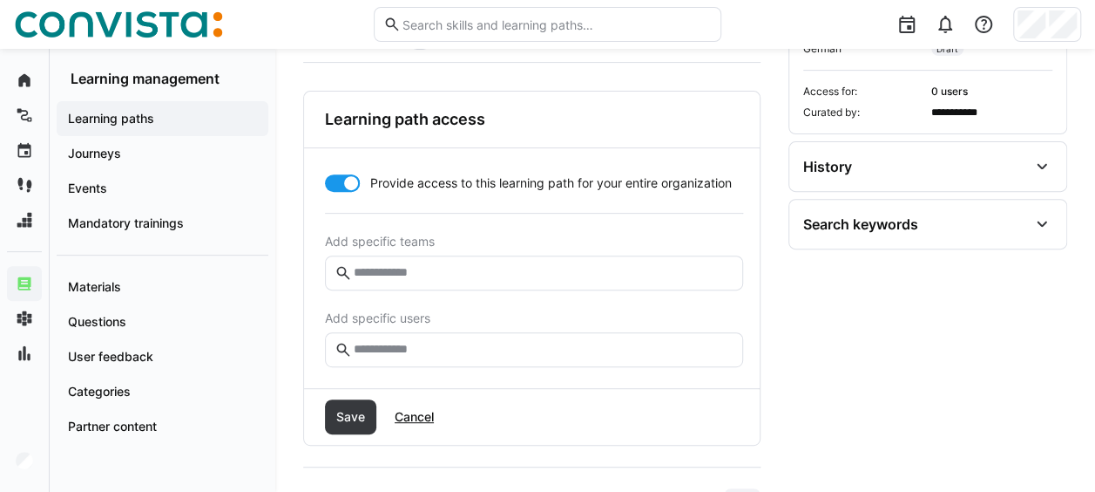
scroll to position [394, 0]
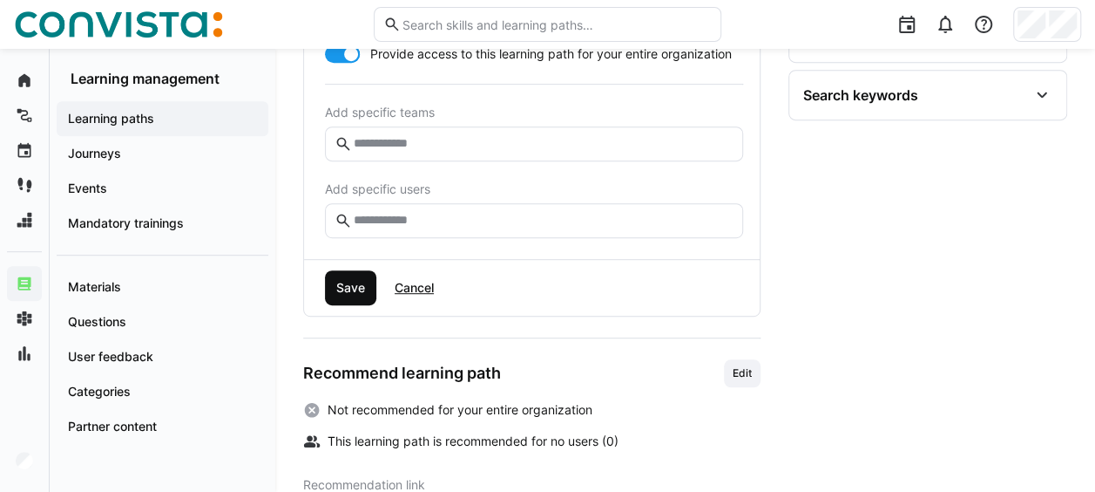
click at [349, 285] on span "Save" at bounding box center [351, 287] width 34 height 17
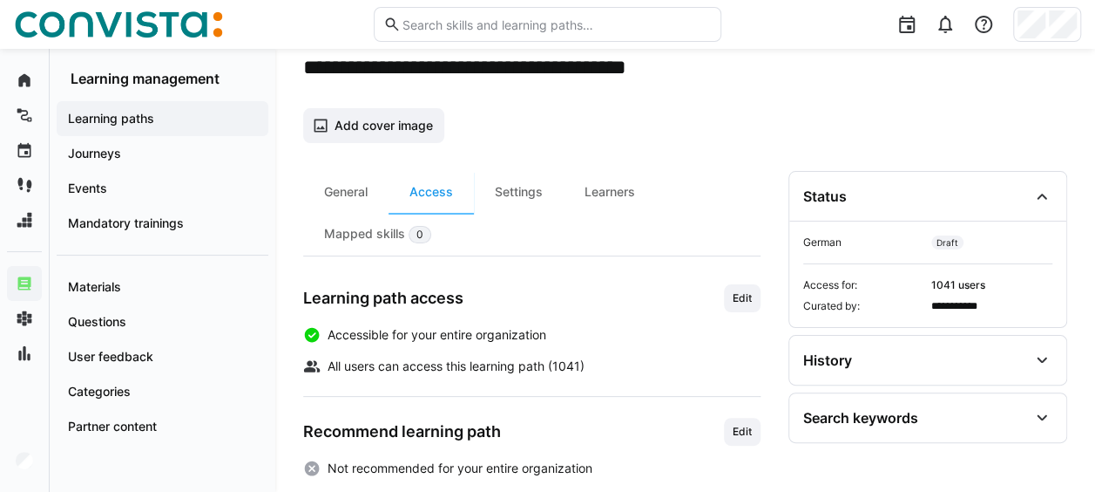
scroll to position [0, 0]
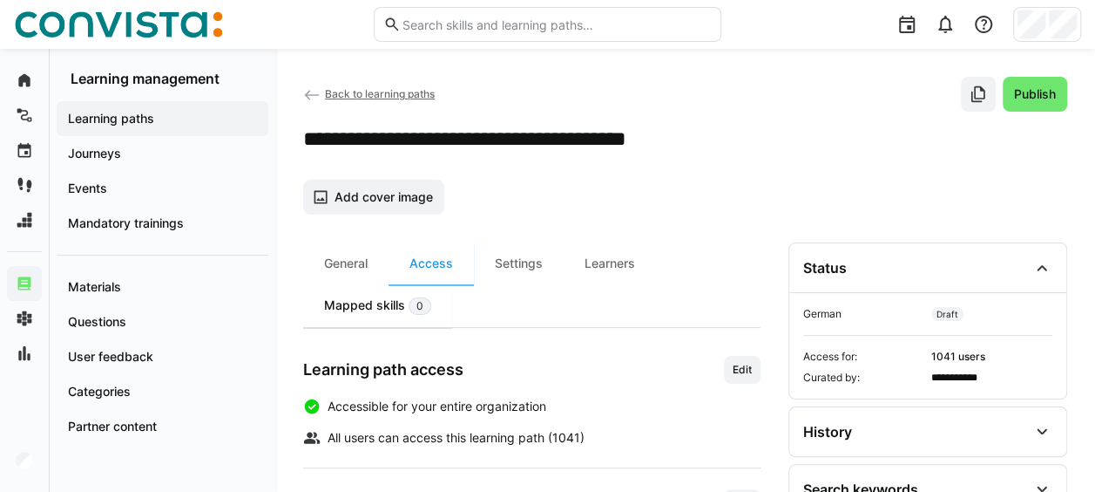
click at [373, 309] on div "Mapped skills 0" at bounding box center [377, 305] width 149 height 43
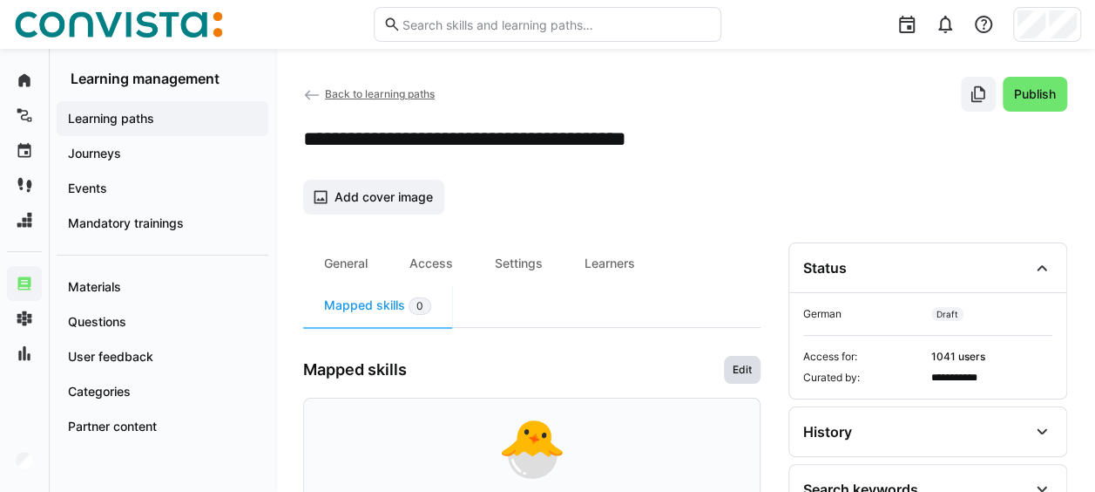
click at [744, 363] on span "Edit" at bounding box center [742, 370] width 23 height 14
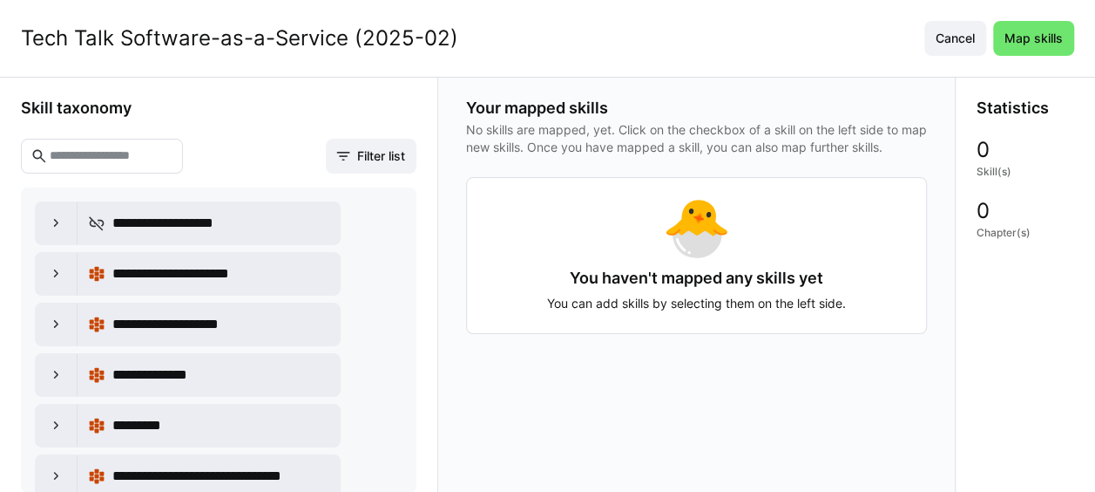
click at [173, 150] on input "text" at bounding box center [110, 156] width 125 height 16
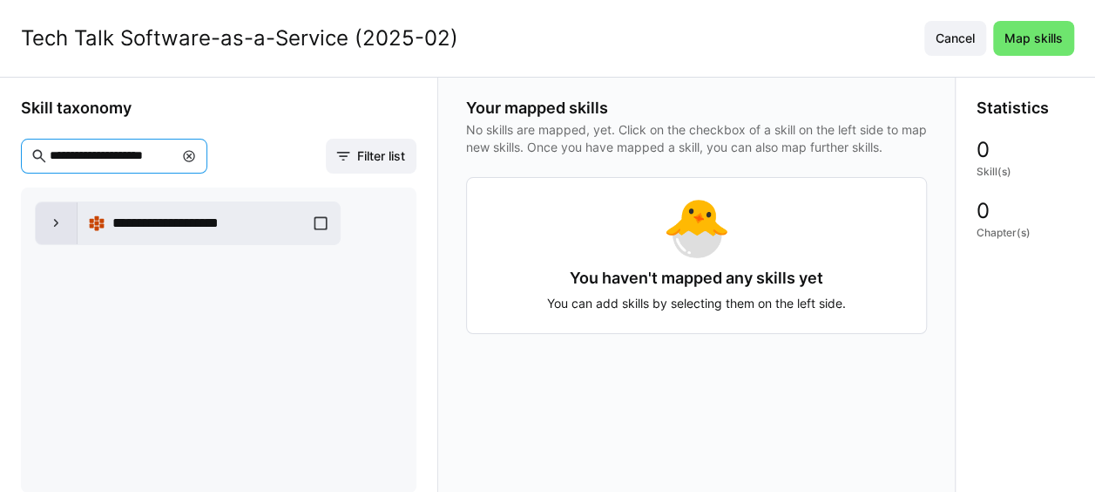
type input "**********"
click at [60, 220] on eds-icon at bounding box center [56, 222] width 17 height 17
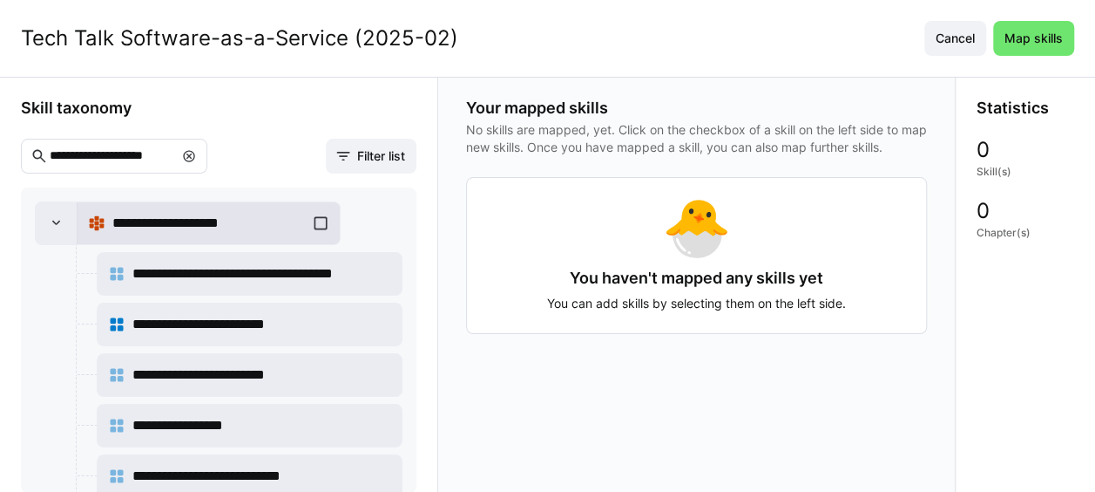
click at [324, 220] on div "**********" at bounding box center [208, 223] width 241 height 35
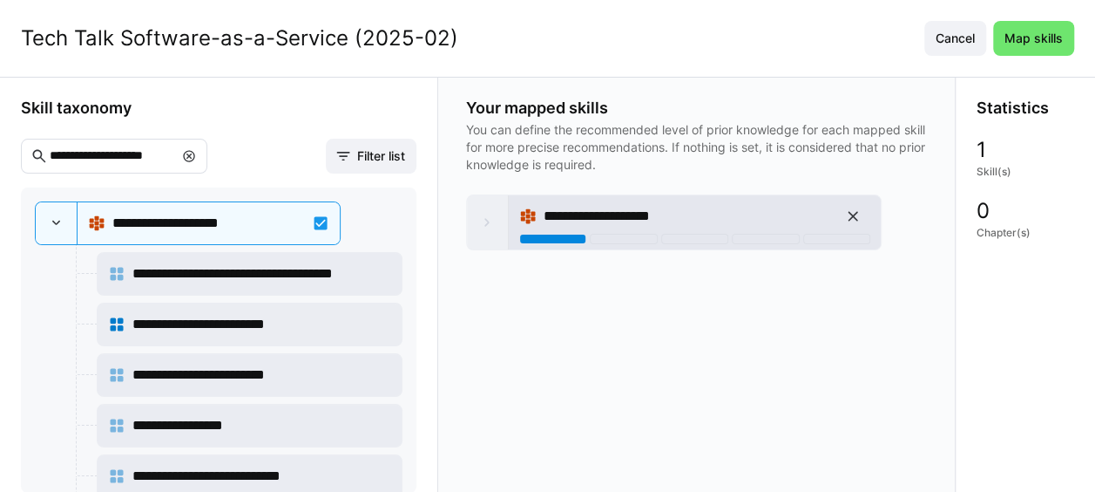
click at [544, 238] on div at bounding box center [552, 239] width 67 height 10
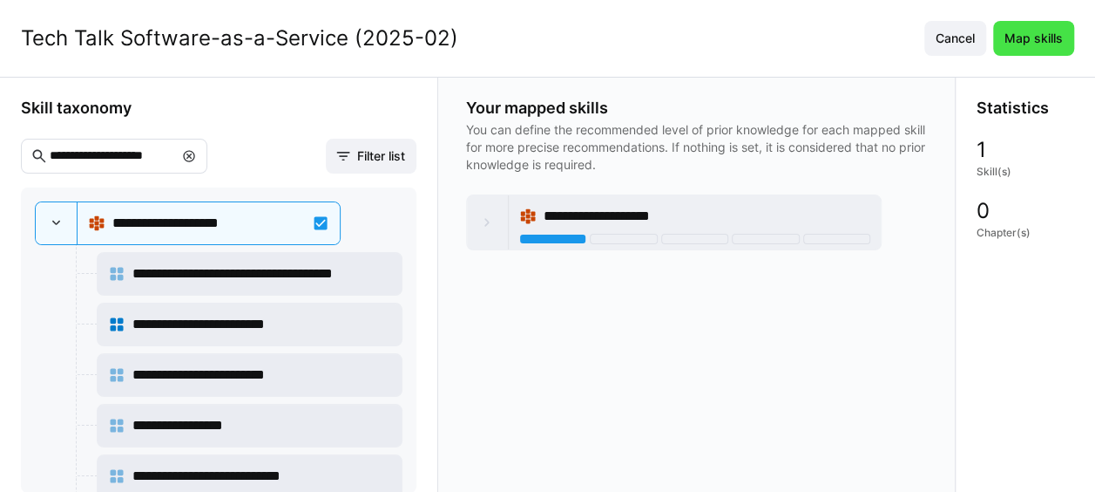
click at [1061, 40] on span "Map skills" at bounding box center [1034, 38] width 64 height 17
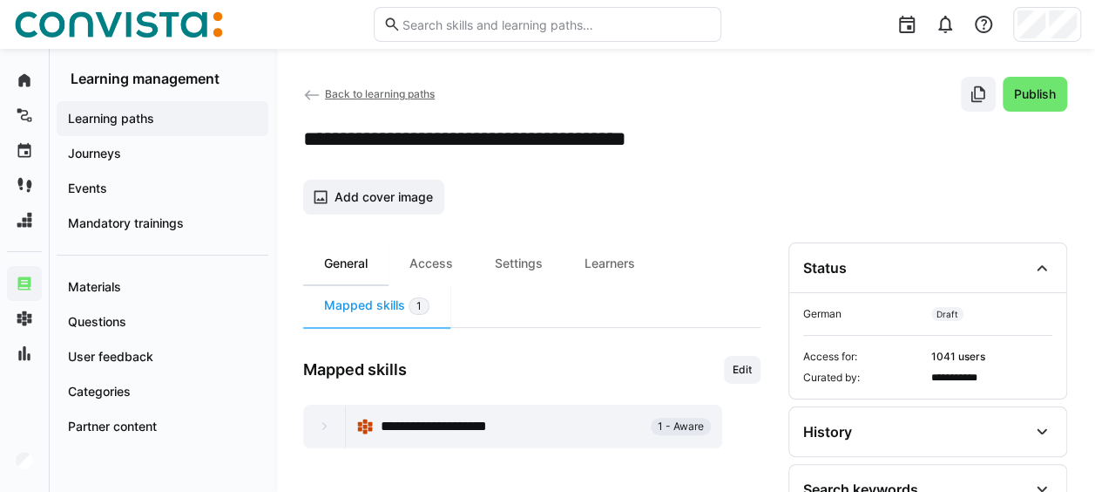
click at [379, 261] on div "General" at bounding box center [345, 263] width 85 height 42
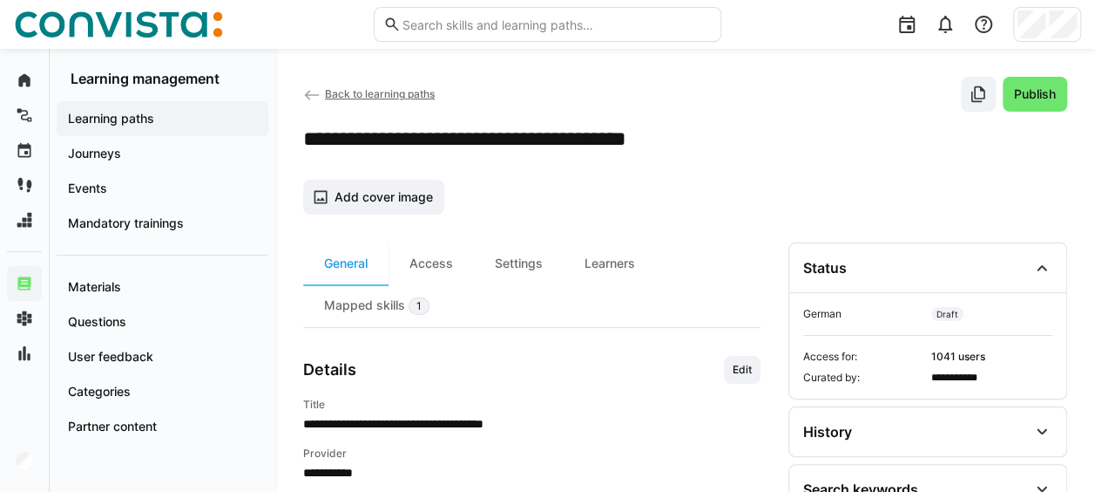
click at [347, 92] on span "Back to learning paths" at bounding box center [380, 93] width 110 height 13
